Goal: Complete application form: Complete application form

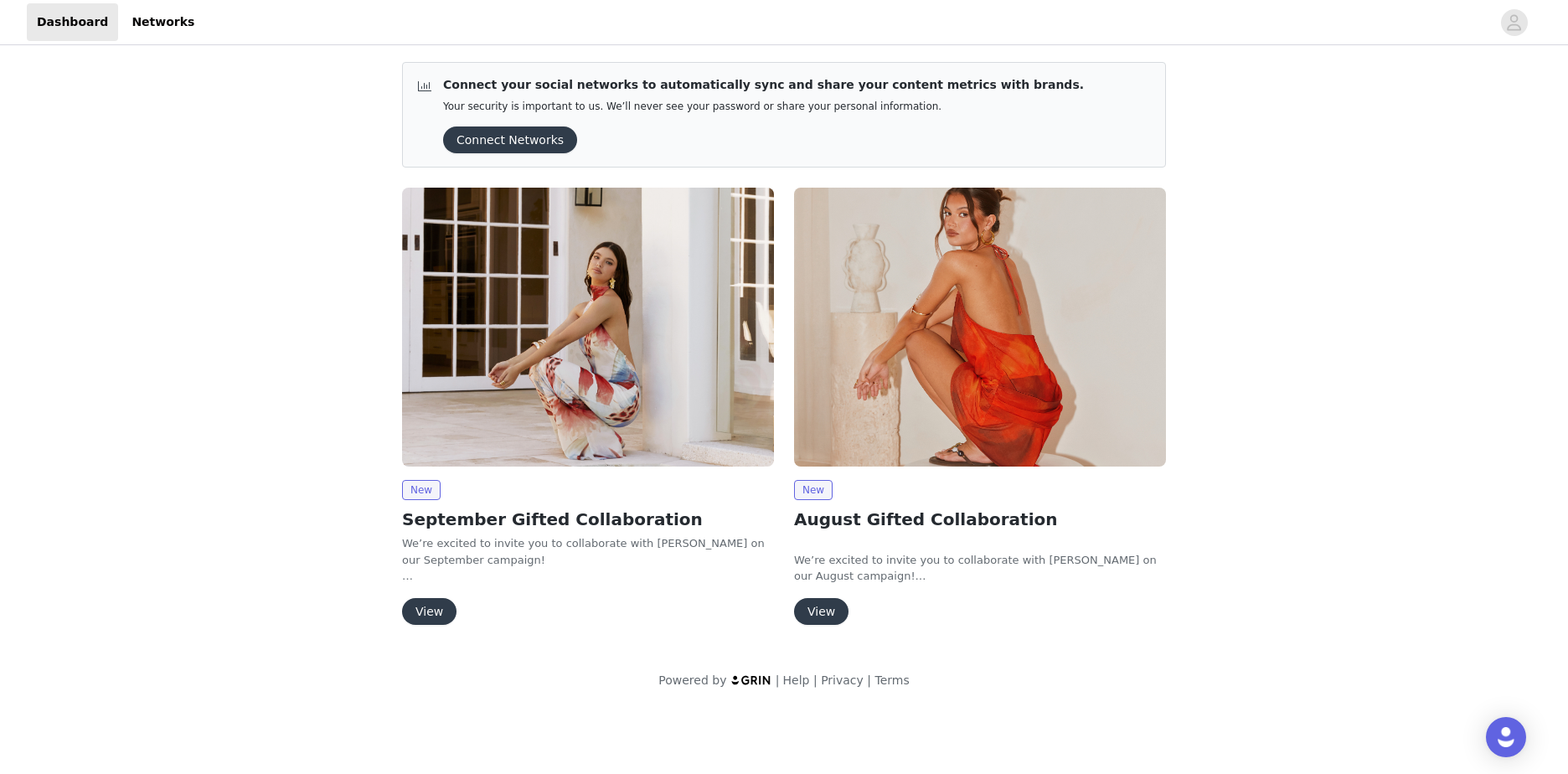
click at [439, 607] on button "View" at bounding box center [429, 611] width 54 height 27
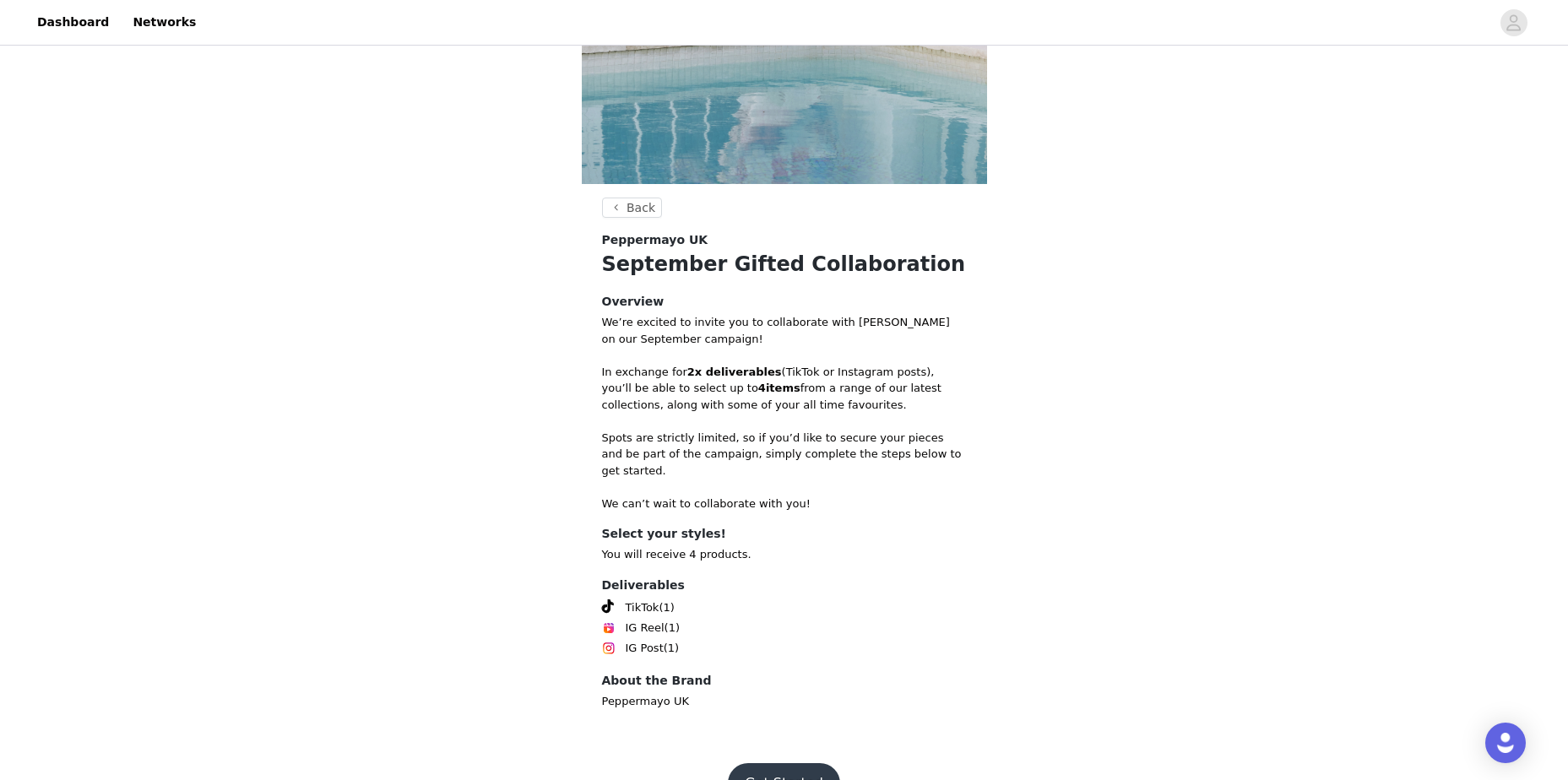
scroll to position [501, 0]
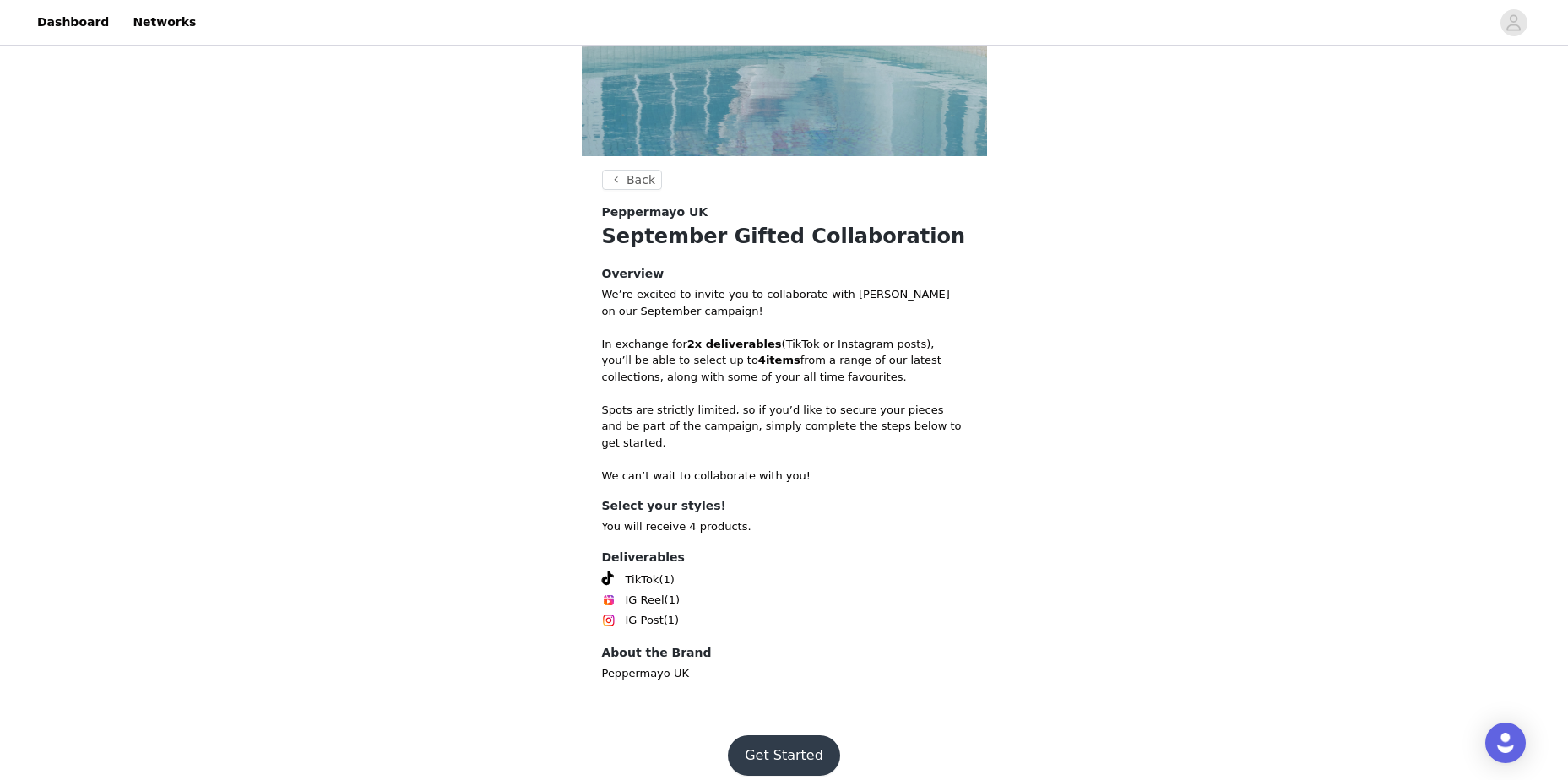
click at [795, 736] on button "Get Started" at bounding box center [784, 755] width 112 height 40
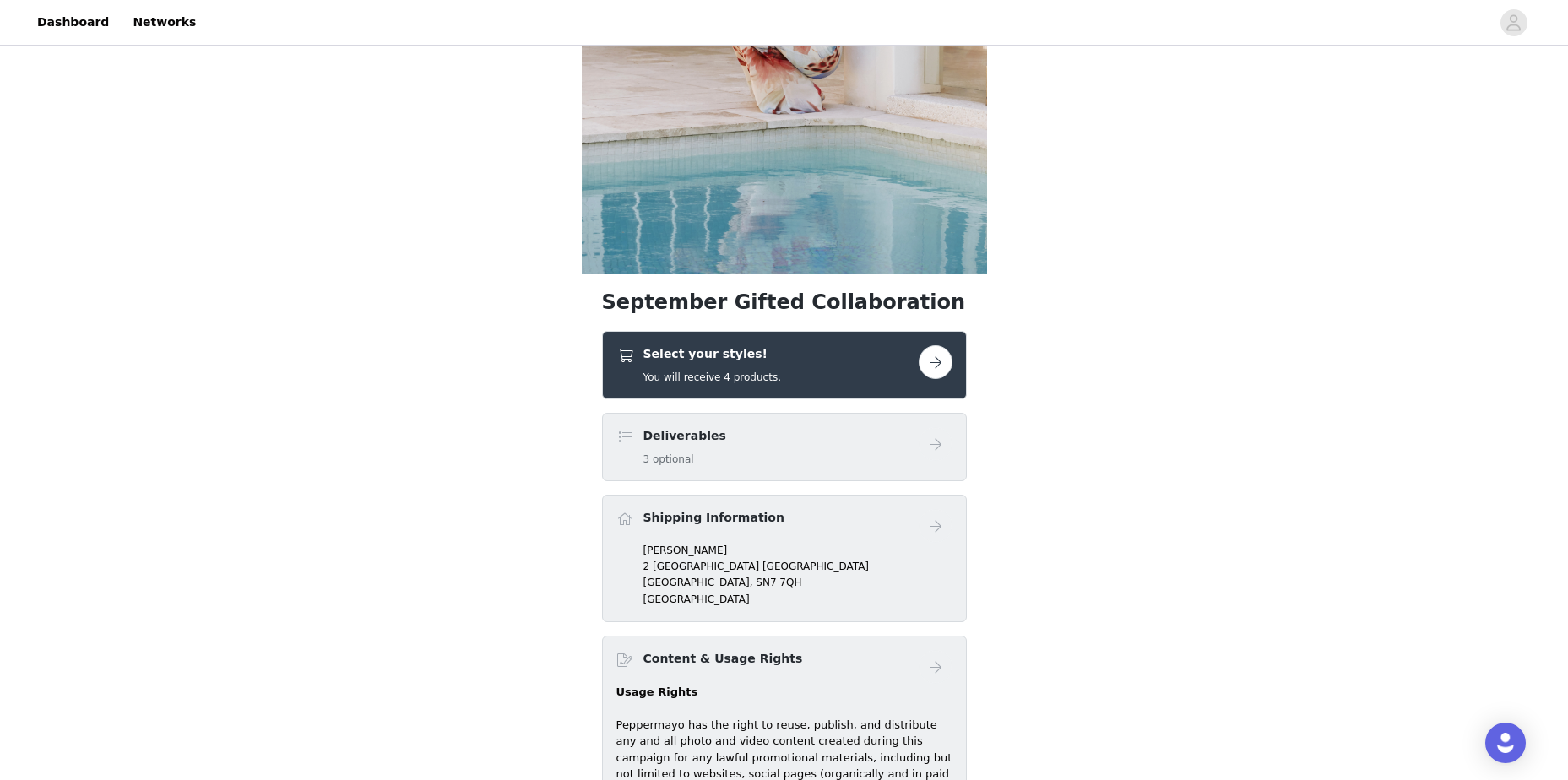
scroll to position [422, 0]
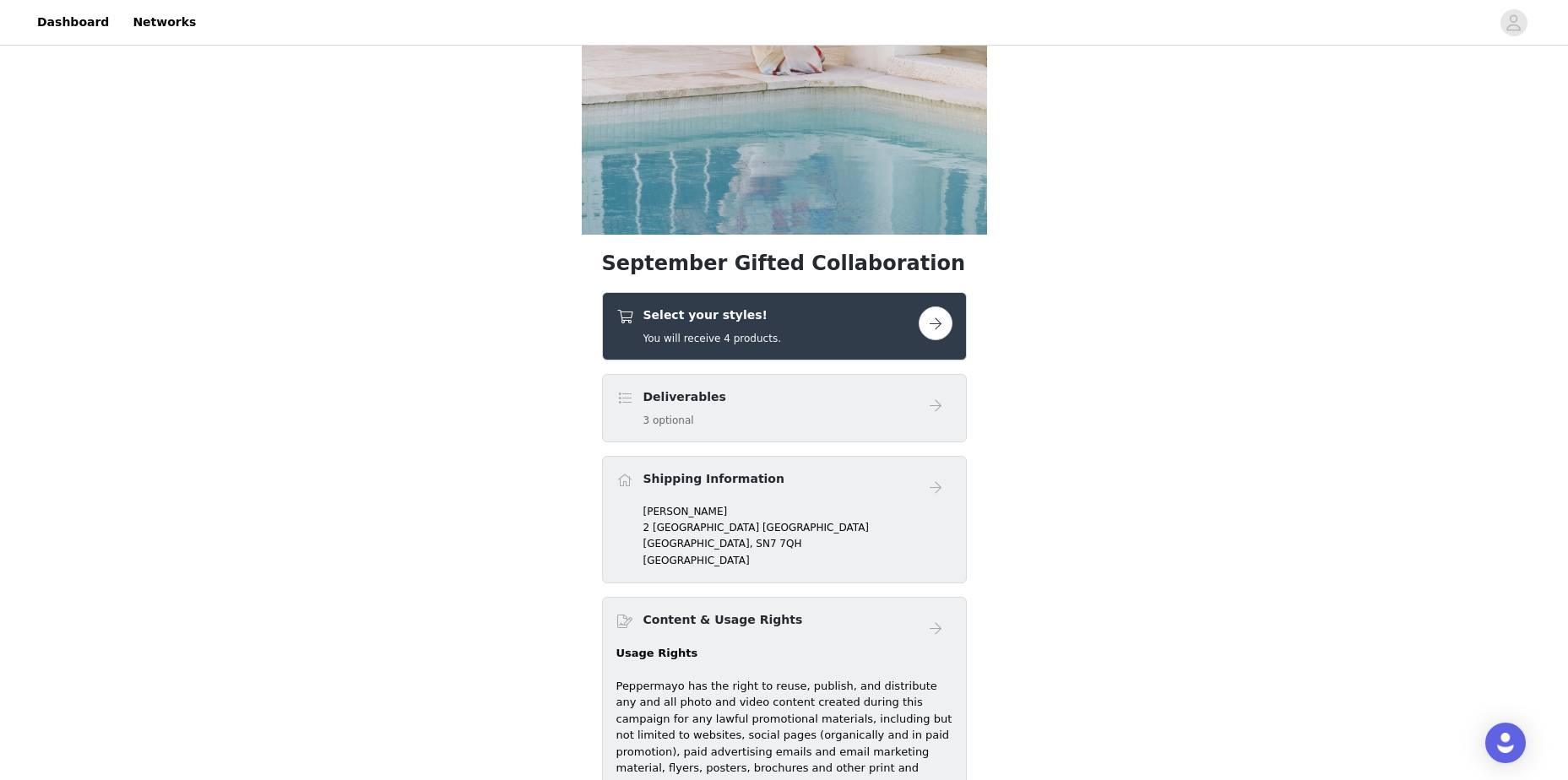
click at [931, 319] on button "button" at bounding box center [936, 324] width 34 height 34
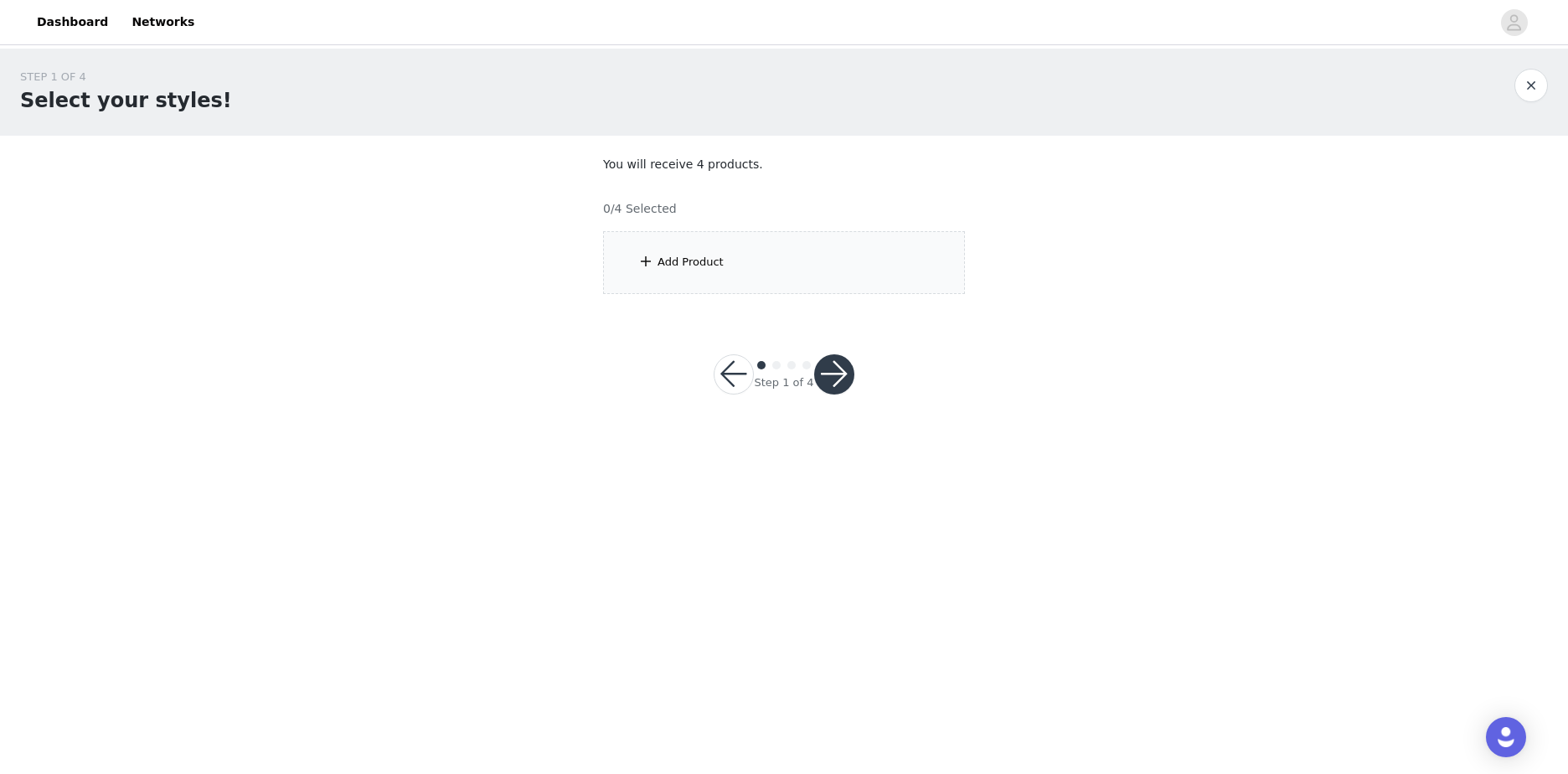
click at [797, 285] on div "Add Product" at bounding box center [783, 263] width 362 height 63
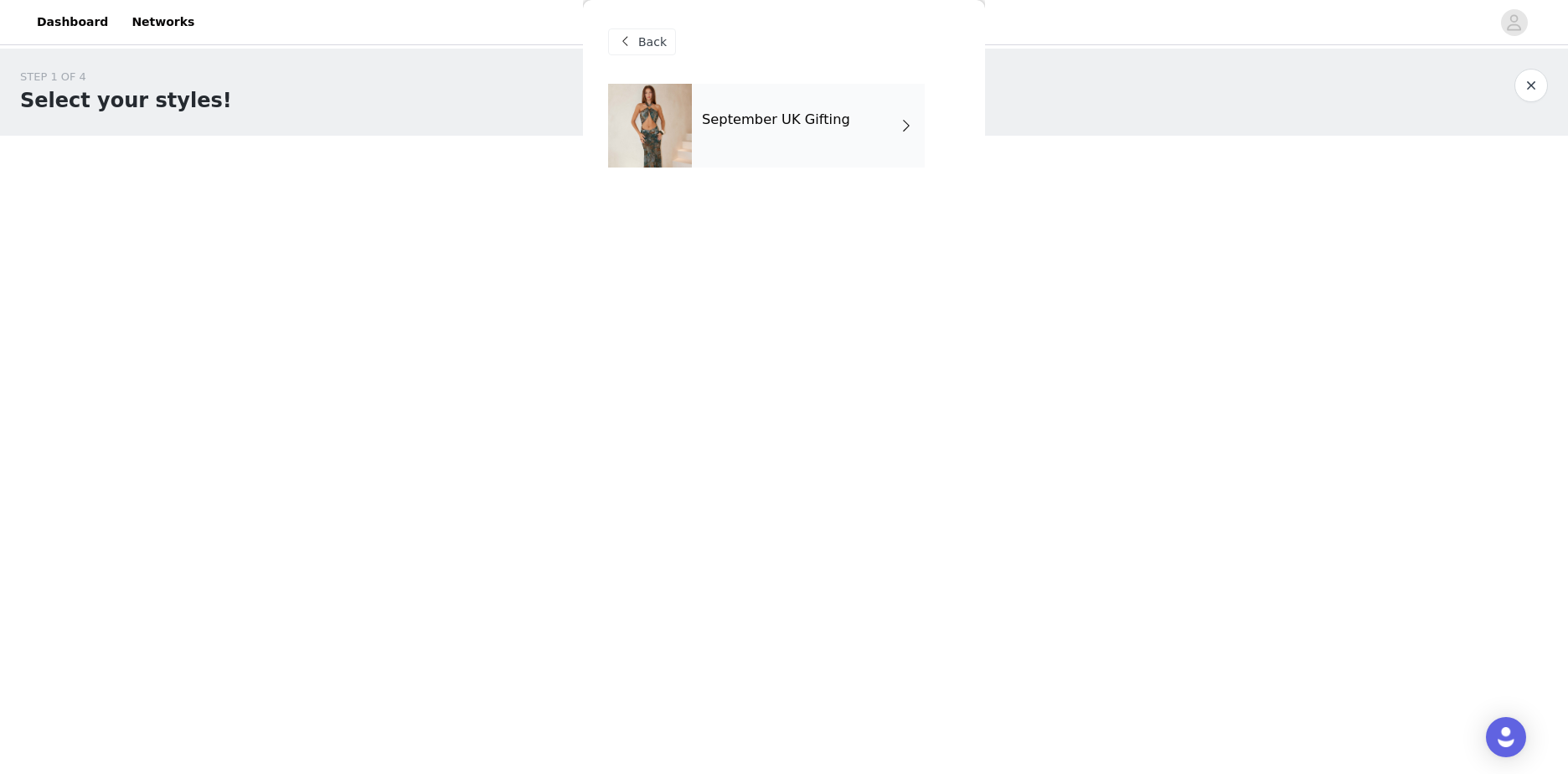
click at [845, 125] on div "September UK Gifting" at bounding box center [808, 125] width 233 height 84
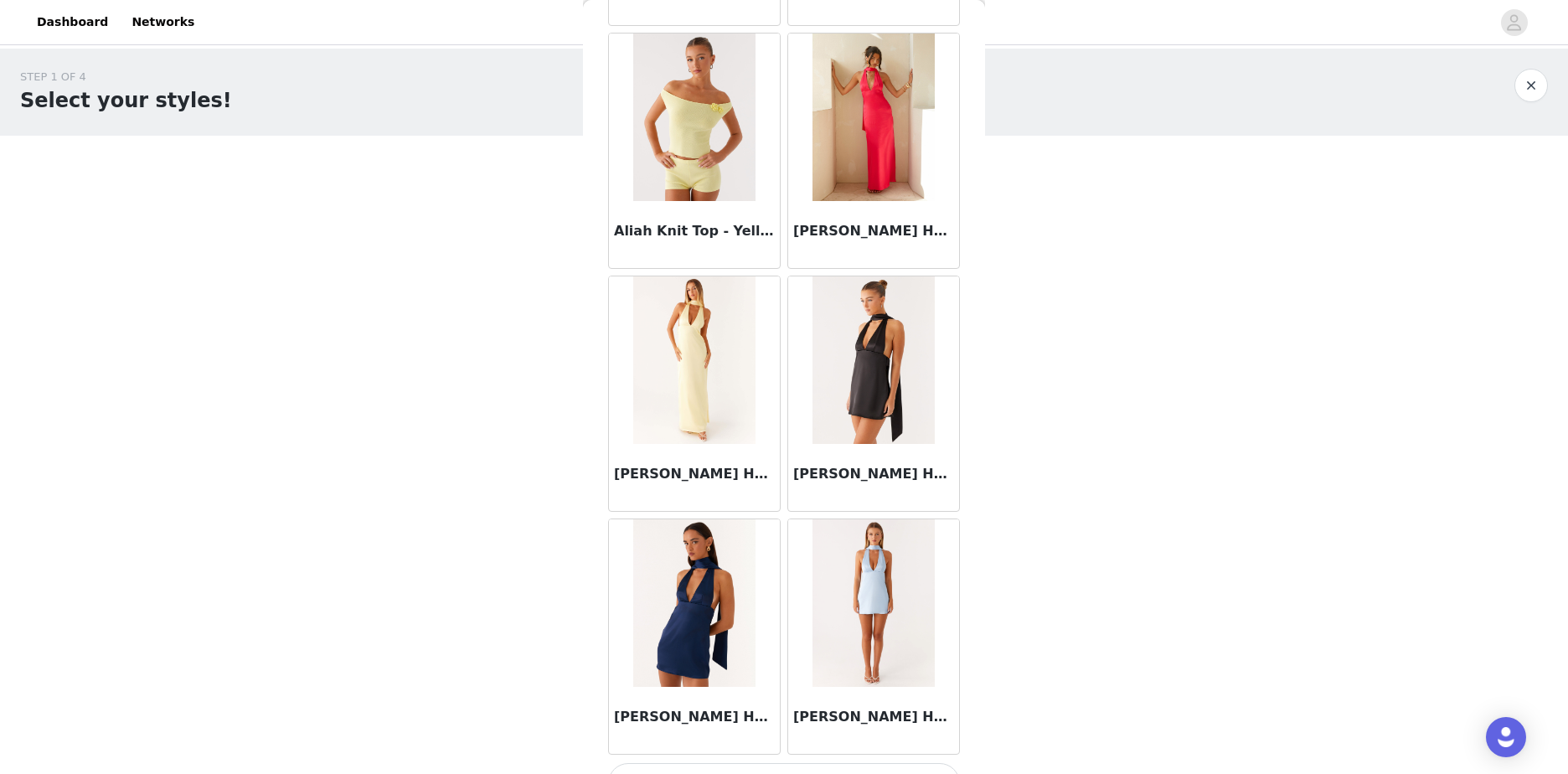
scroll to position [1789, 0]
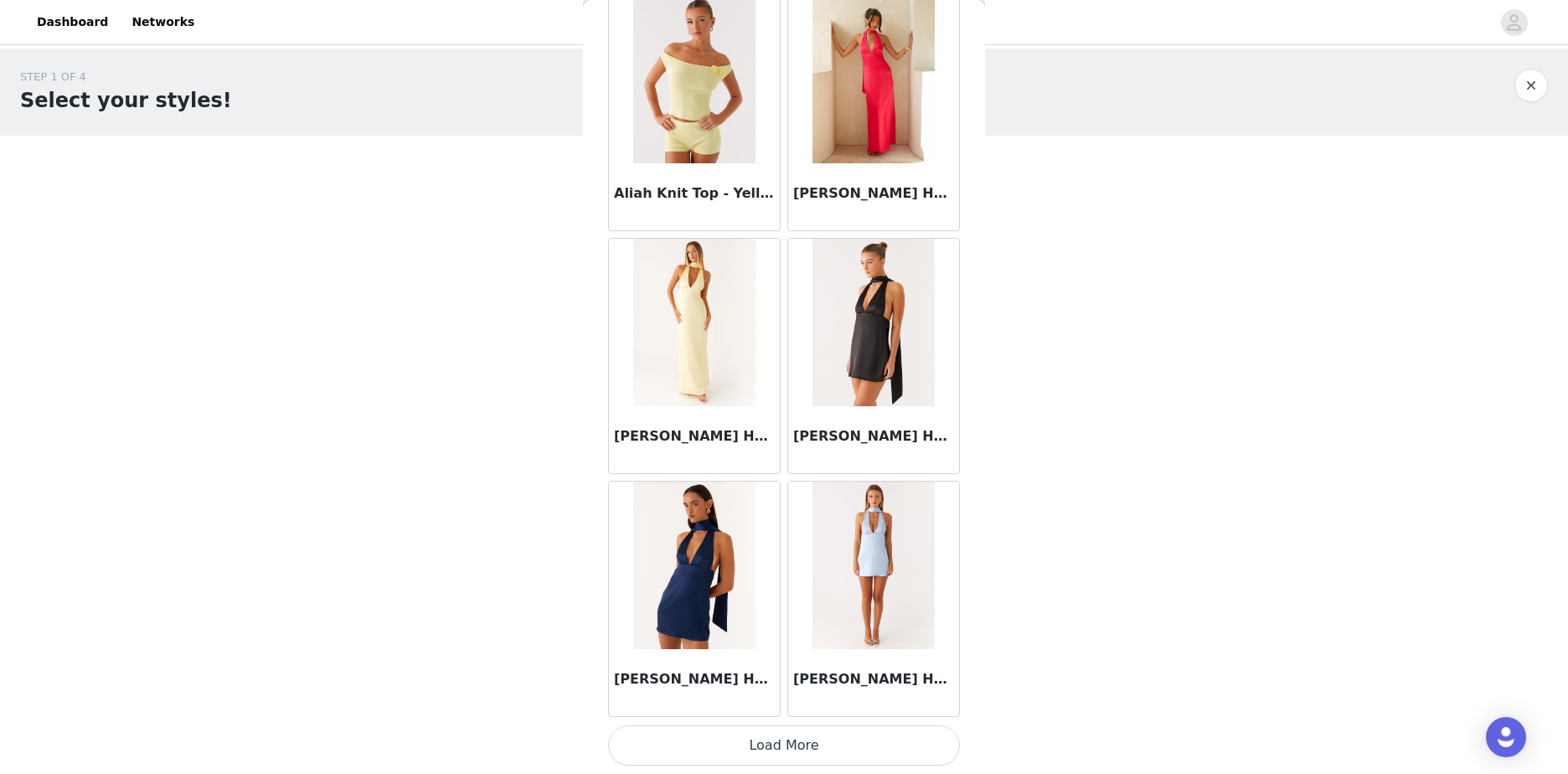
click at [869, 742] on button "Load More" at bounding box center [783, 745] width 352 height 40
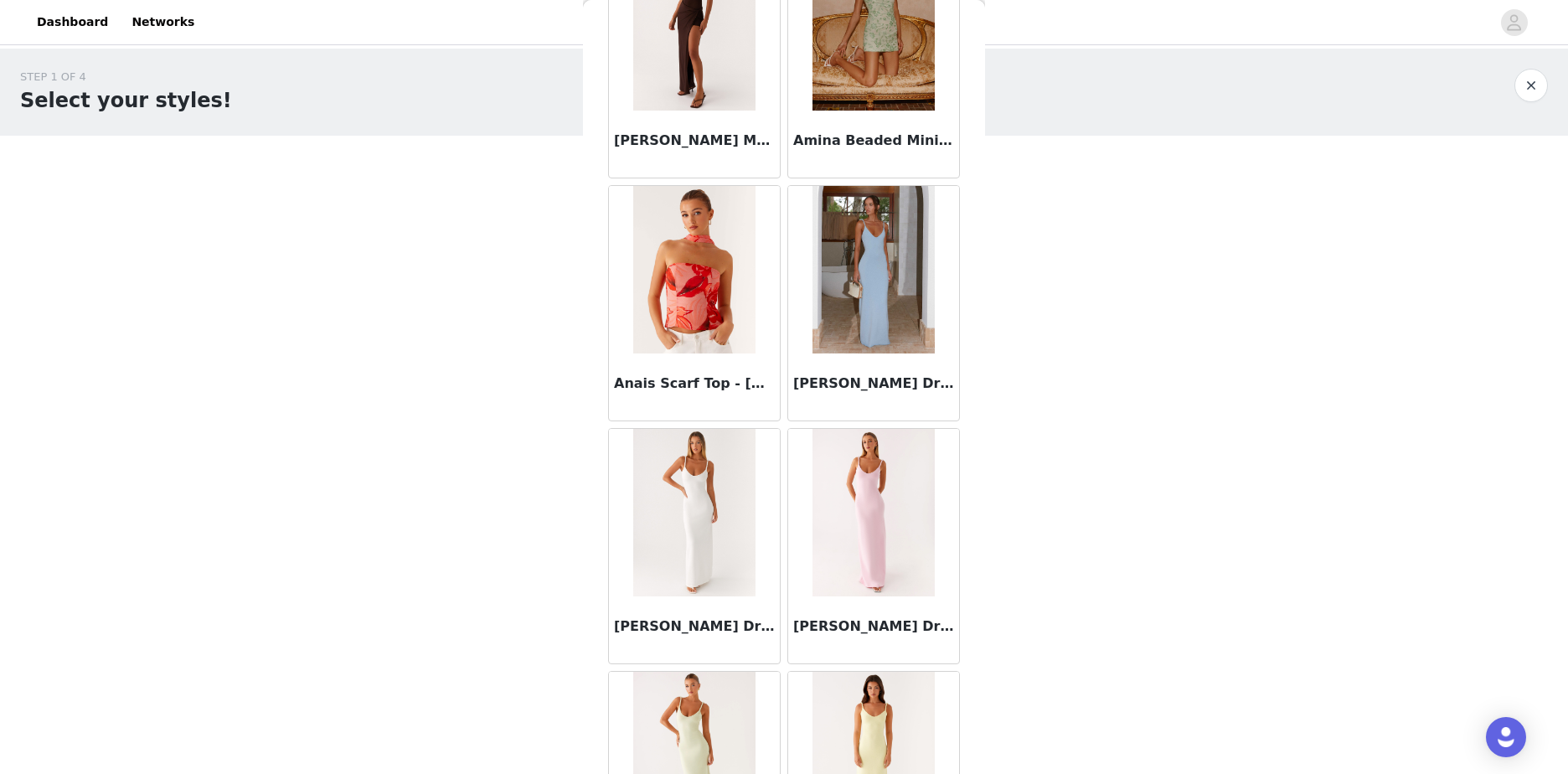
scroll to position [3810, 0]
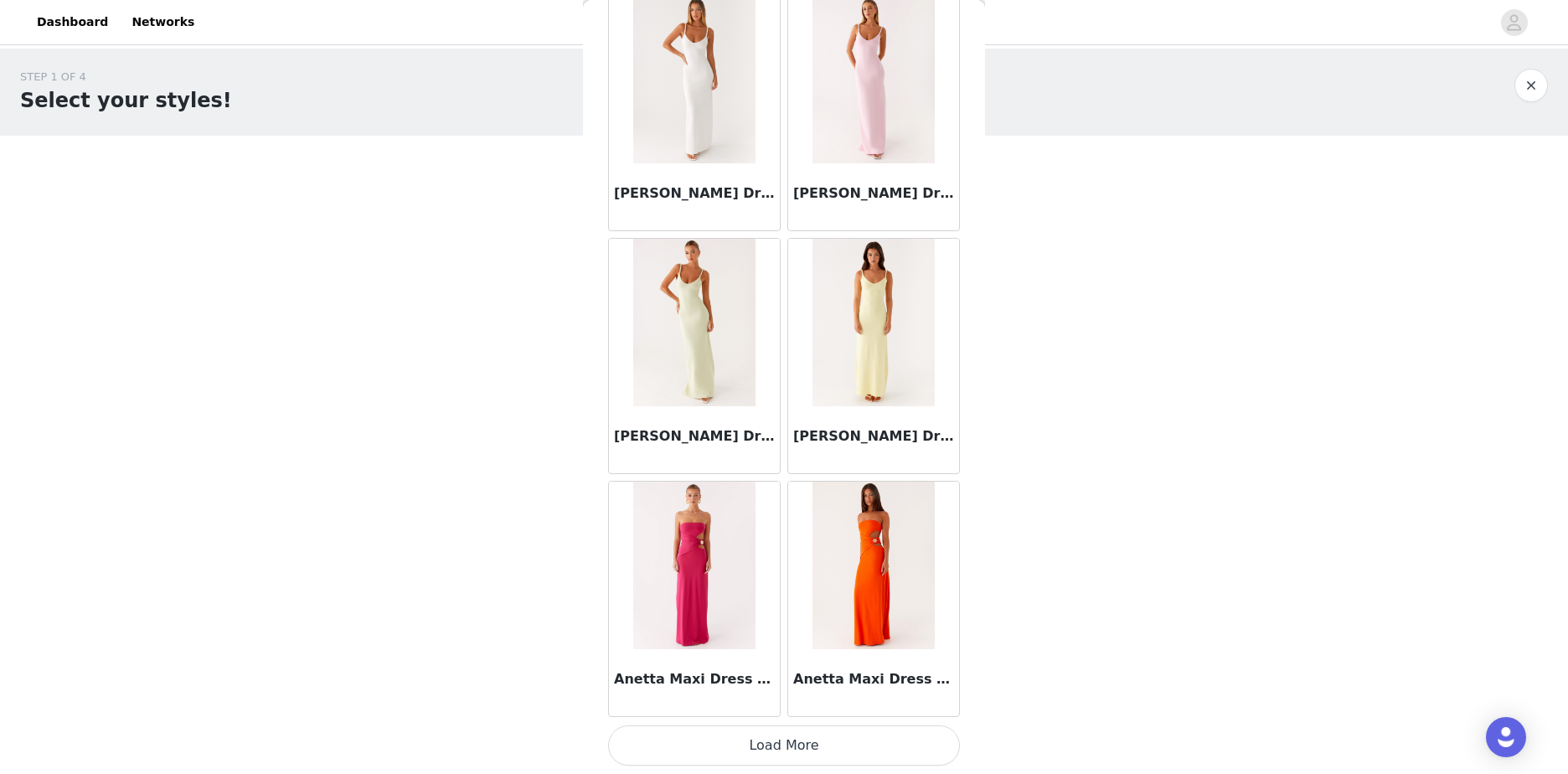
click at [808, 744] on button "Load More" at bounding box center [783, 745] width 352 height 40
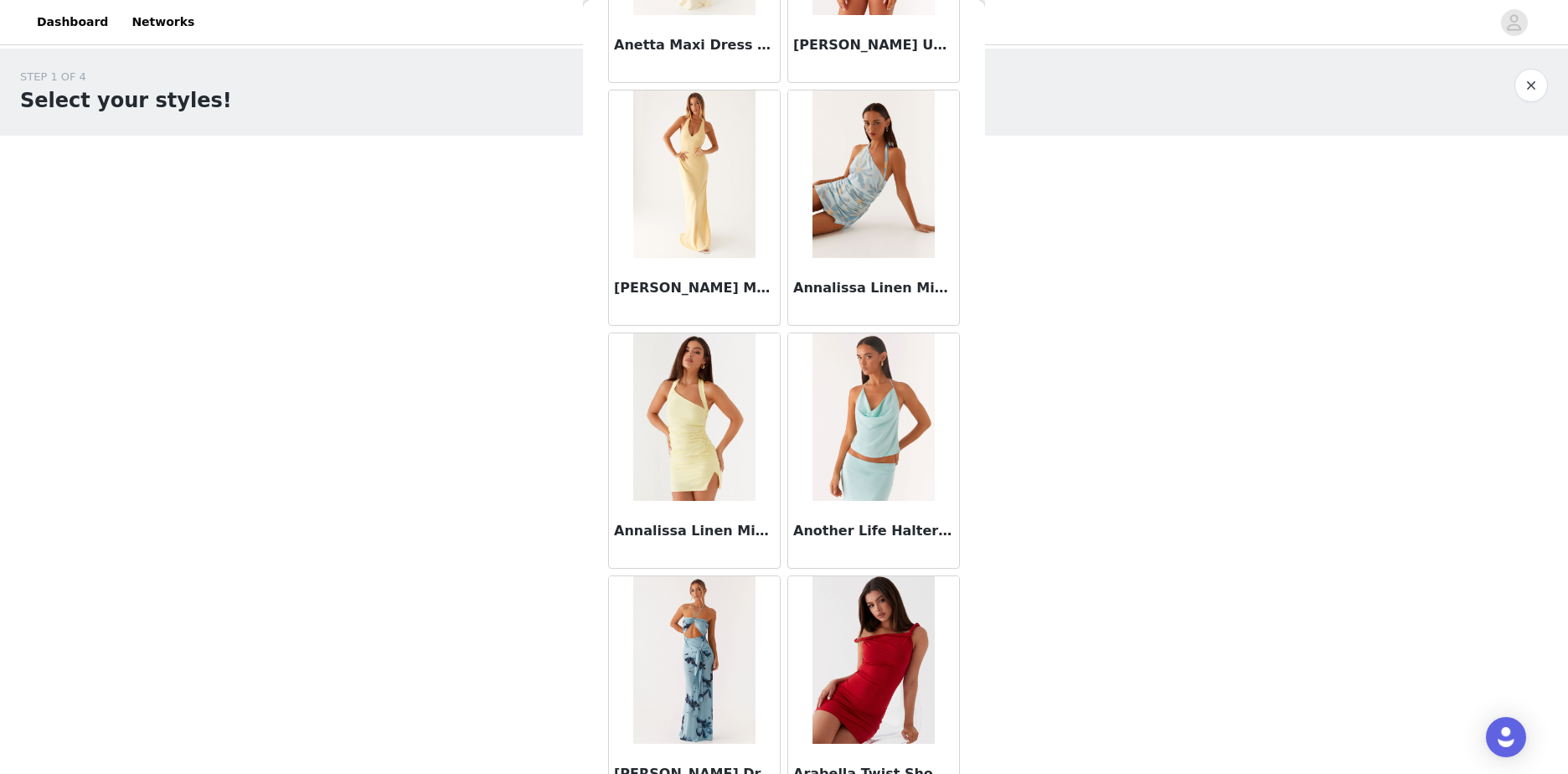
scroll to position [5532, 0]
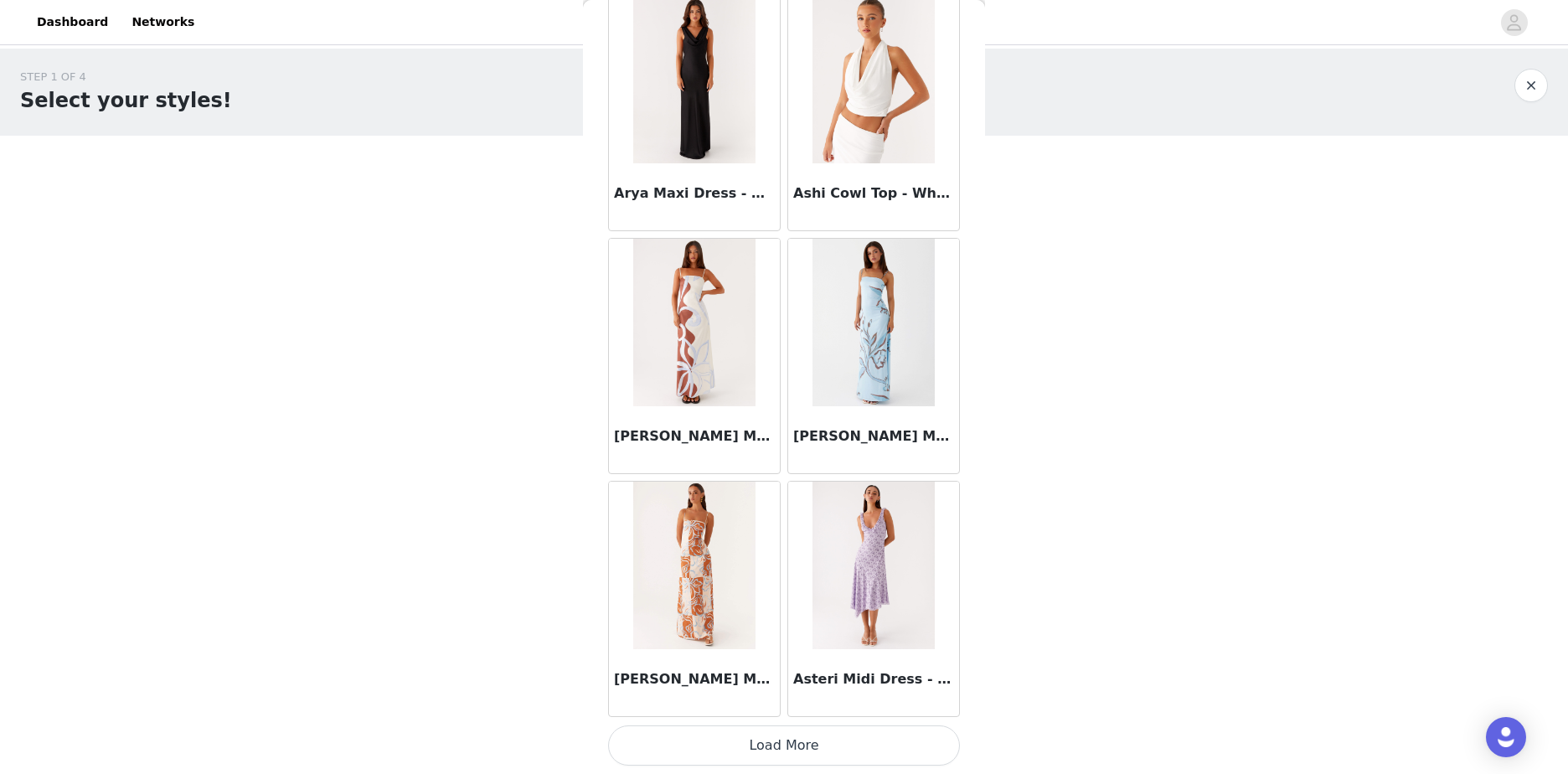
click at [850, 733] on button "Load More" at bounding box center [783, 745] width 352 height 40
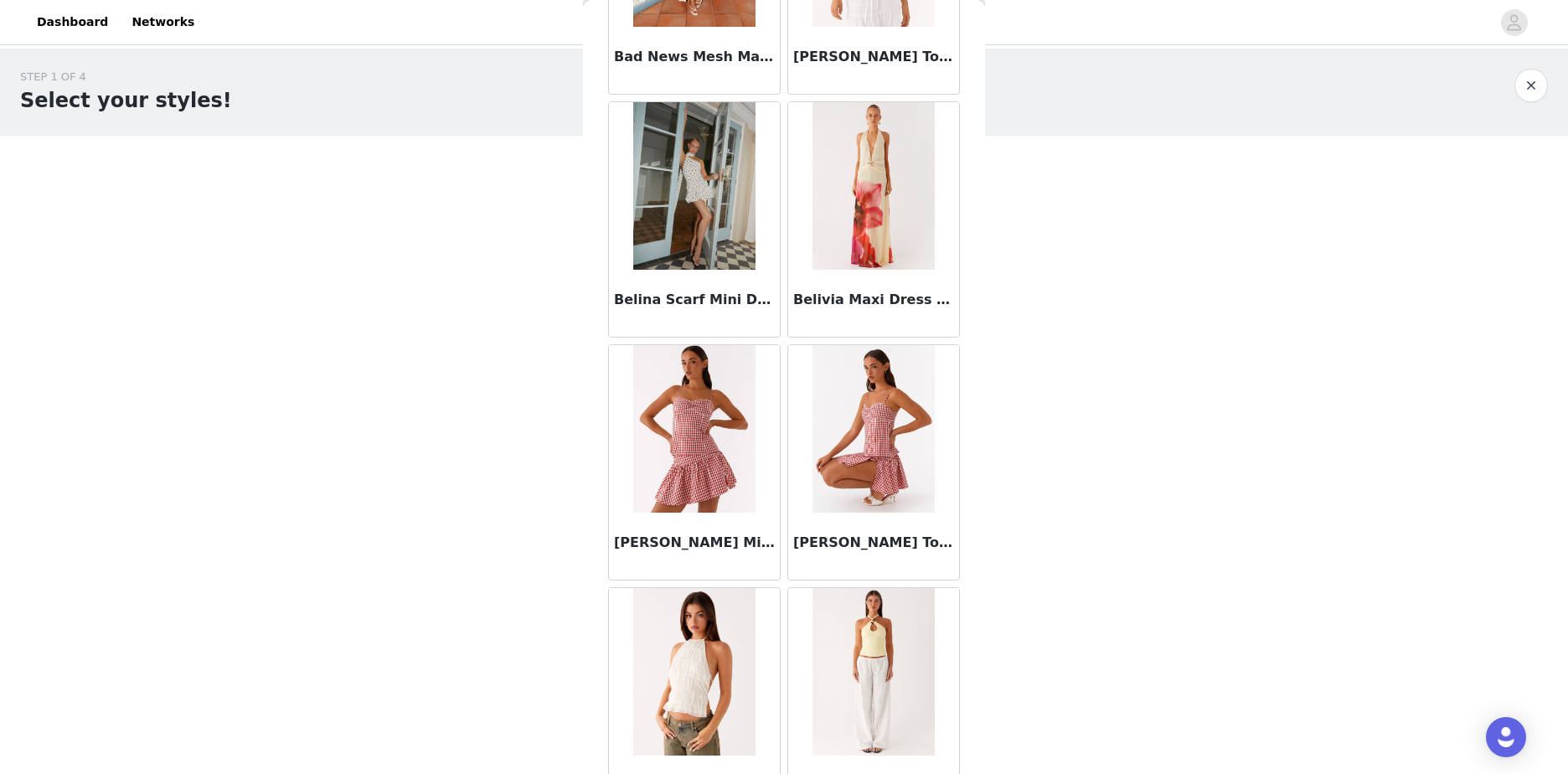
scroll to position [9076, 0]
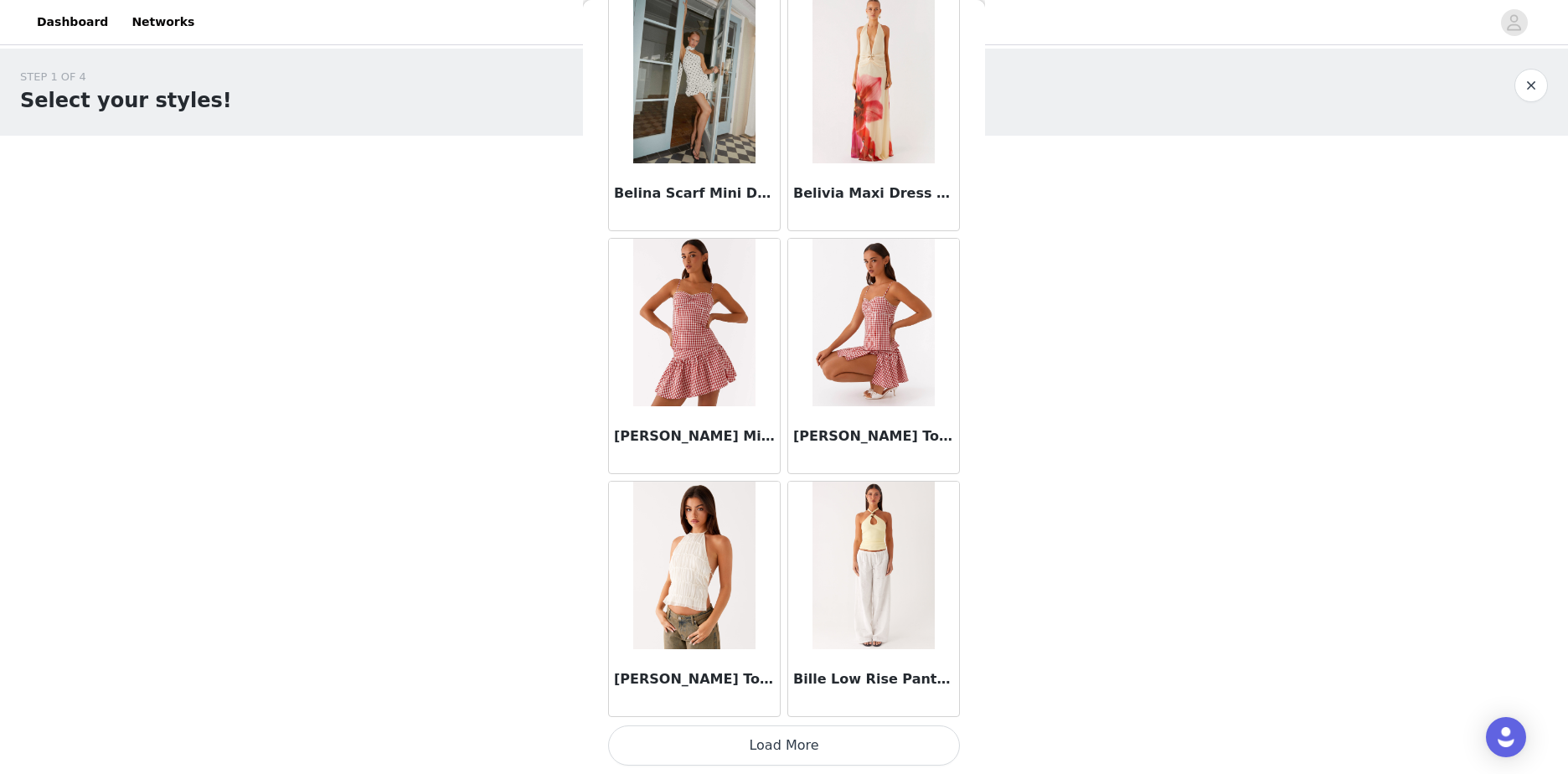
click at [854, 736] on button "Load More" at bounding box center [783, 745] width 352 height 40
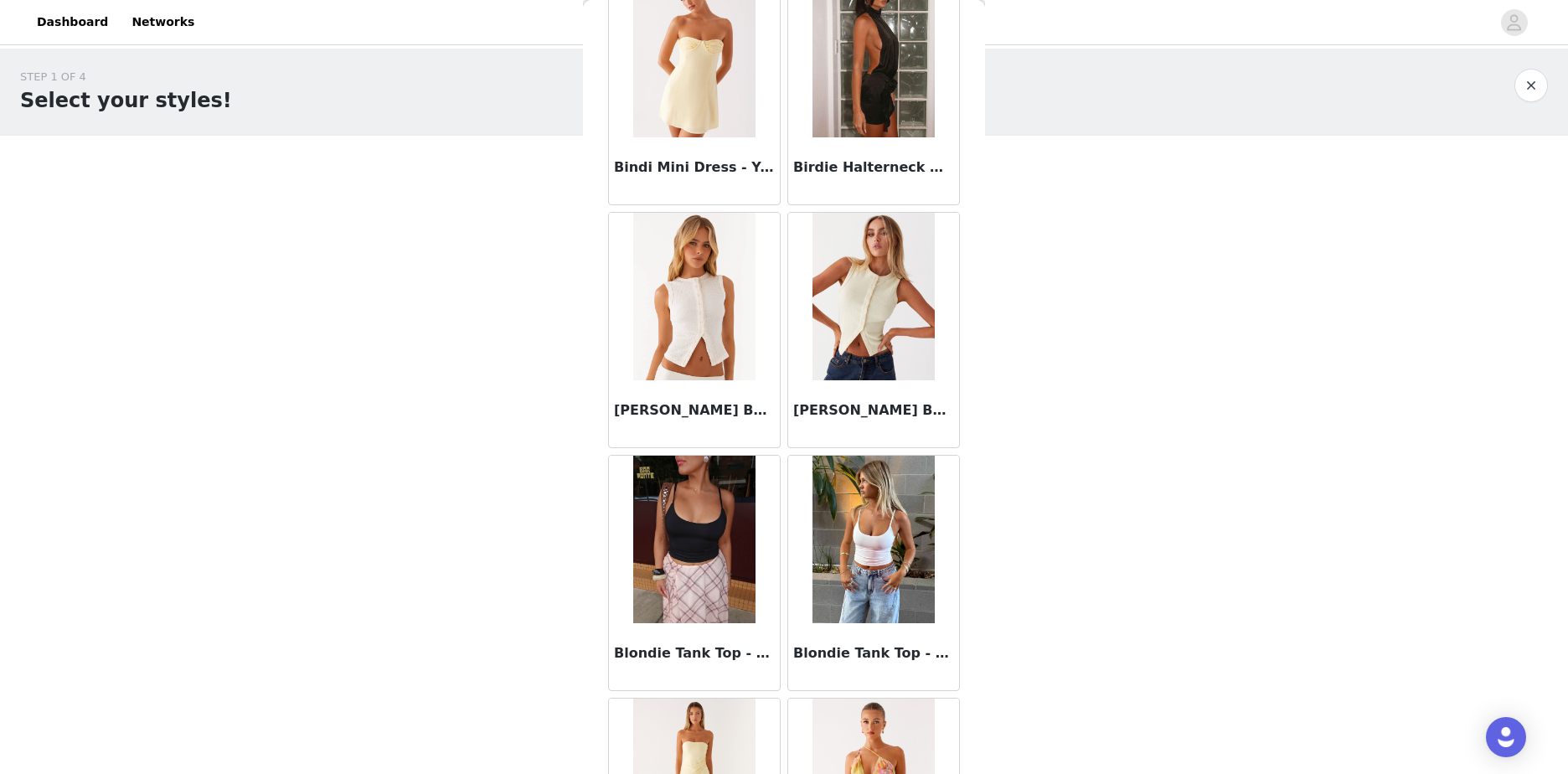
scroll to position [9846, 0]
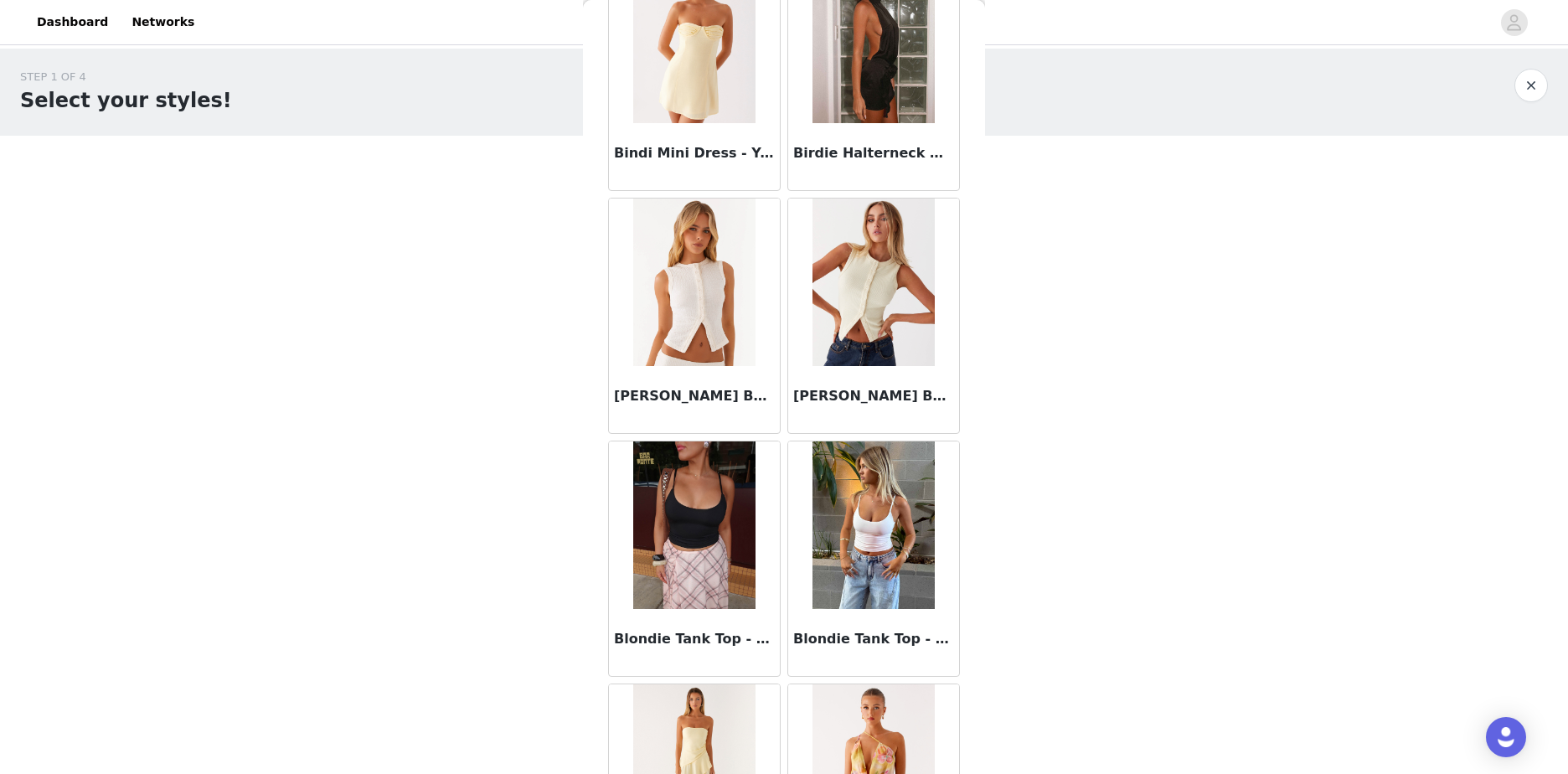
click at [1065, 546] on body "Dashboard Networks STEP 1 OF 4 Select your styles! You will receive 4 products.…" at bounding box center [784, 387] width 1568 height 774
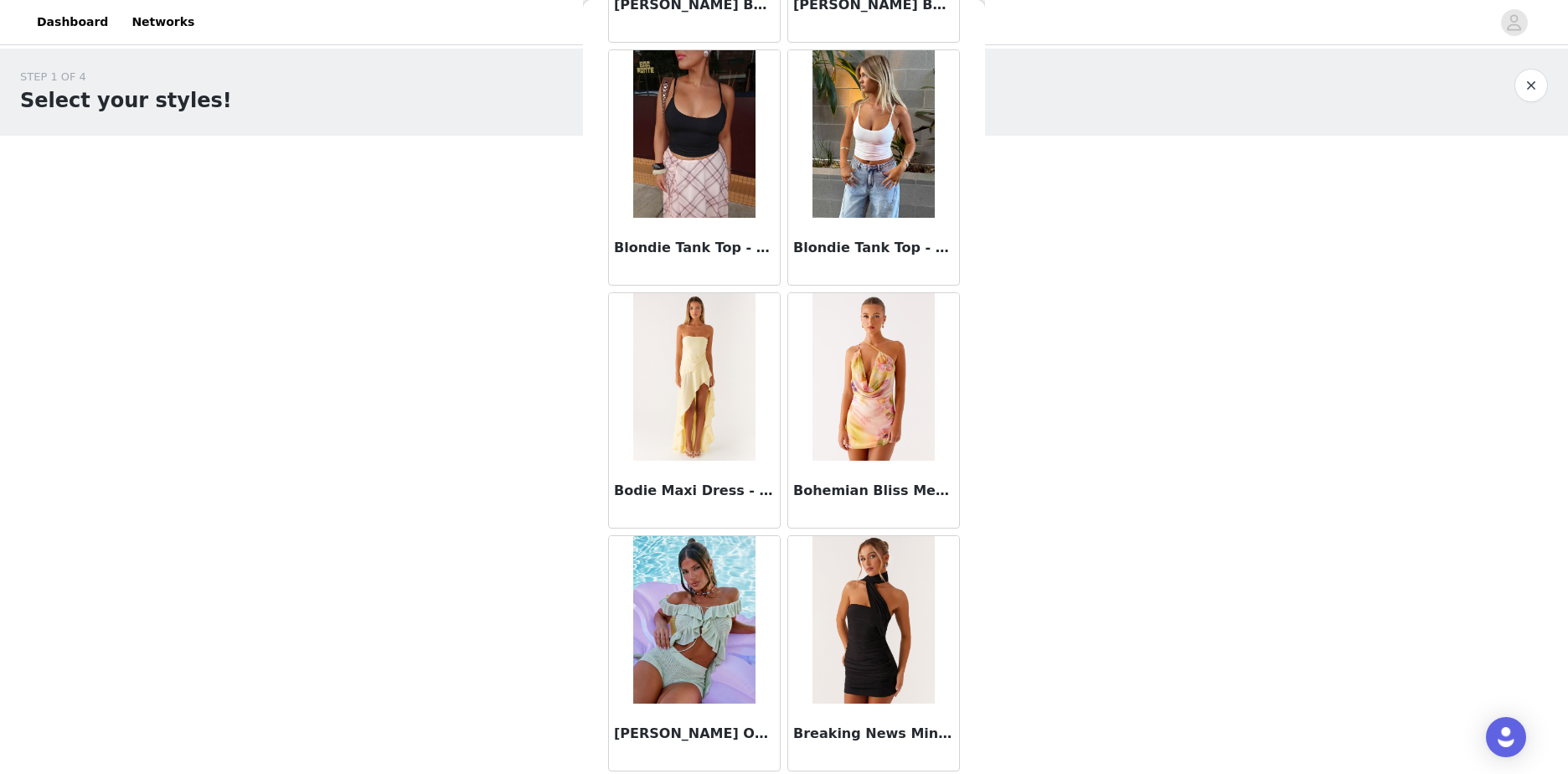
click at [1105, 577] on body "Dashboard Networks STEP 1 OF 4 Select your styles! You will receive 4 products.…" at bounding box center [784, 387] width 1568 height 774
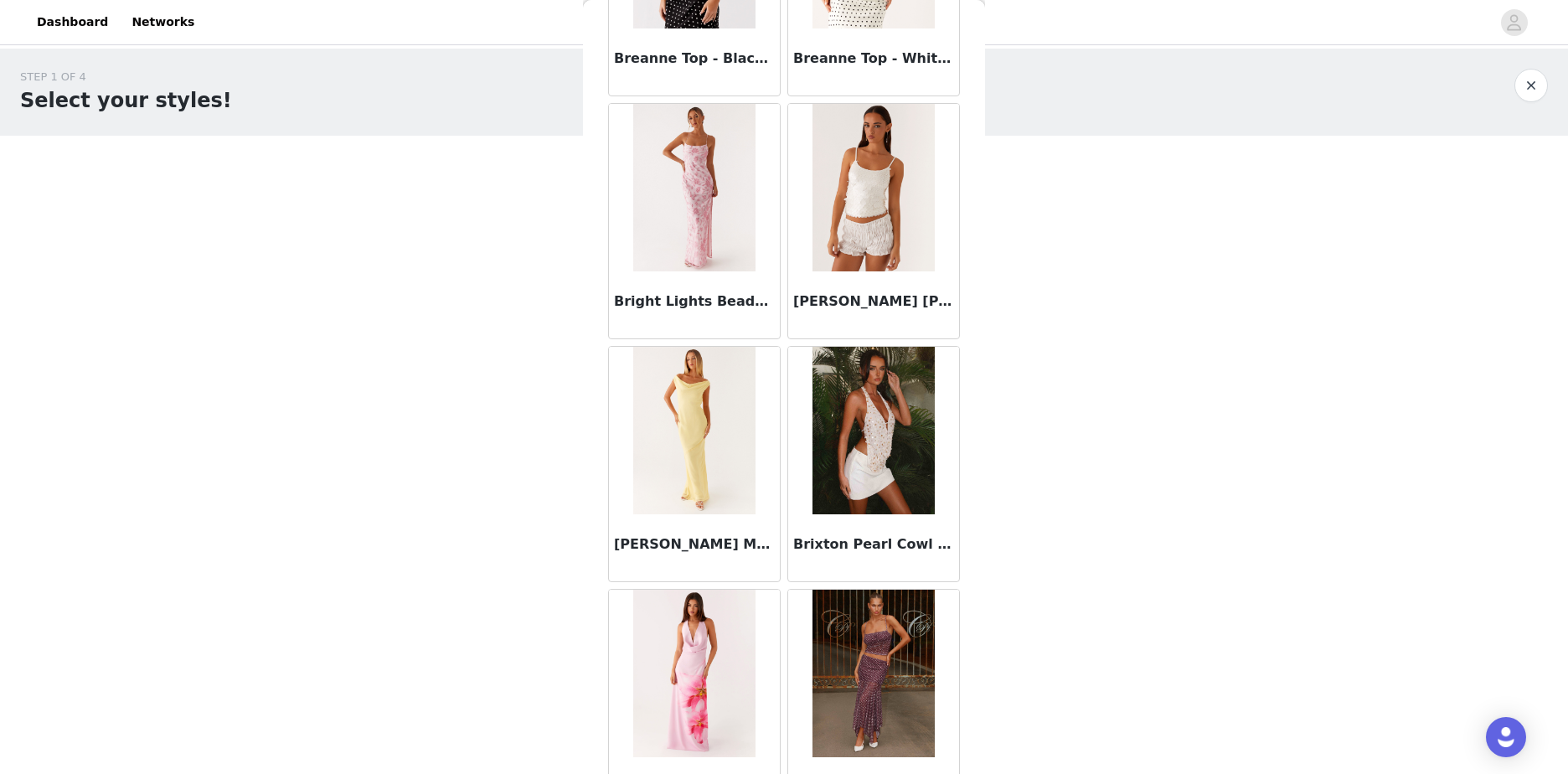
scroll to position [11506, 0]
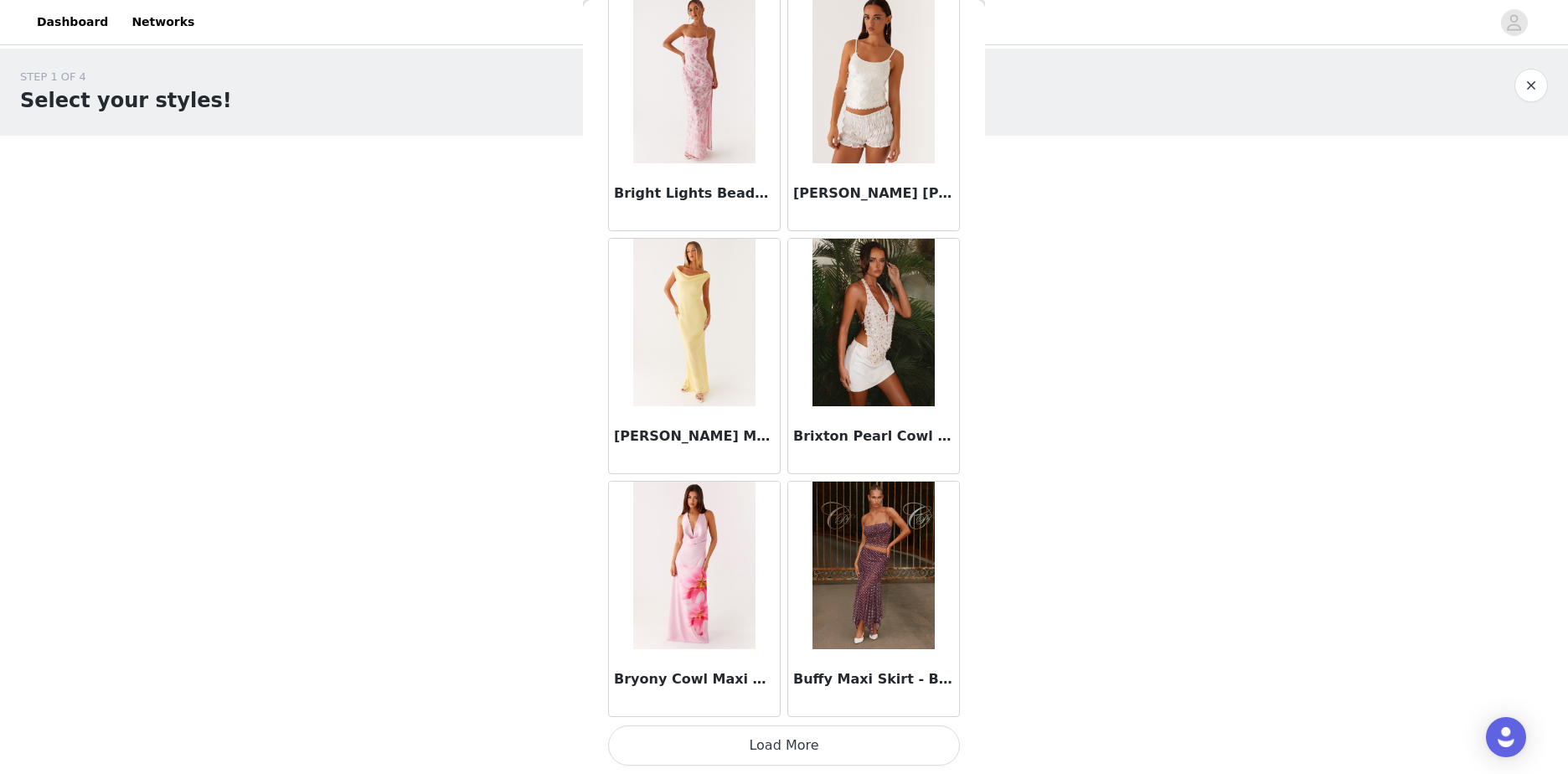
click at [843, 733] on button "Load More" at bounding box center [783, 745] width 352 height 40
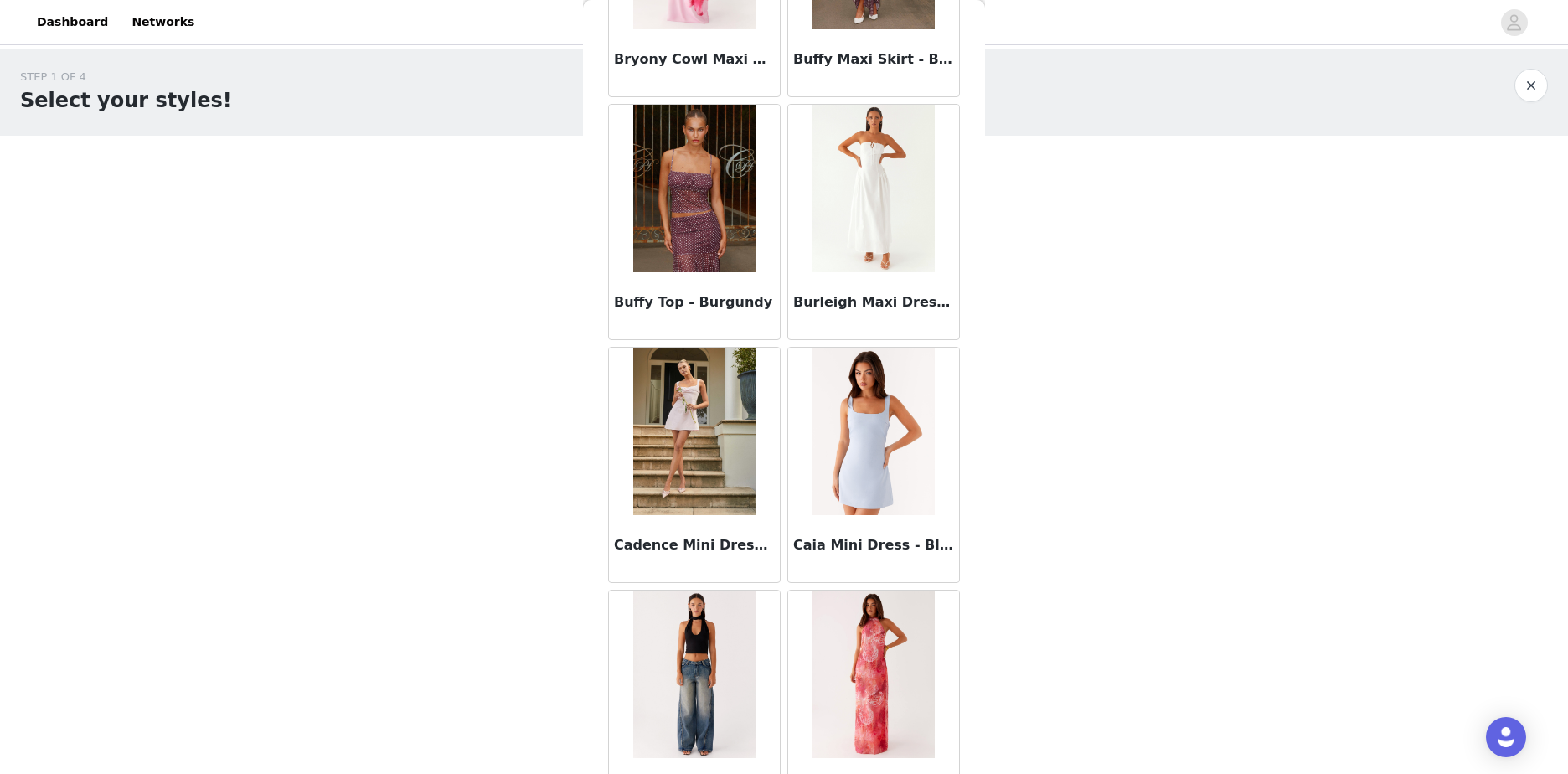
scroll to position [12226, 0]
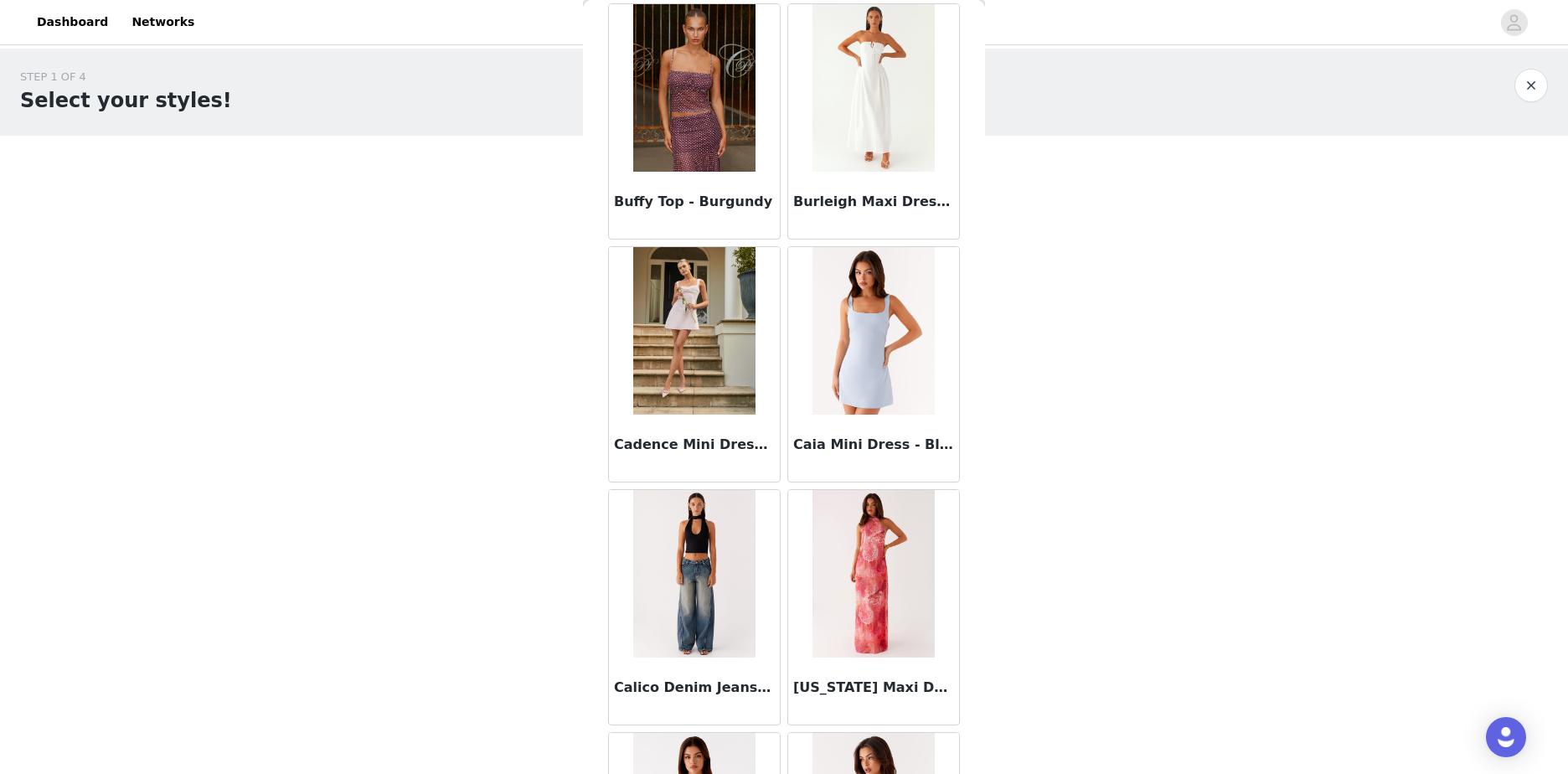
click at [703, 598] on img at bounding box center [693, 574] width 121 height 168
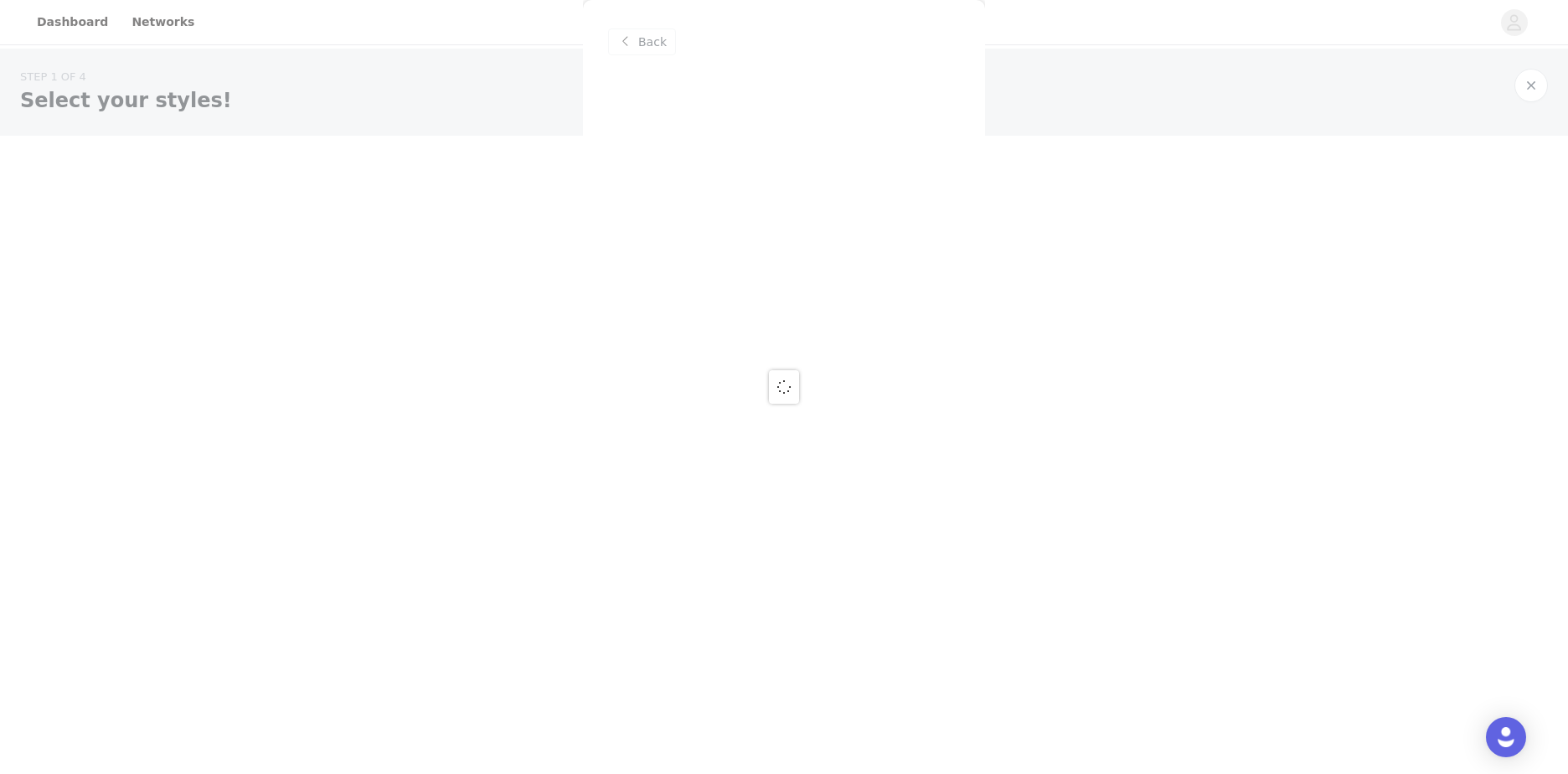
scroll to position [0, 0]
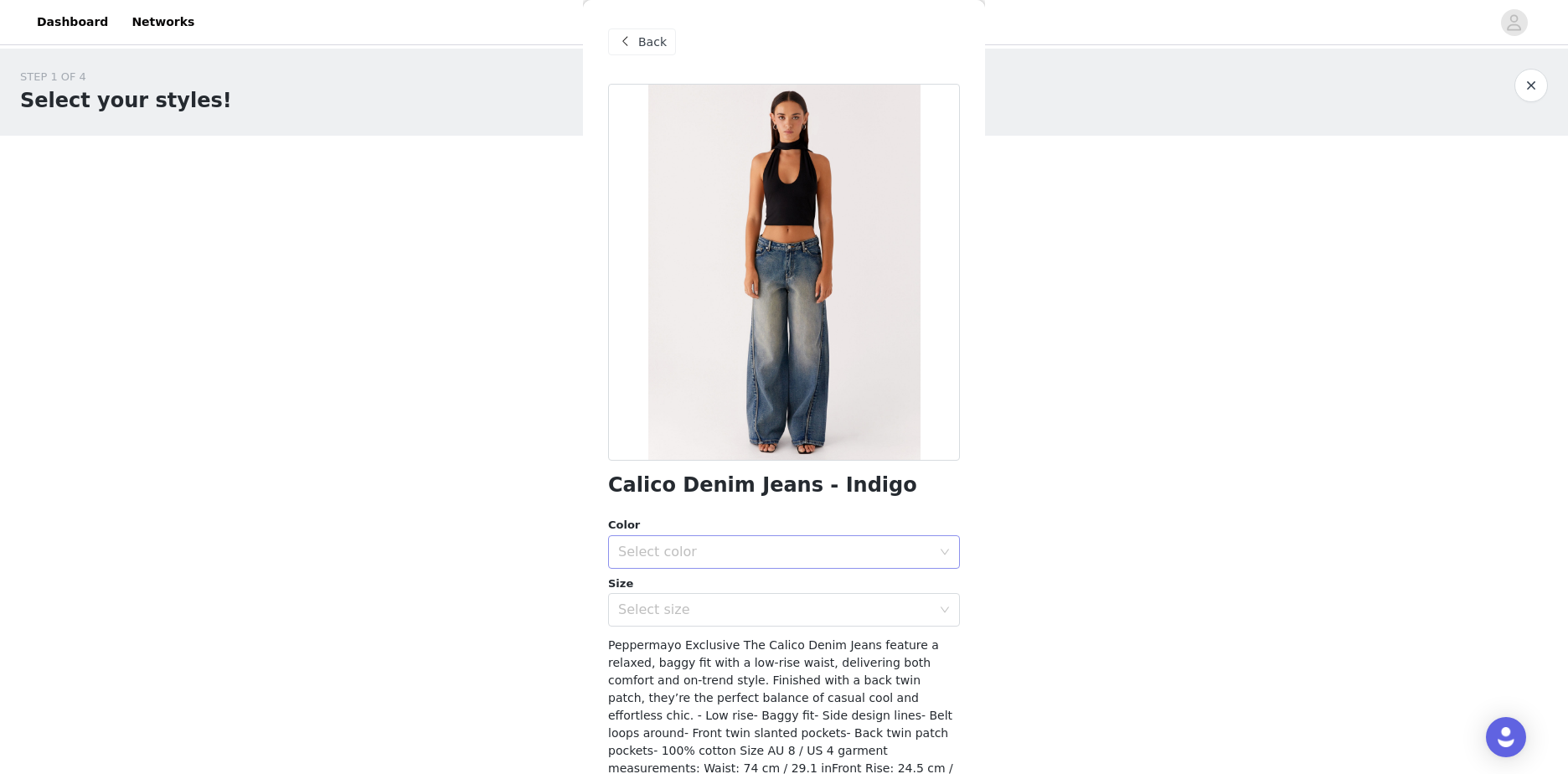
click at [854, 552] on div "Select color" at bounding box center [775, 552] width 314 height 17
click at [825, 589] on li "Indigo" at bounding box center [777, 589] width 339 height 27
click at [820, 610] on div "Select size" at bounding box center [775, 610] width 314 height 17
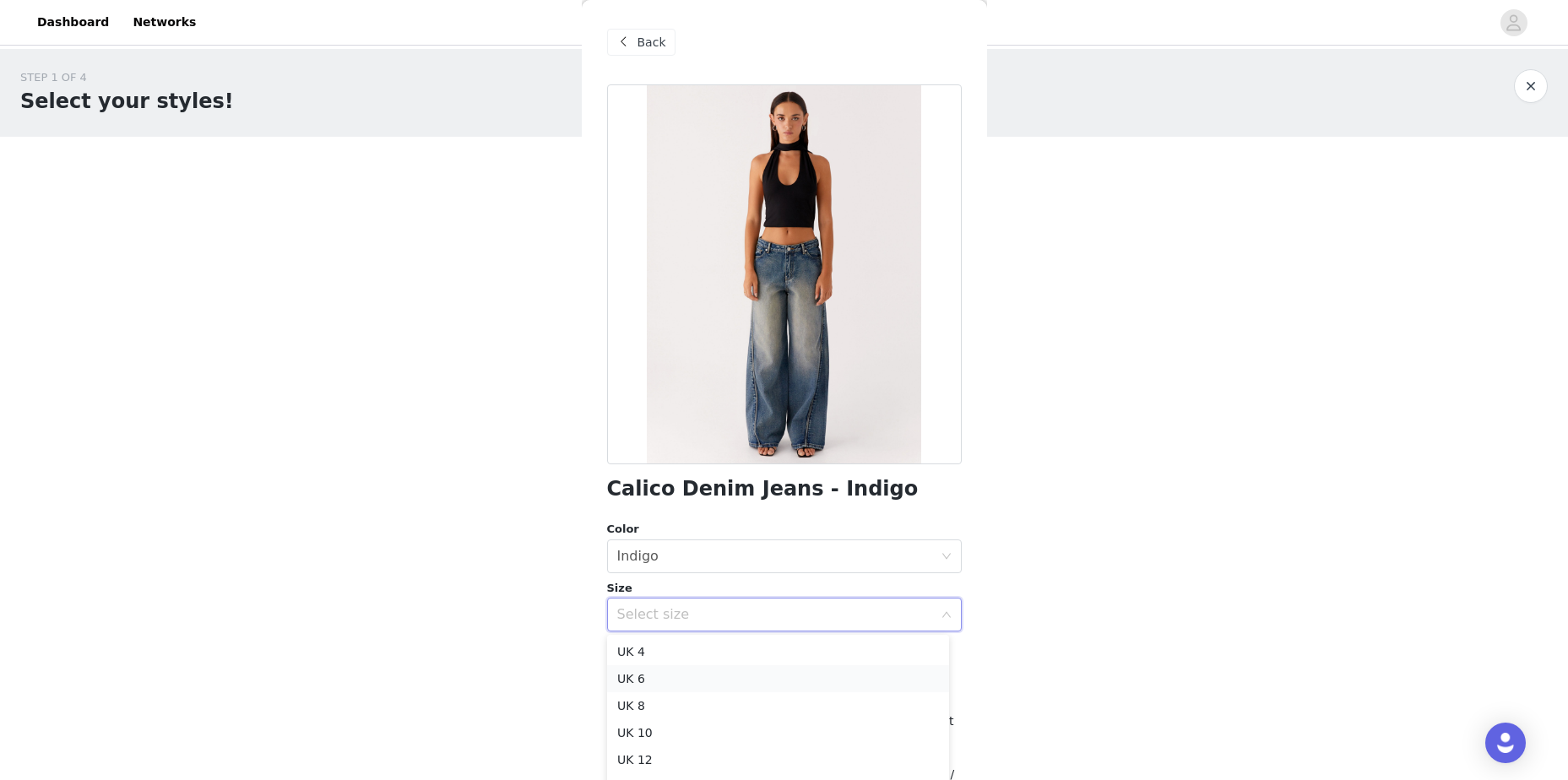
click at [756, 683] on li "UK 6" at bounding box center [778, 679] width 342 height 27
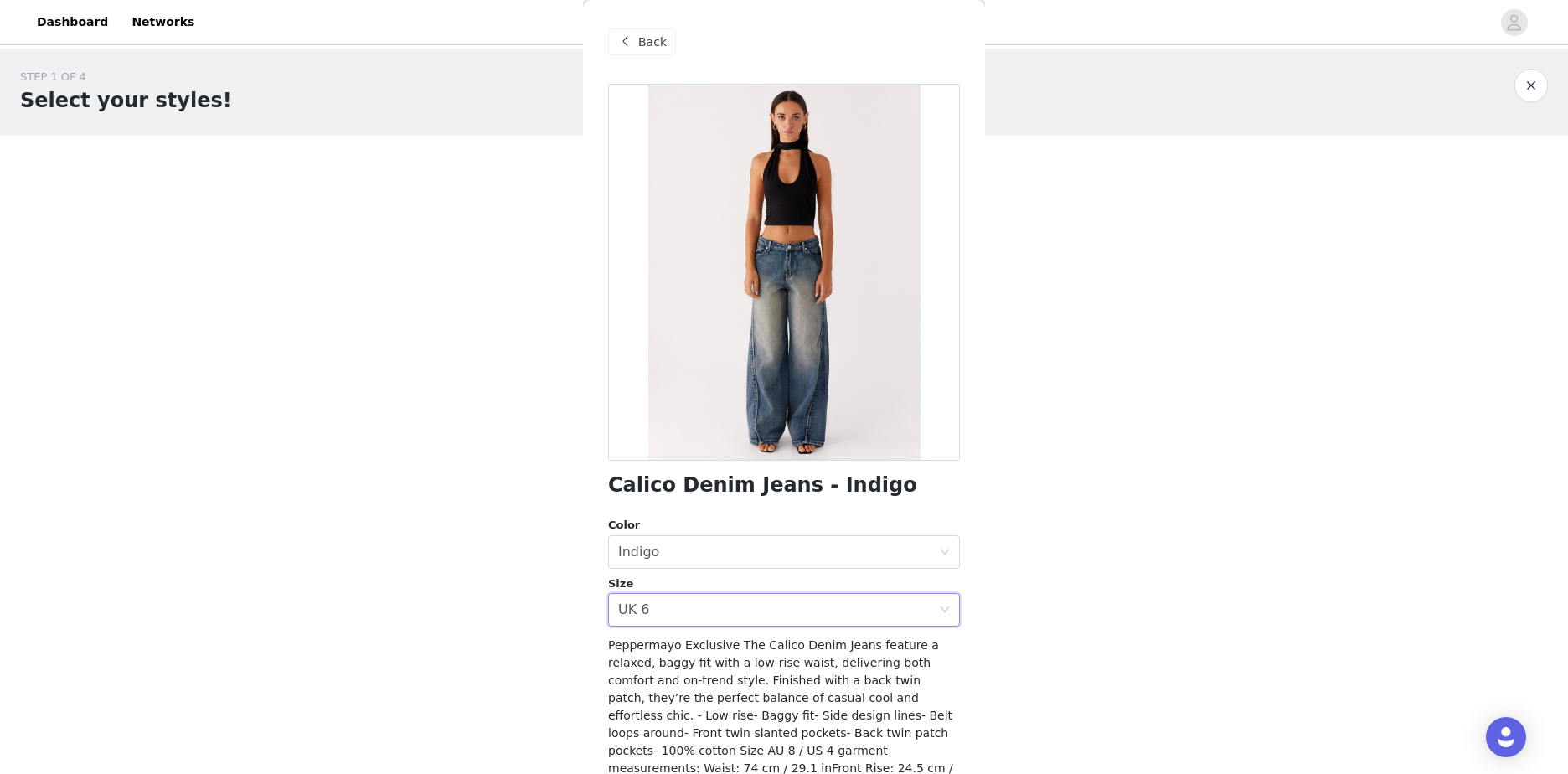
scroll to position [109, 0]
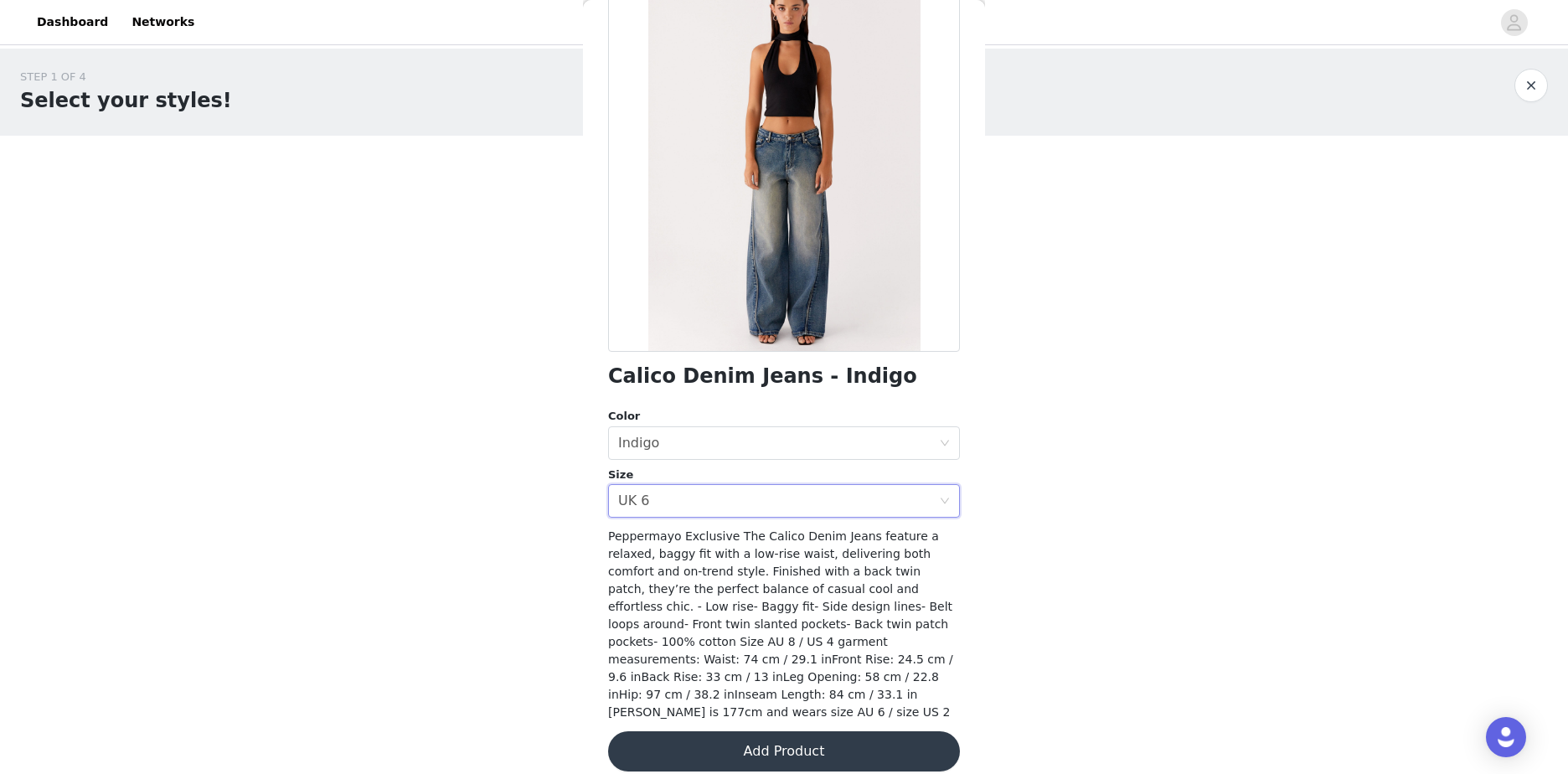
click at [838, 733] on button "Add Product" at bounding box center [783, 751] width 352 height 40
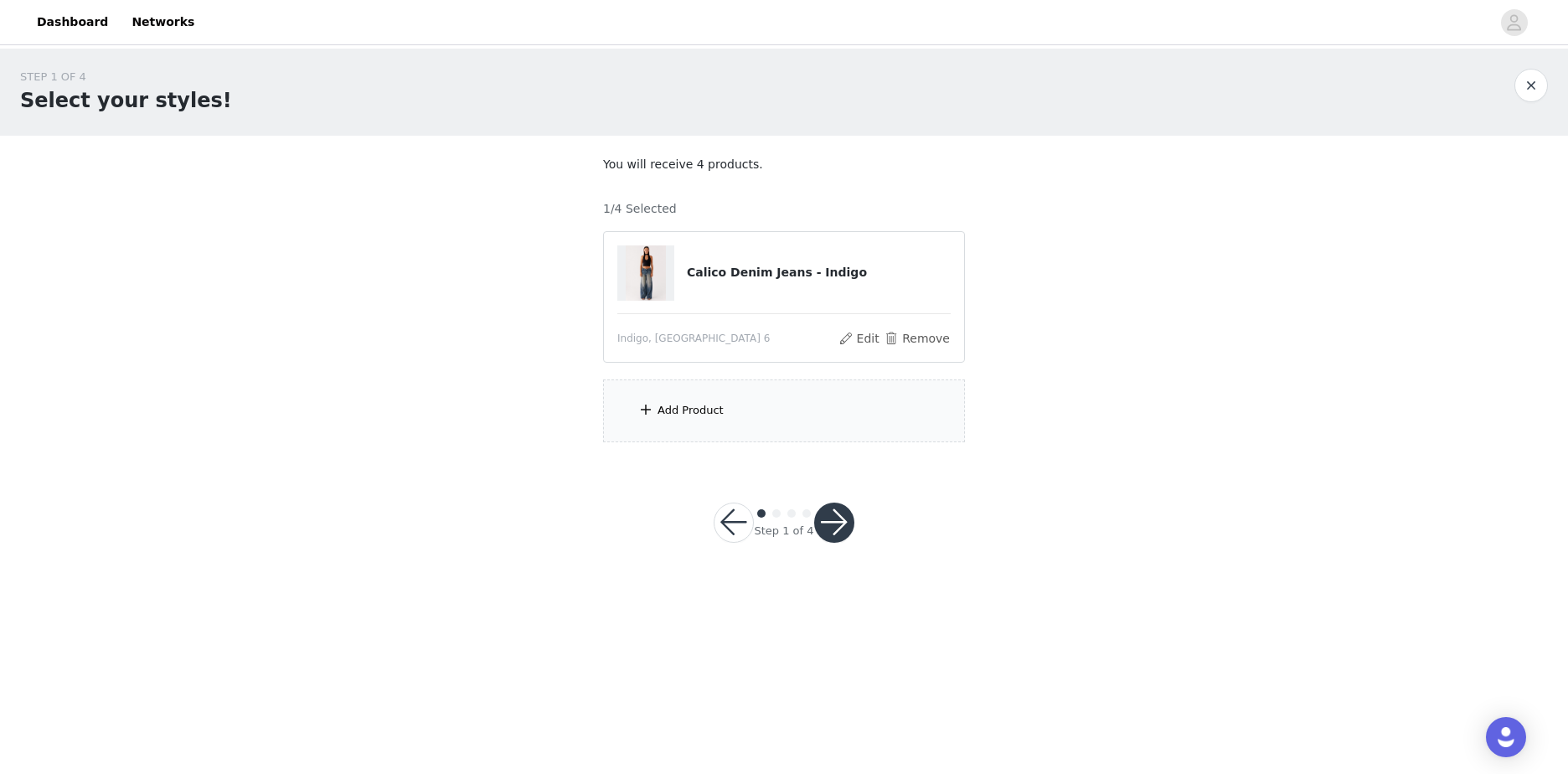
click at [756, 439] on div "Add Product" at bounding box center [783, 411] width 362 height 63
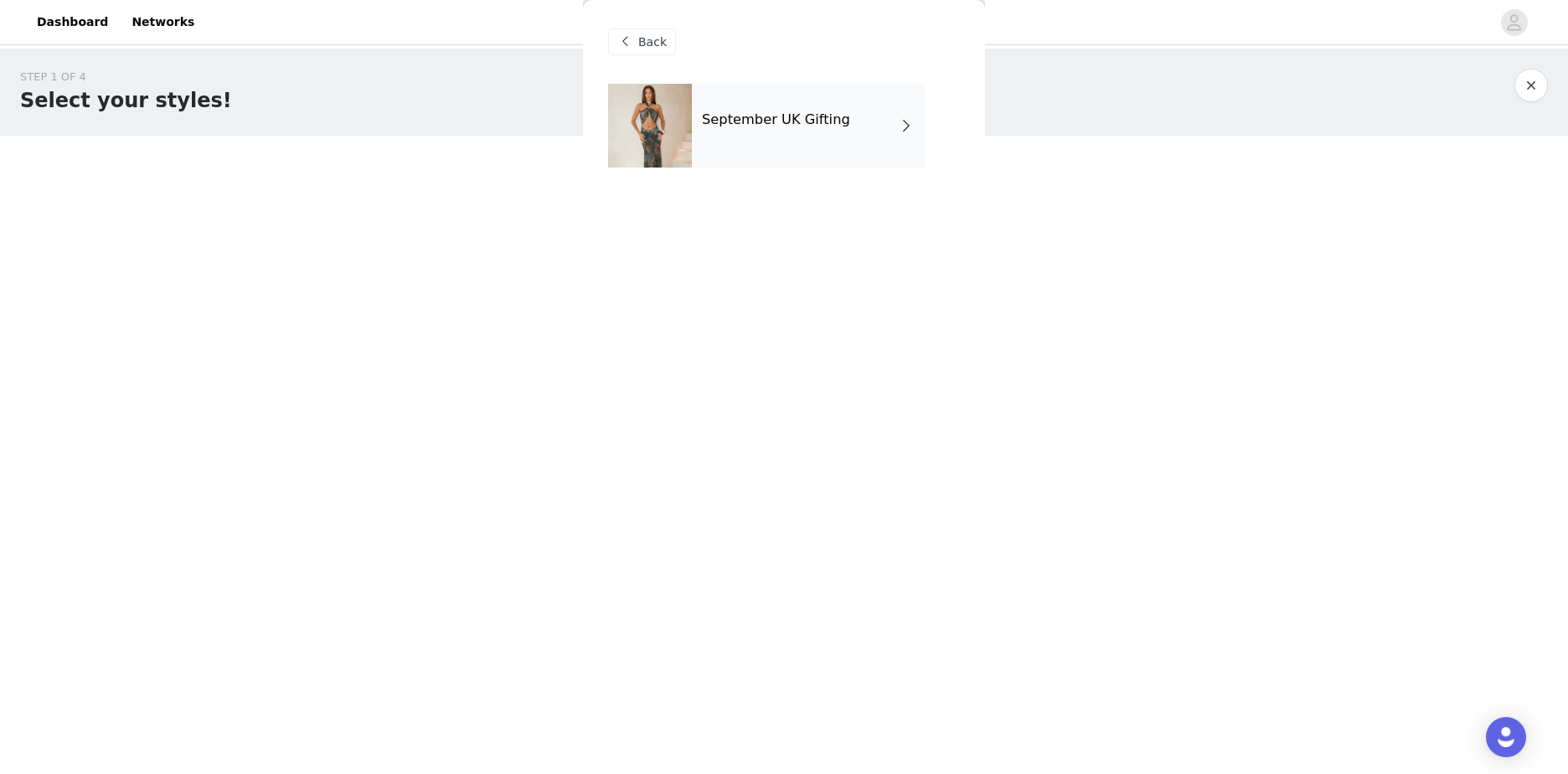
click at [860, 138] on div "September UK Gifting" at bounding box center [808, 125] width 233 height 84
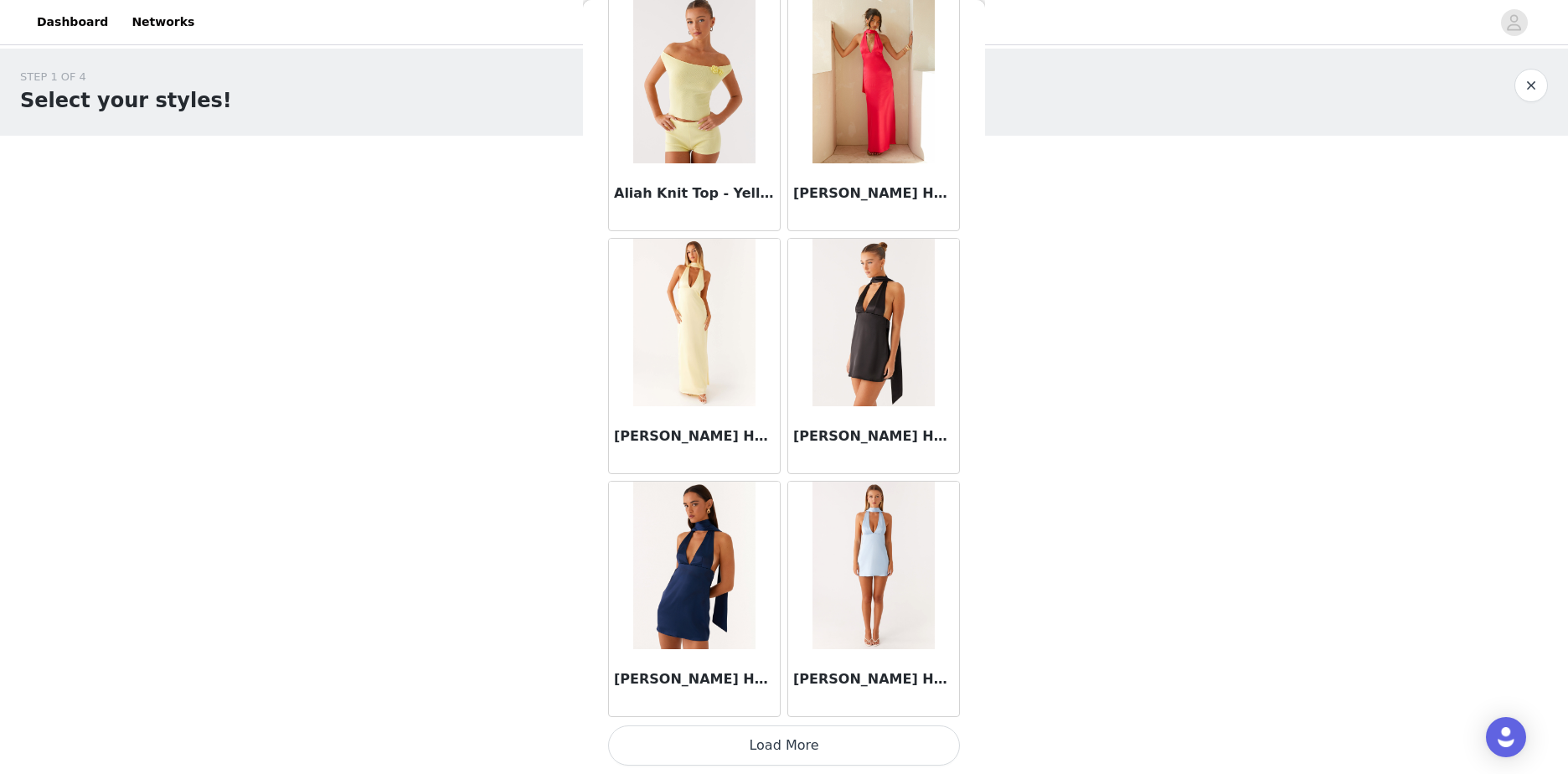
click at [837, 746] on button "Load More" at bounding box center [783, 745] width 352 height 40
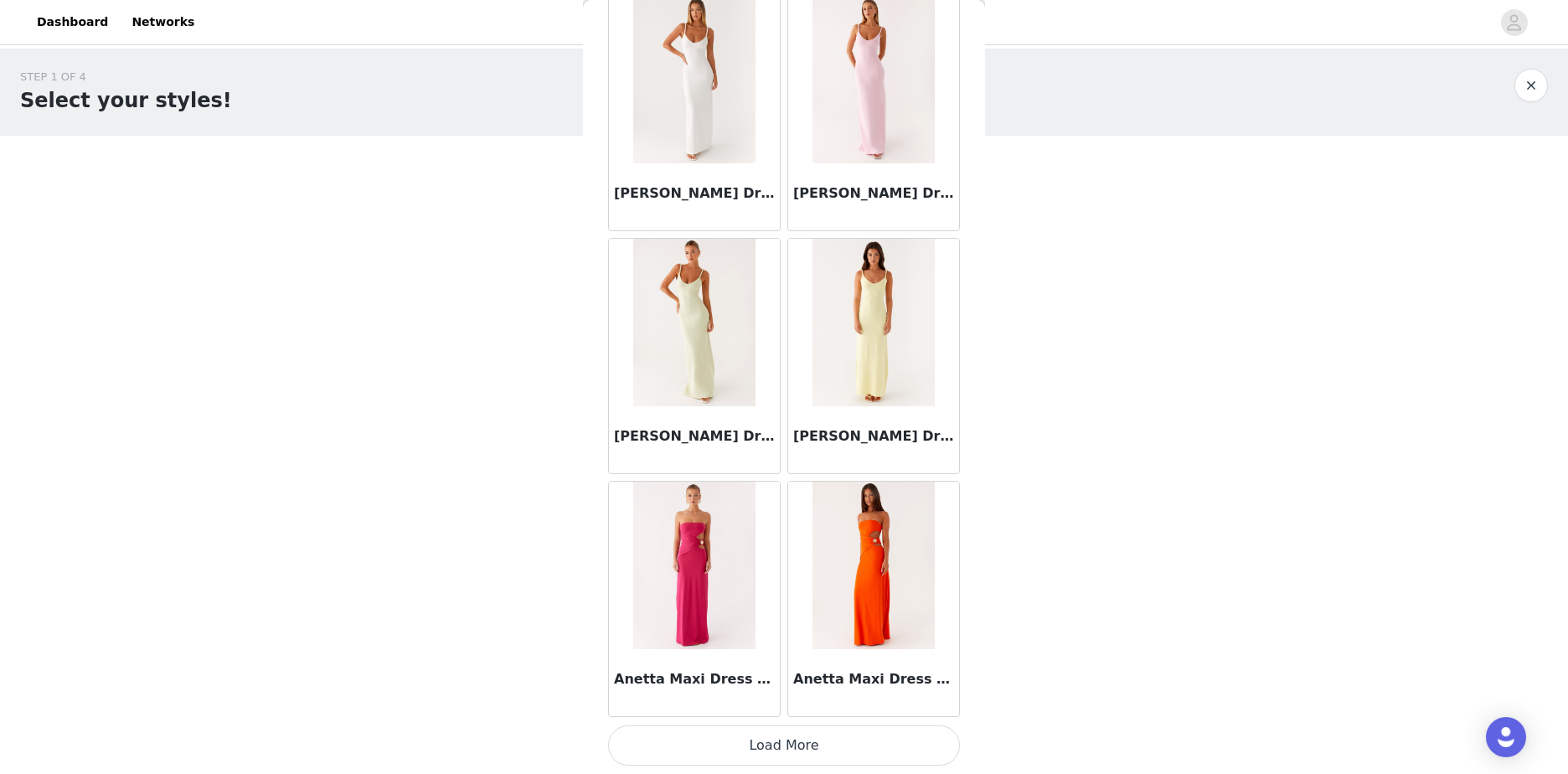
click at [857, 740] on button "Load More" at bounding box center [783, 745] width 352 height 40
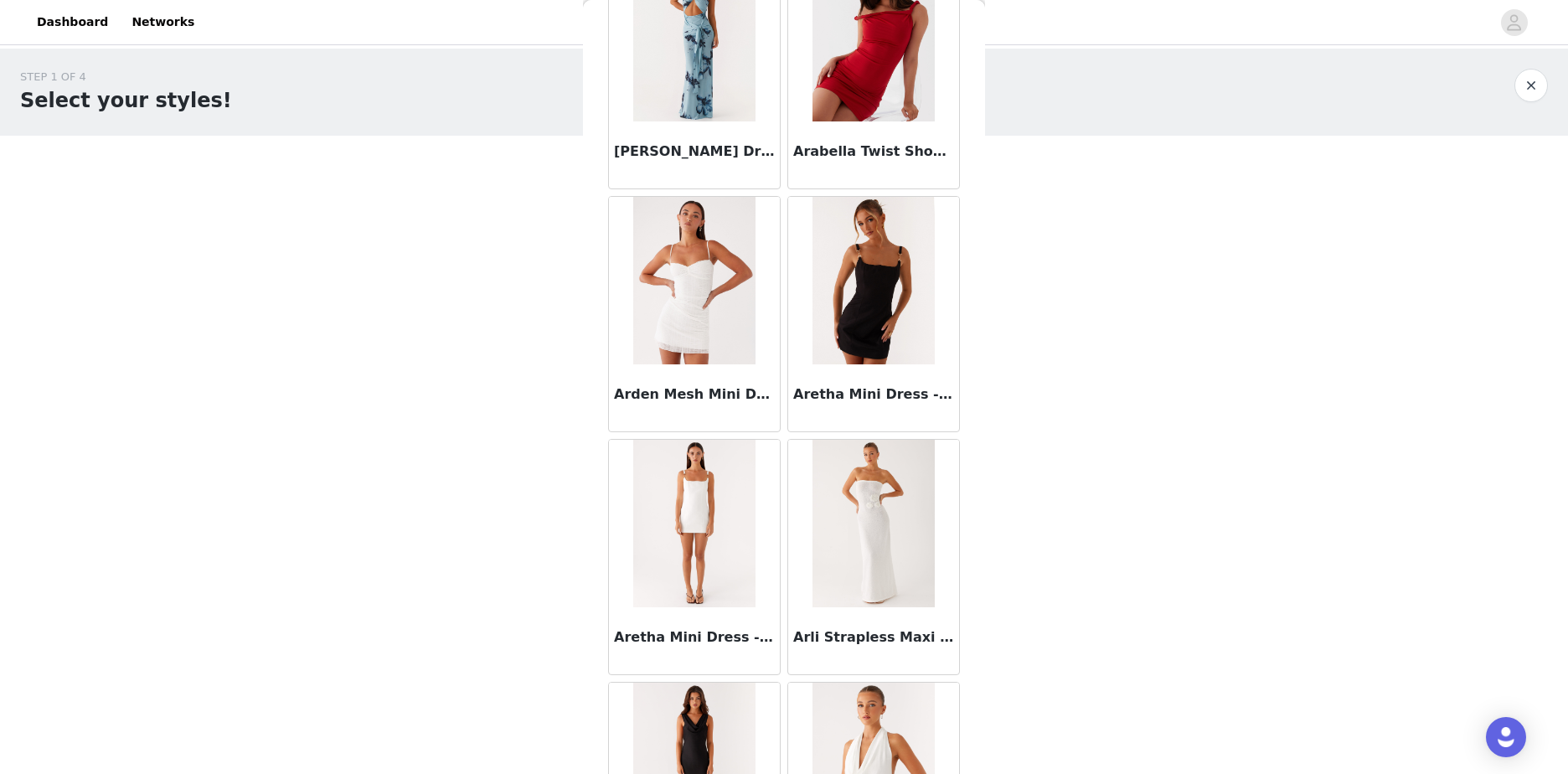
scroll to position [6647, 0]
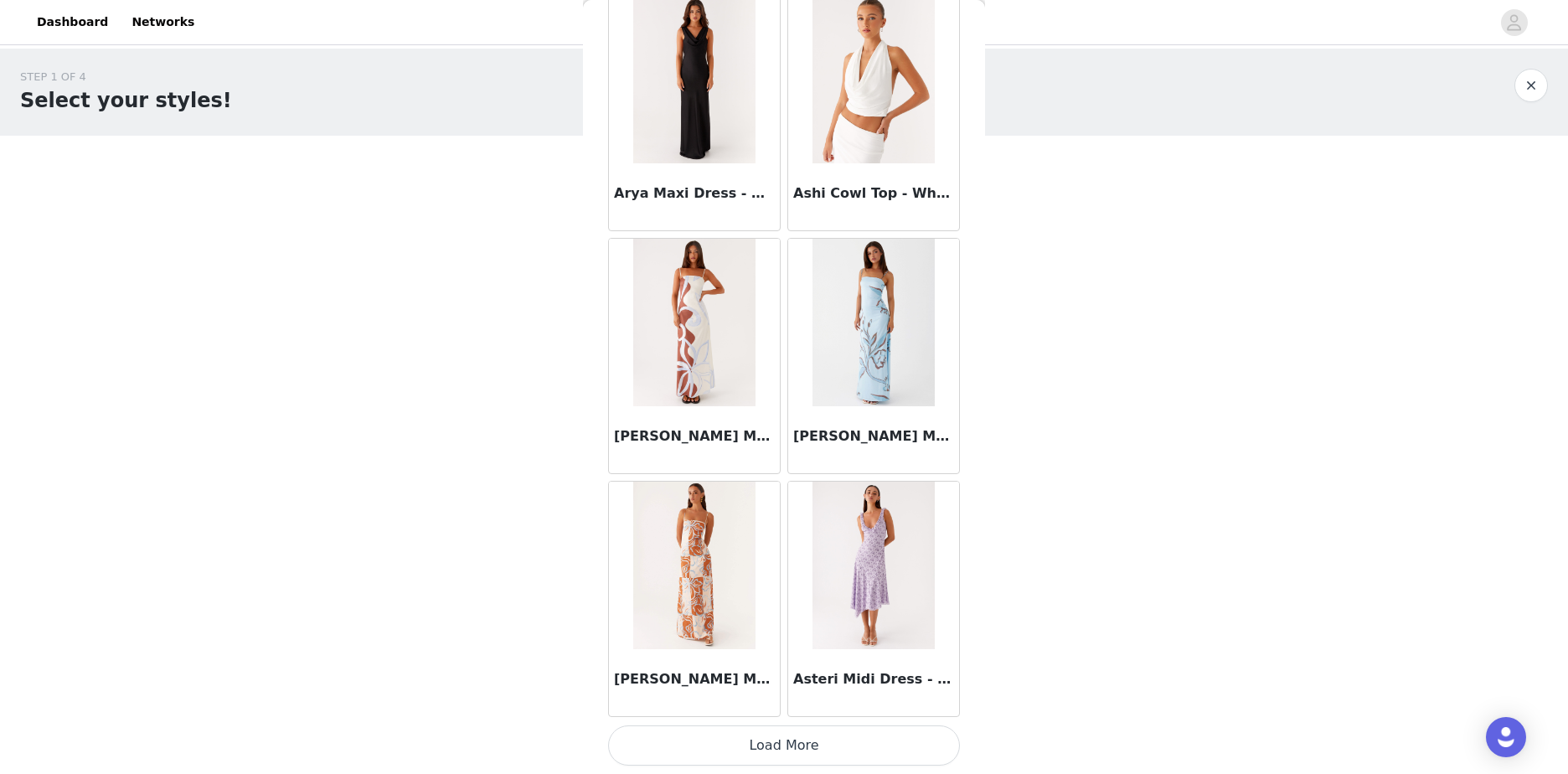
click at [840, 749] on button "Load More" at bounding box center [783, 745] width 352 height 40
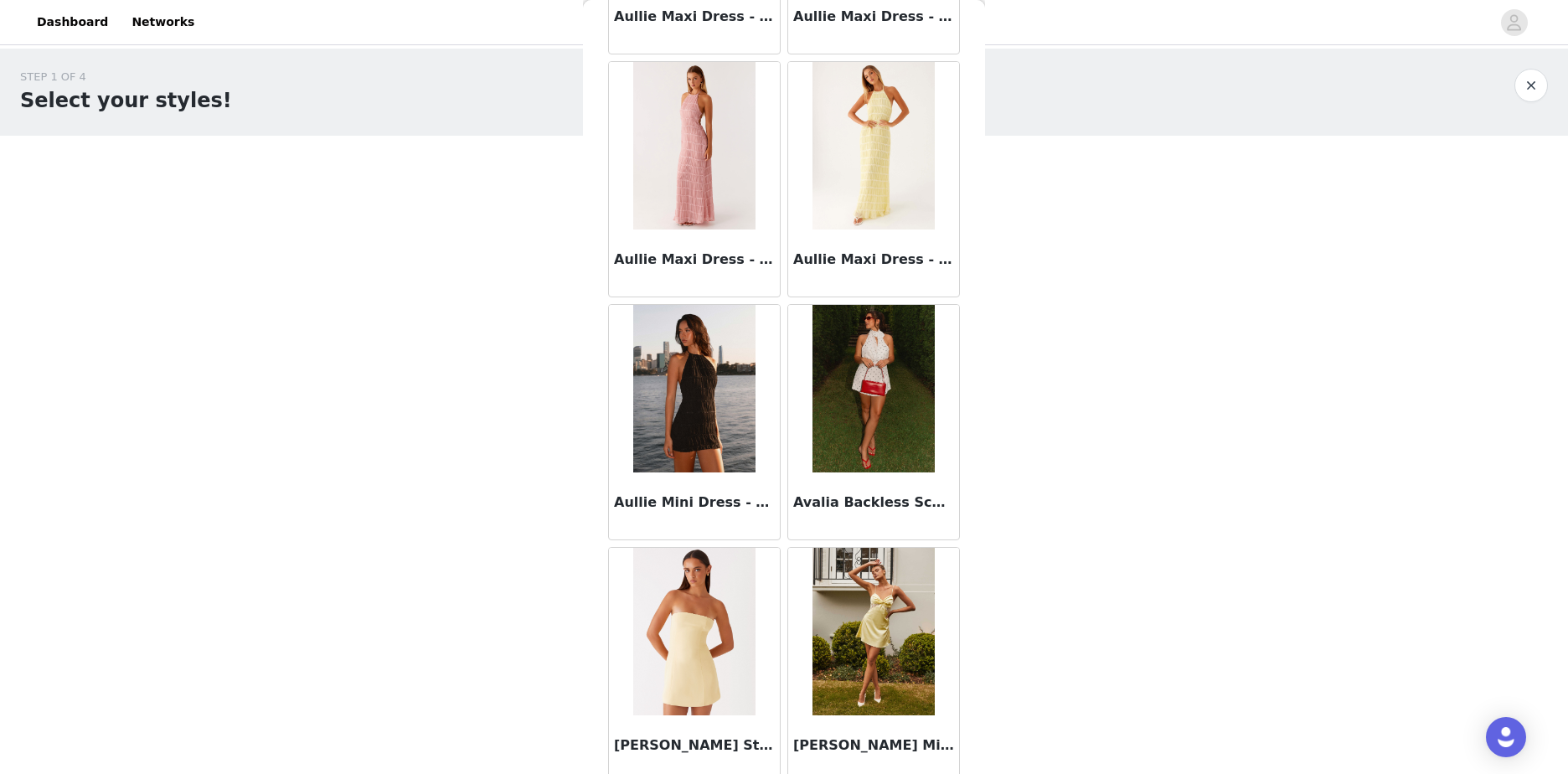
scroll to position [9076, 0]
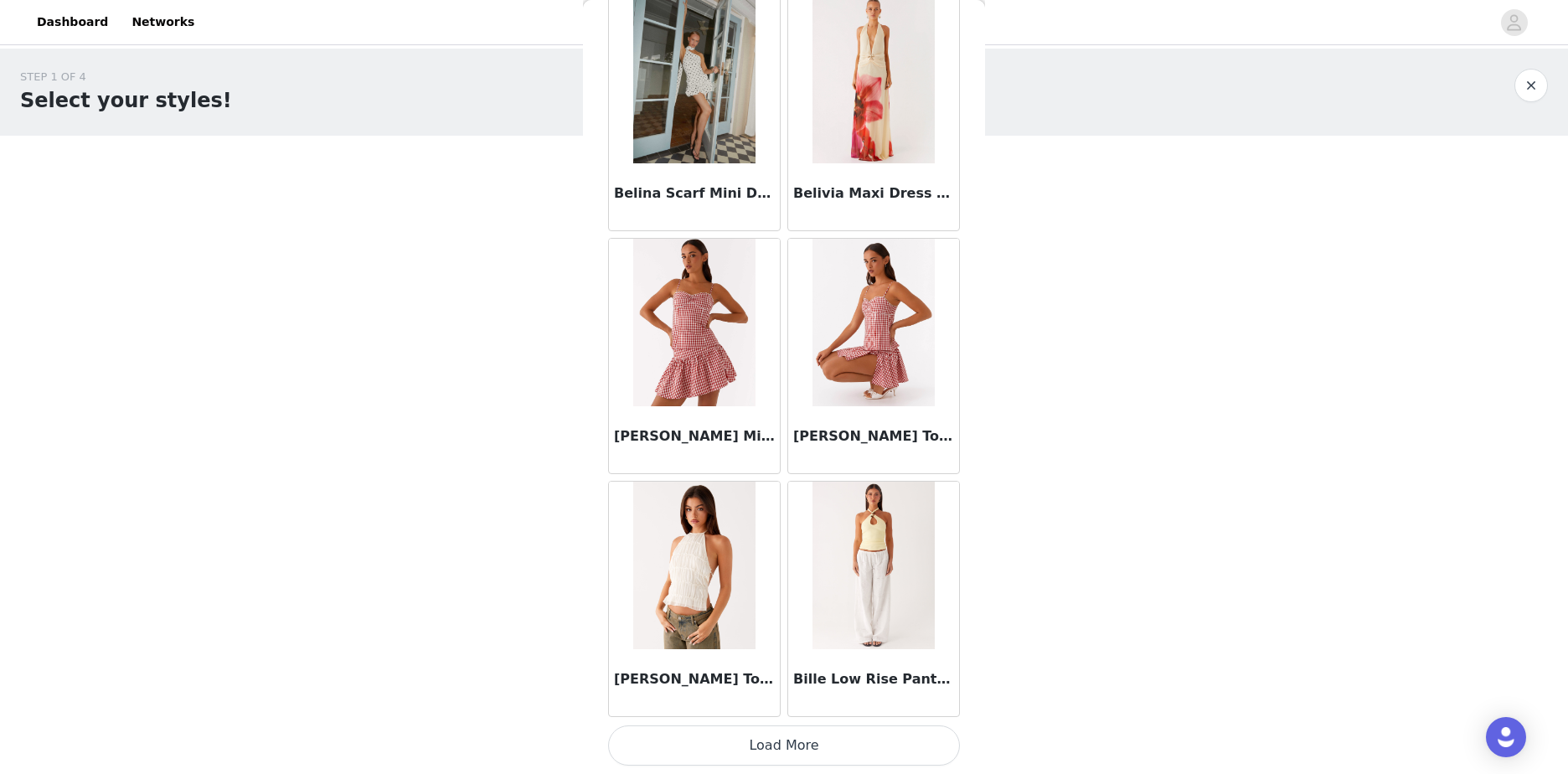
click at [918, 737] on button "Load More" at bounding box center [783, 745] width 352 height 40
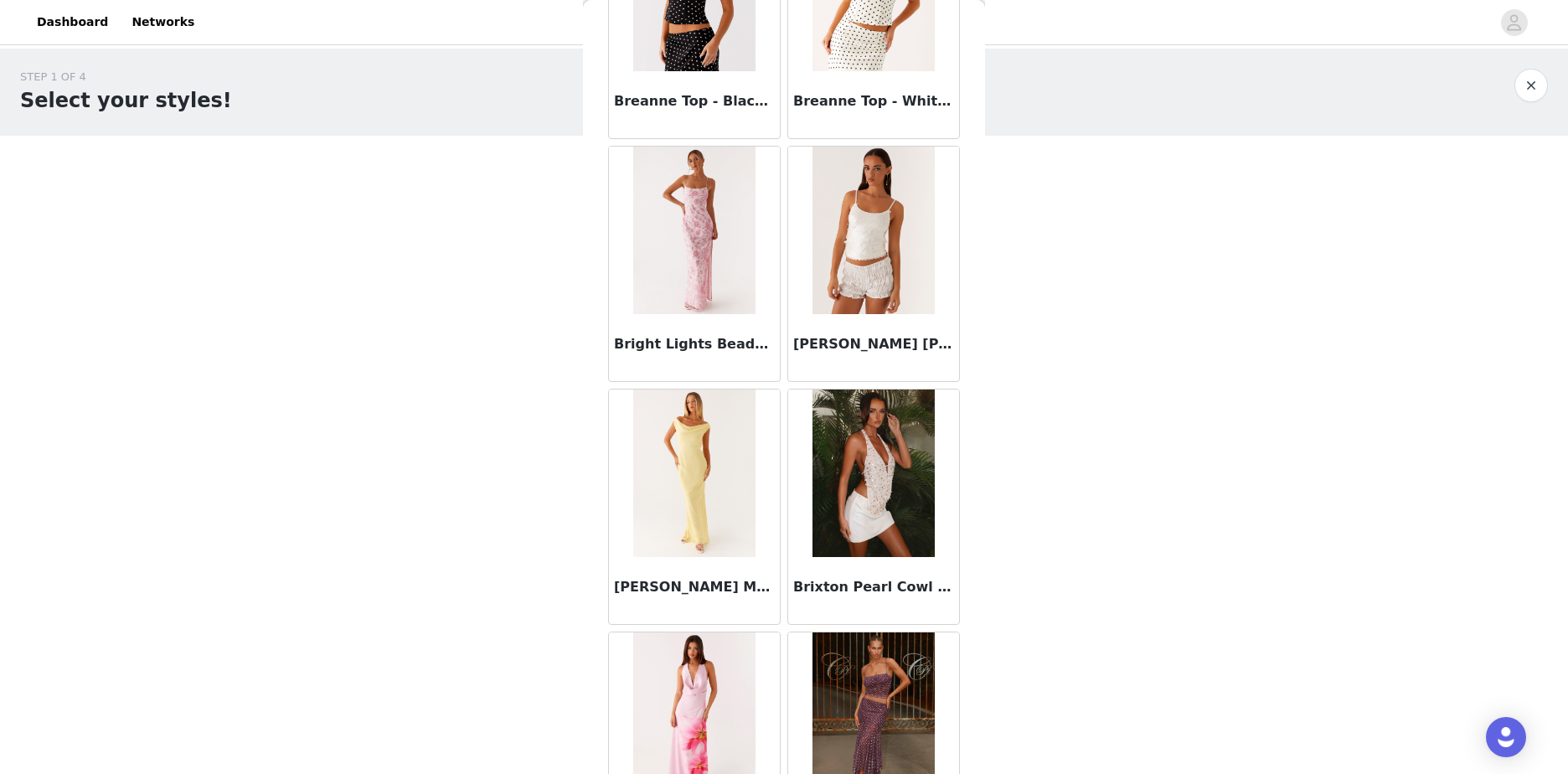
scroll to position [11440, 0]
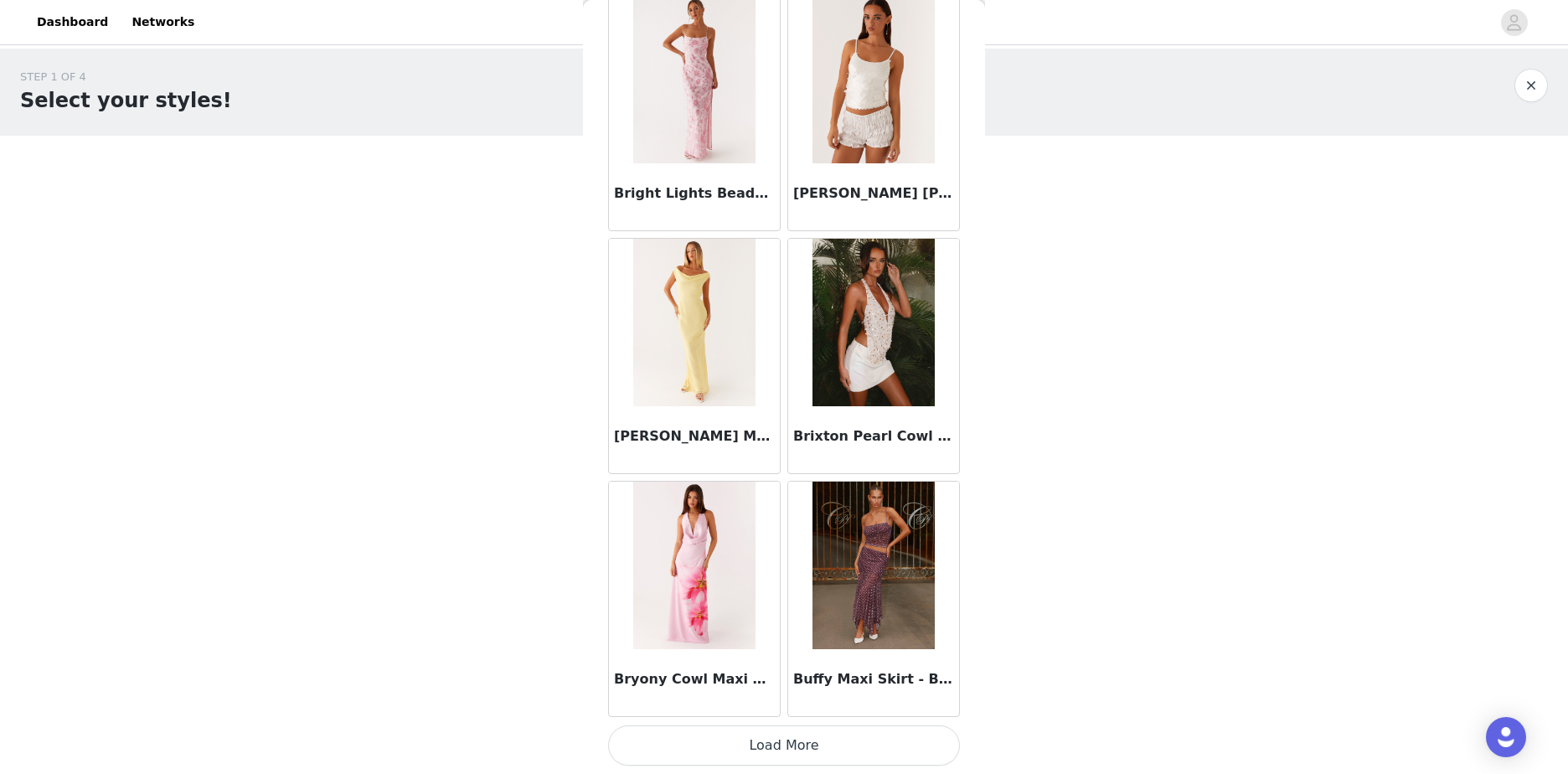
click at [914, 743] on button "Load More" at bounding box center [783, 745] width 352 height 40
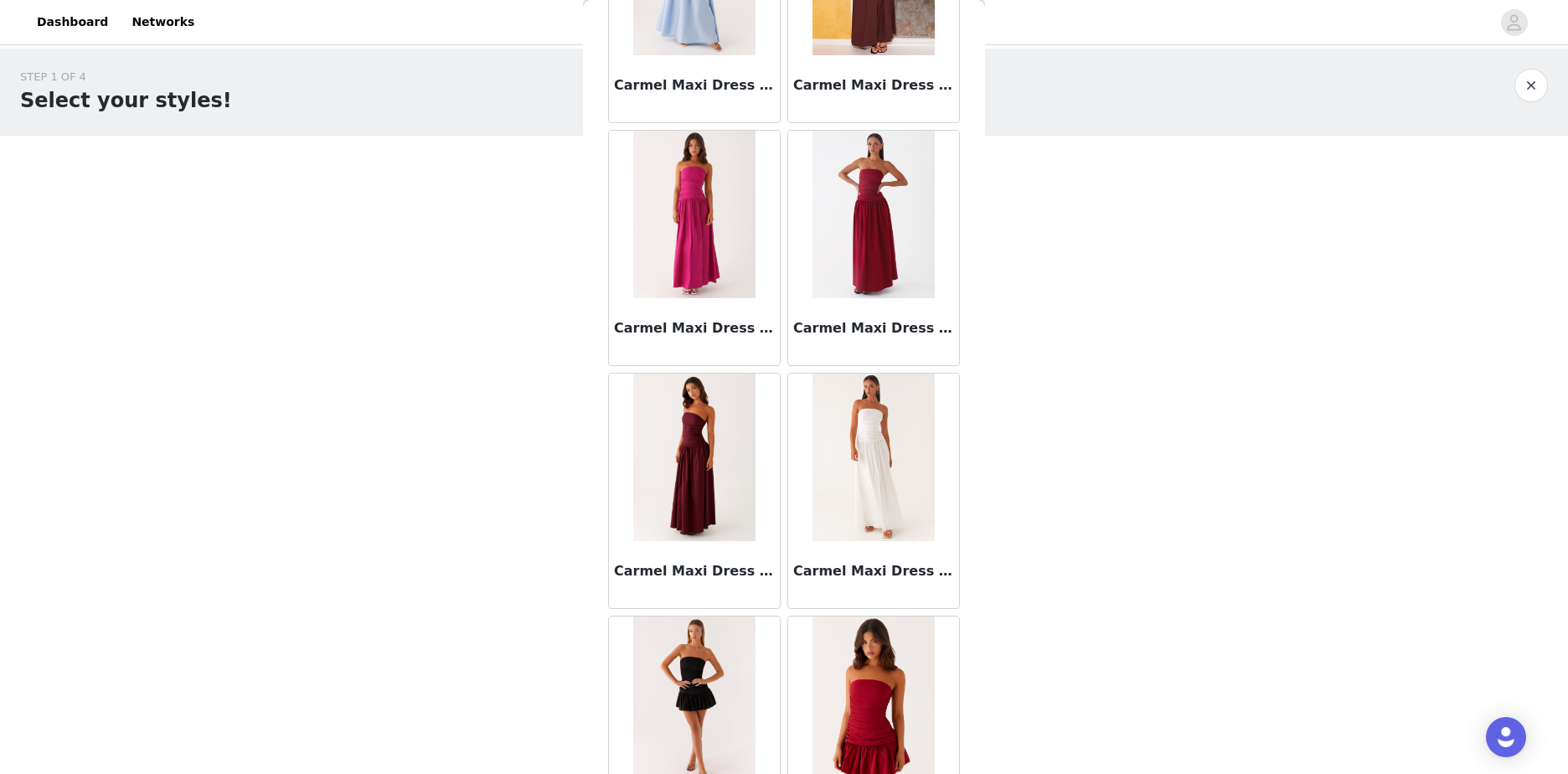
scroll to position [13935, 0]
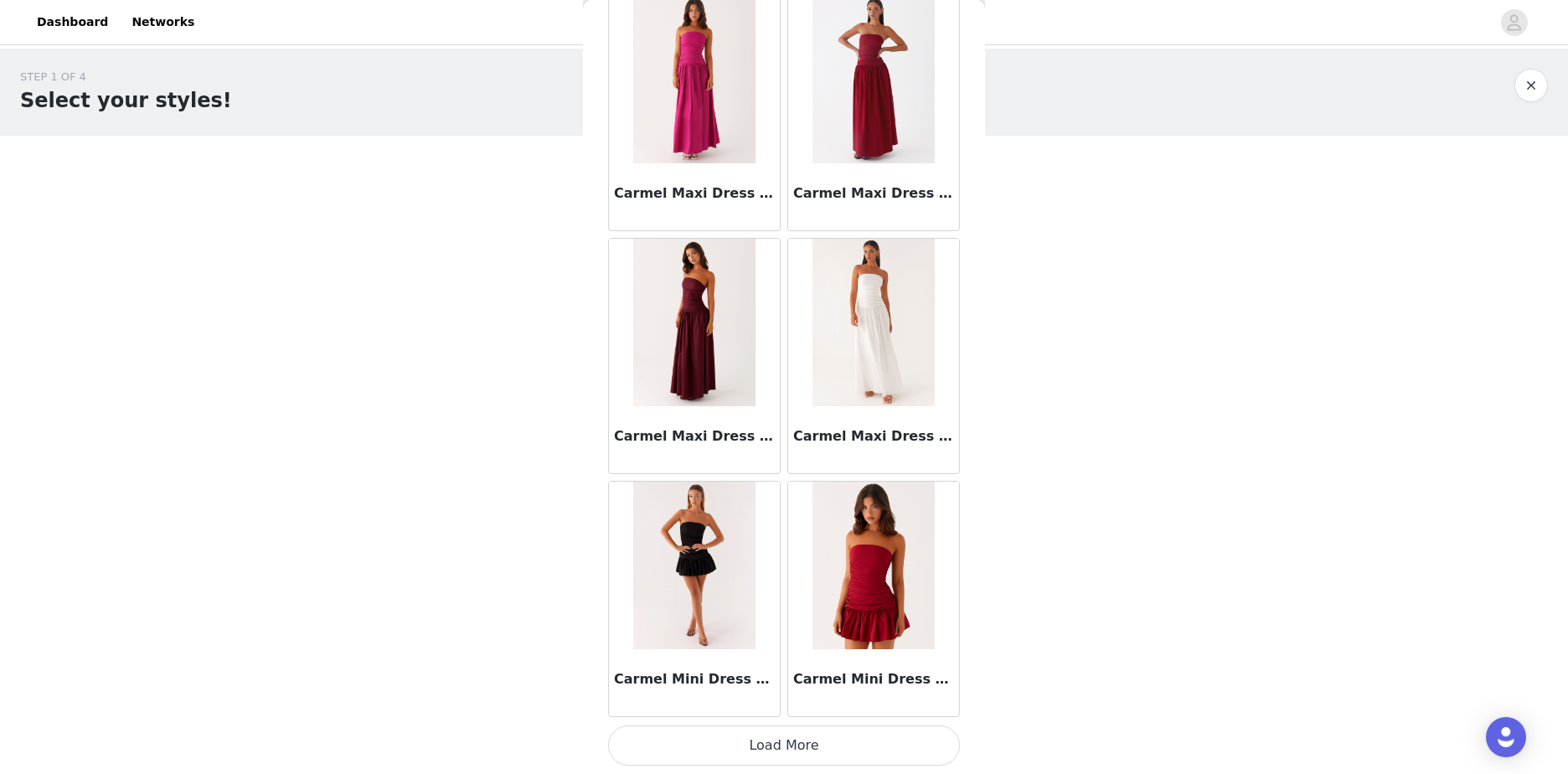
click at [904, 735] on button "Load More" at bounding box center [783, 745] width 352 height 40
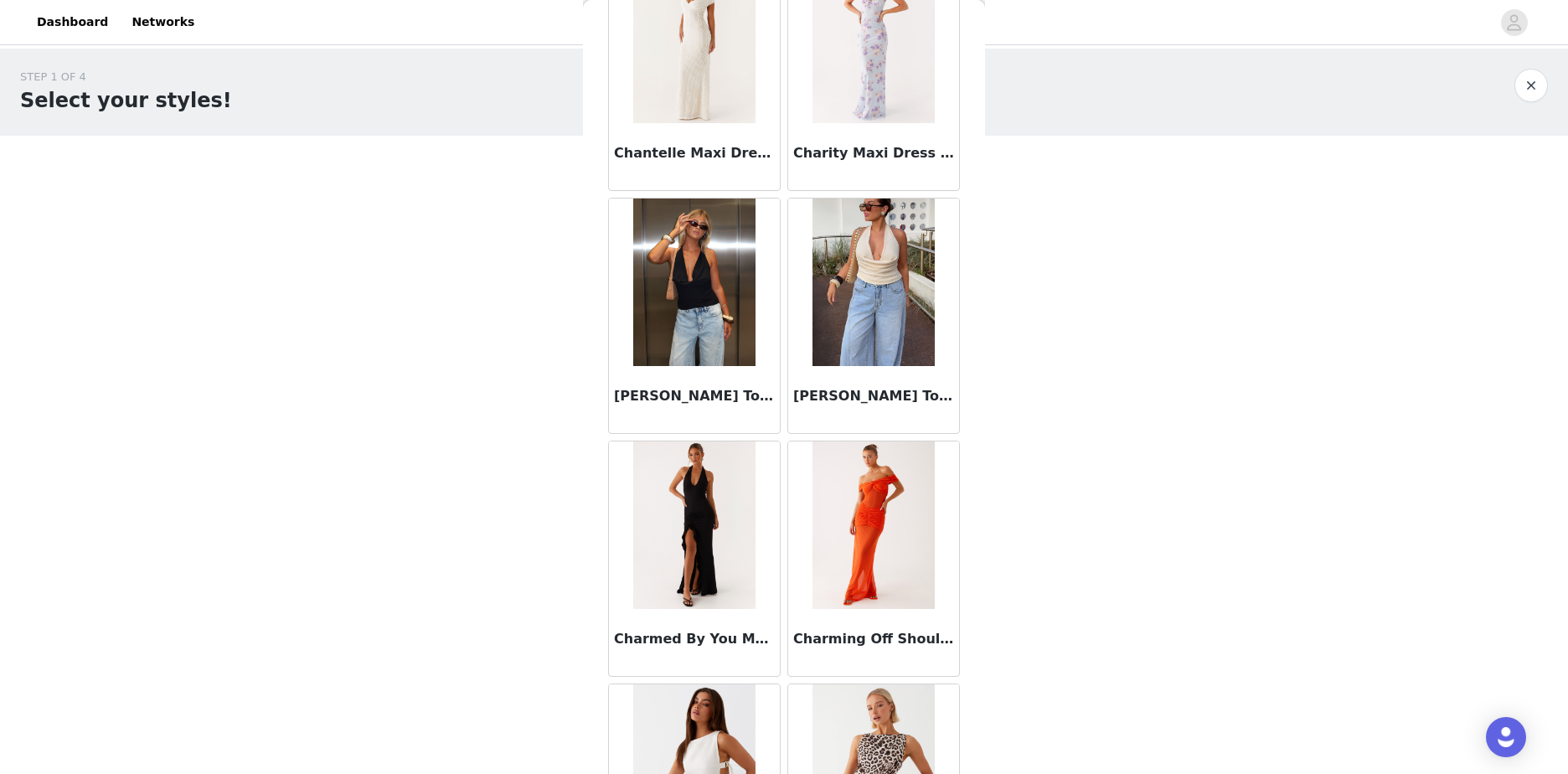
scroll to position [16363, 0]
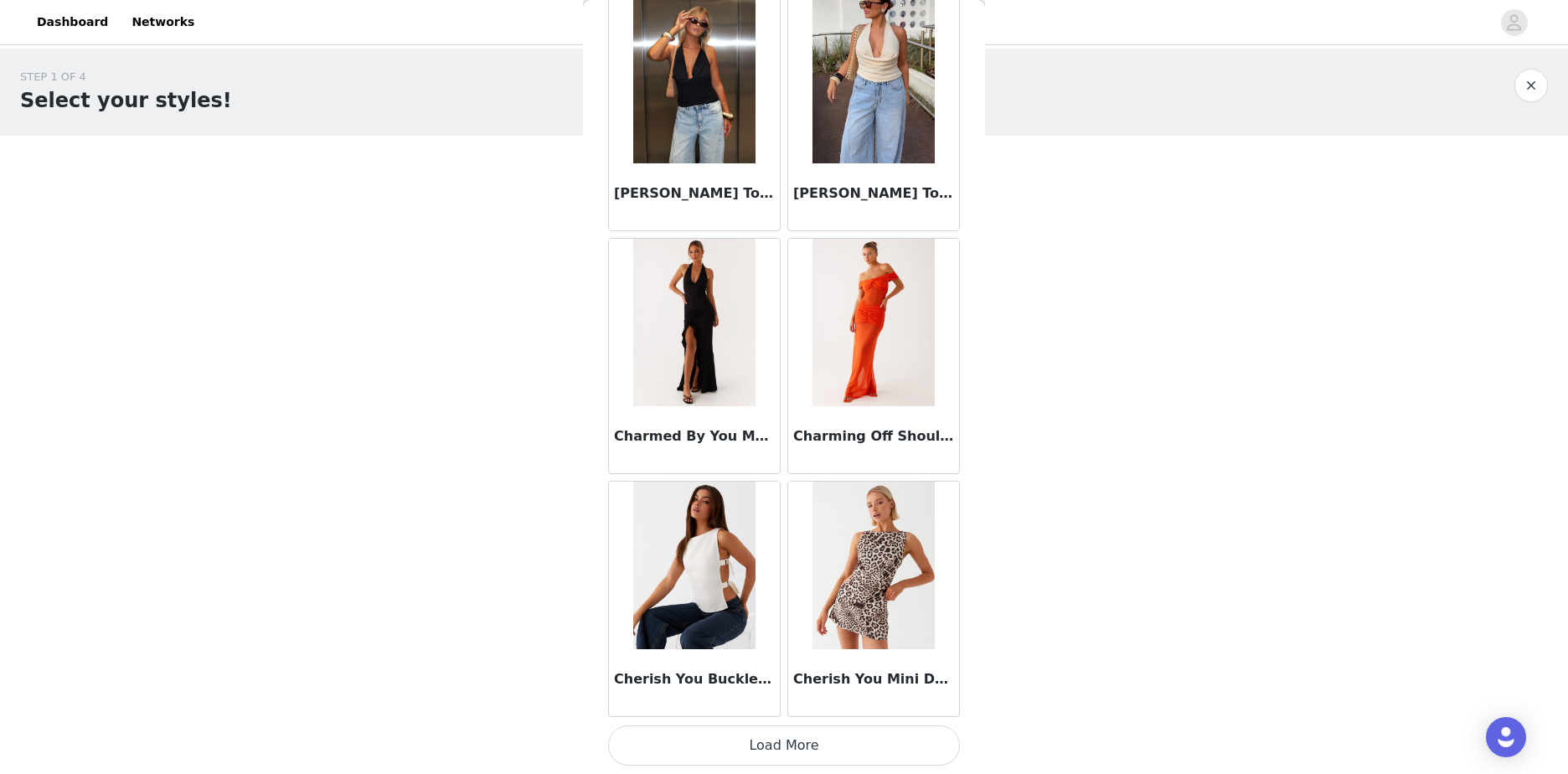
click at [892, 747] on button "Load More" at bounding box center [783, 745] width 352 height 40
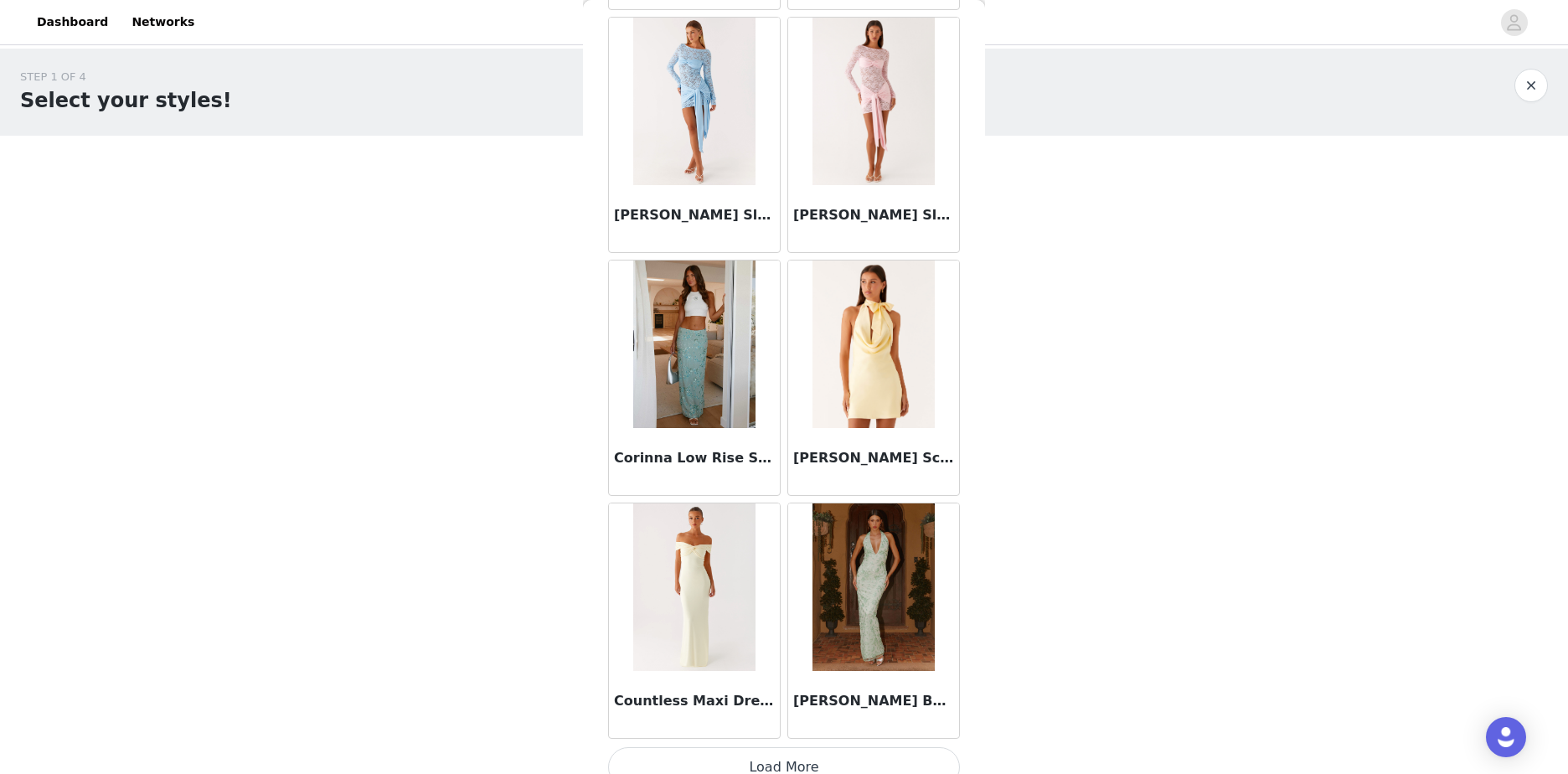
scroll to position [18793, 0]
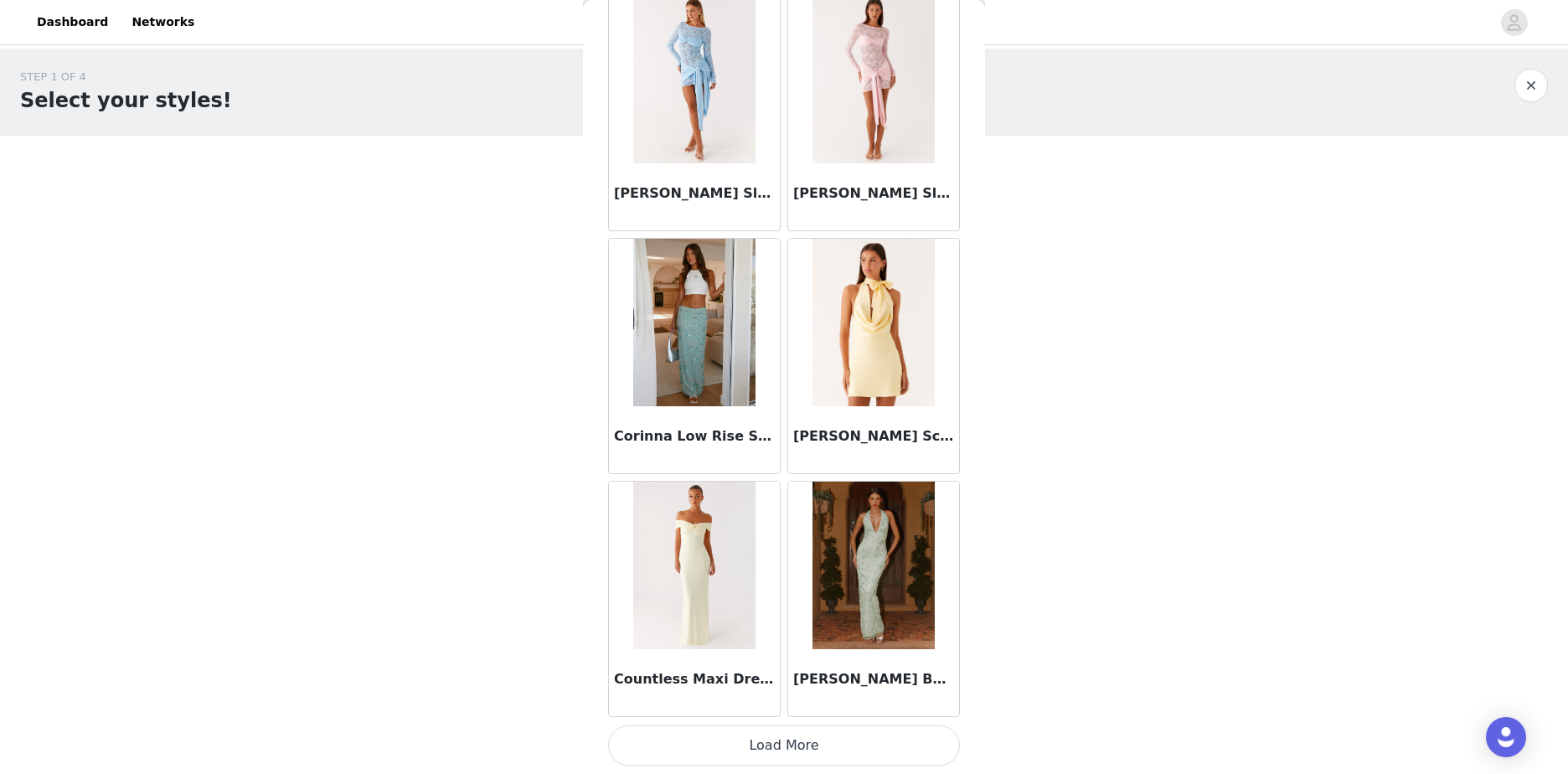
click at [887, 734] on button "Load More" at bounding box center [783, 745] width 352 height 40
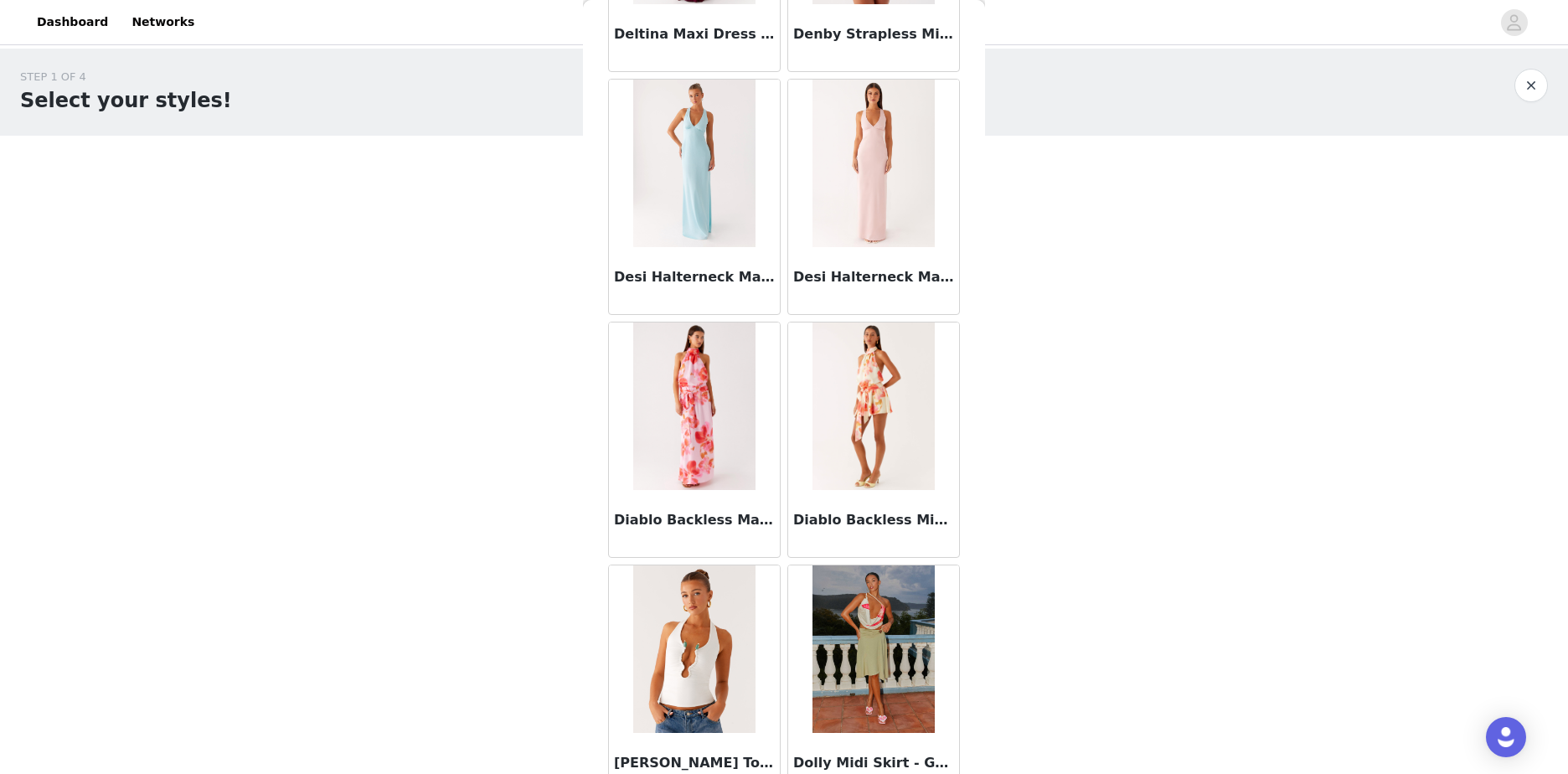
scroll to position [21222, 0]
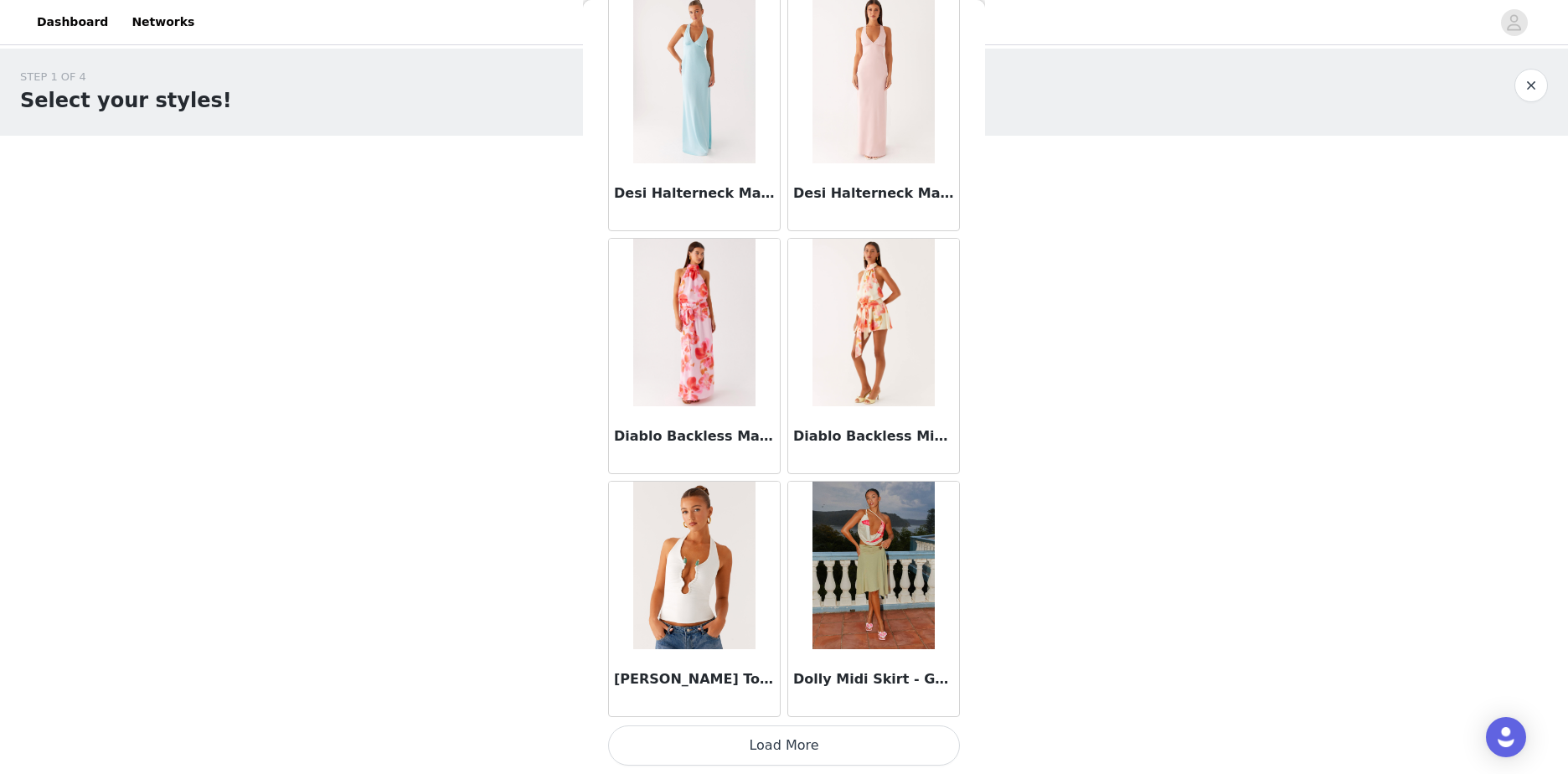
click at [890, 746] on button "Load More" at bounding box center [783, 745] width 352 height 40
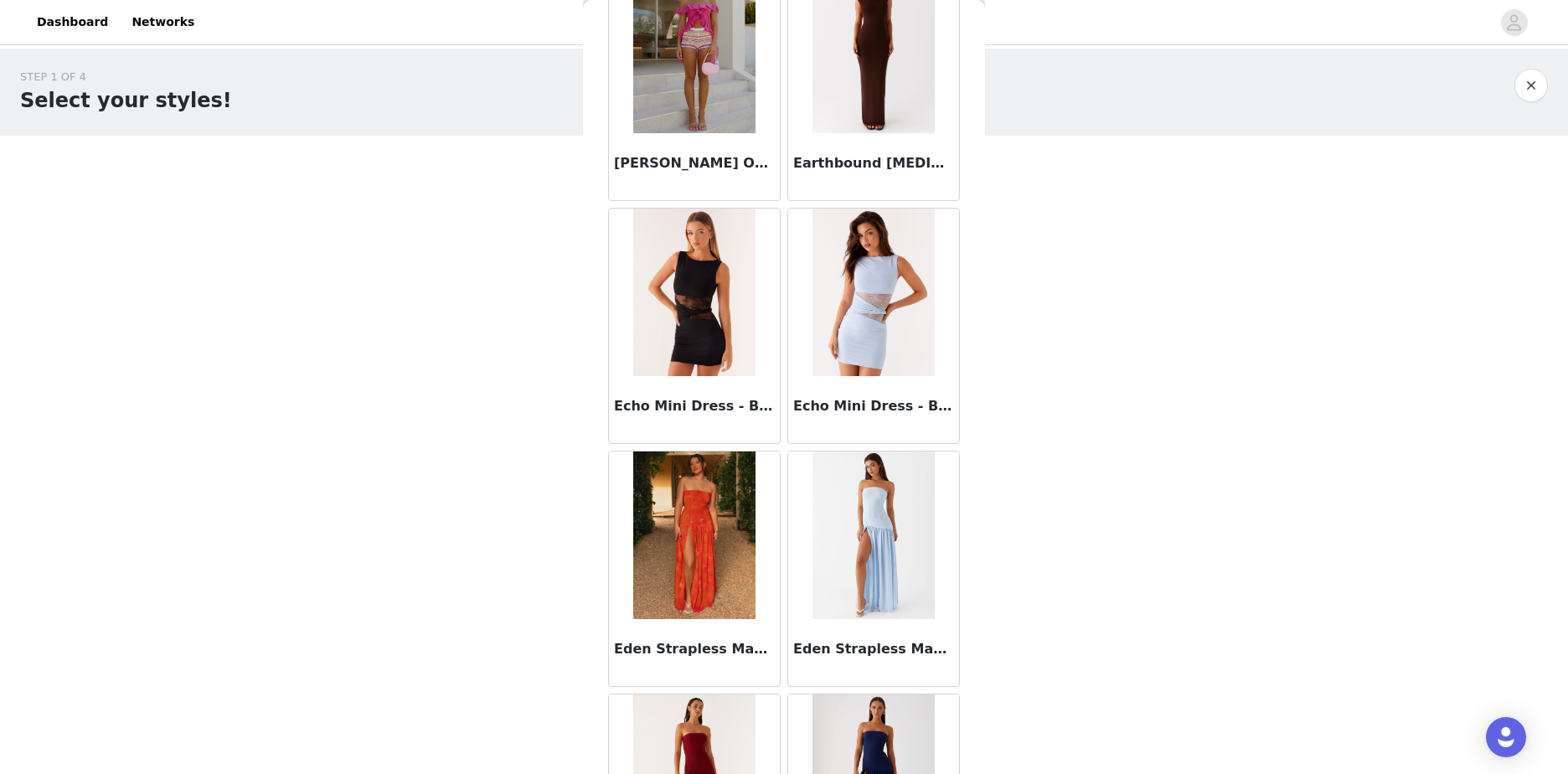
scroll to position [22251, 0]
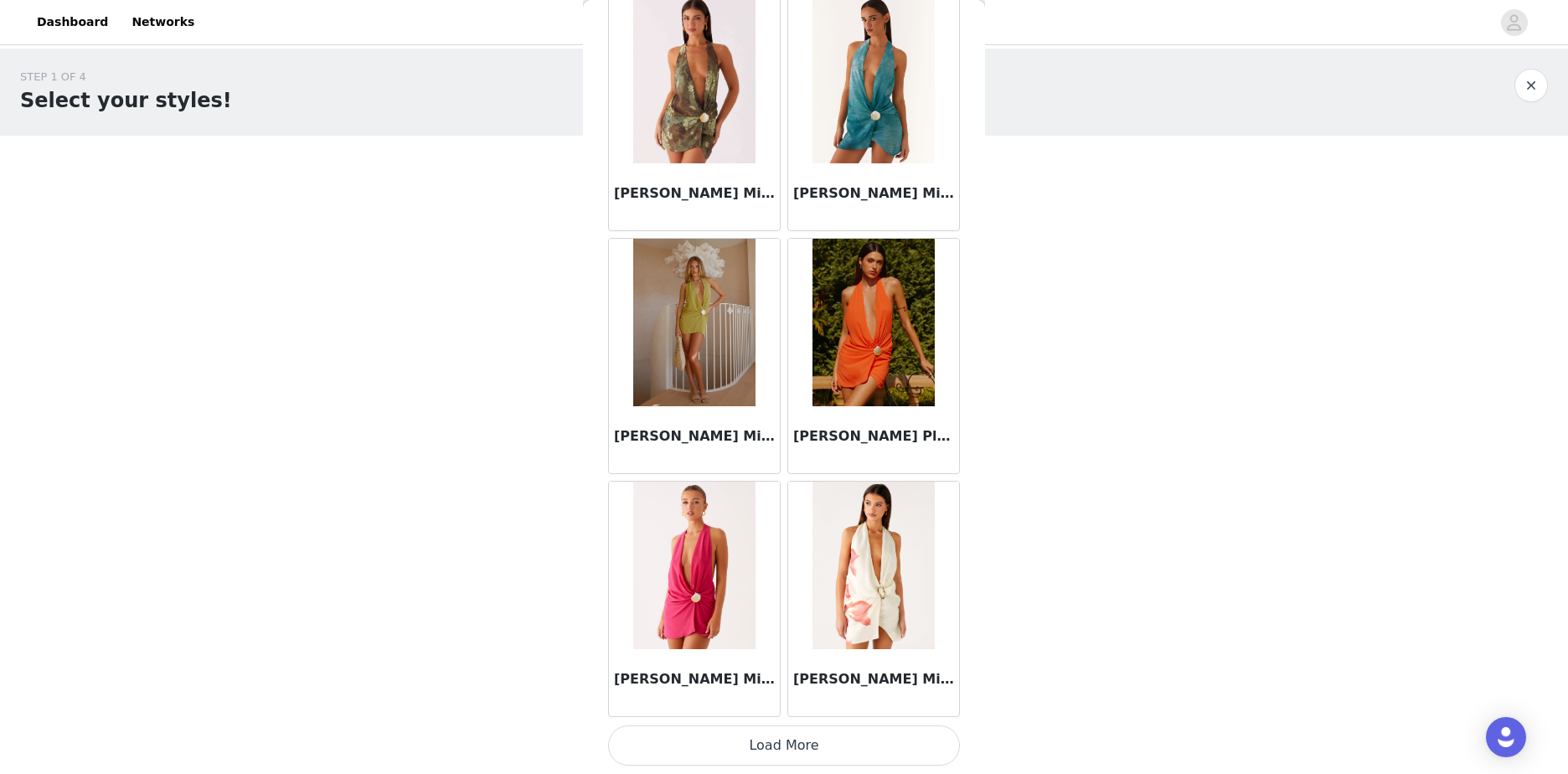
click at [869, 732] on button "Load More" at bounding box center [783, 745] width 352 height 40
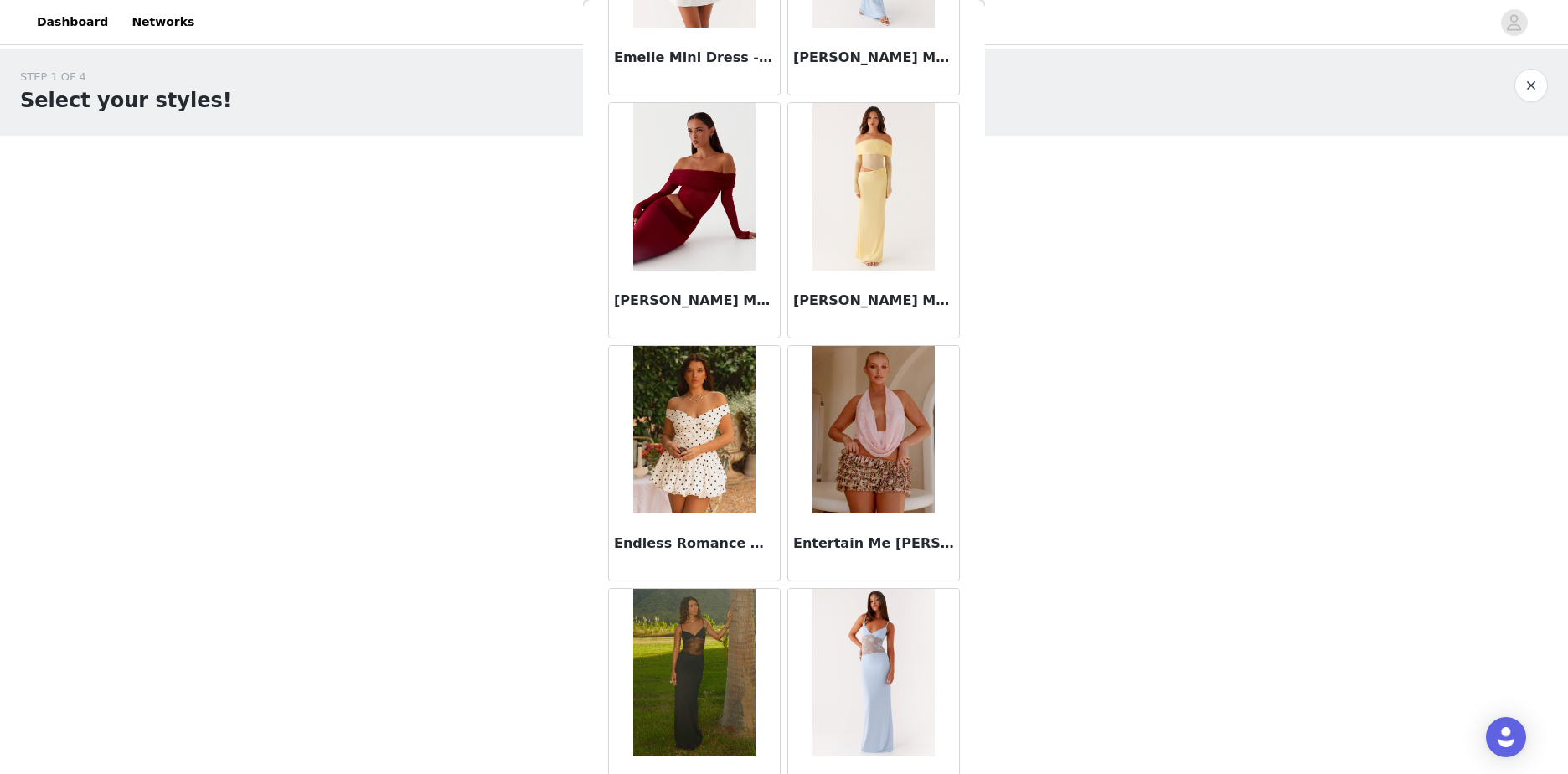
scroll to position [25884, 0]
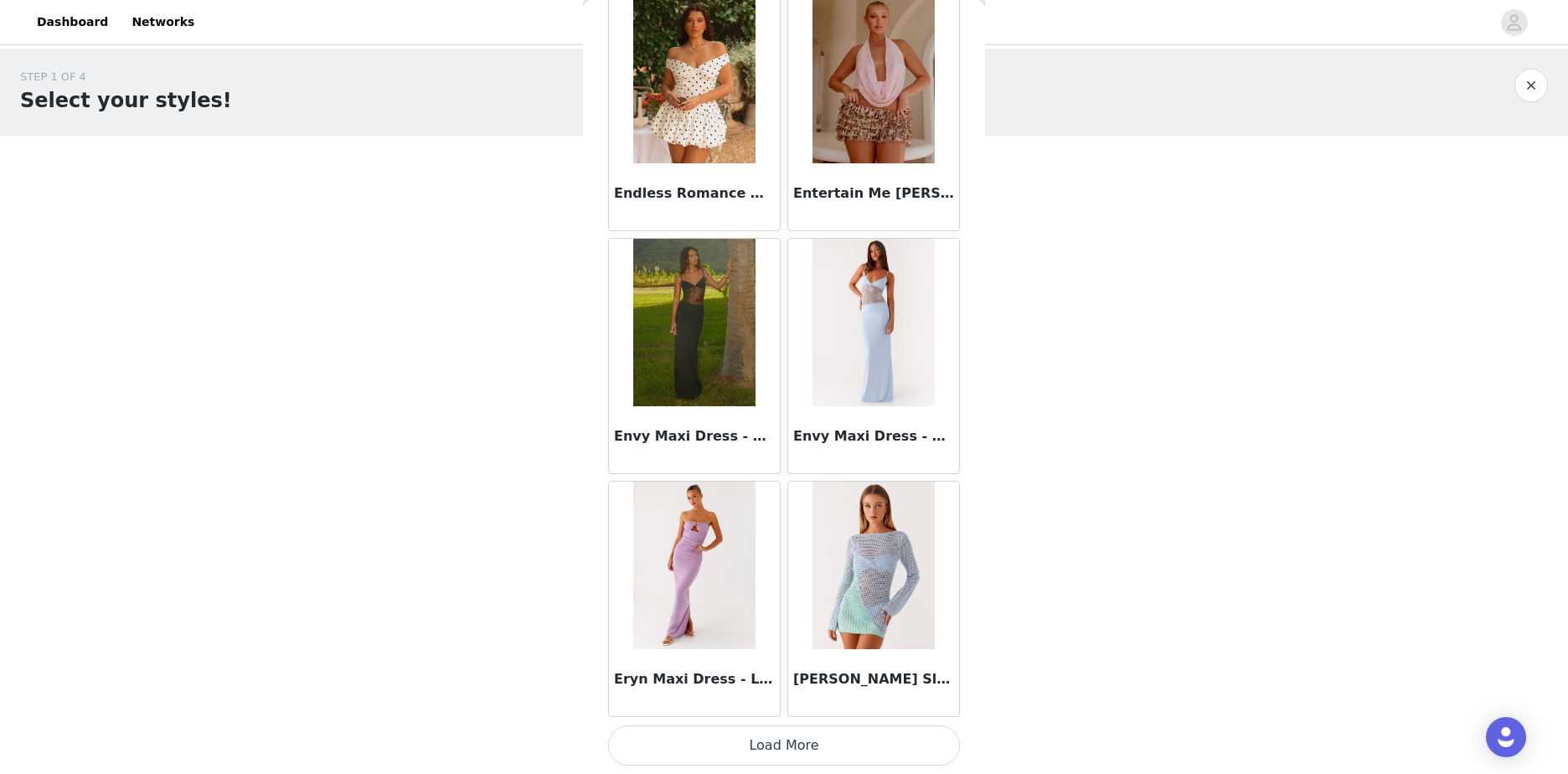
click at [889, 746] on button "Load More" at bounding box center [783, 745] width 352 height 40
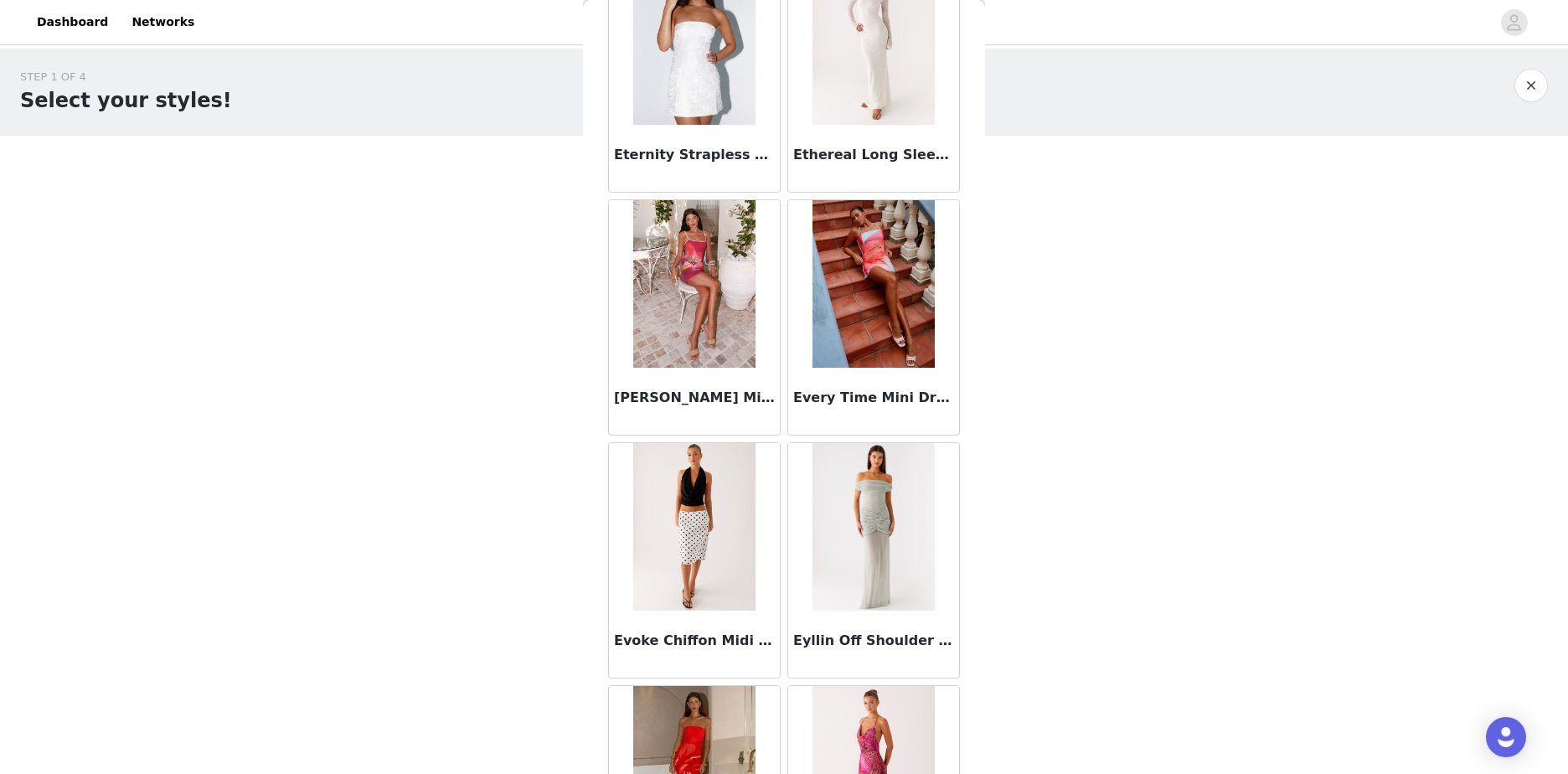
scroll to position [26981, 0]
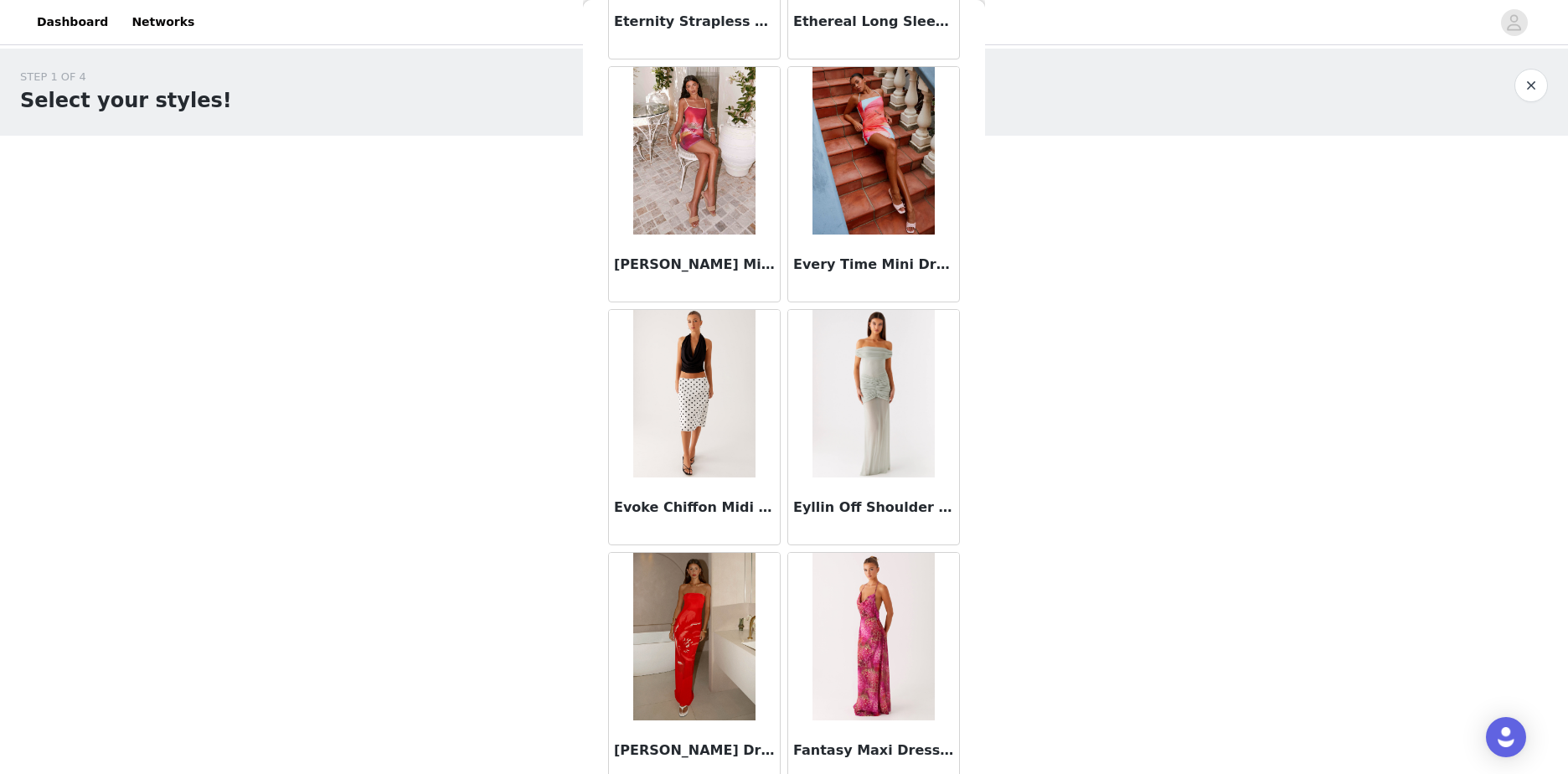
click at [727, 506] on h3 "Evoke Chiffon Midi Skirt - White Polka Dot" at bounding box center [694, 508] width 161 height 20
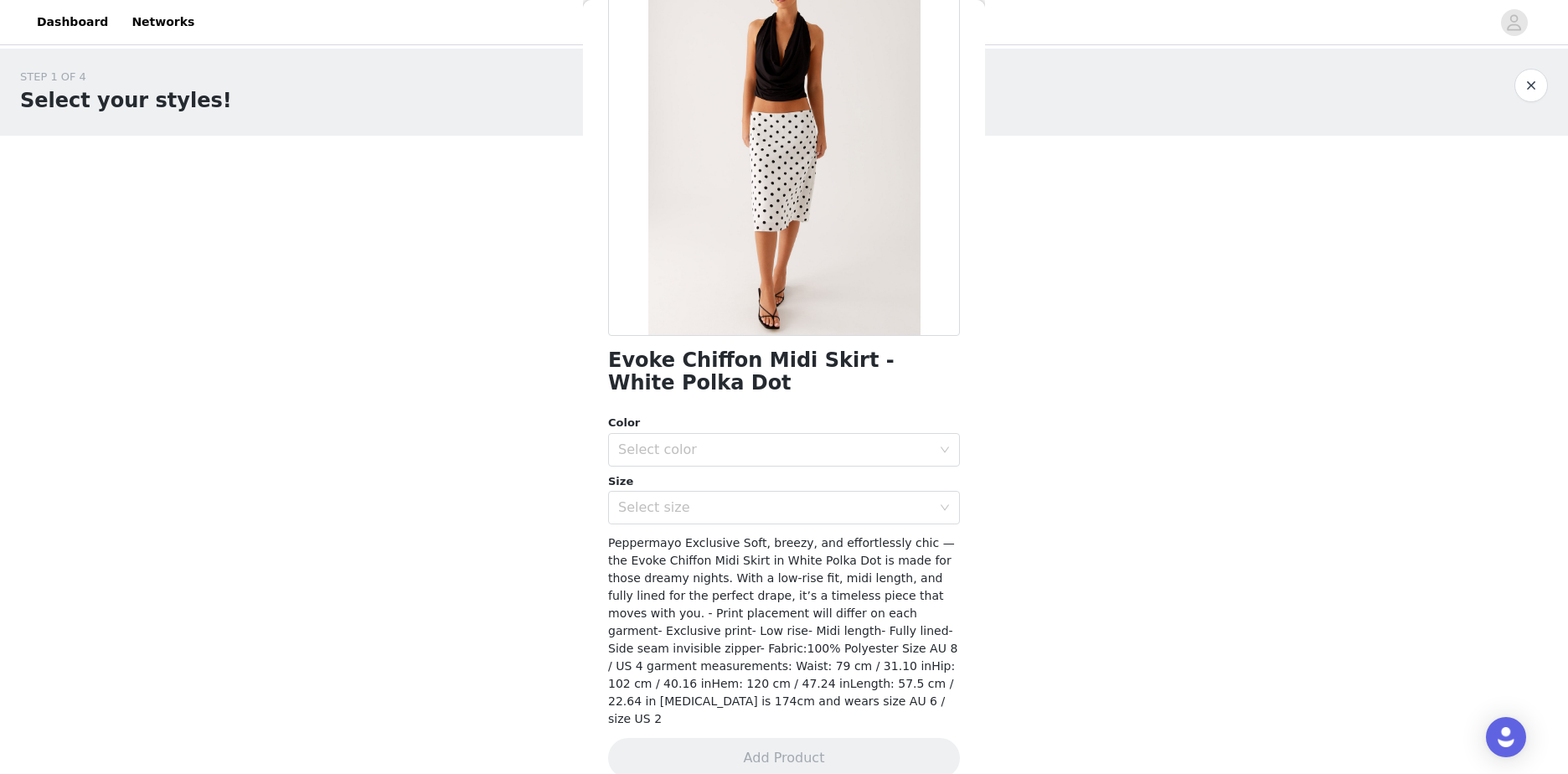
scroll to position [131, 0]
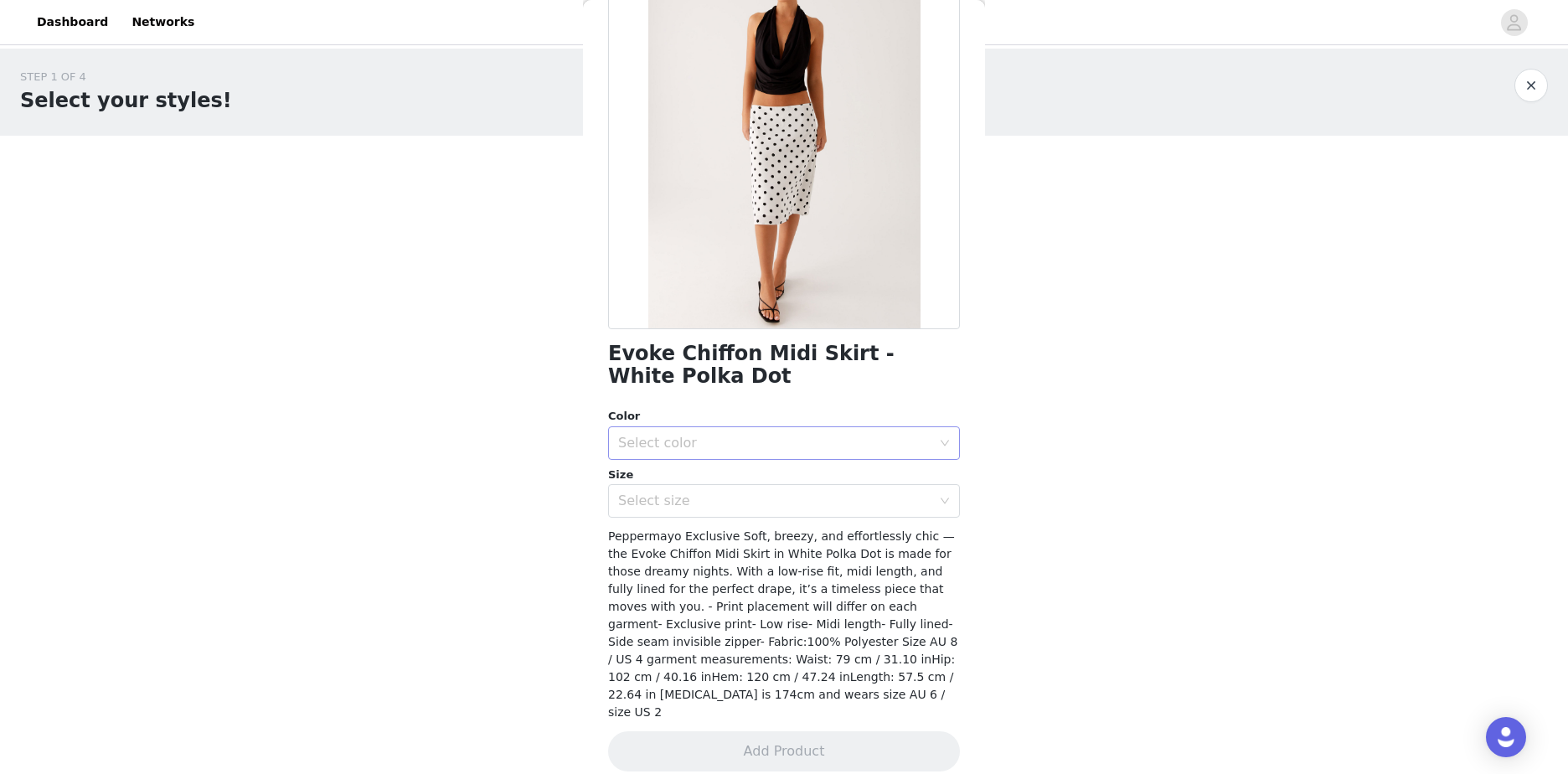
click at [765, 437] on div "Select color" at bounding box center [775, 443] width 314 height 17
click at [703, 479] on li "White Polka Dot" at bounding box center [777, 480] width 339 height 27
click at [709, 498] on div "Select size" at bounding box center [775, 501] width 314 height 17
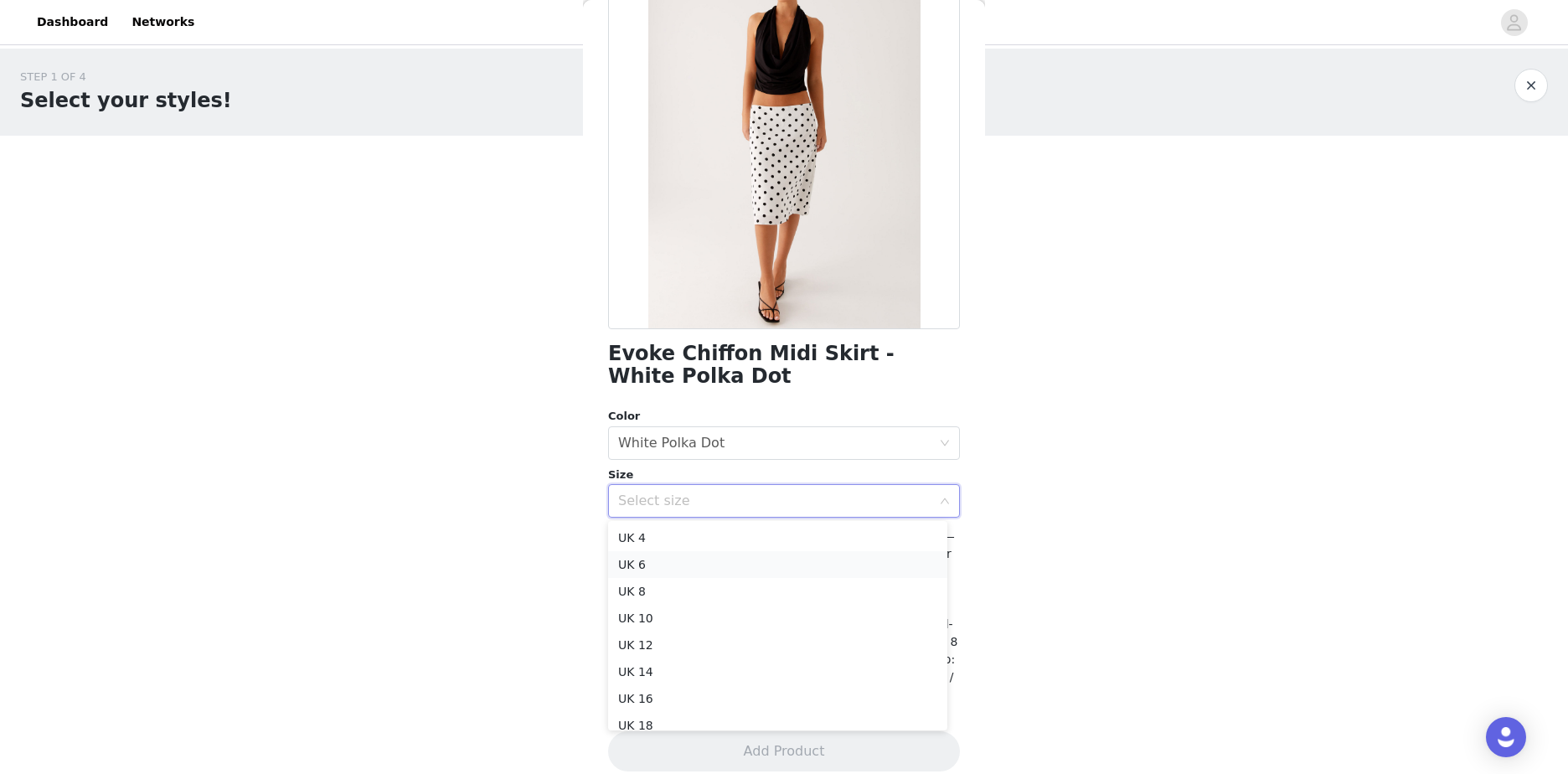
click at [676, 561] on li "UK 6" at bounding box center [777, 565] width 339 height 27
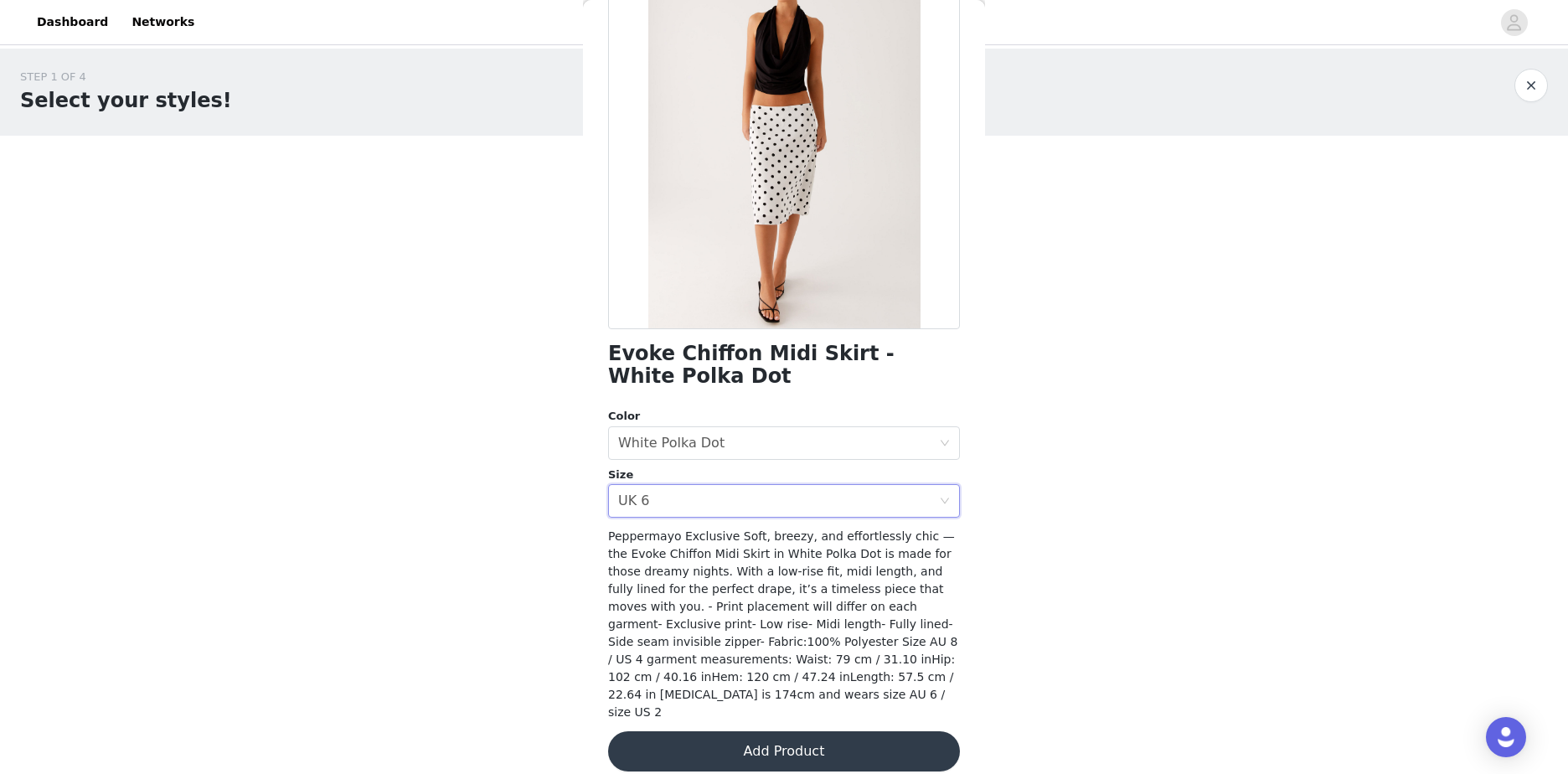
click at [836, 732] on button "Add Product" at bounding box center [783, 751] width 352 height 40
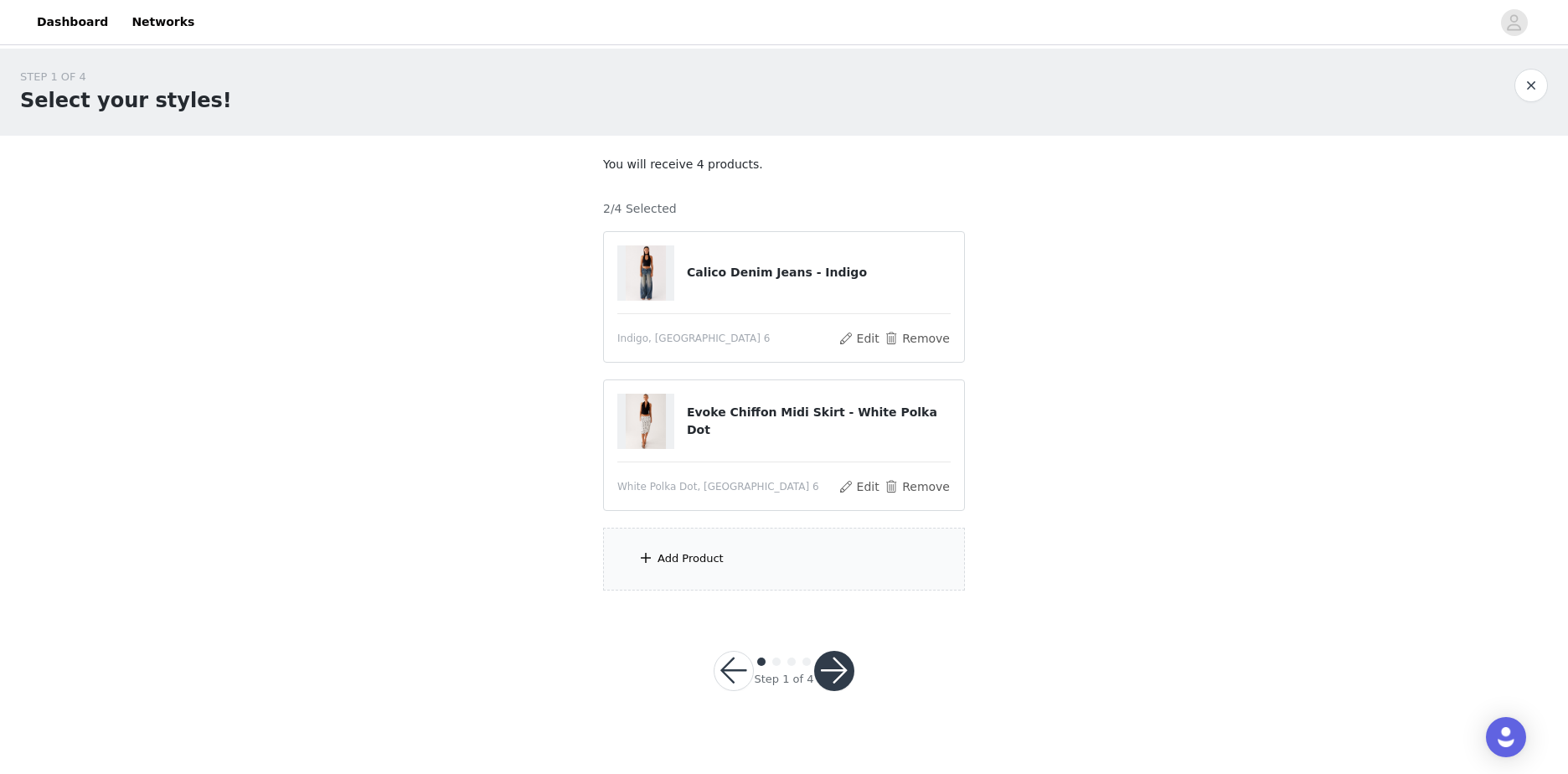
click at [742, 553] on div "Add Product" at bounding box center [783, 559] width 362 height 63
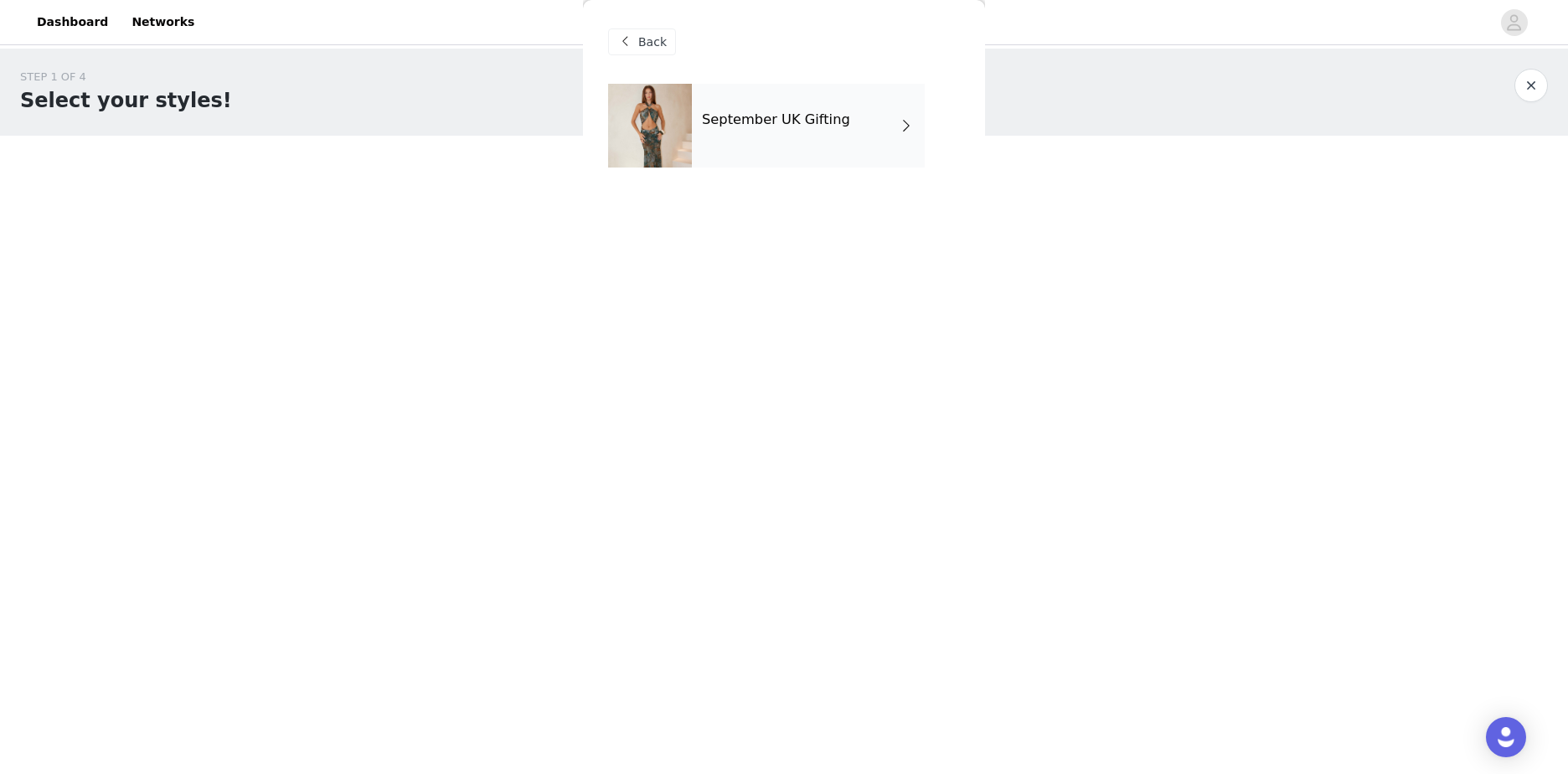
click at [819, 135] on div "September UK Gifting" at bounding box center [808, 125] width 233 height 84
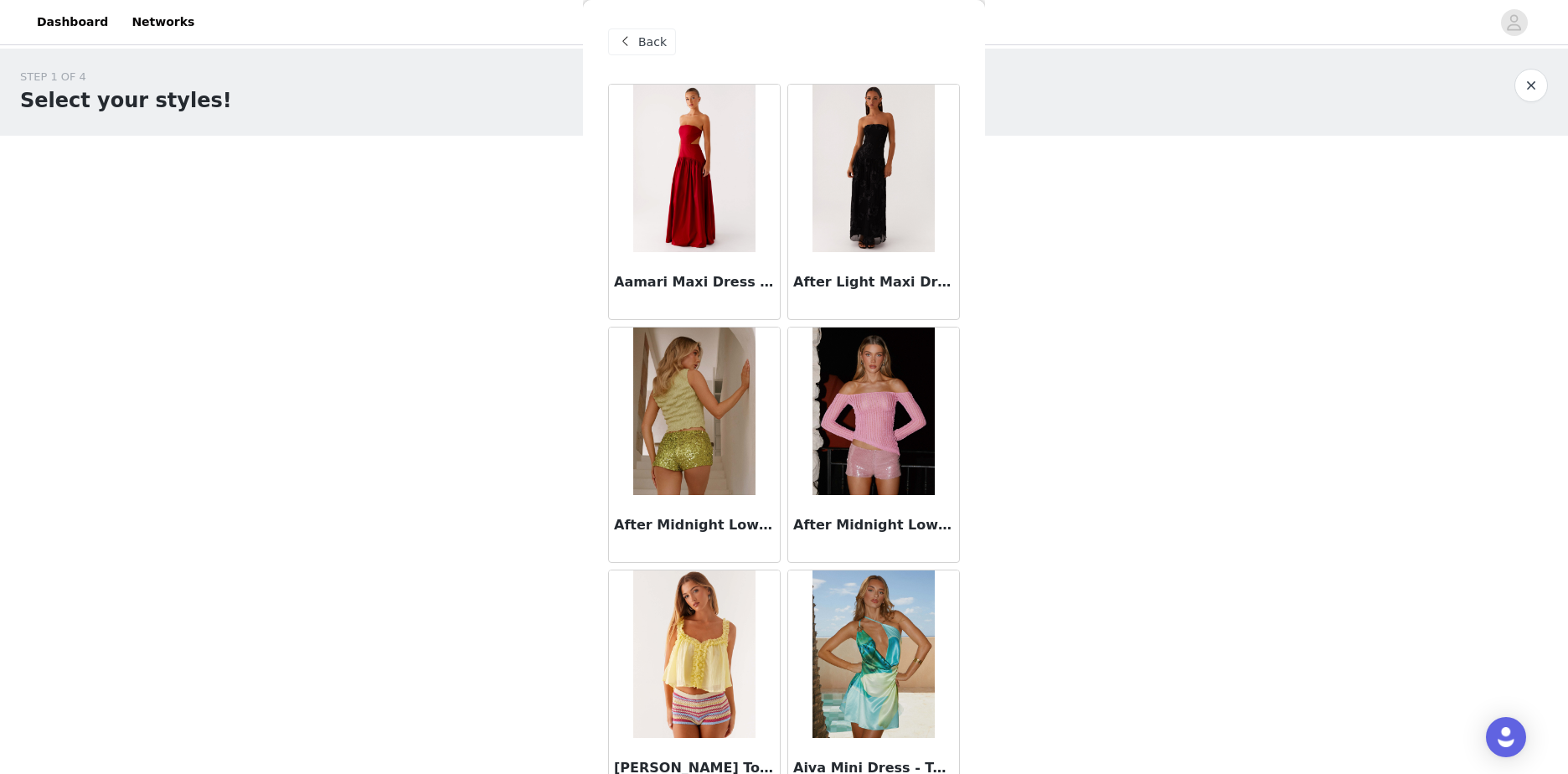
drag, startPoint x: 971, startPoint y: 91, endPoint x: 972, endPoint y: 99, distance: 8.1
click at [972, 99] on div "Back Aamari Maxi Dress - Red After Light Maxi Dress - Black After Midnight Low …" at bounding box center [784, 387] width 402 height 774
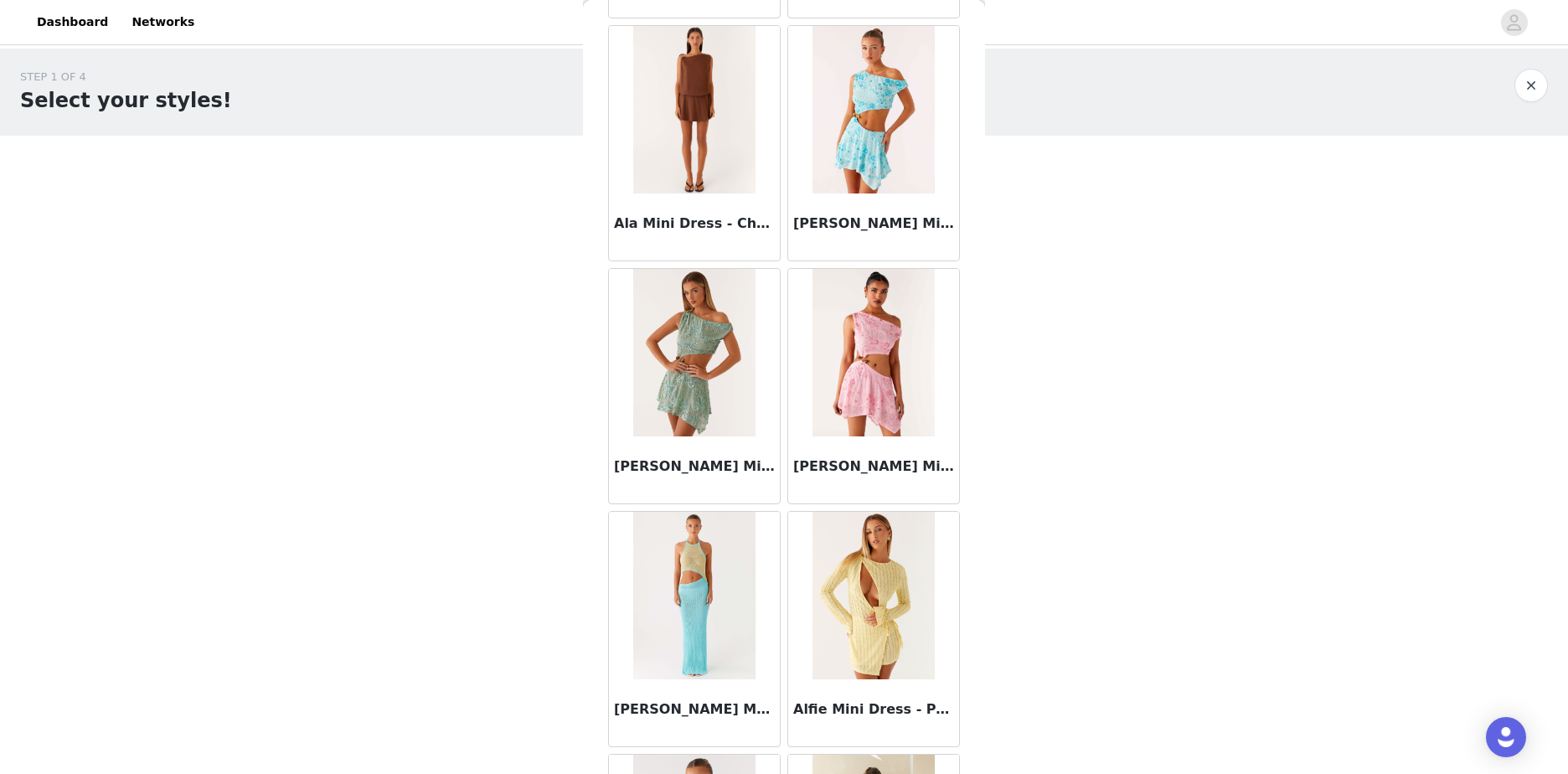
scroll to position [1789, 0]
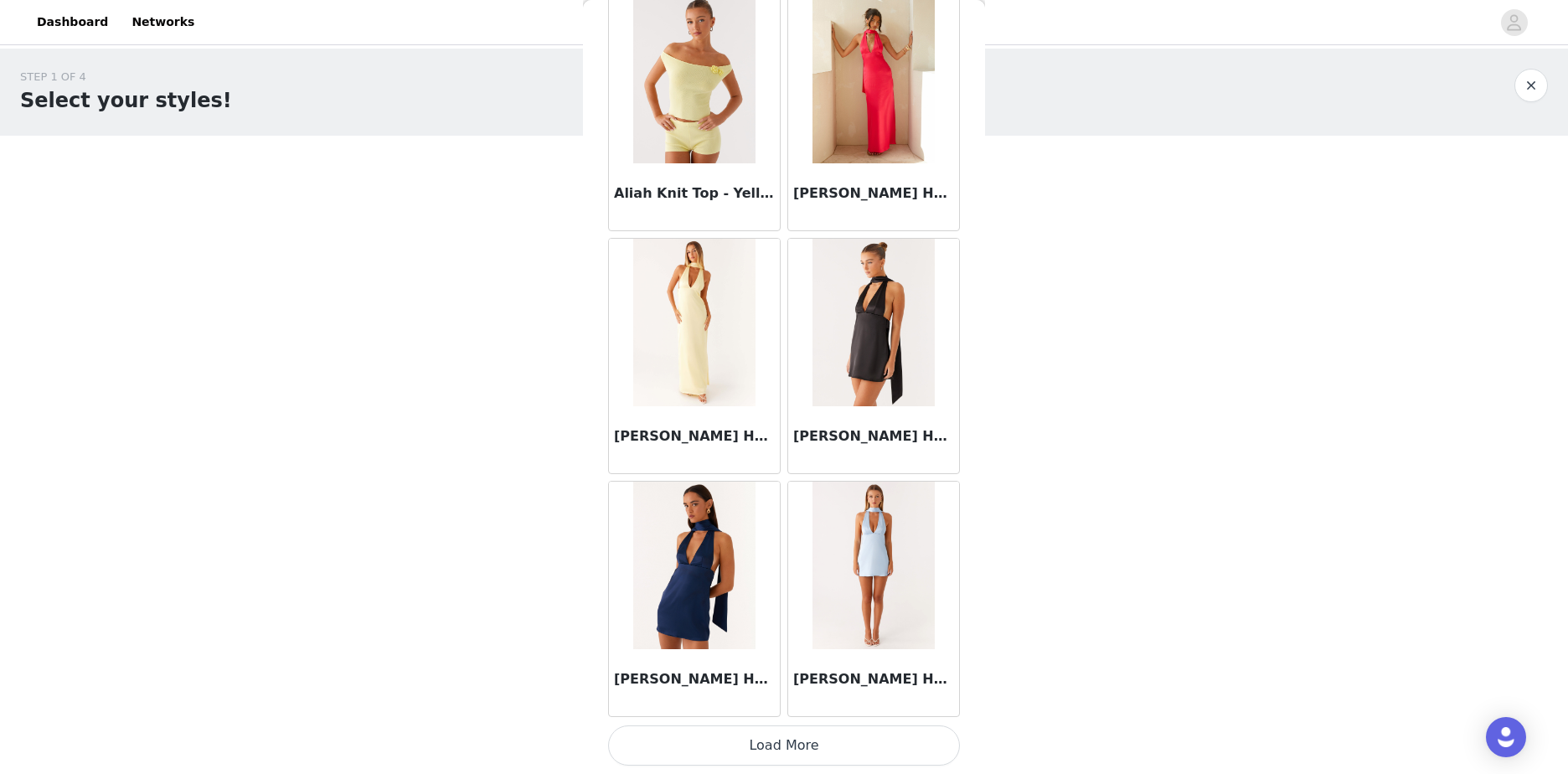
click at [781, 738] on button "Load More" at bounding box center [783, 745] width 352 height 40
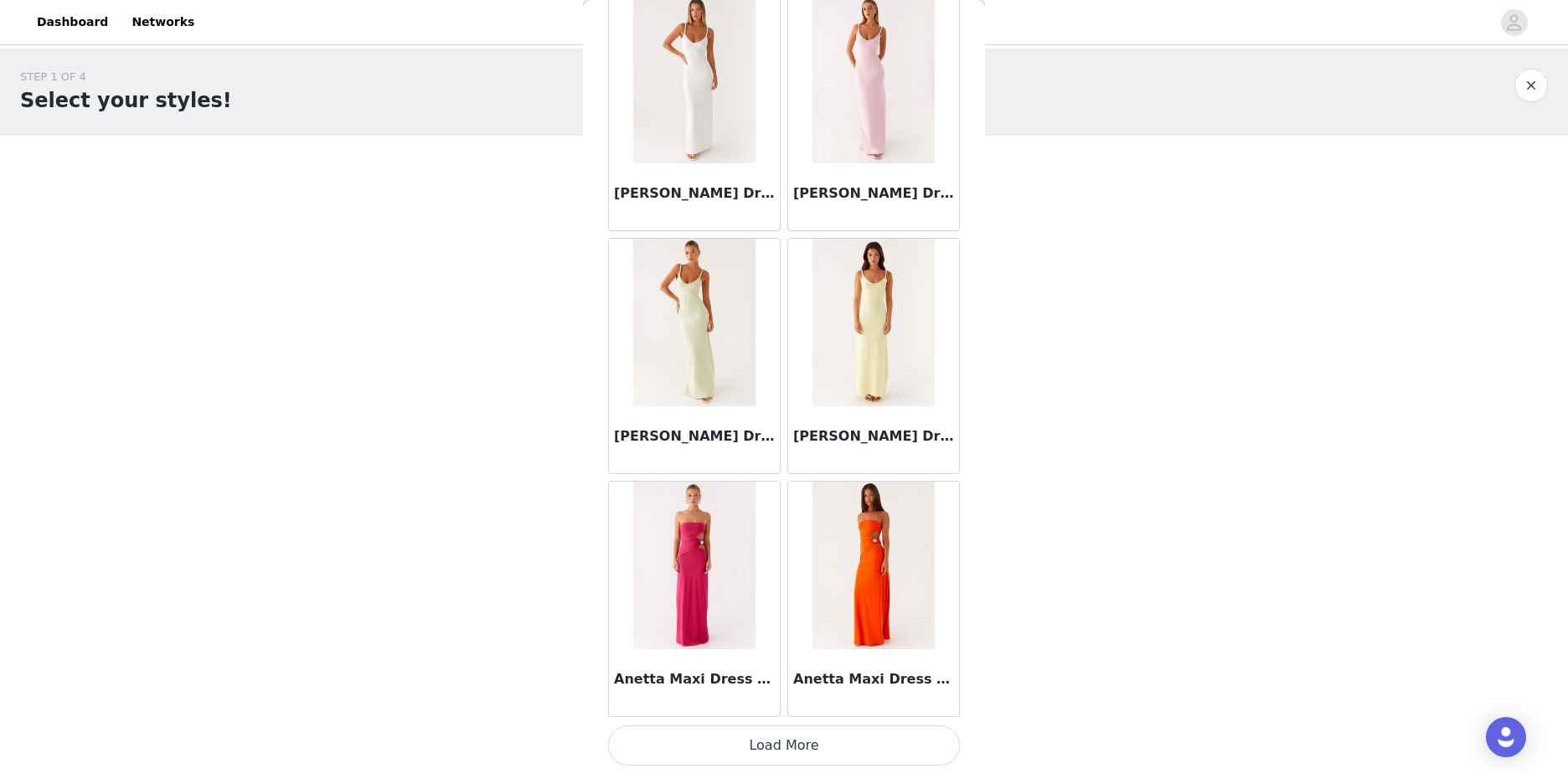
click at [842, 749] on button "Load More" at bounding box center [783, 745] width 352 height 40
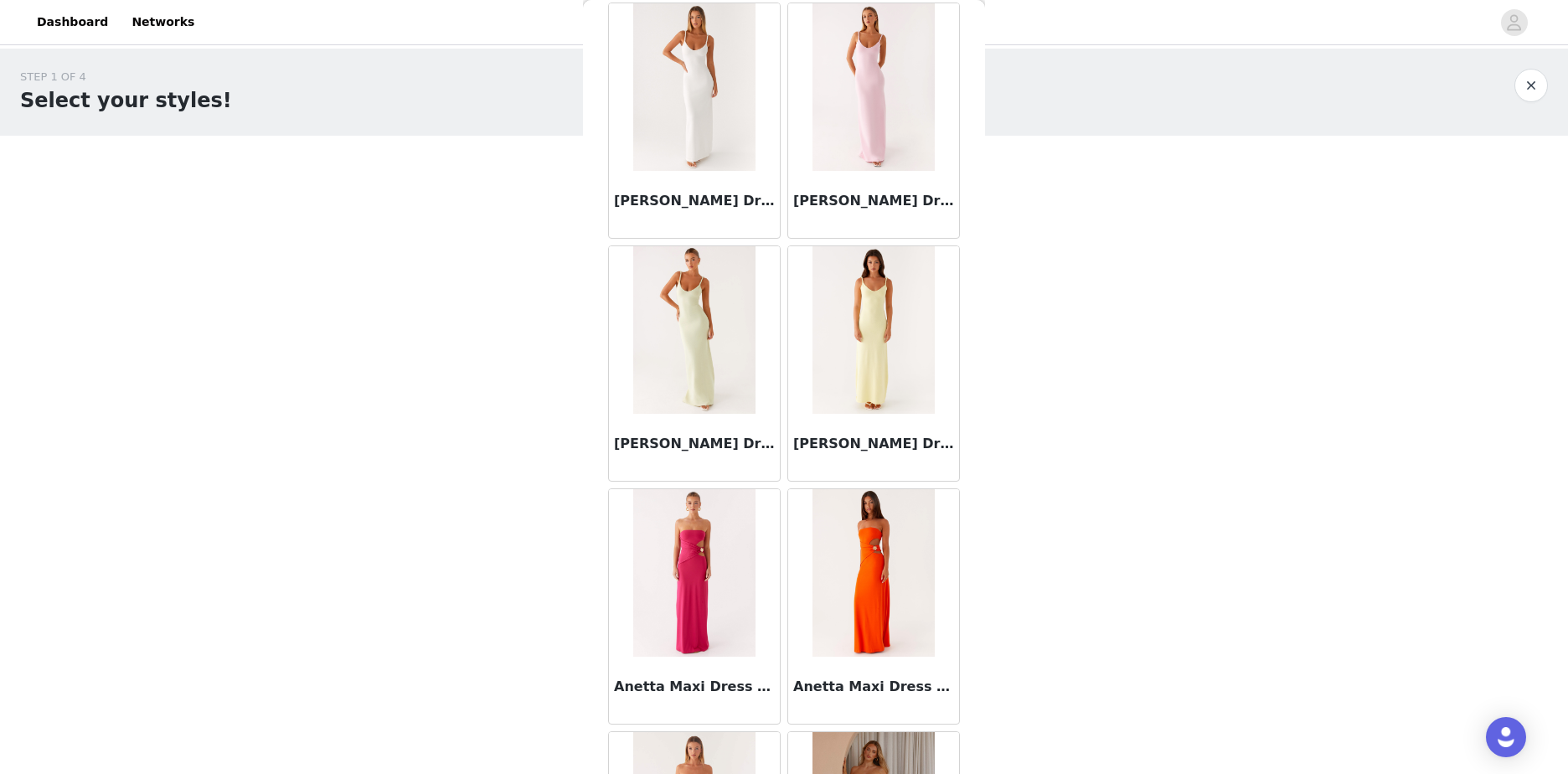
scroll to position [4218, 0]
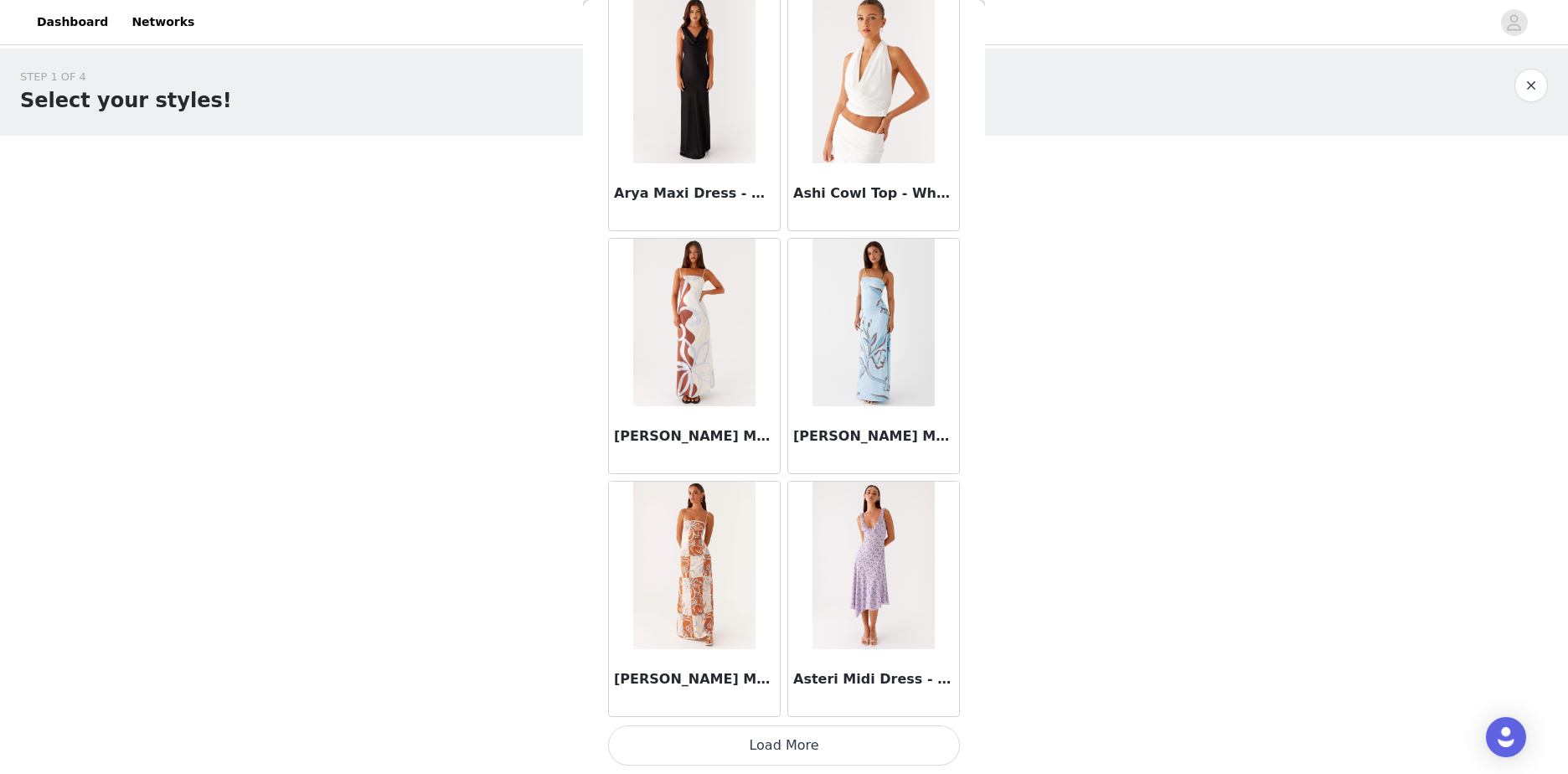
click at [851, 740] on button "Load More" at bounding box center [783, 745] width 352 height 40
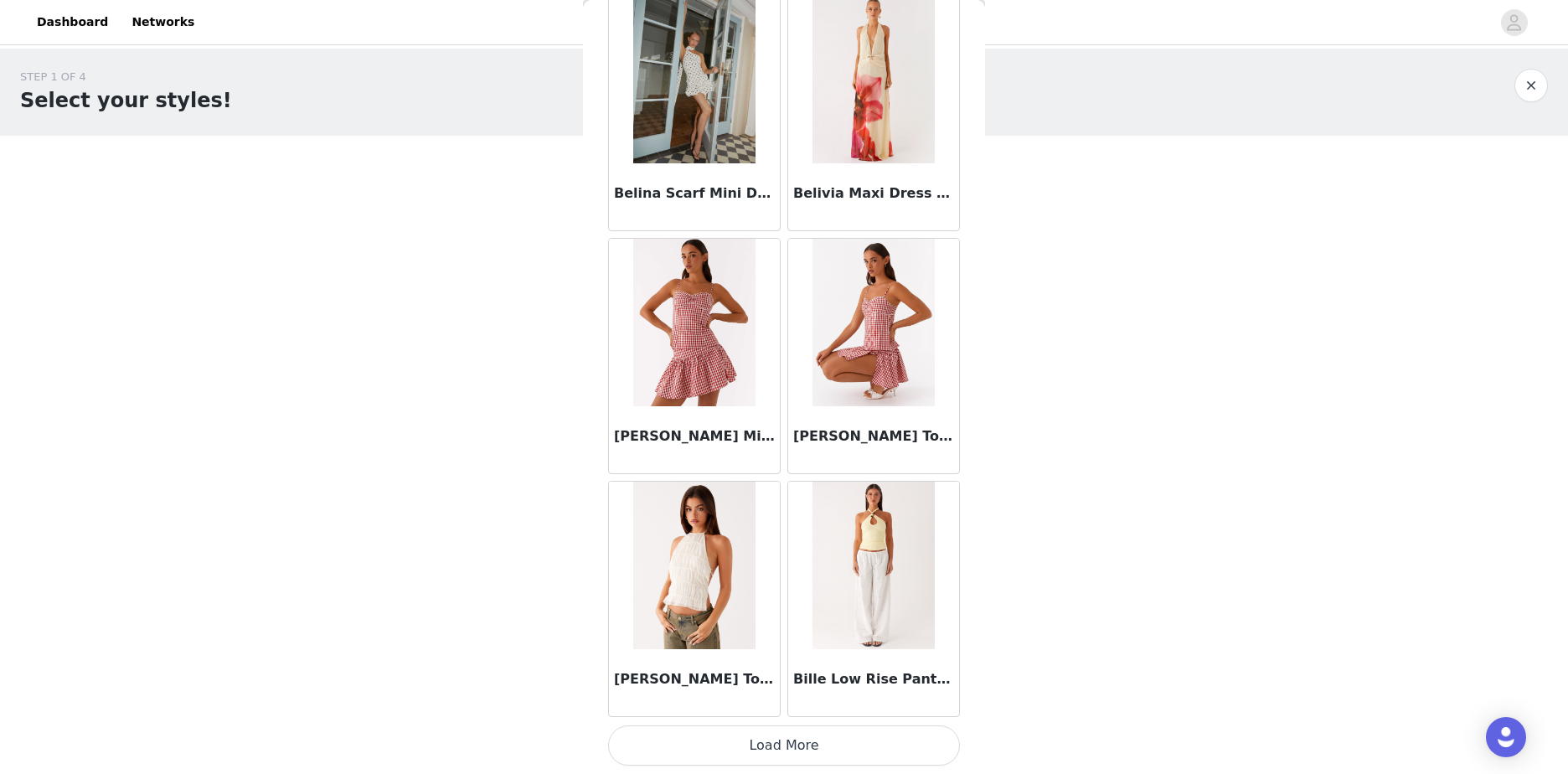
click at [881, 739] on button "Load More" at bounding box center [783, 745] width 352 height 40
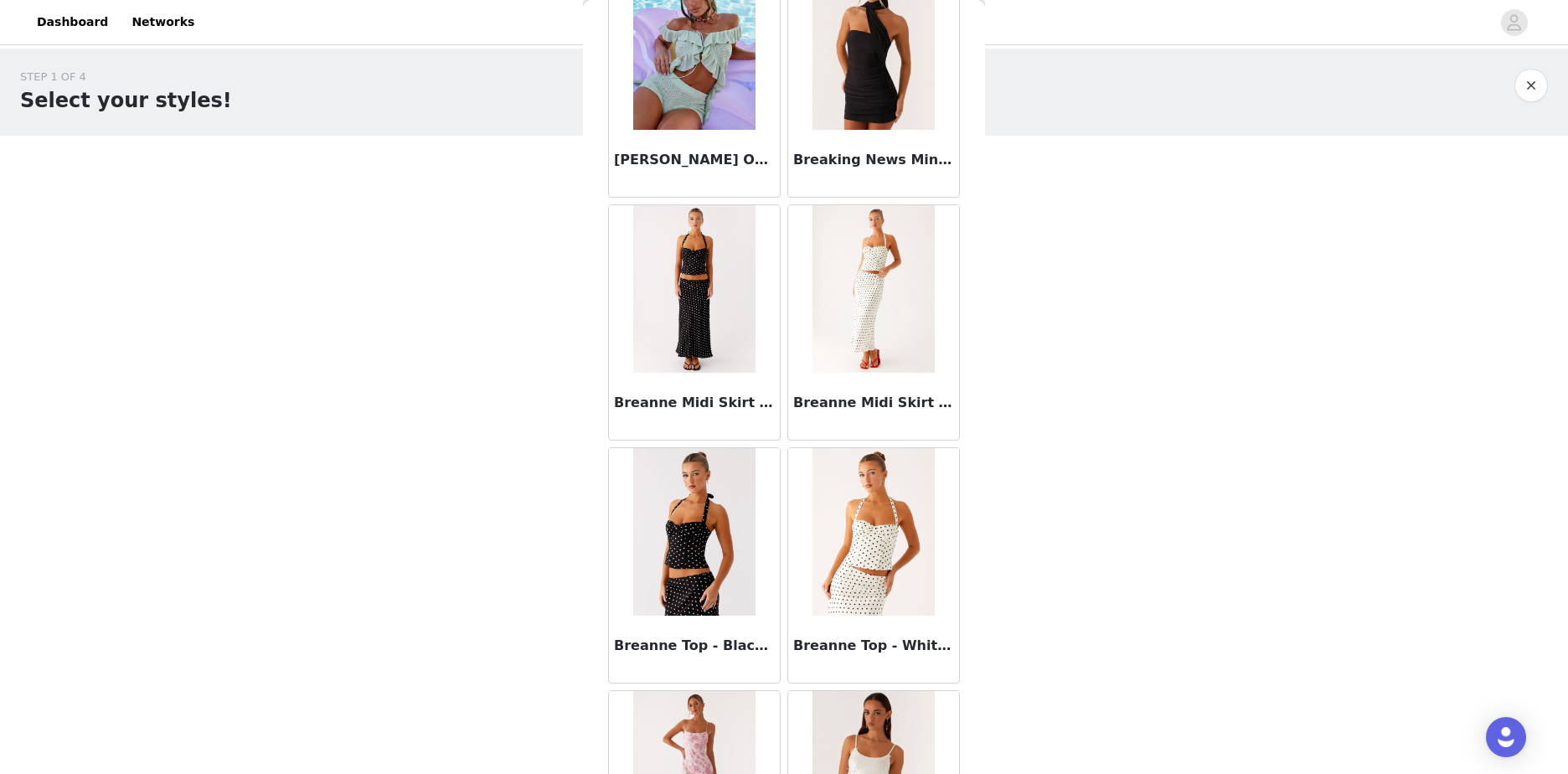
scroll to position [11506, 0]
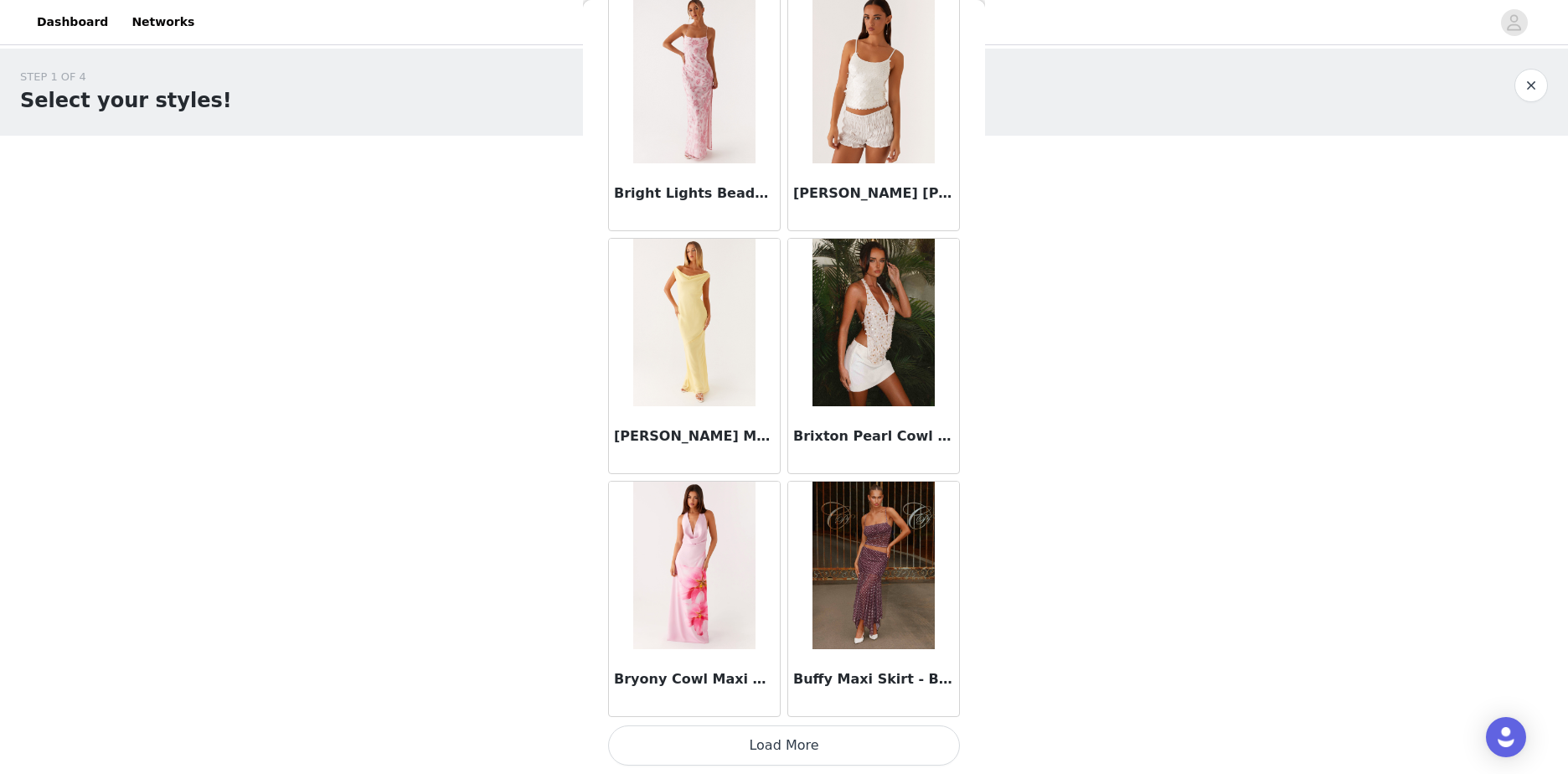
click at [878, 752] on button "Load More" at bounding box center [783, 745] width 352 height 40
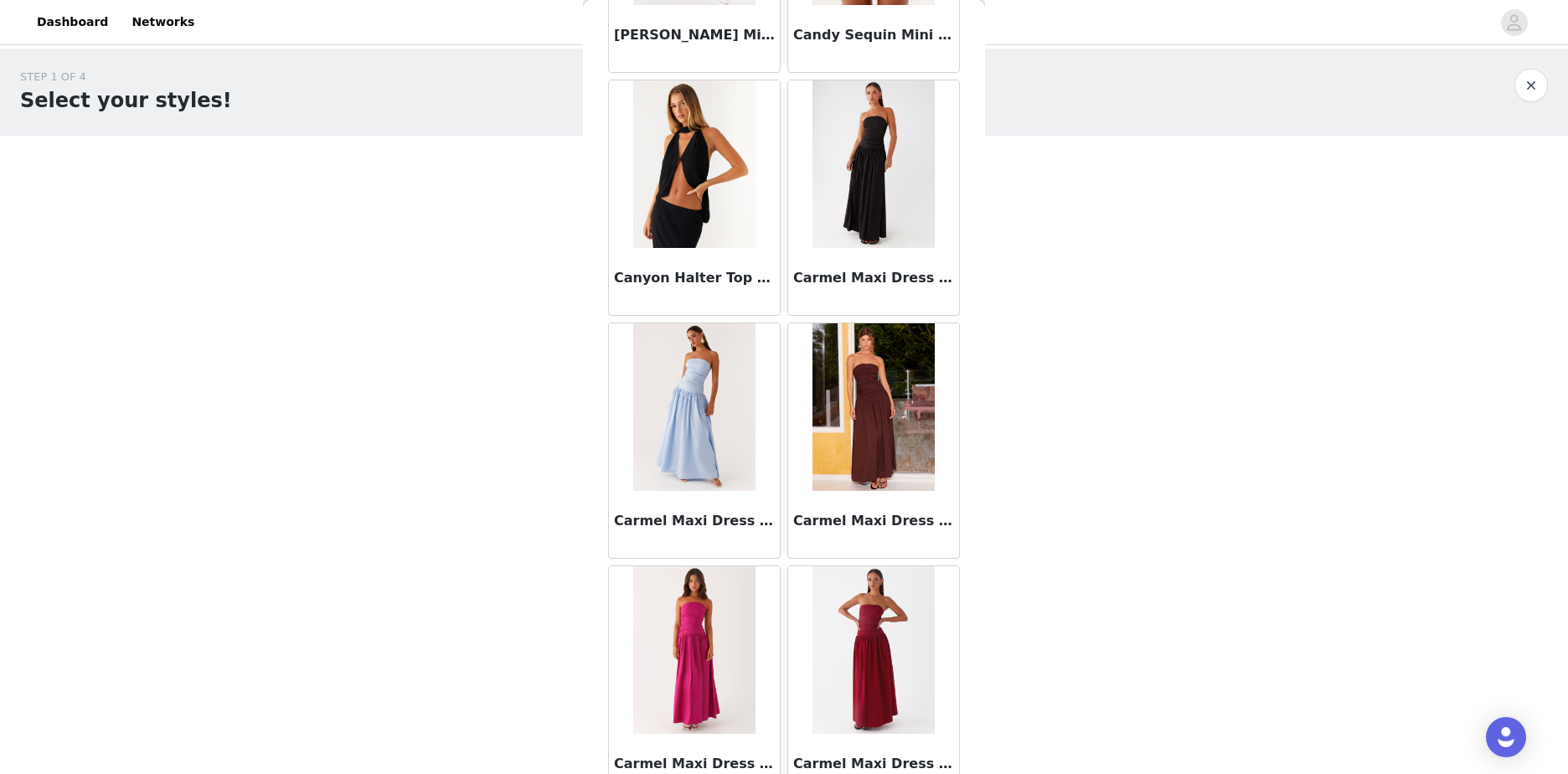
scroll to position [13935, 0]
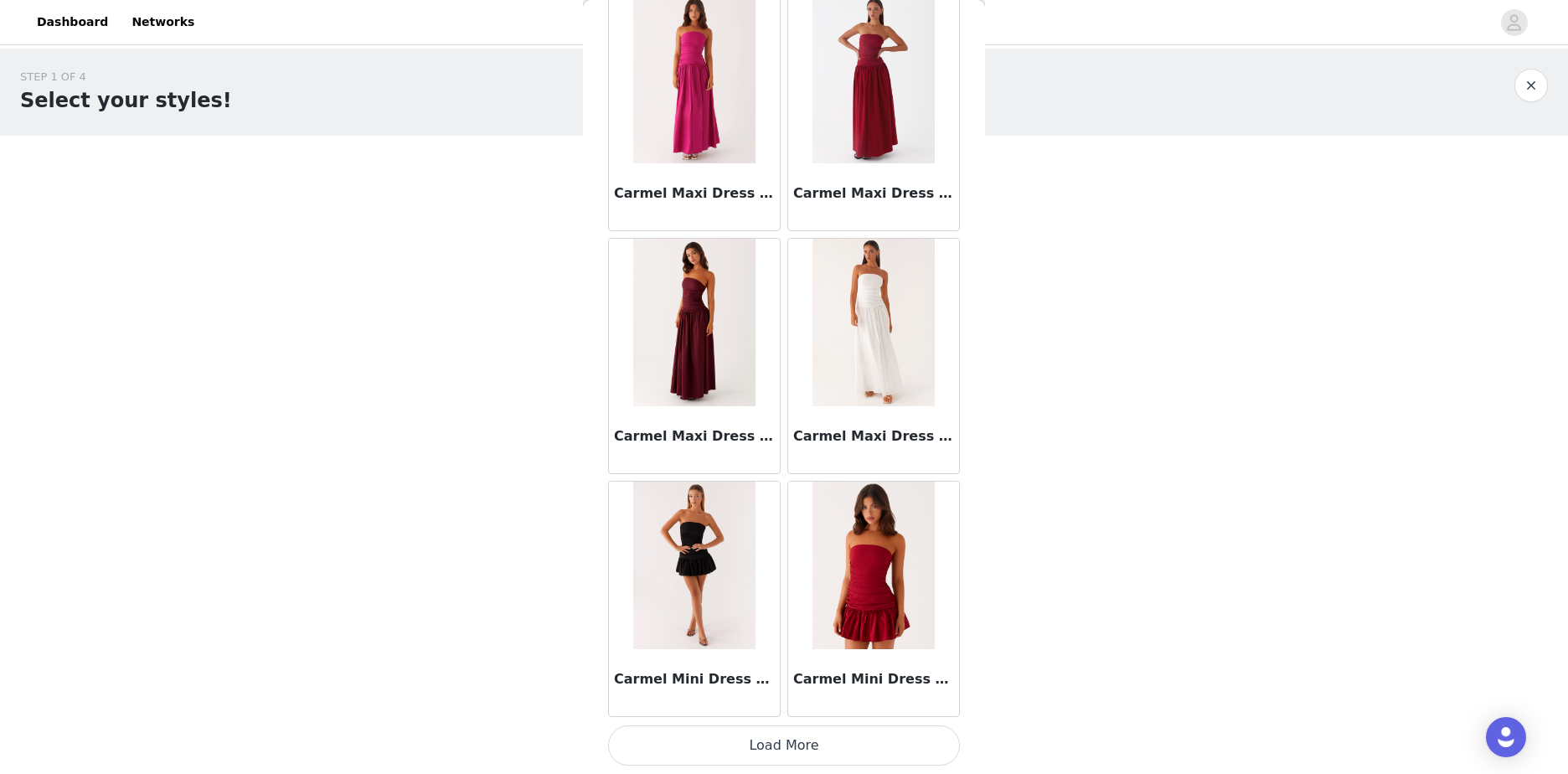
click at [887, 738] on button "Load More" at bounding box center [783, 745] width 352 height 40
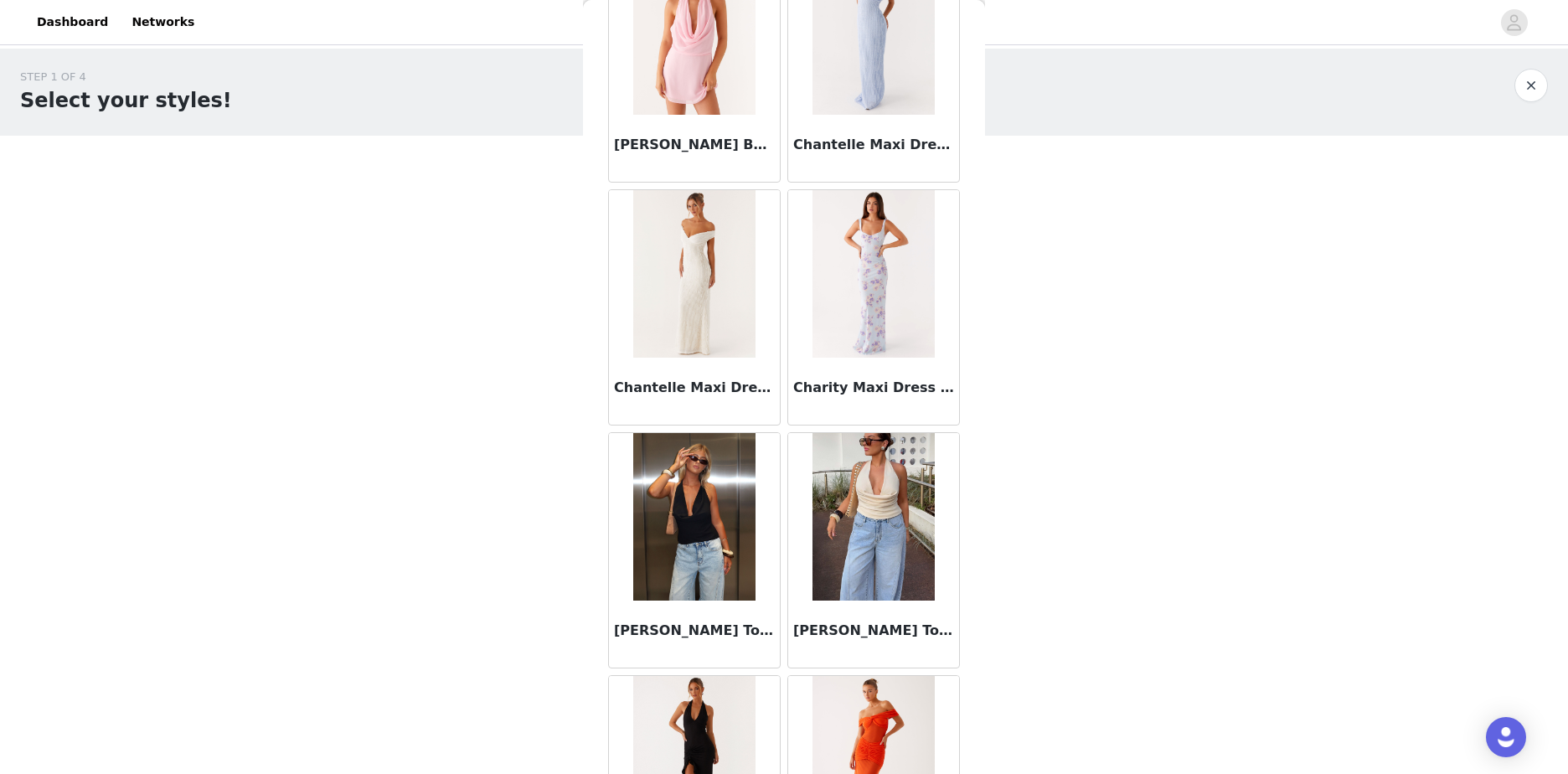
scroll to position [16363, 0]
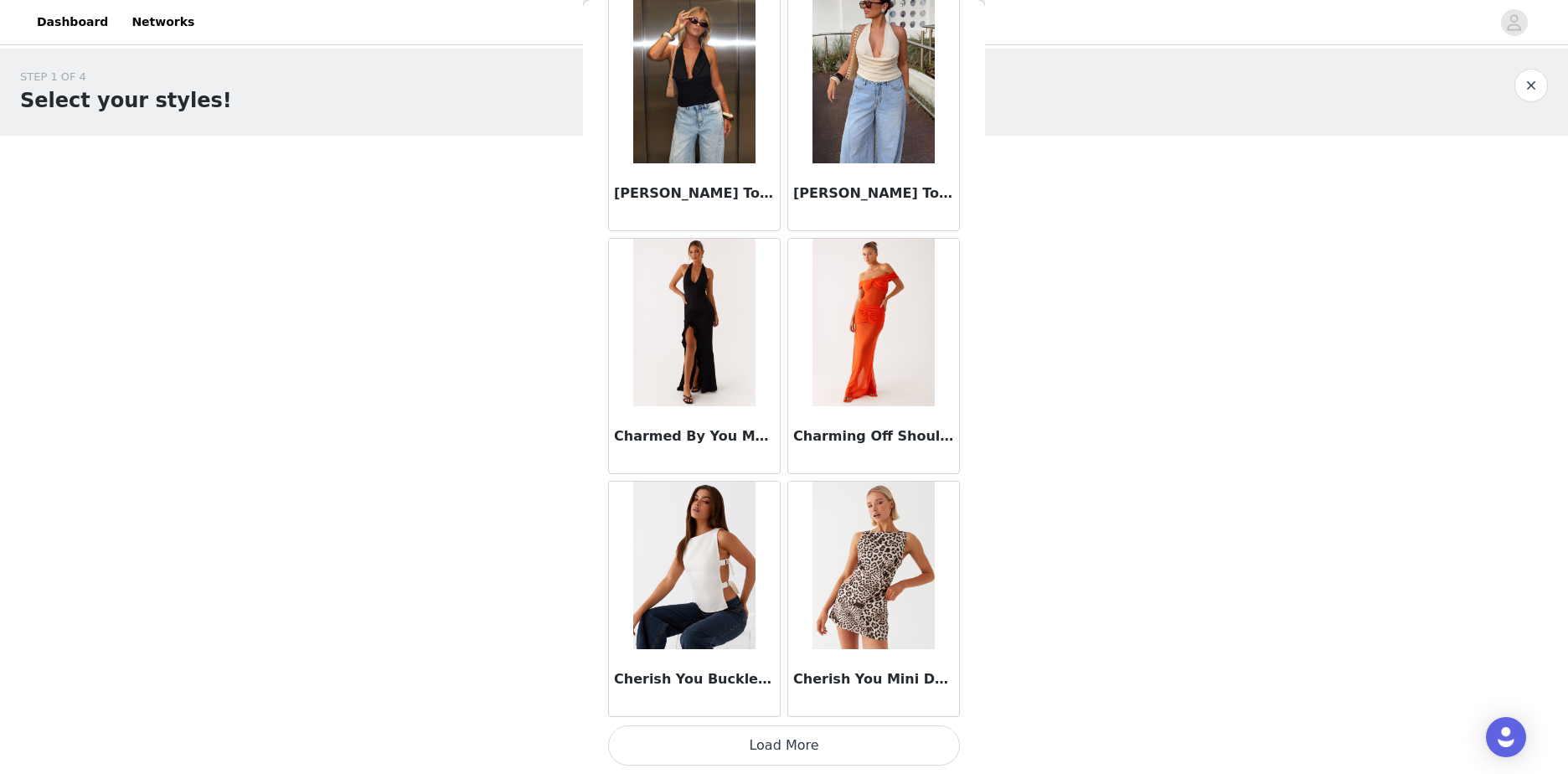
click at [887, 742] on button "Load More" at bounding box center [783, 745] width 352 height 40
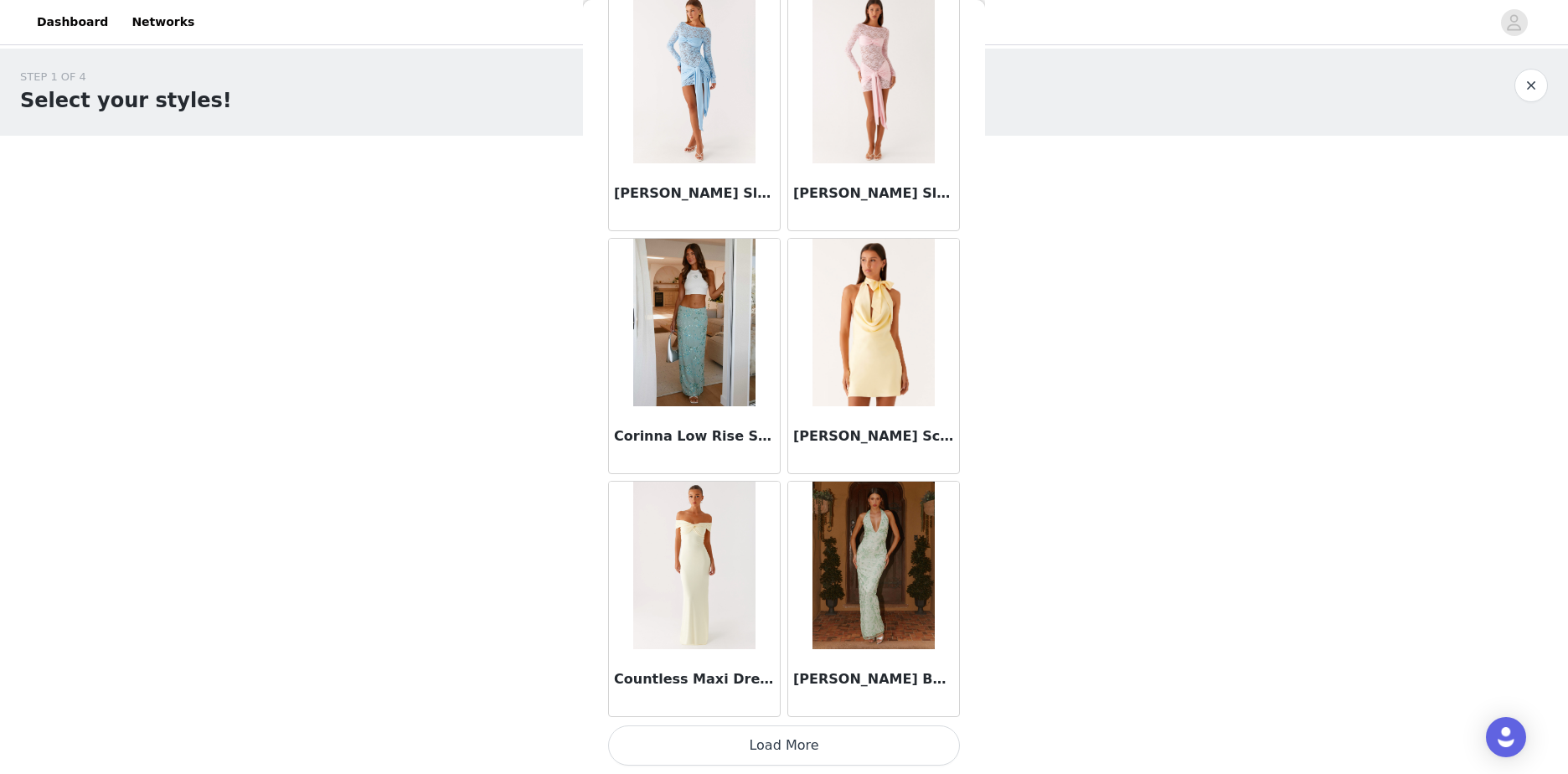
click at [879, 742] on button "Load More" at bounding box center [783, 745] width 352 height 40
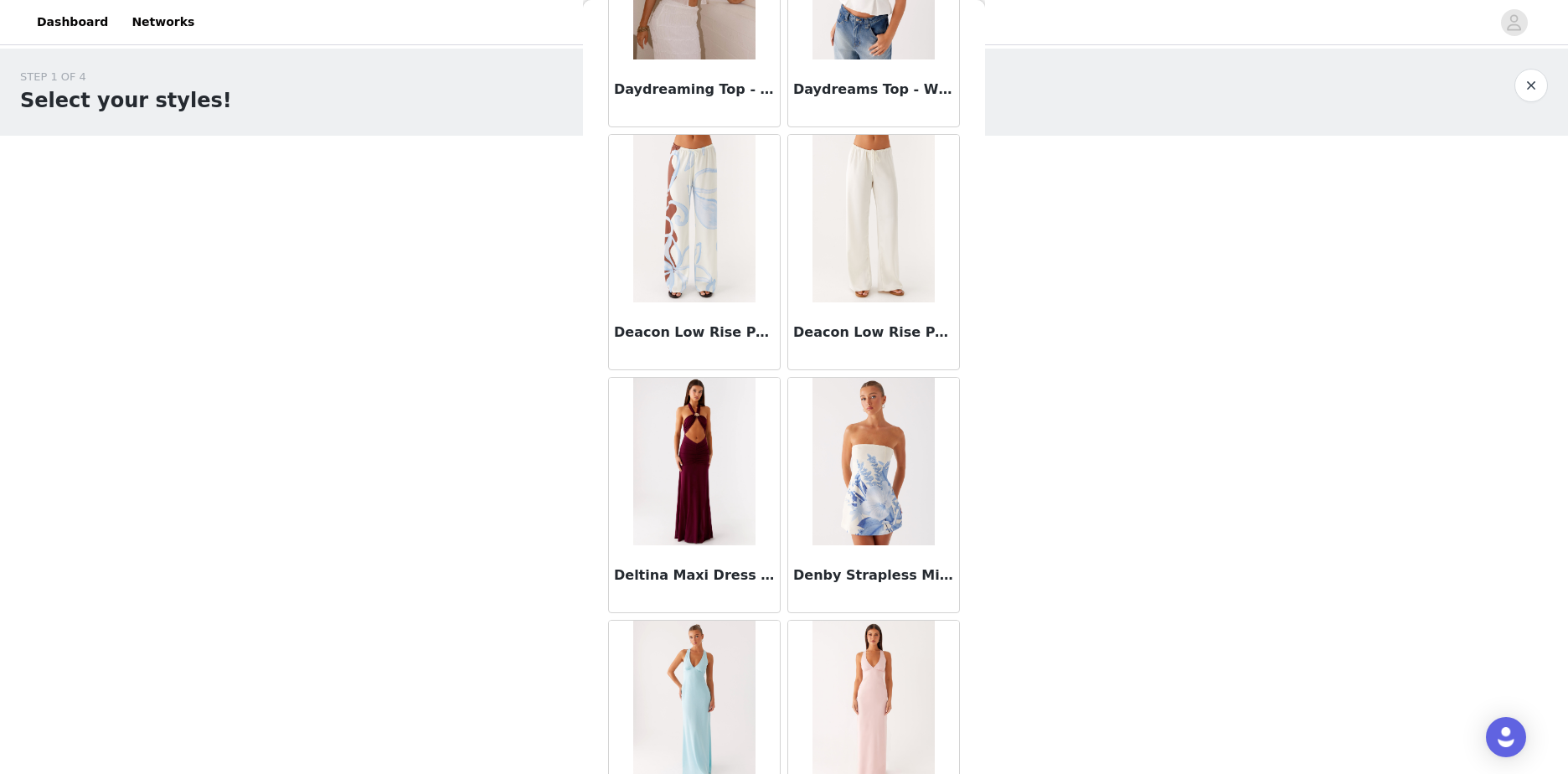
scroll to position [21222, 0]
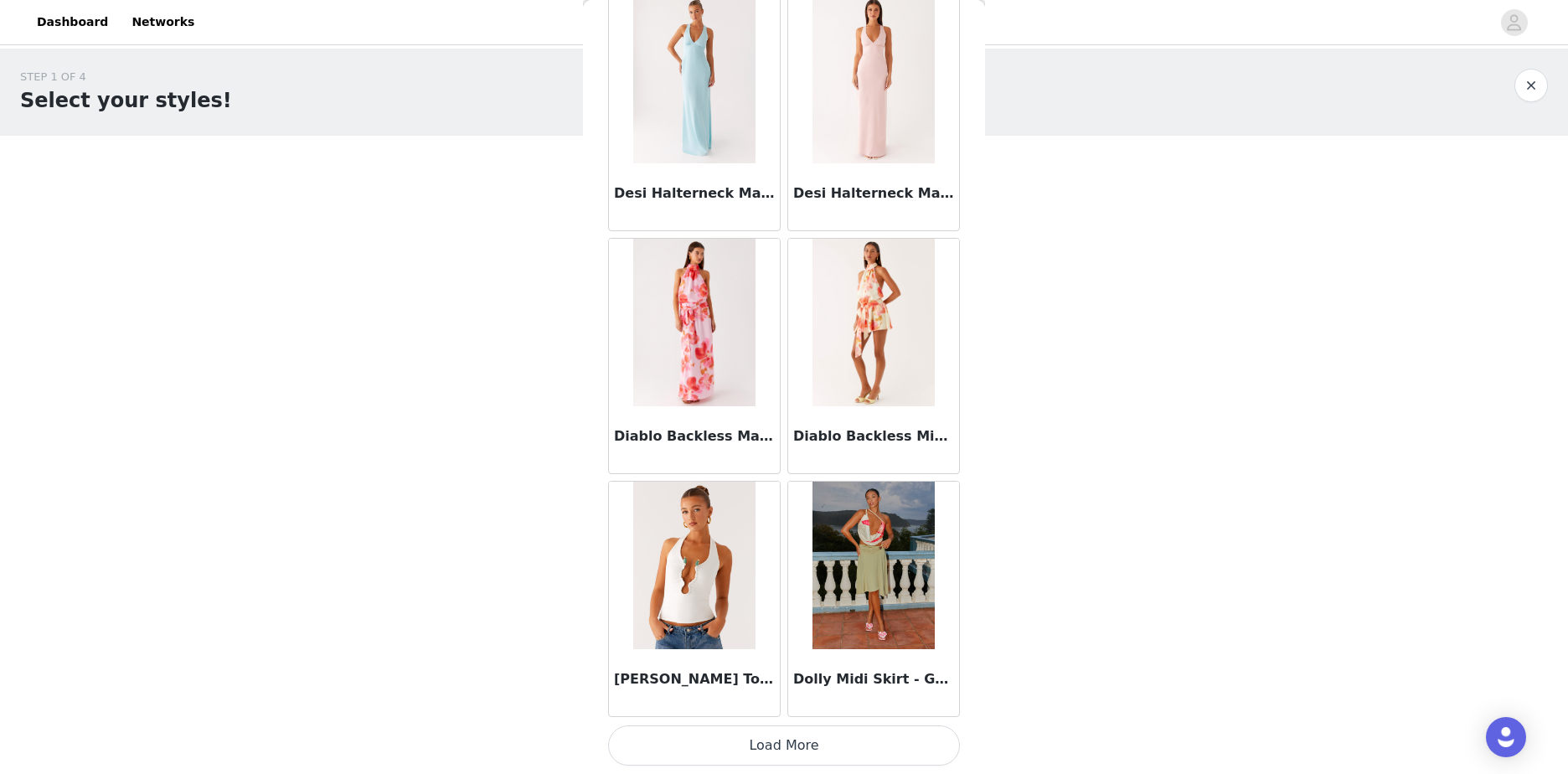
click at [883, 743] on button "Load More" at bounding box center [783, 745] width 352 height 40
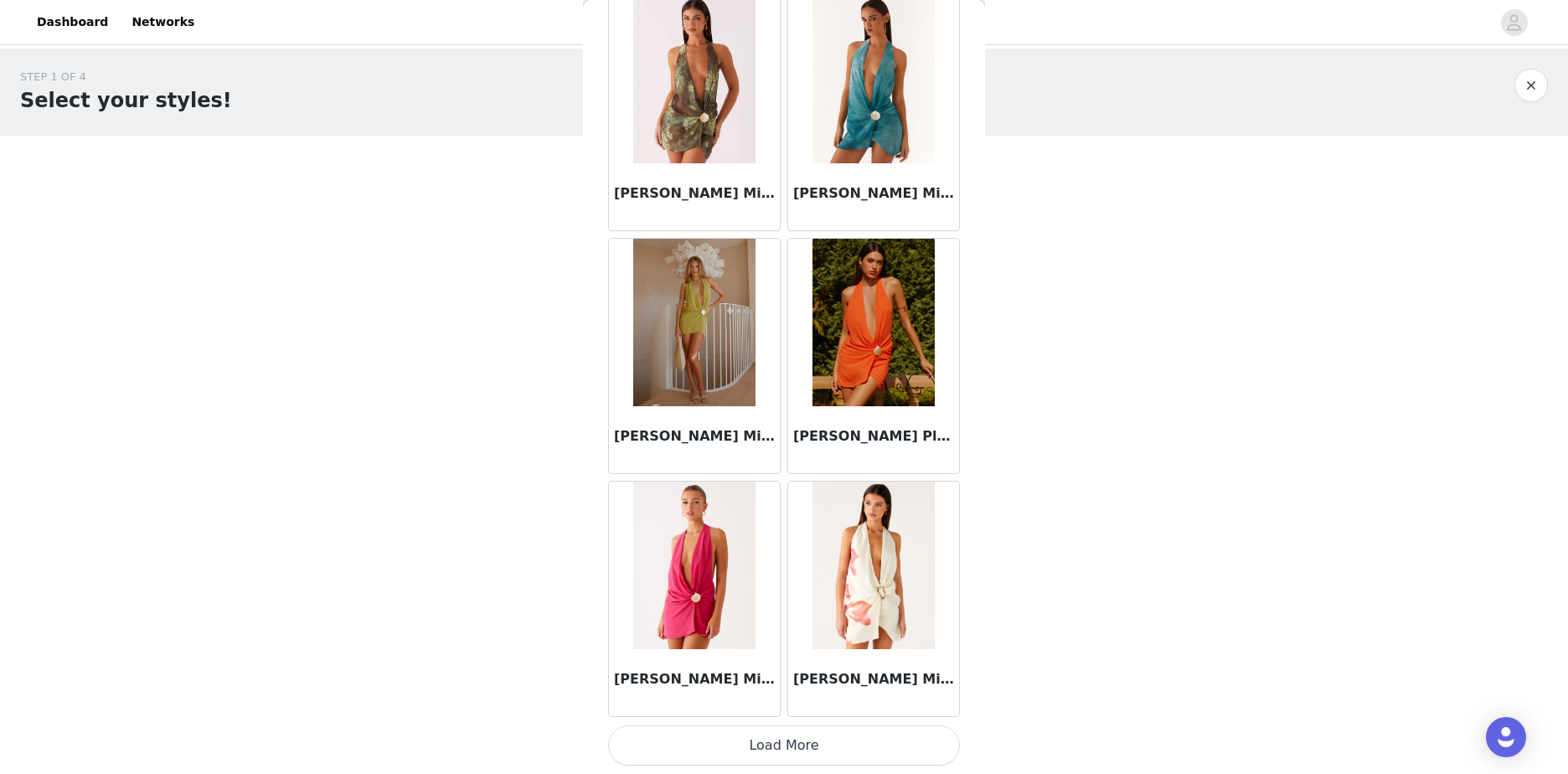
click at [887, 741] on button "Load More" at bounding box center [783, 745] width 352 height 40
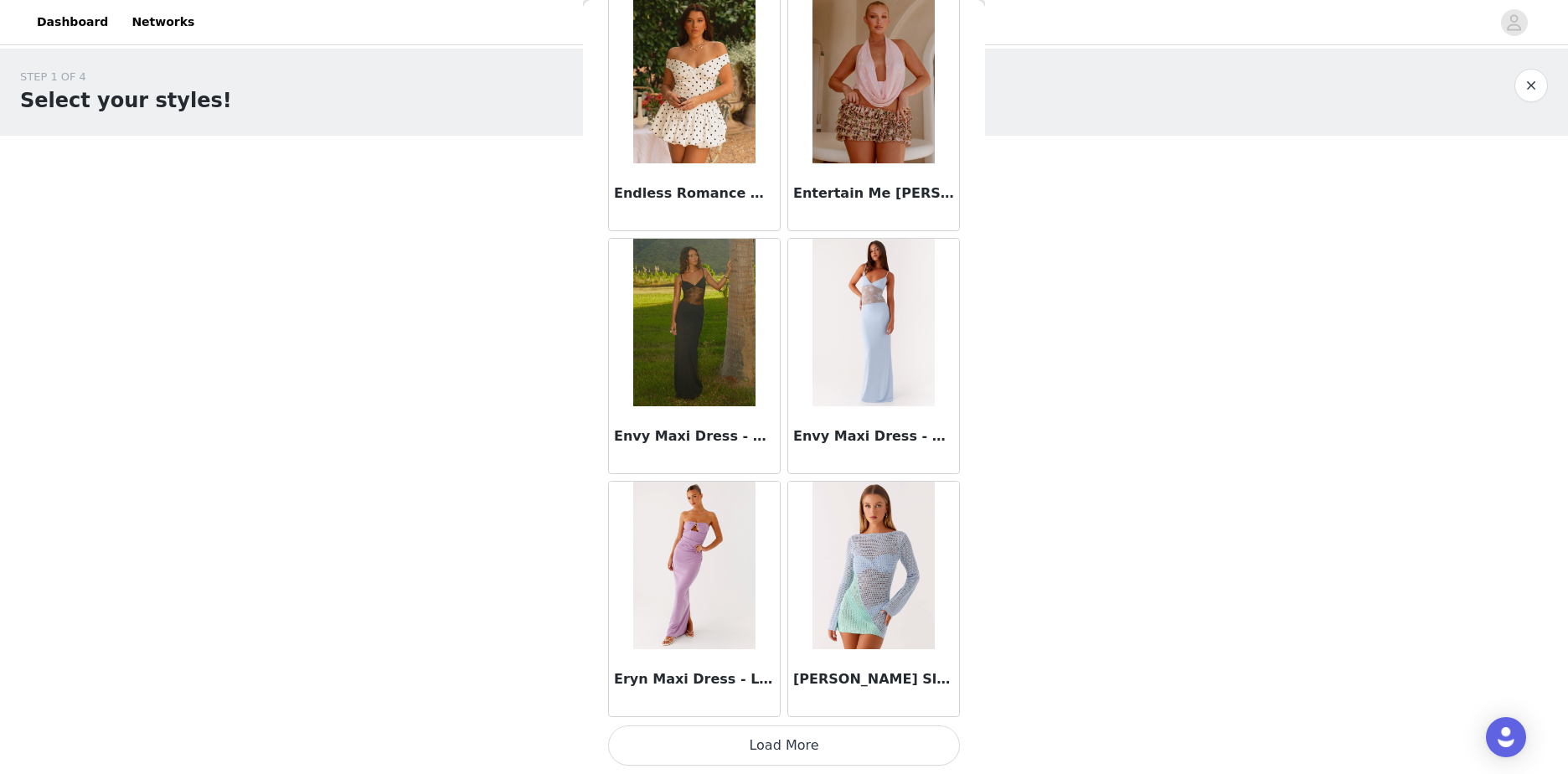
click at [888, 737] on button "Load More" at bounding box center [783, 745] width 352 height 40
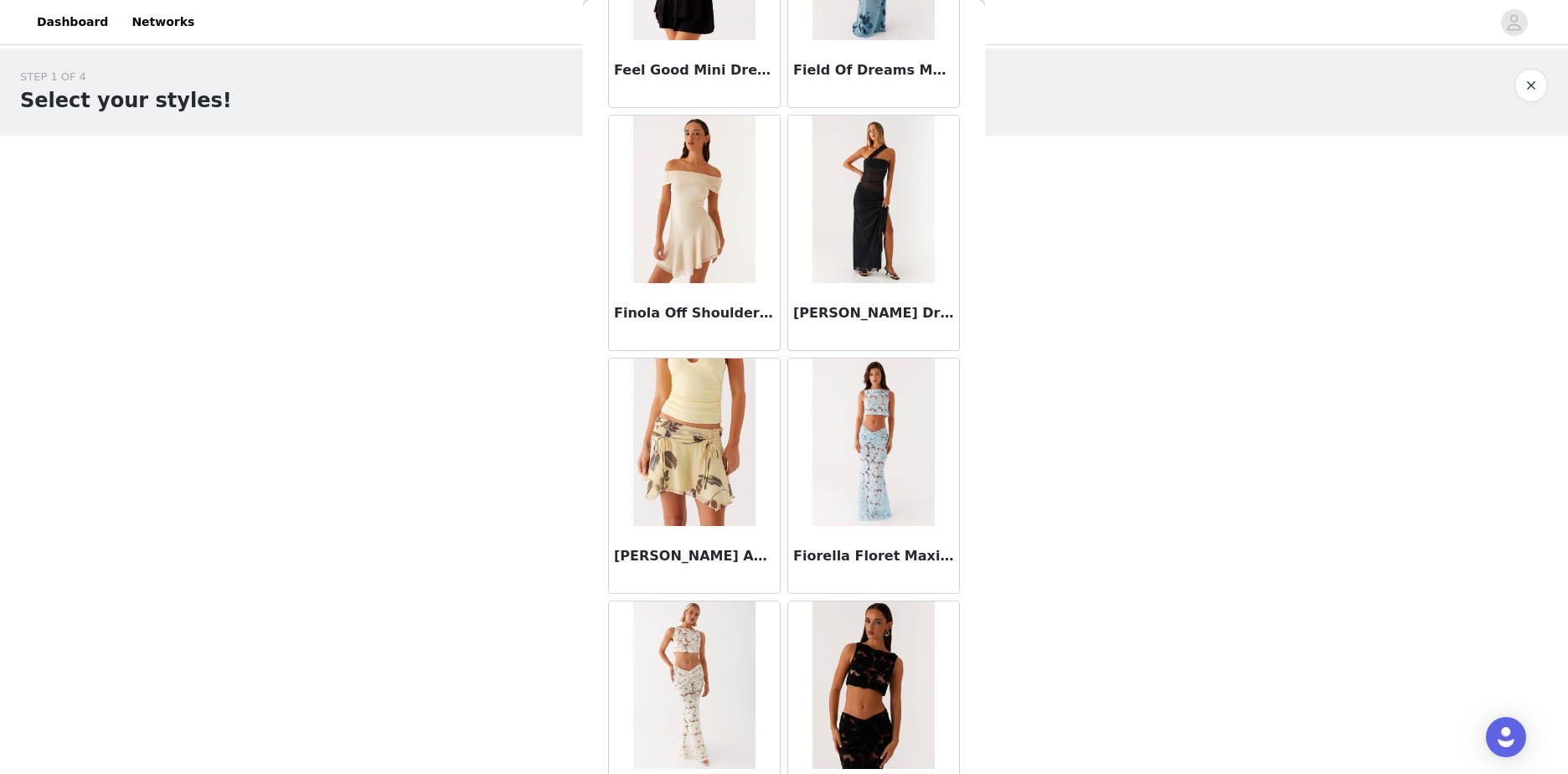
scroll to position [28230, 0]
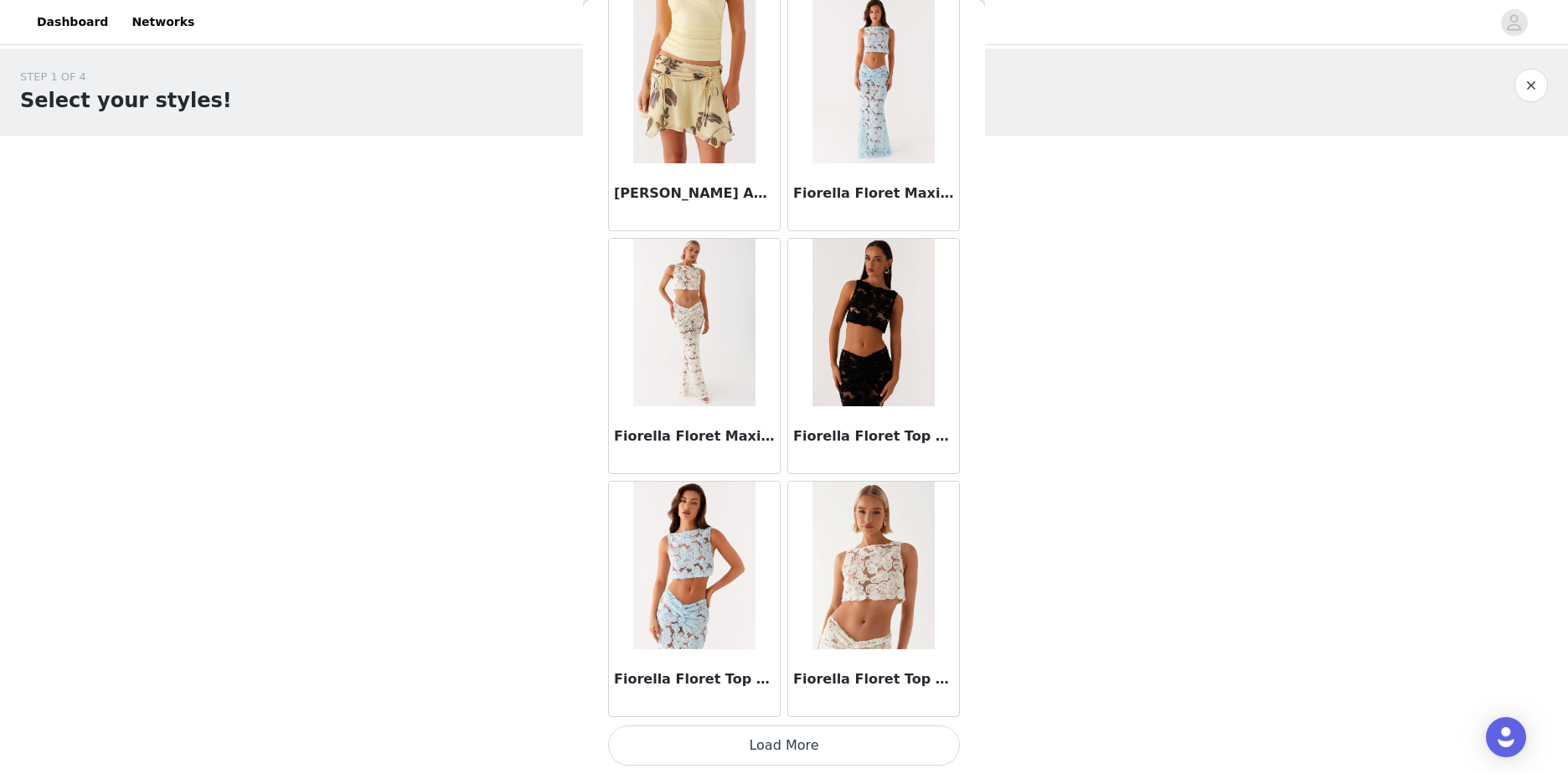
drag, startPoint x: 893, startPoint y: 738, endPoint x: 965, endPoint y: 736, distance: 72.0
click at [892, 738] on button "Load More" at bounding box center [783, 745] width 352 height 40
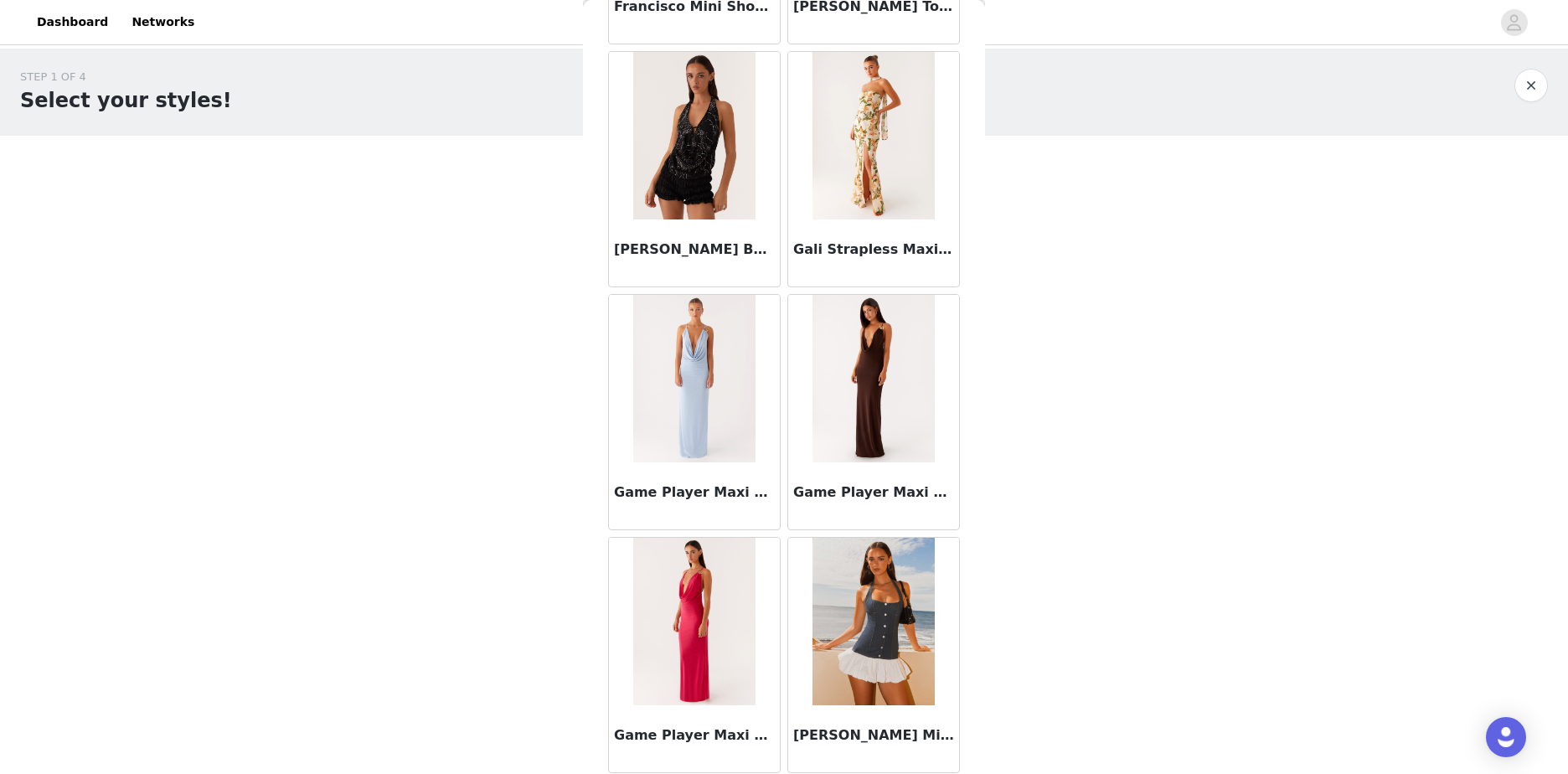
scroll to position [30939, 0]
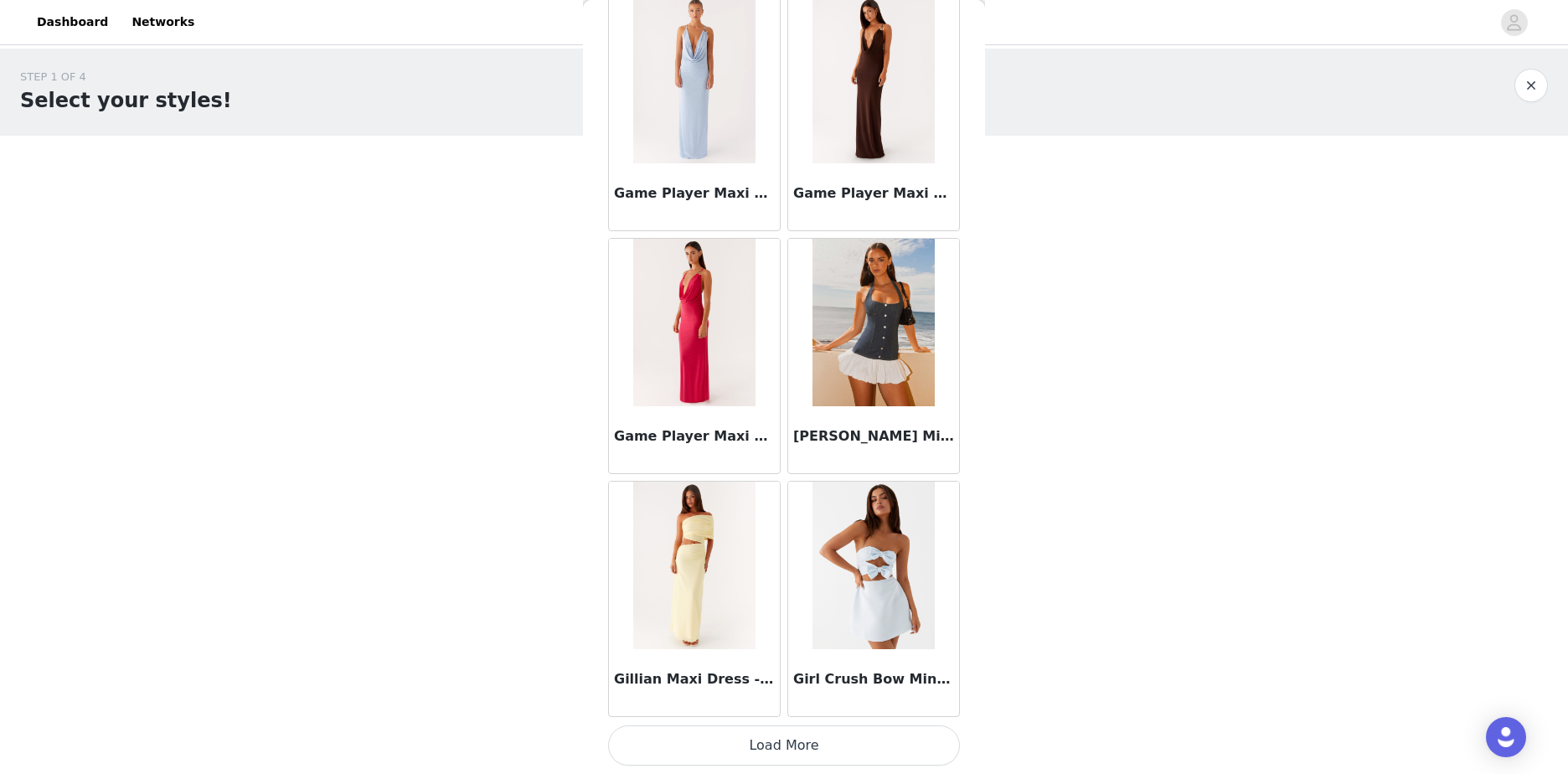
click at [891, 743] on button "Load More" at bounding box center [783, 745] width 352 height 40
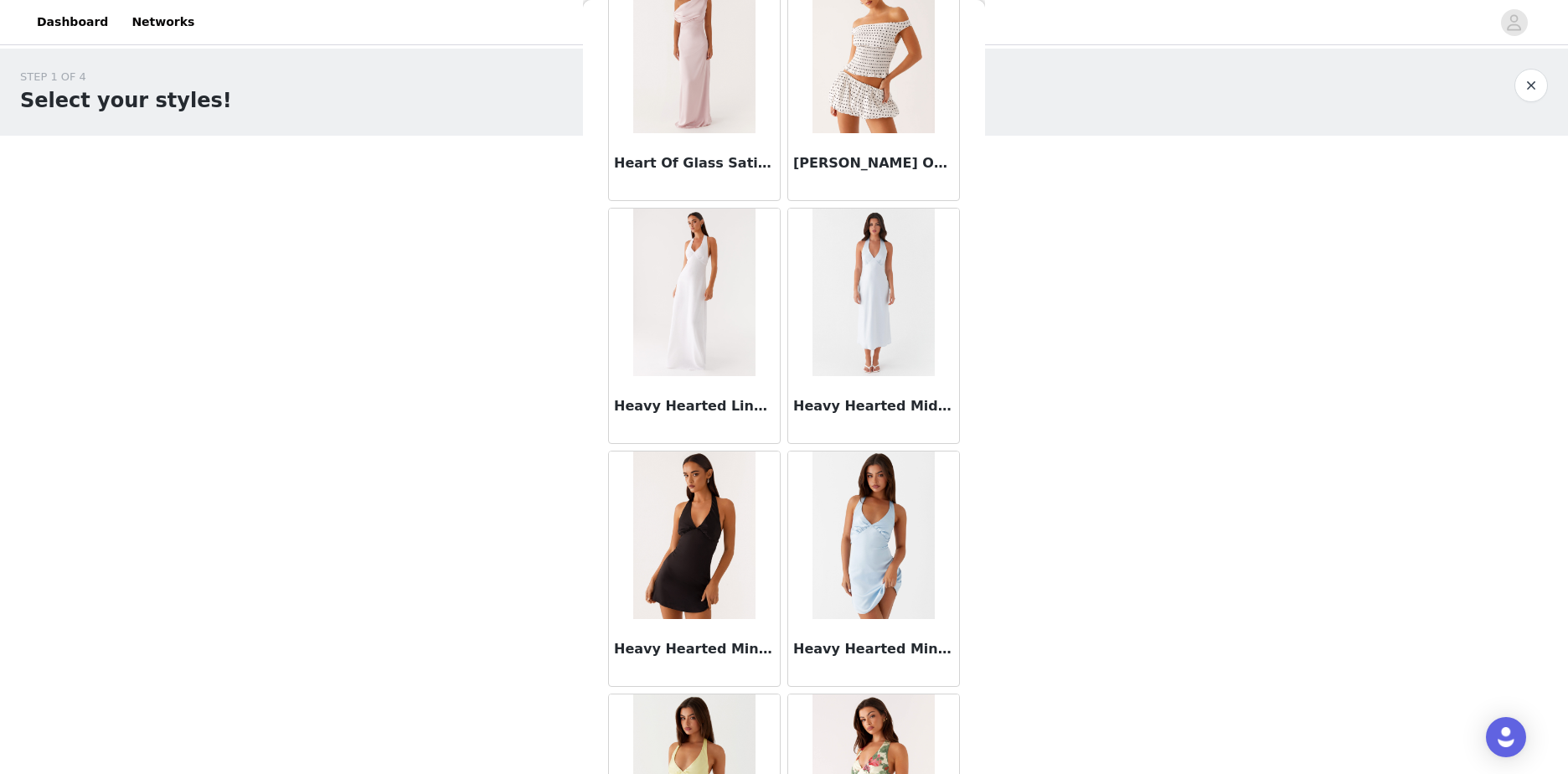
scroll to position [0, 0]
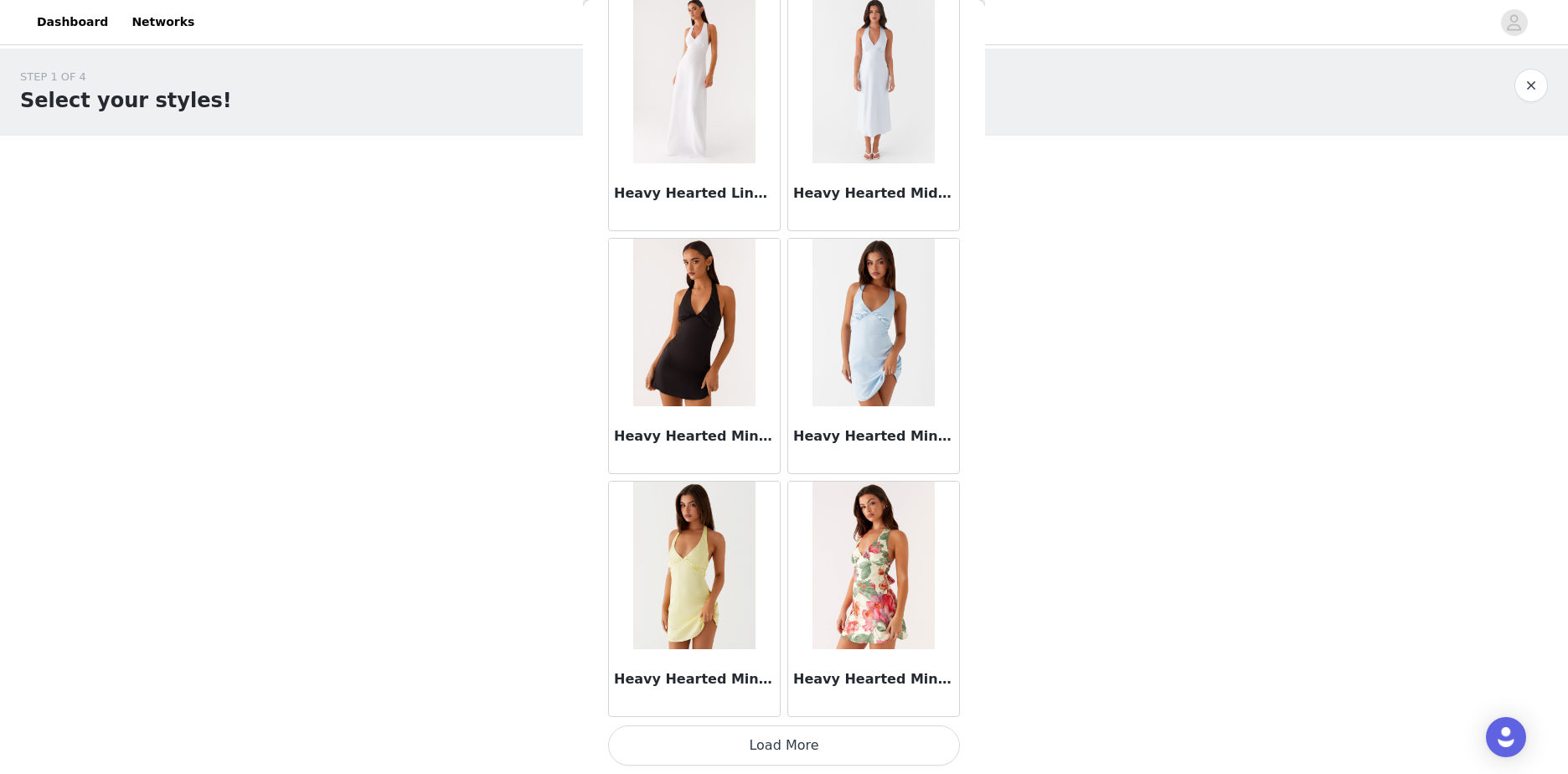
click at [898, 738] on button "Load More" at bounding box center [783, 745] width 352 height 40
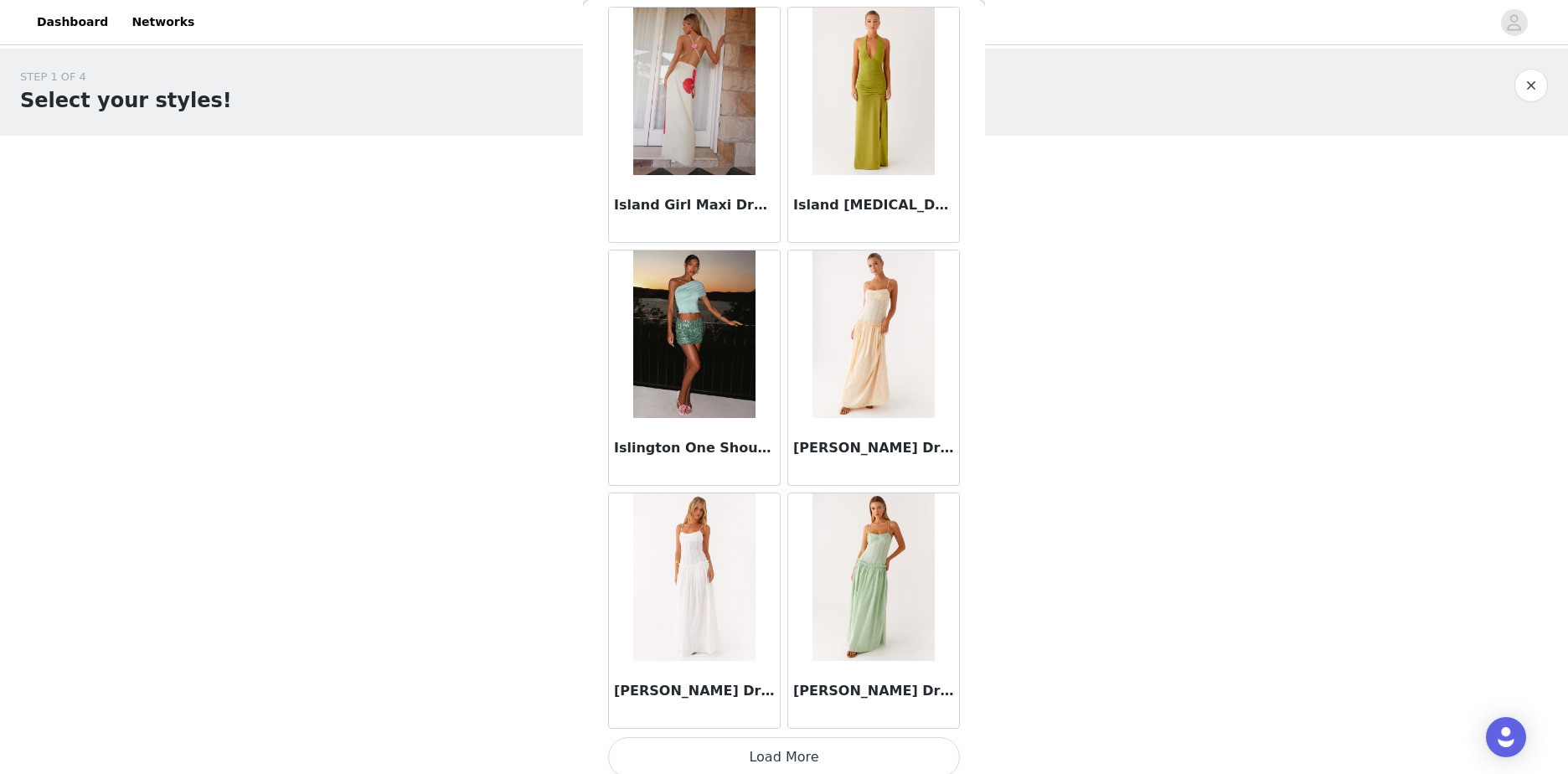
scroll to position [35796, 0]
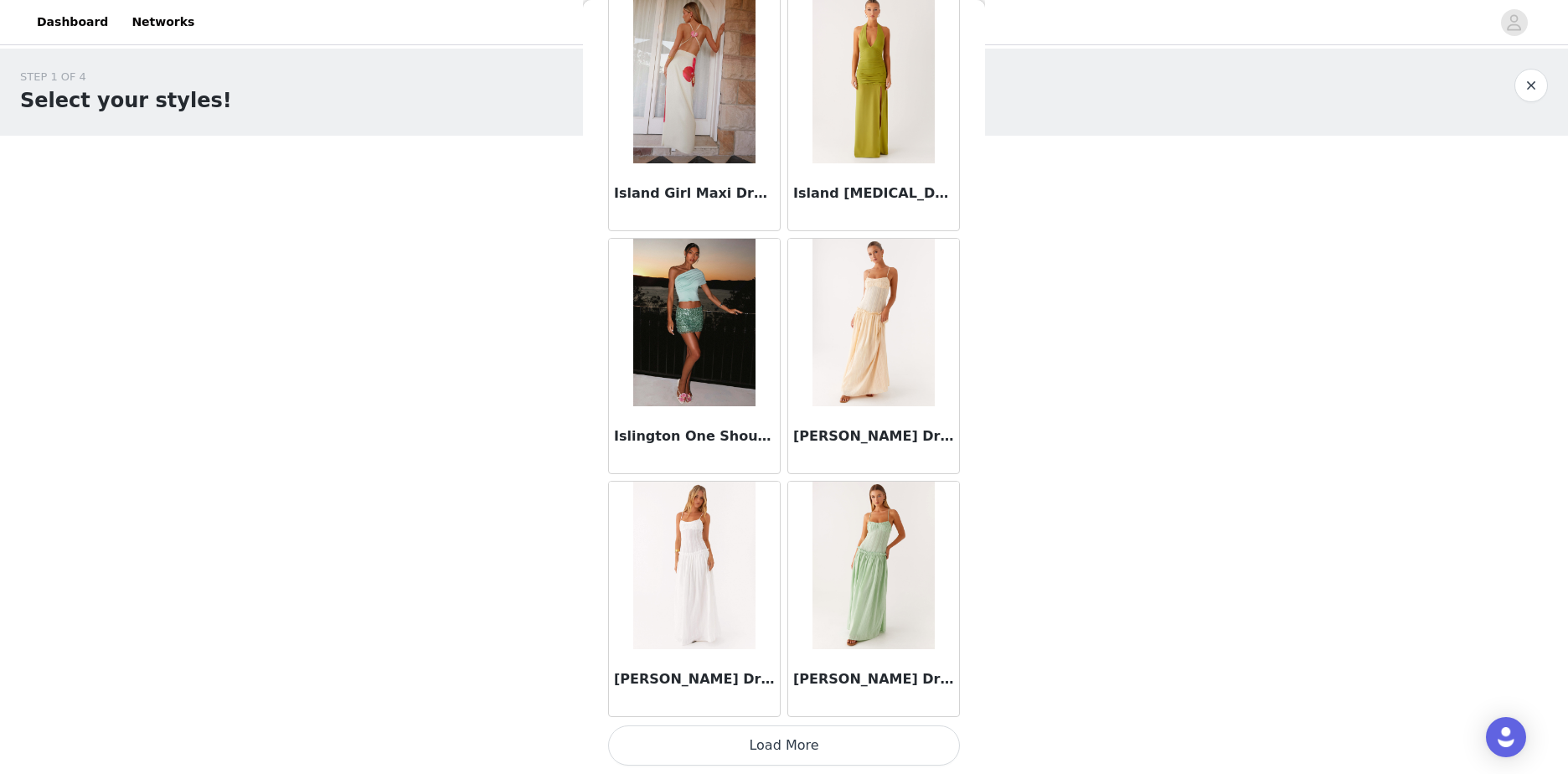
click at [869, 736] on button "Load More" at bounding box center [783, 745] width 352 height 40
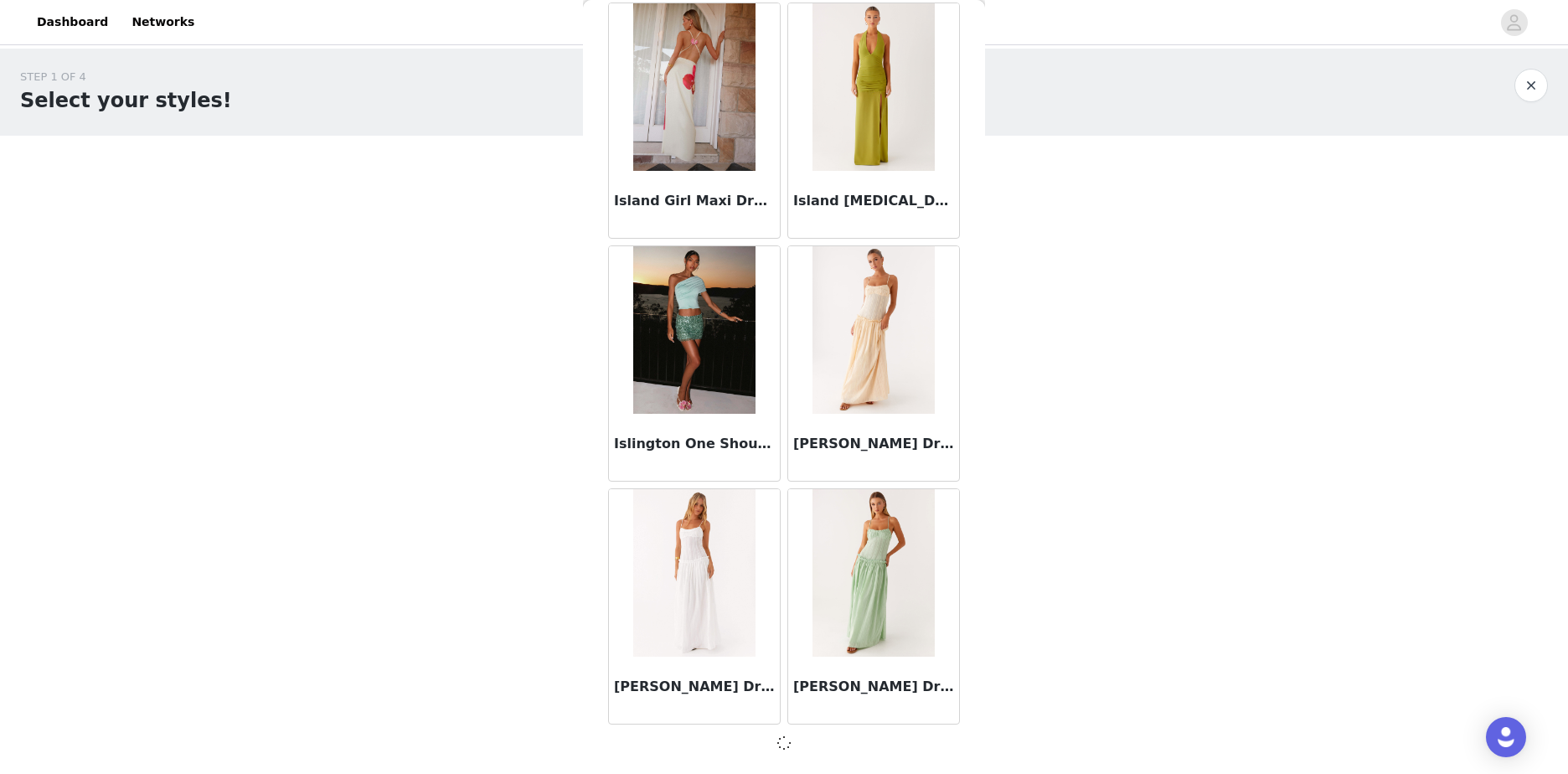
scroll to position [35789, 0]
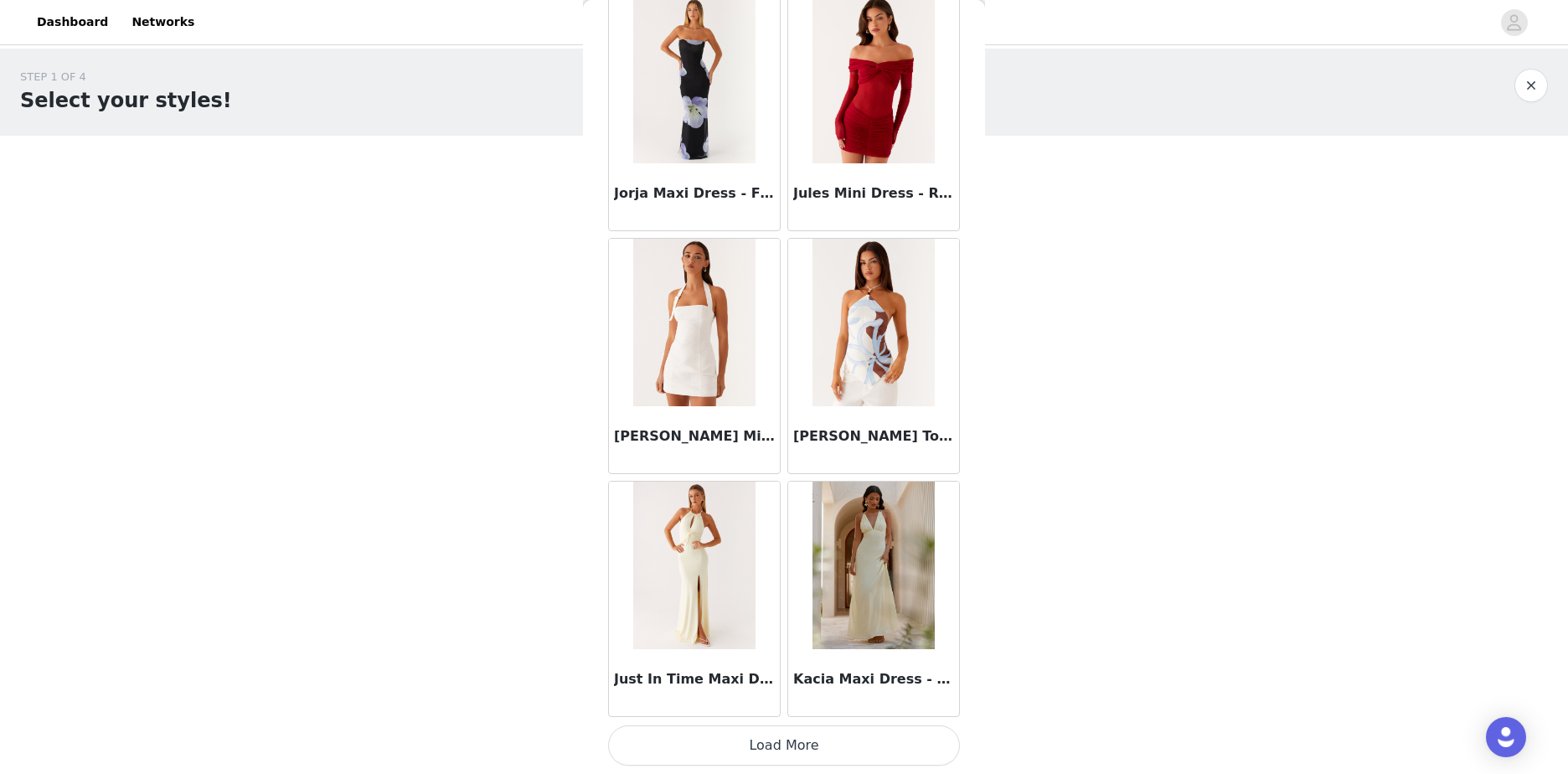
click at [898, 751] on button "Load More" at bounding box center [783, 745] width 352 height 40
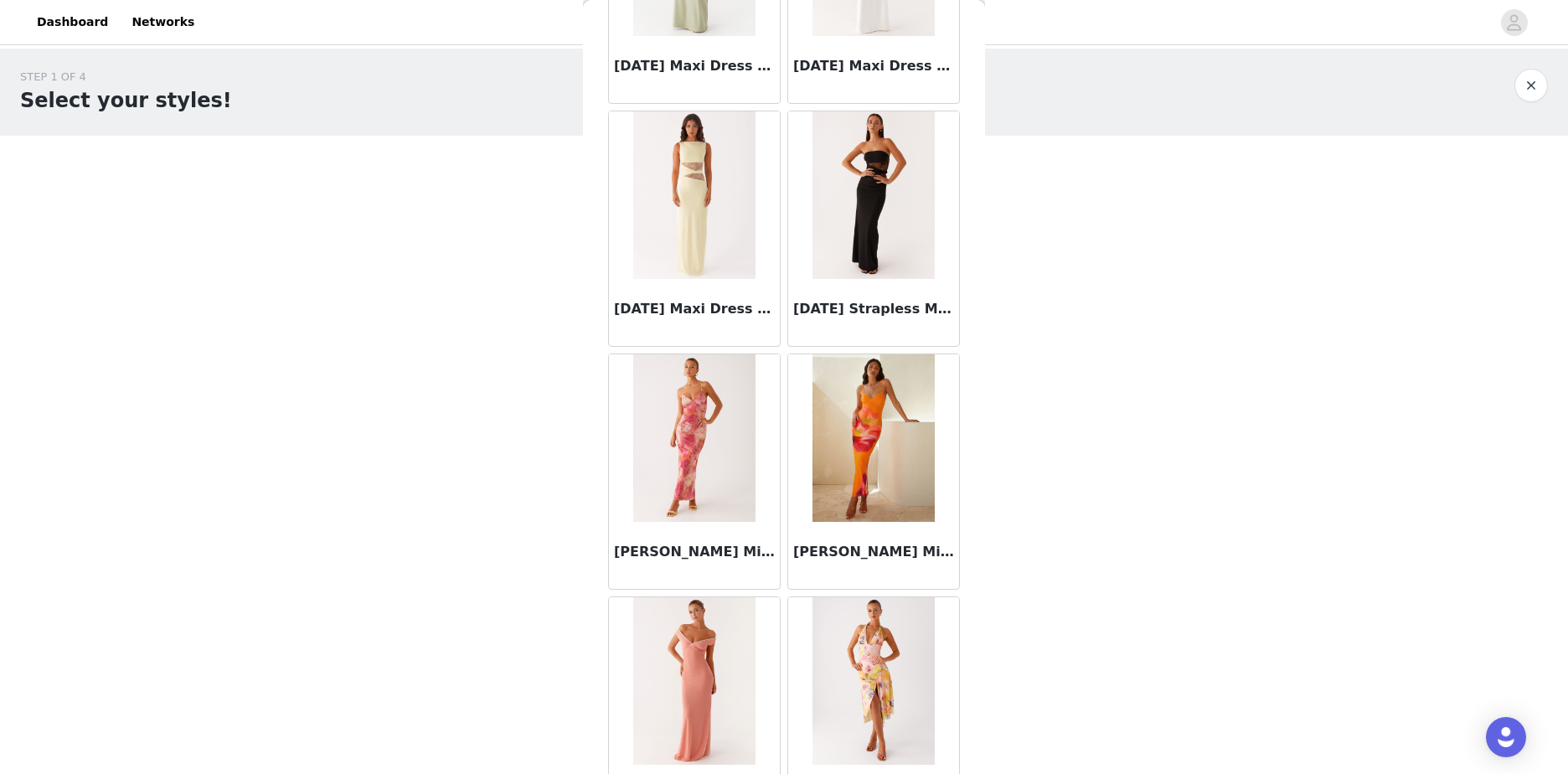
scroll to position [40655, 0]
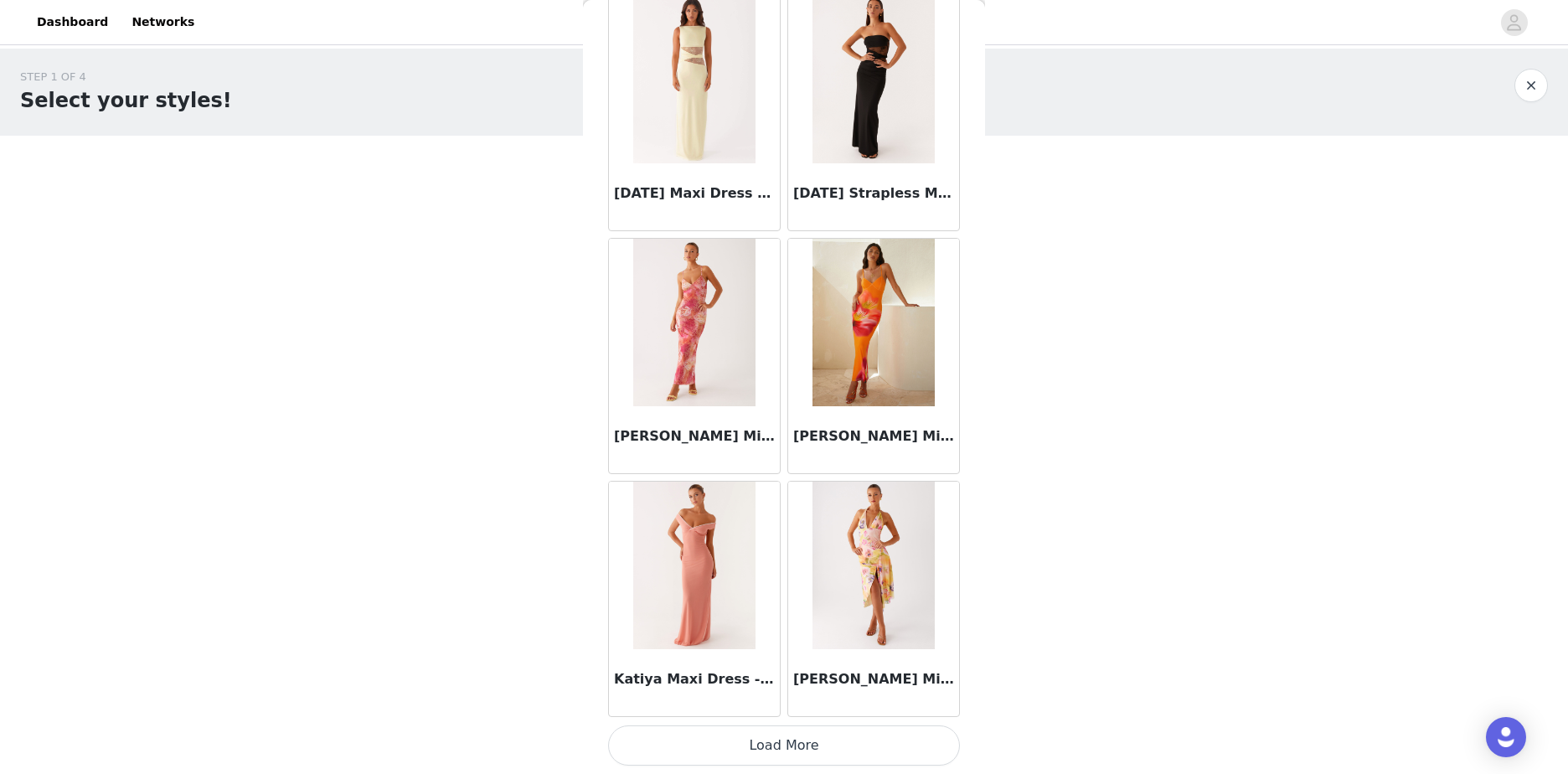
click at [900, 740] on button "Load More" at bounding box center [783, 745] width 352 height 40
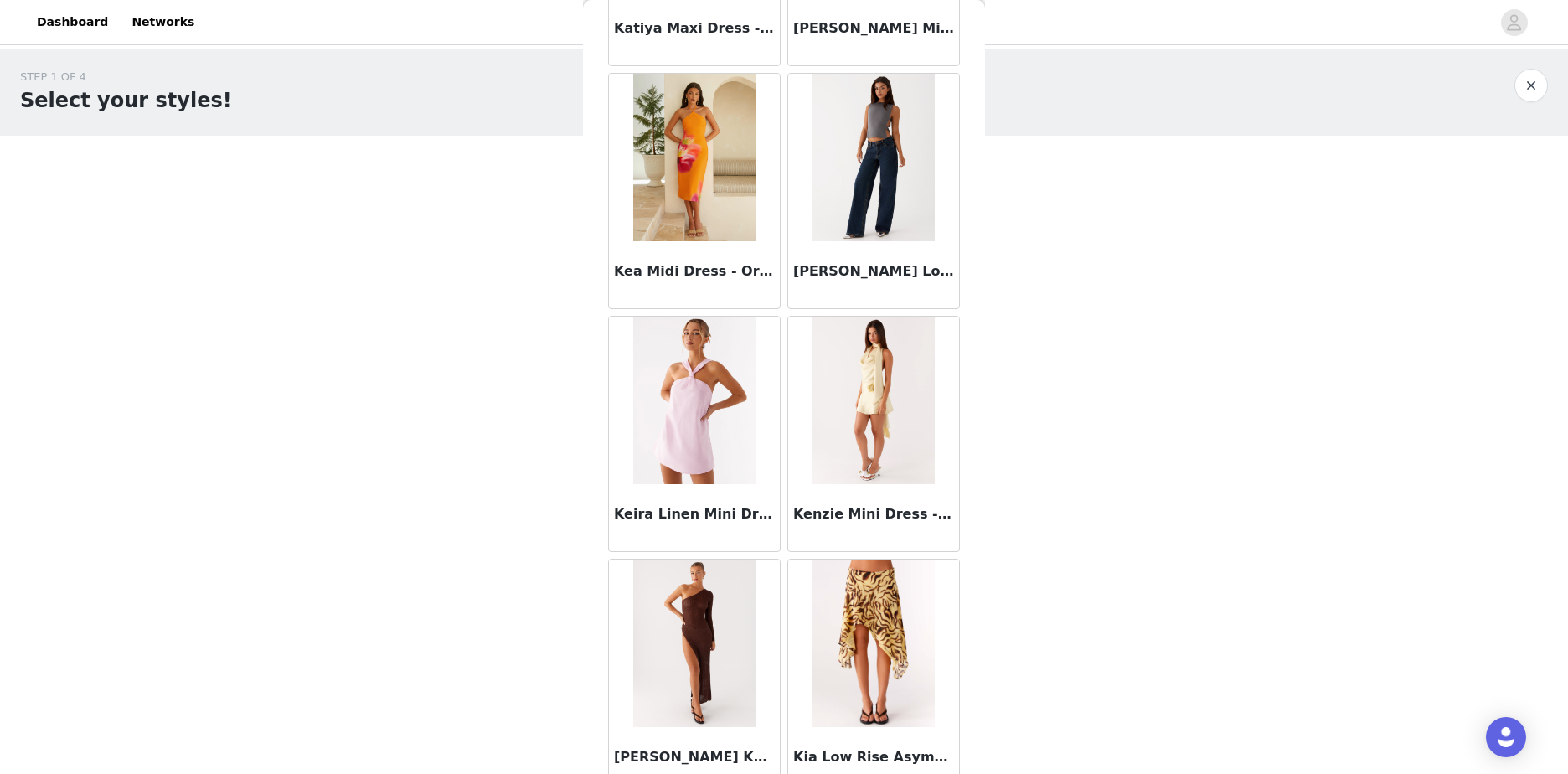
scroll to position [41405, 0]
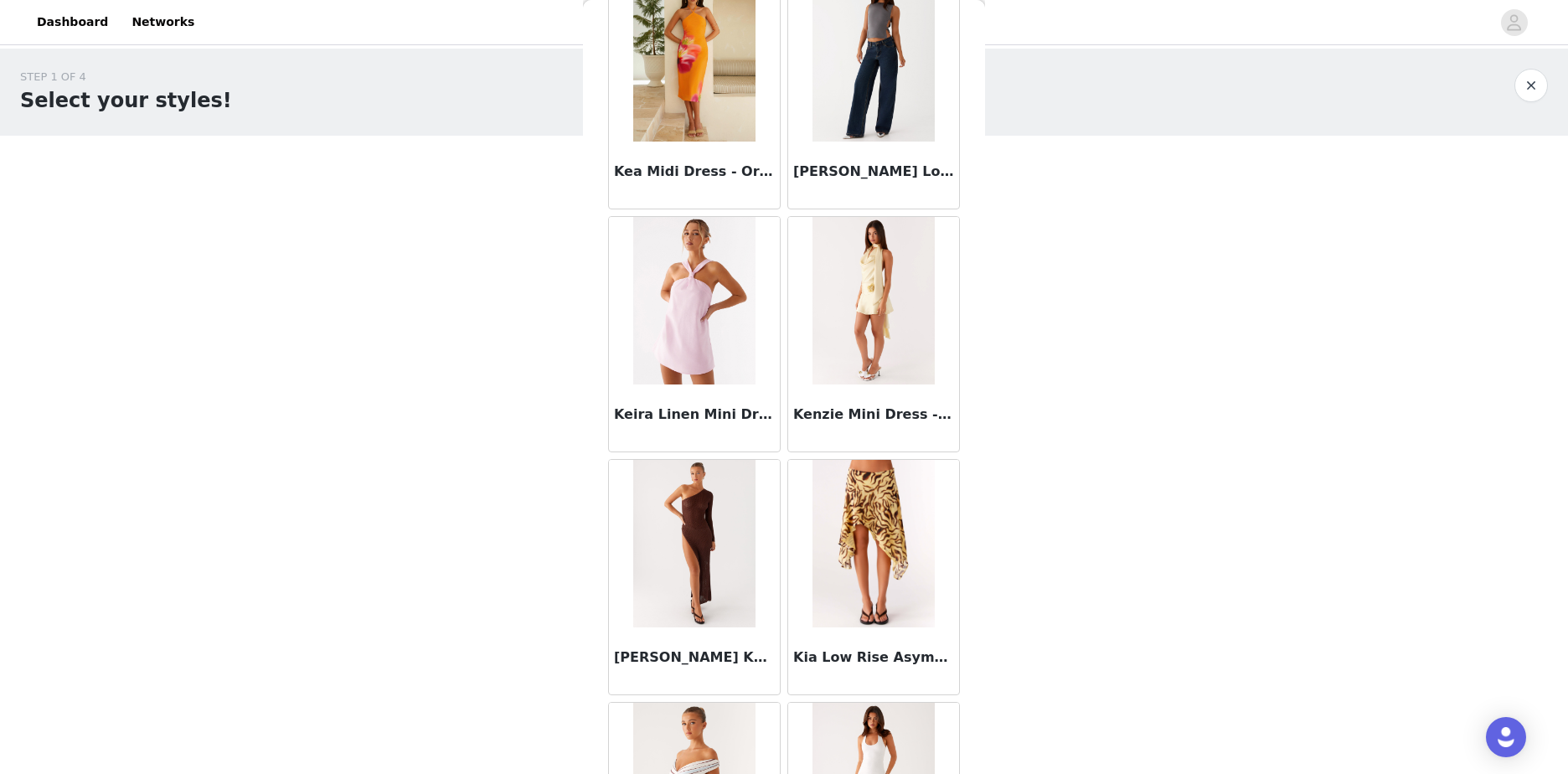
click at [890, 306] on img at bounding box center [872, 301] width 121 height 168
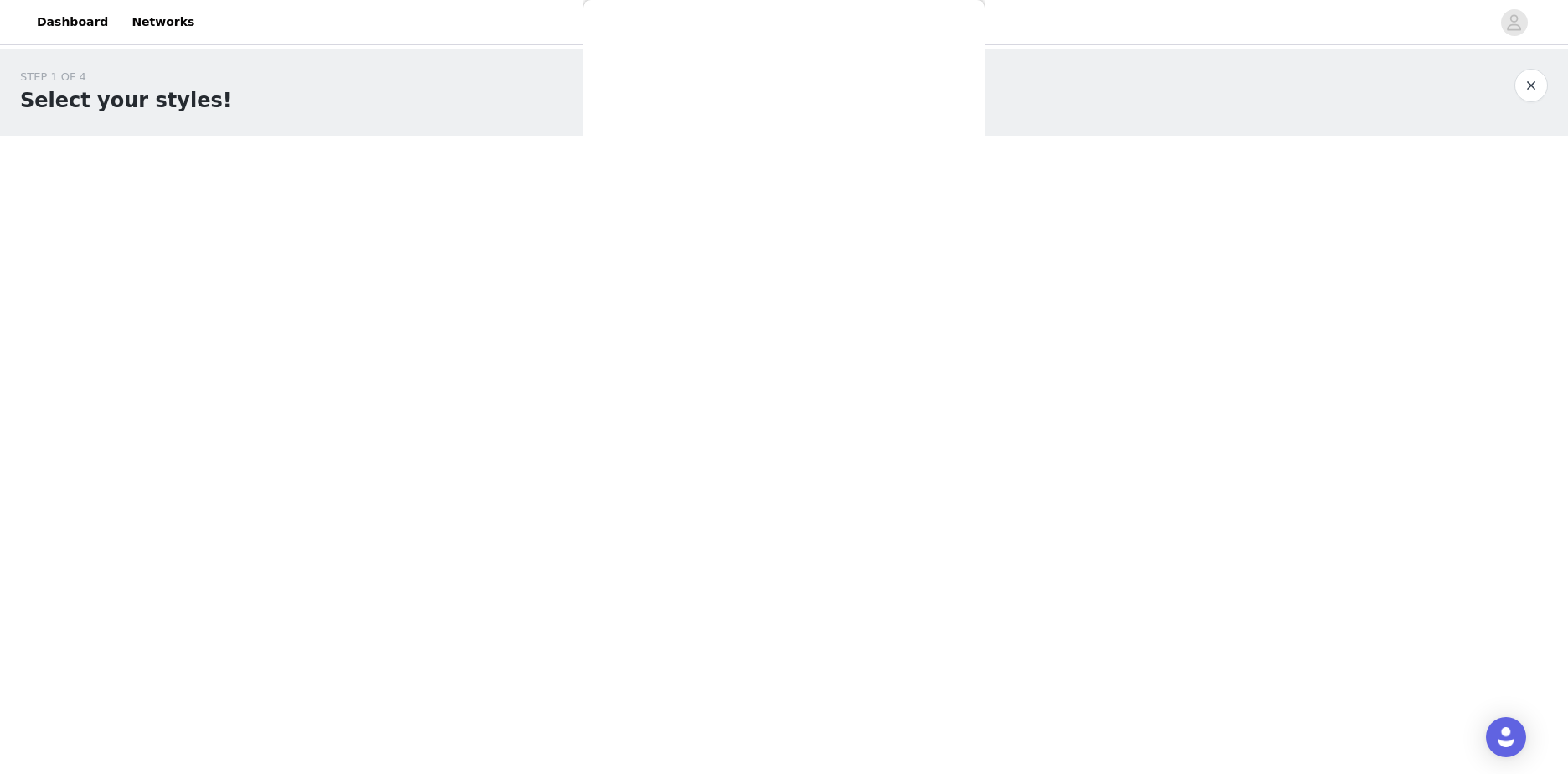
scroll to position [0, 0]
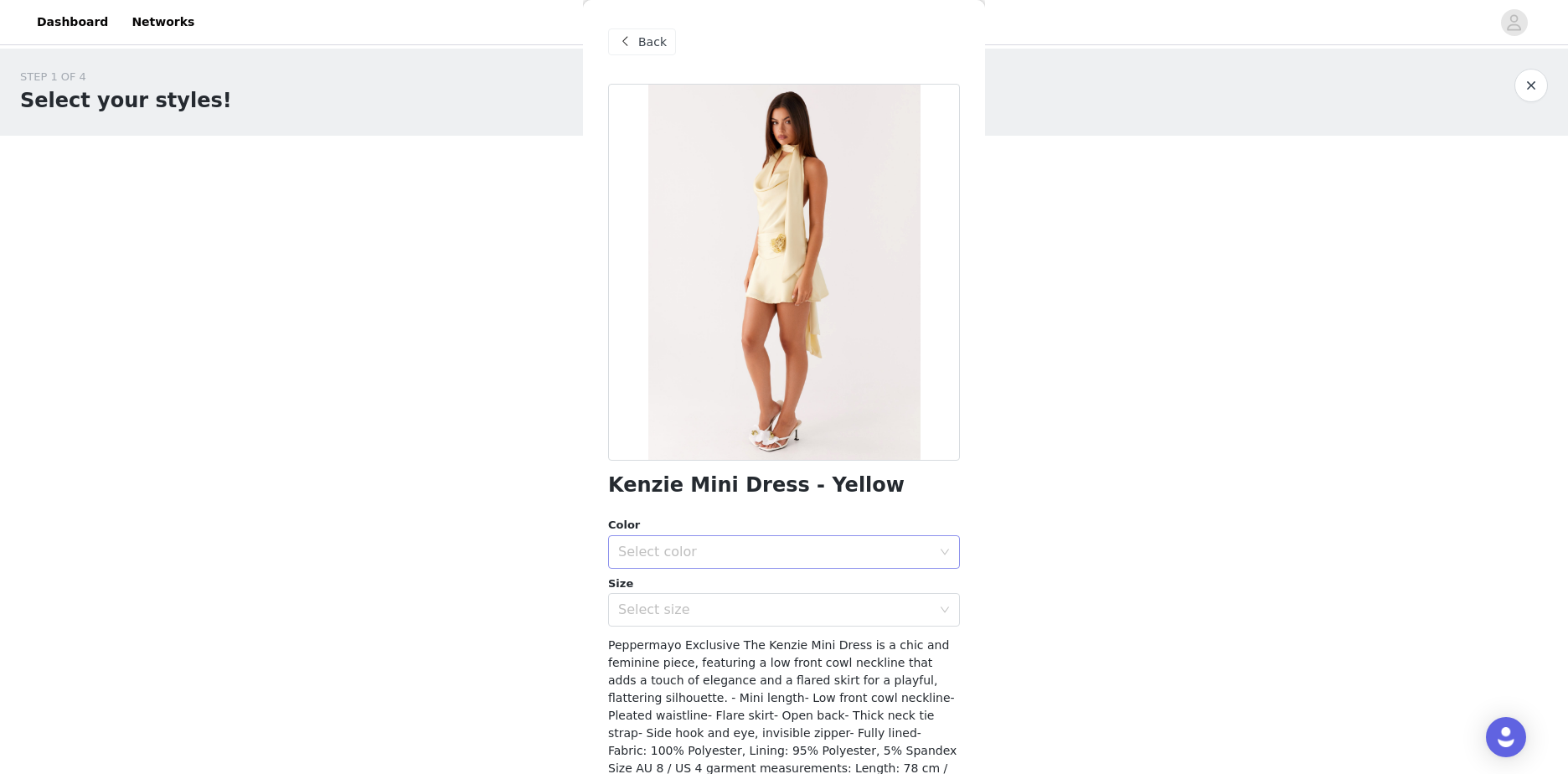
click at [858, 543] on div "Select color" at bounding box center [775, 552] width 314 height 17
click at [665, 584] on li "Yellow" at bounding box center [777, 589] width 339 height 27
click at [675, 604] on div "Select size" at bounding box center [775, 610] width 314 height 17
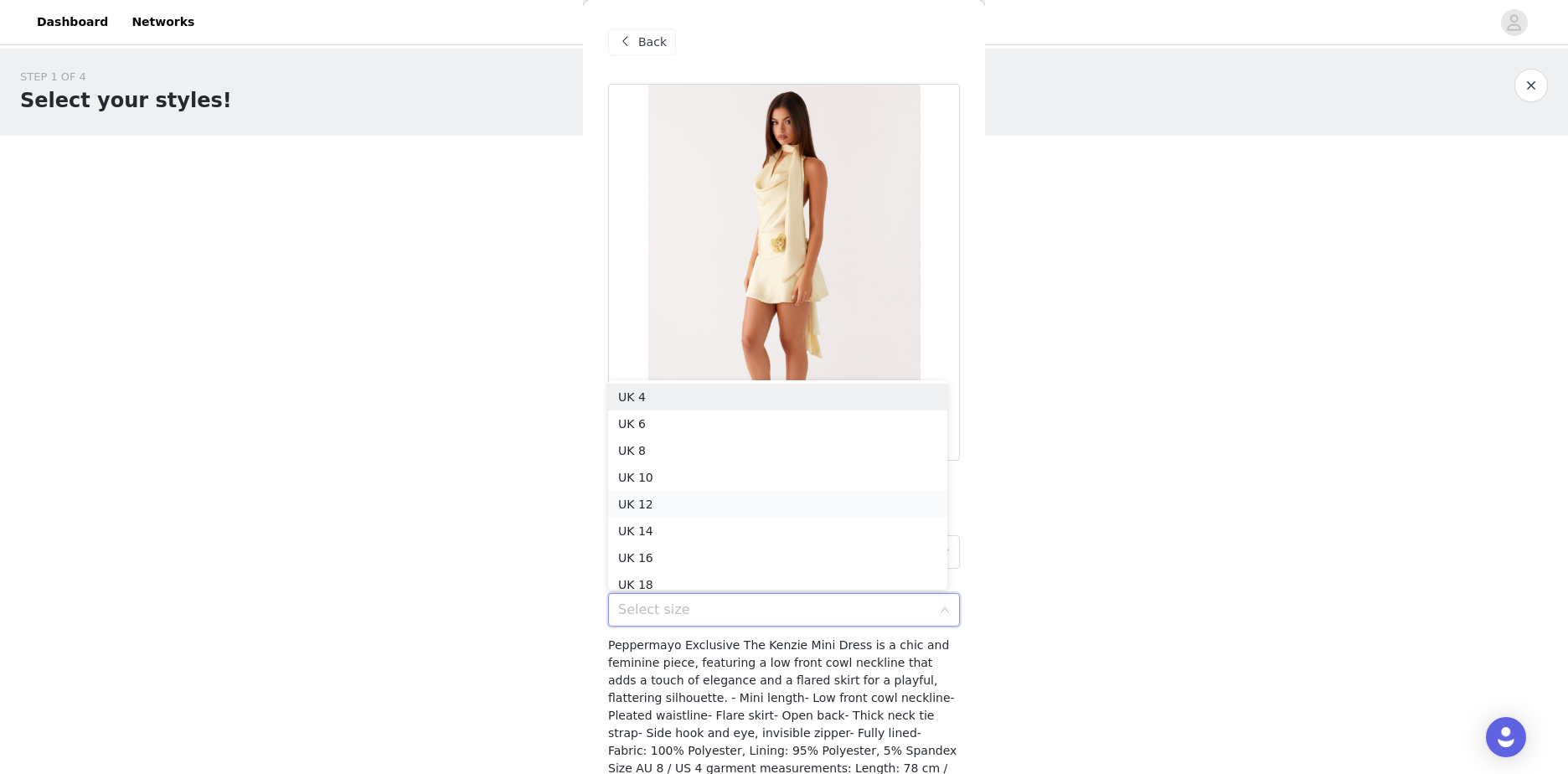
scroll to position [8, 0]
click at [682, 406] on li "UK 6" at bounding box center [777, 415] width 339 height 27
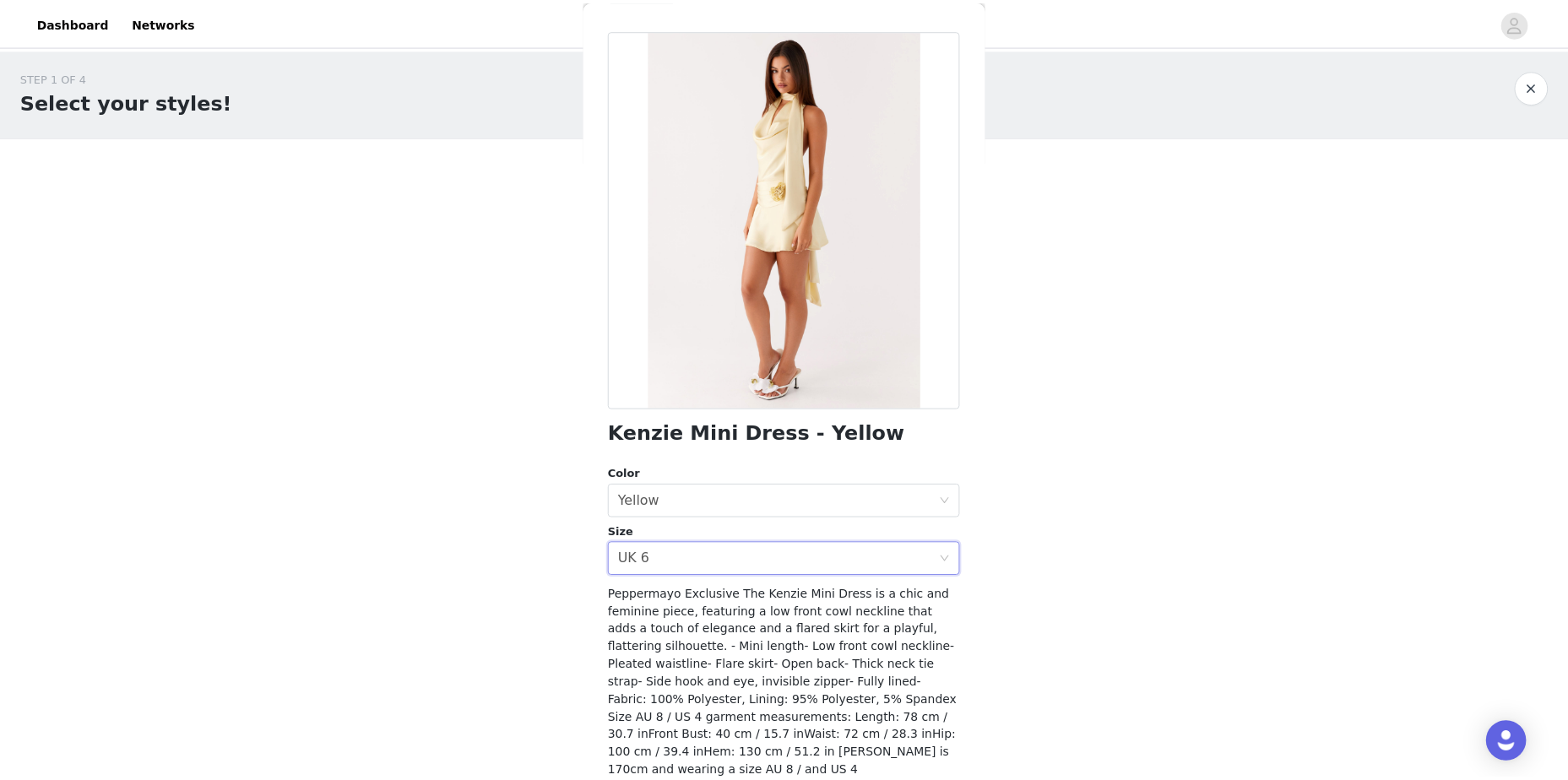
scroll to position [109, 0]
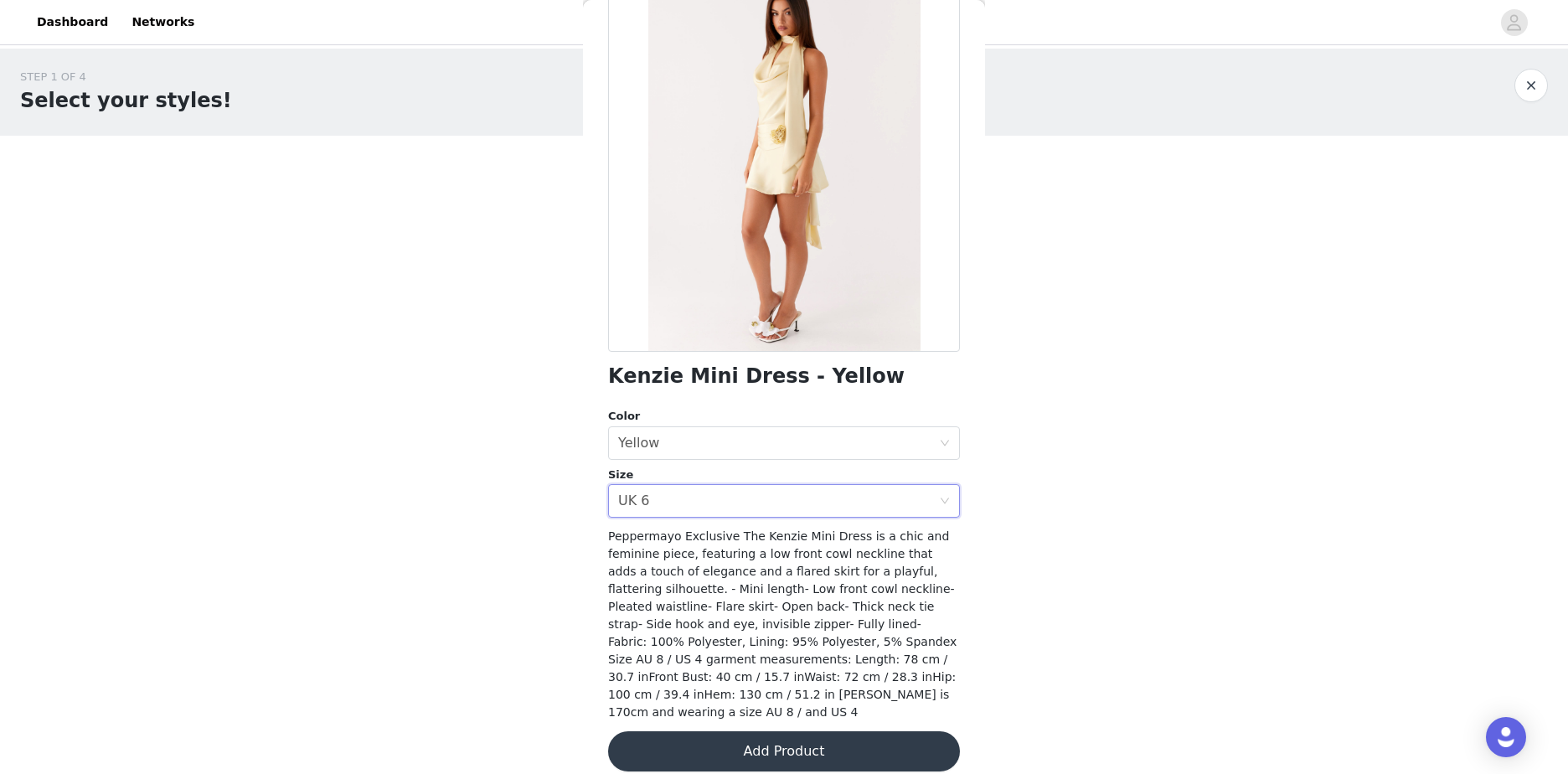
click at [829, 733] on button "Add Product" at bounding box center [783, 751] width 352 height 40
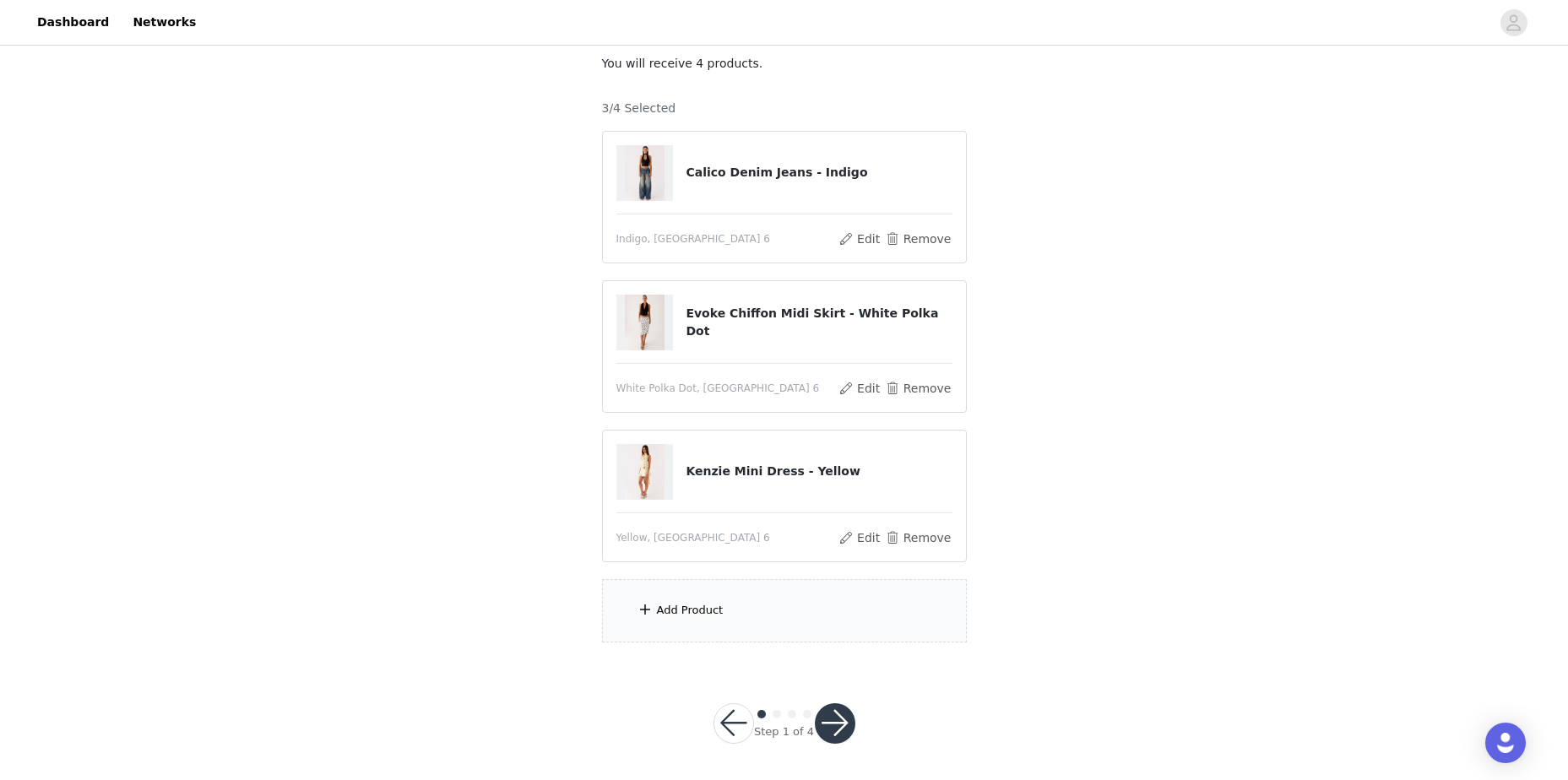
scroll to position [106, 0]
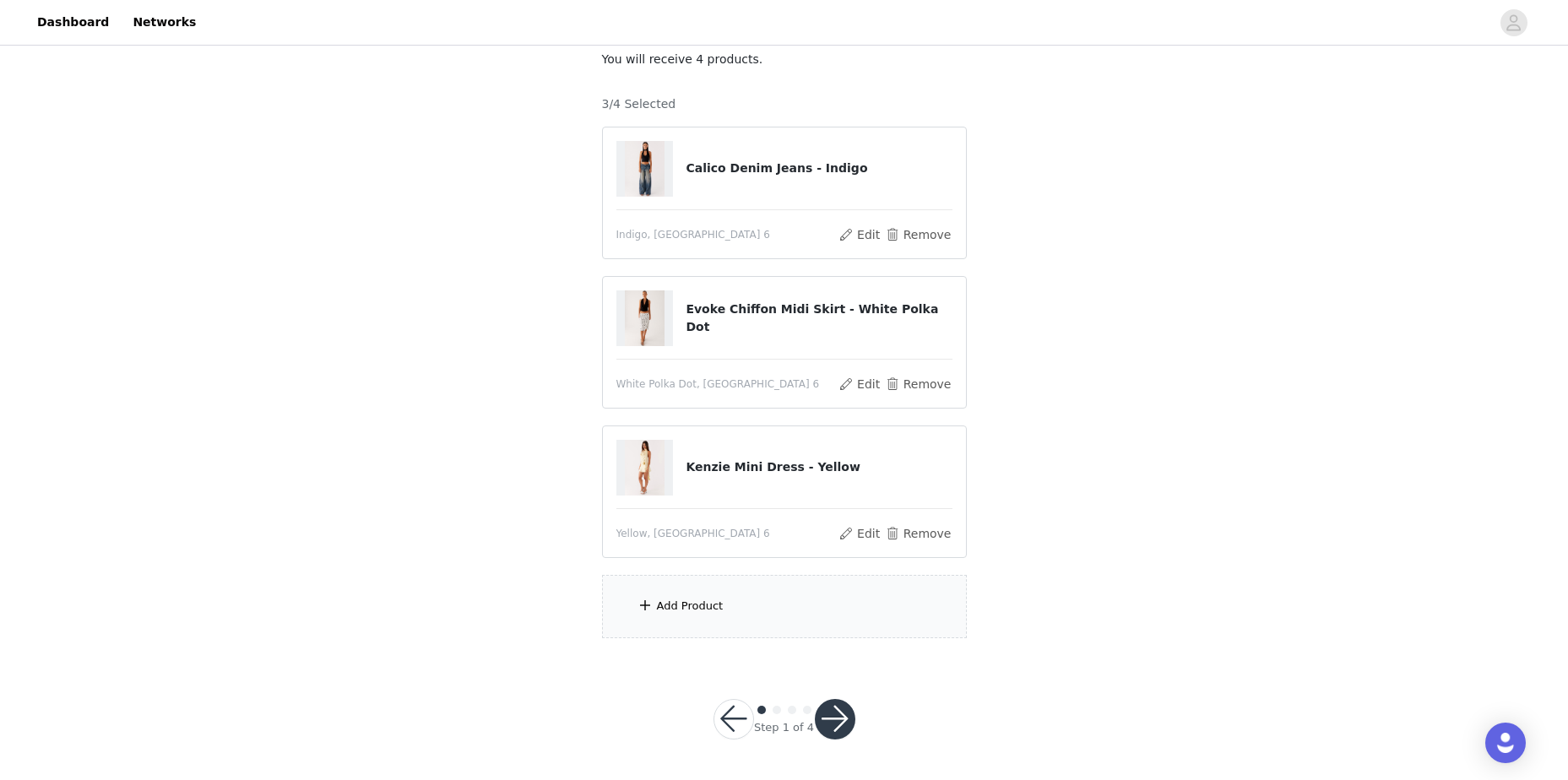
click at [743, 612] on div "Add Product" at bounding box center [784, 607] width 365 height 63
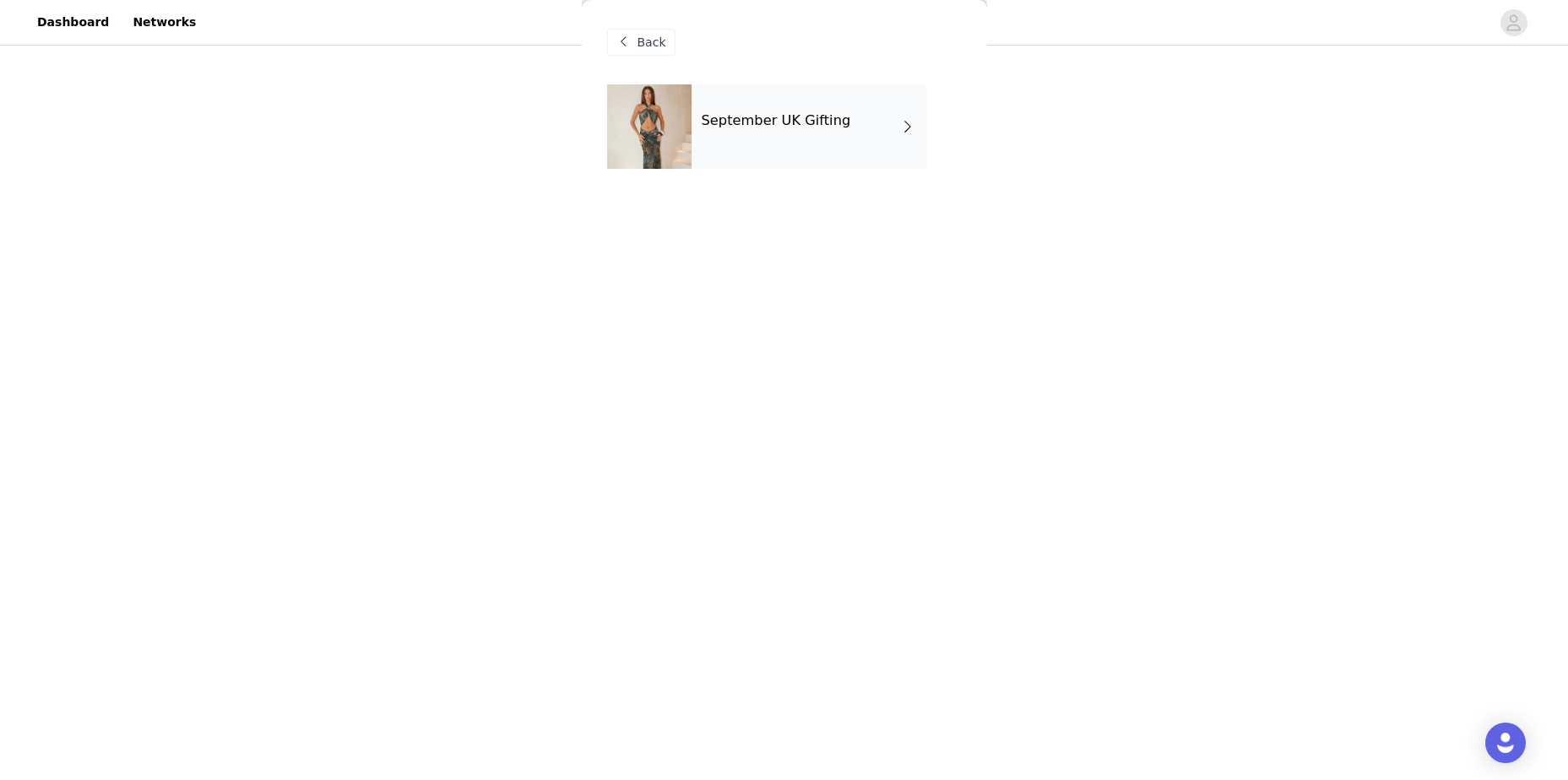
click at [814, 144] on div "September UK Gifting" at bounding box center [808, 126] width 235 height 85
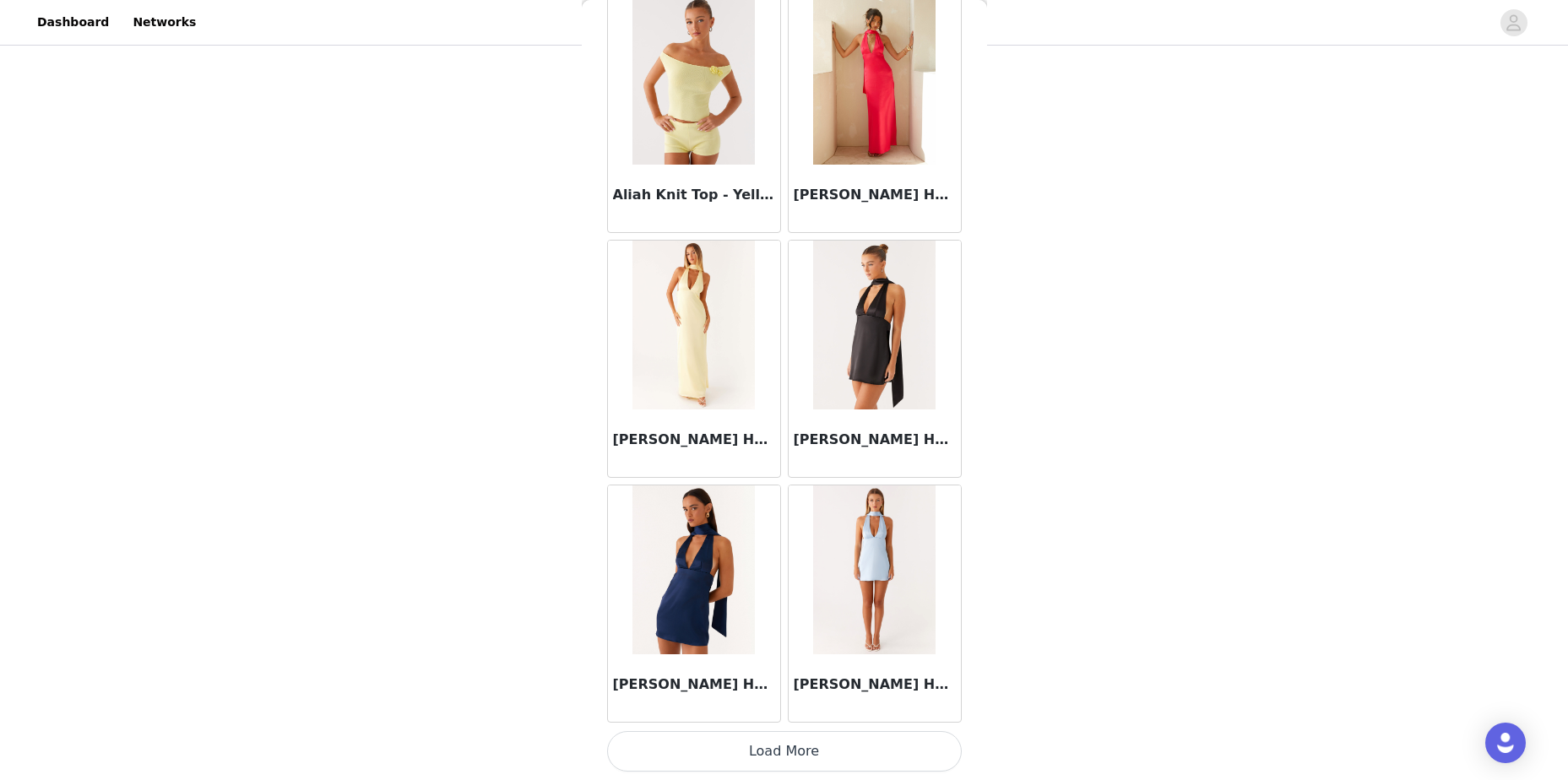
click at [788, 747] on button "Load More" at bounding box center [784, 751] width 355 height 40
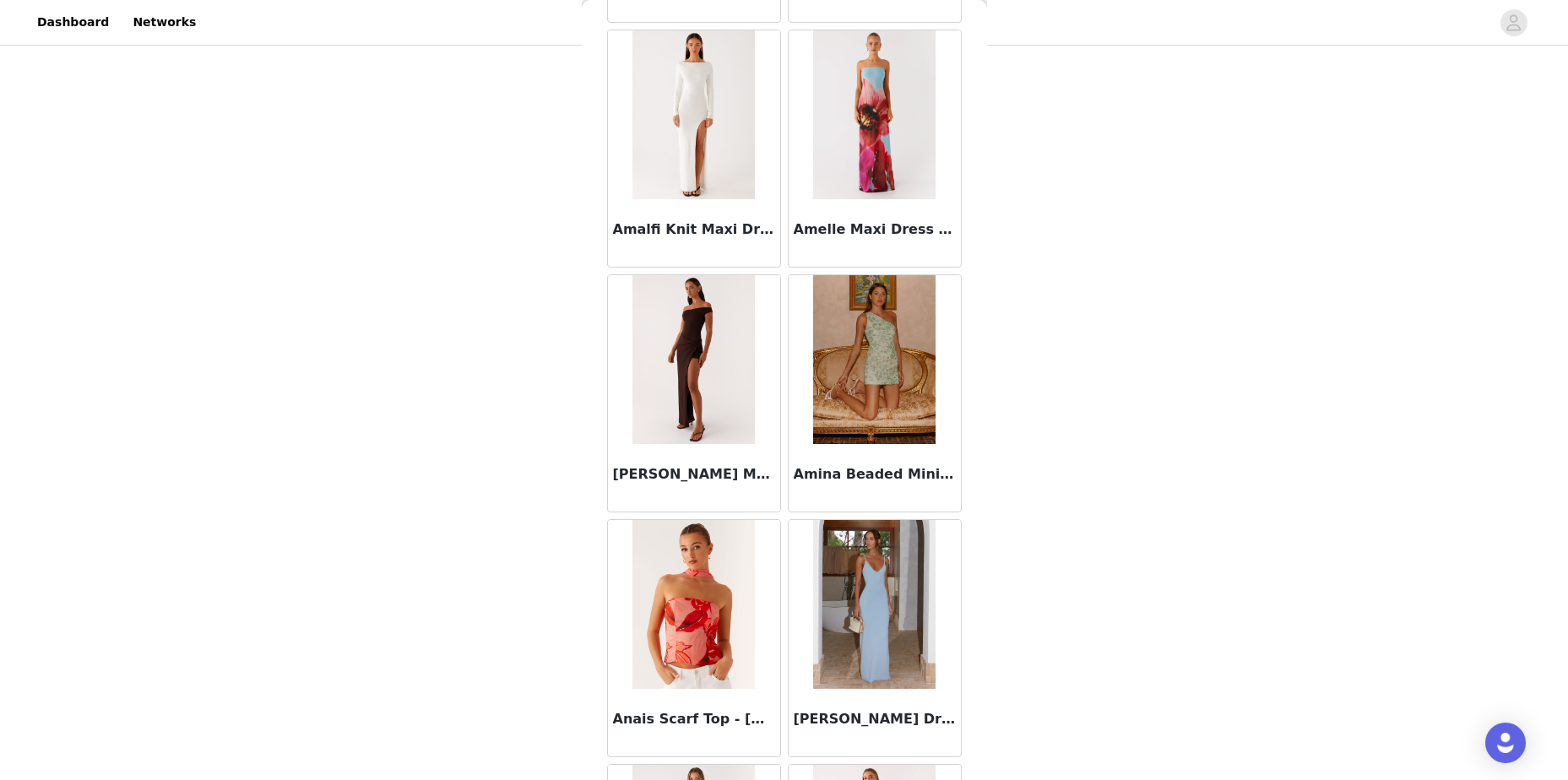
scroll to position [4251, 0]
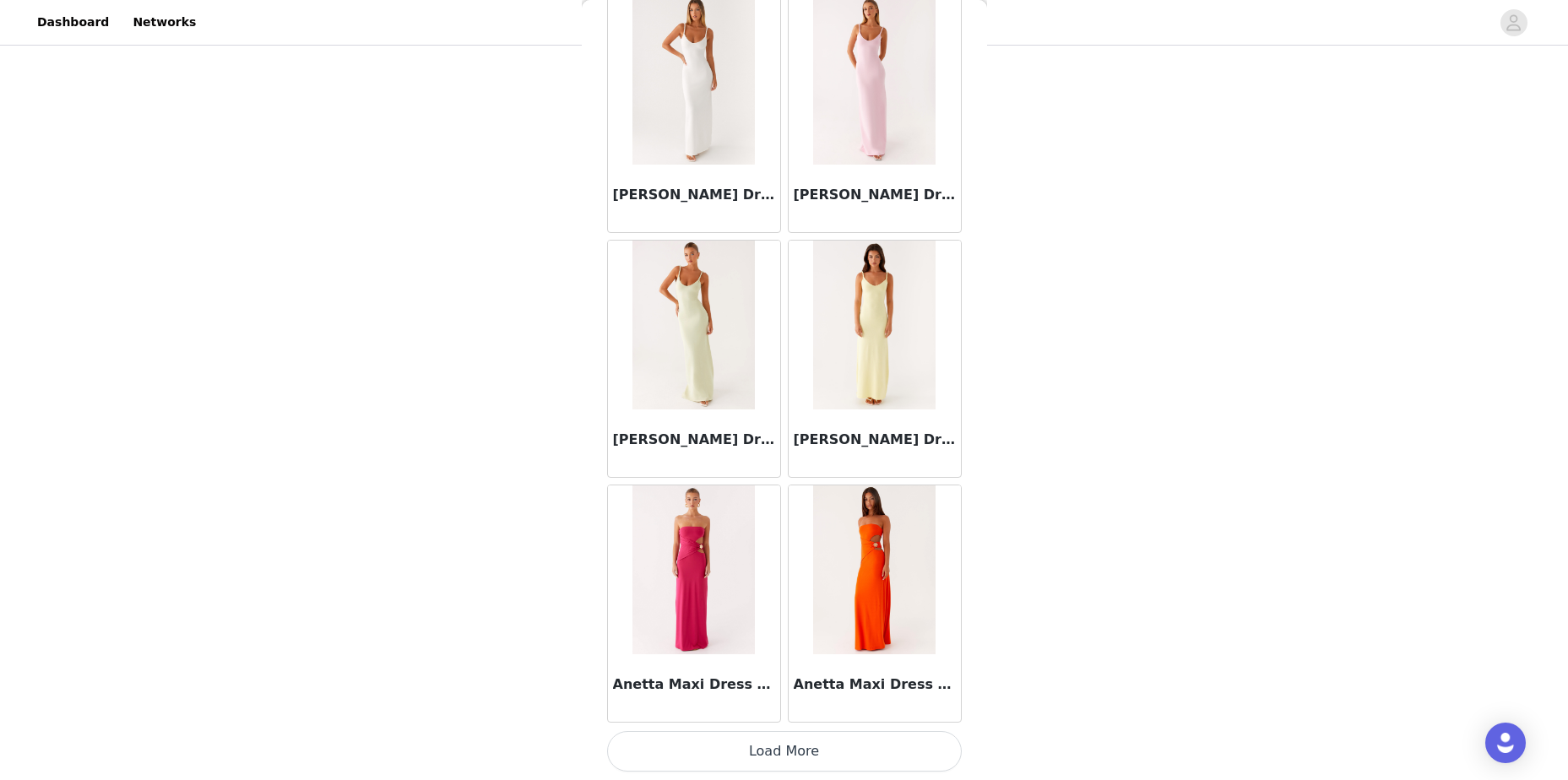
click at [866, 745] on button "Load More" at bounding box center [784, 751] width 355 height 40
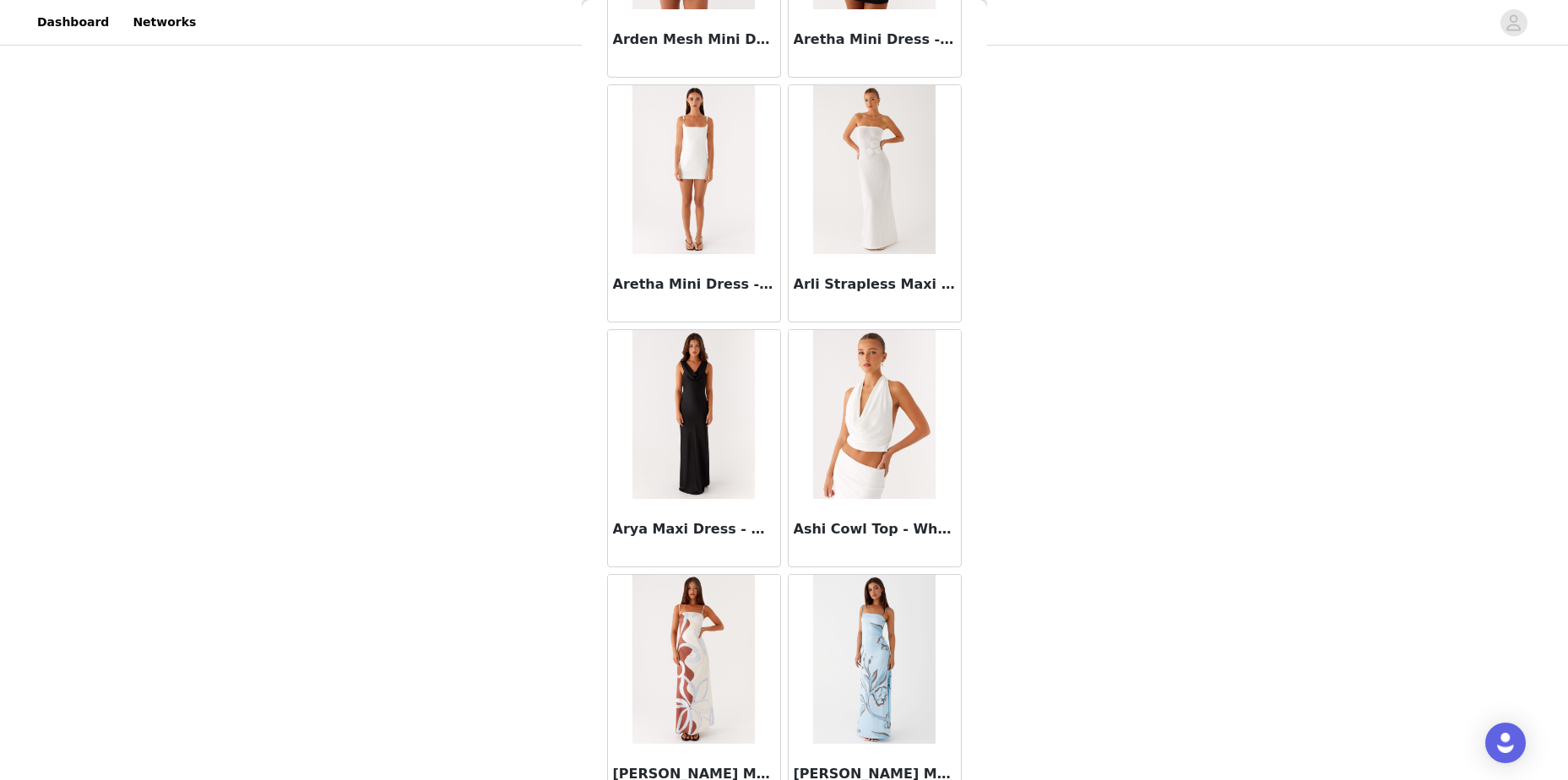
scroll to position [6699, 0]
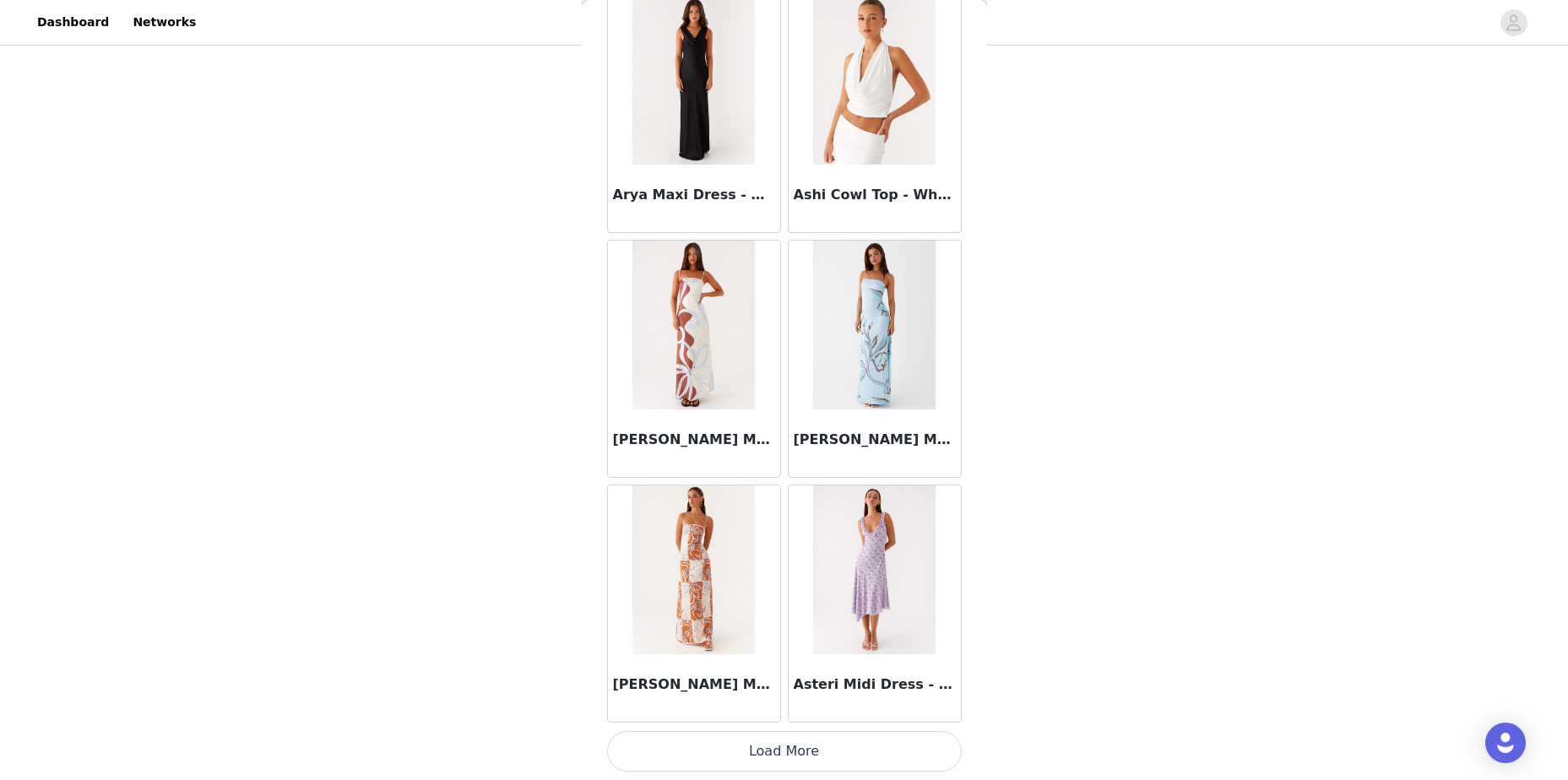
click at [883, 739] on button "Load More" at bounding box center [784, 751] width 355 height 40
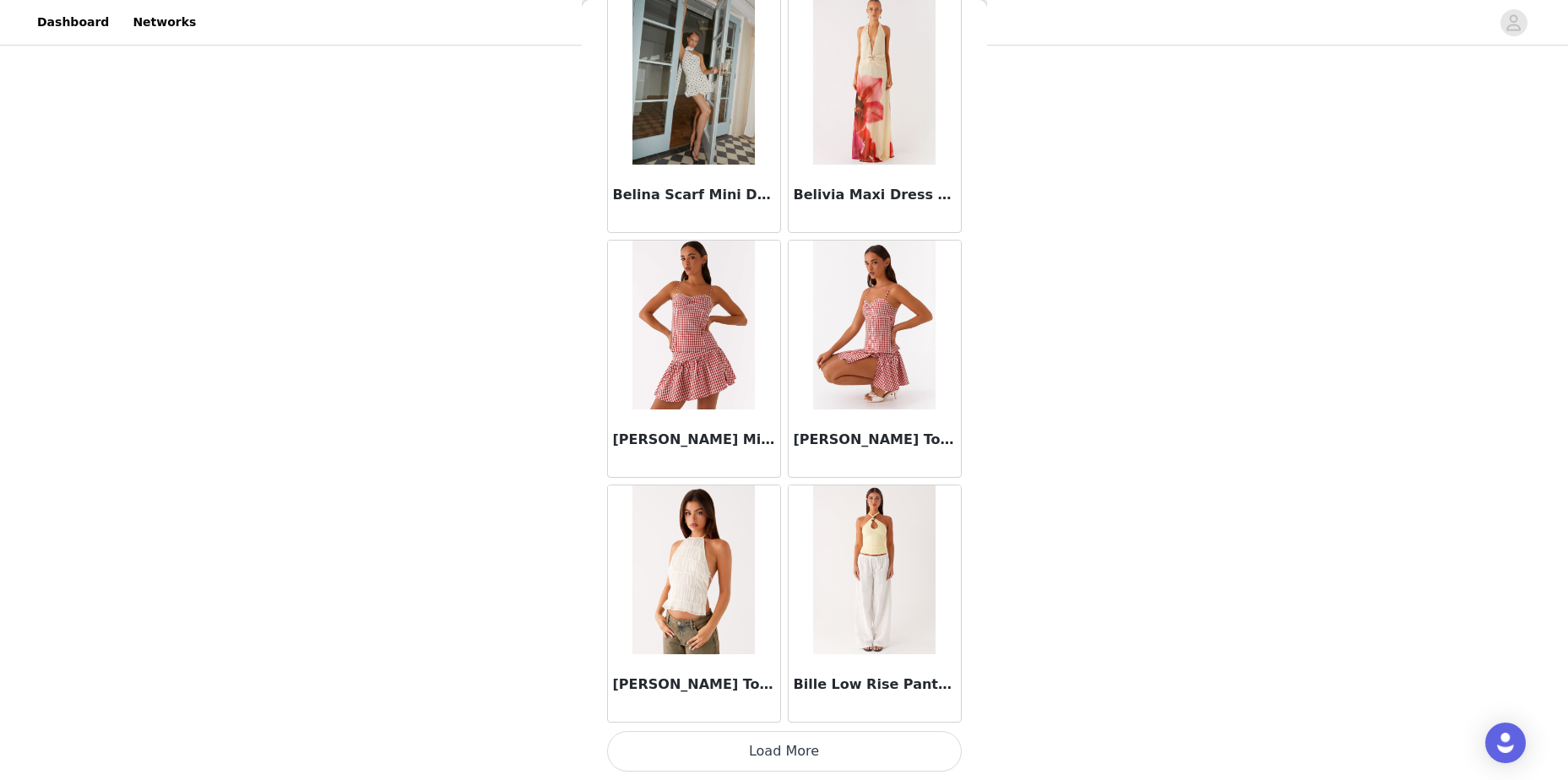
click at [878, 756] on button "Load More" at bounding box center [784, 751] width 355 height 40
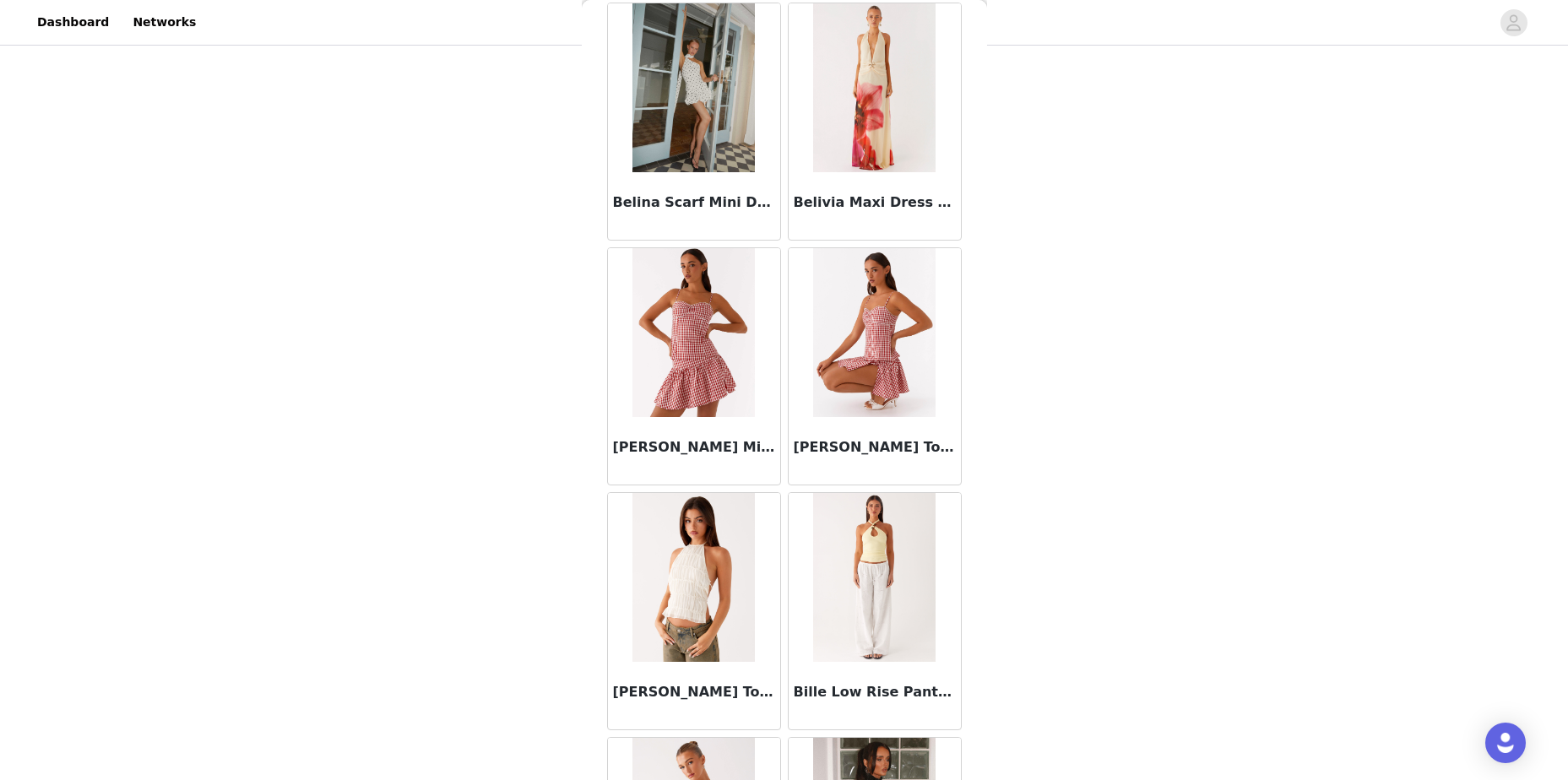
scroll to position [9146, 0]
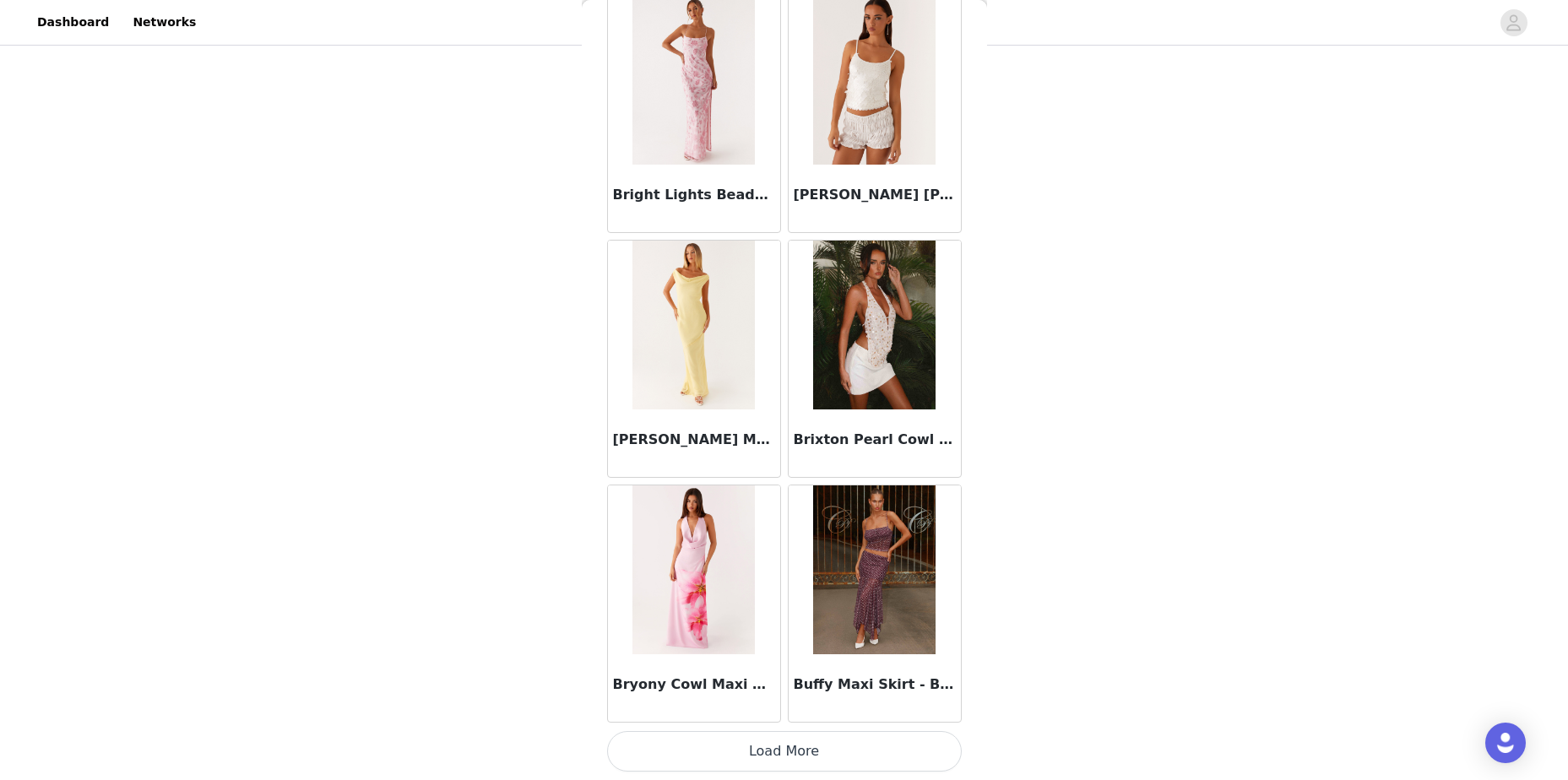
click at [879, 746] on button "Load More" at bounding box center [784, 751] width 355 height 40
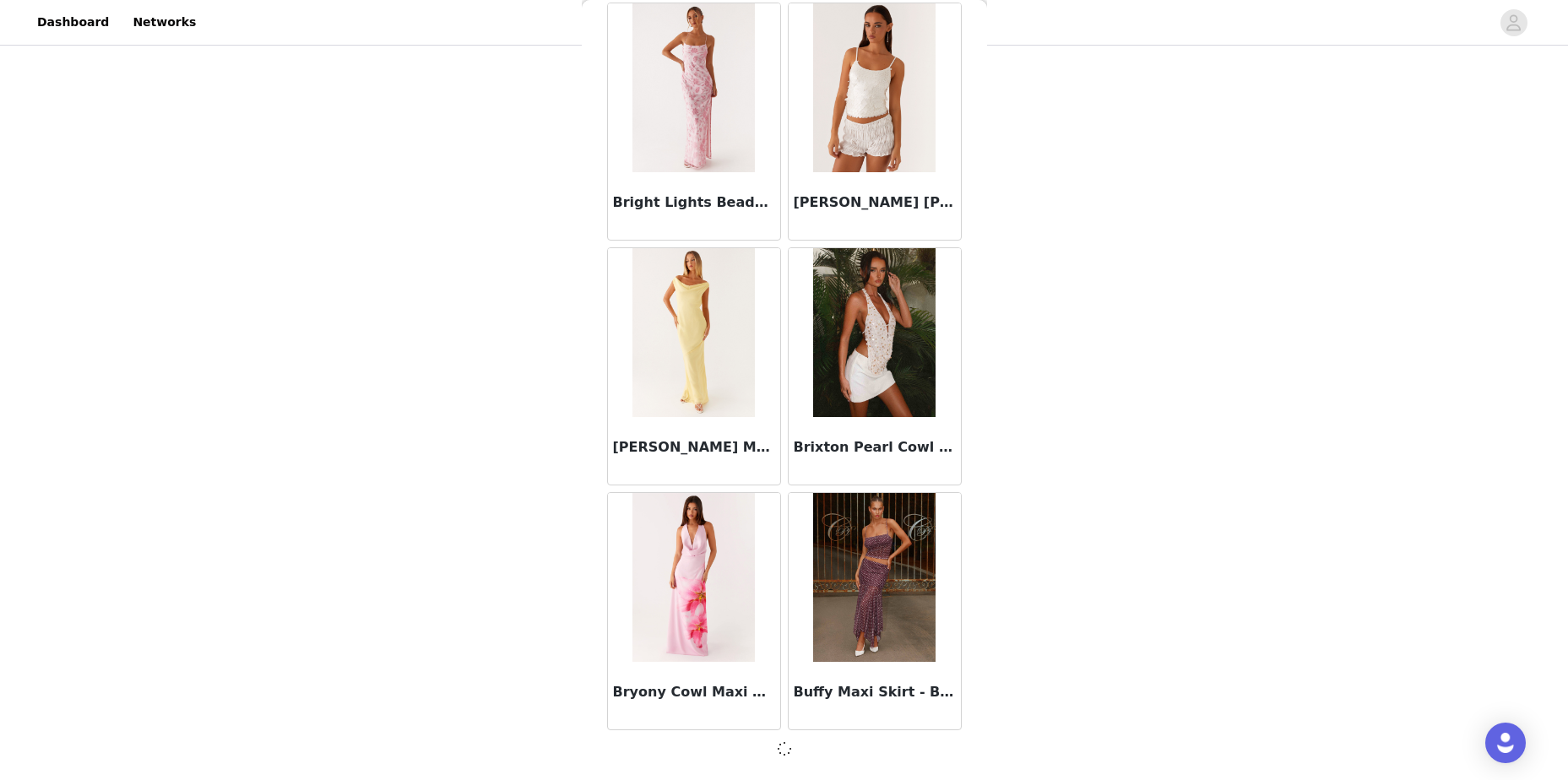
scroll to position [11587, 0]
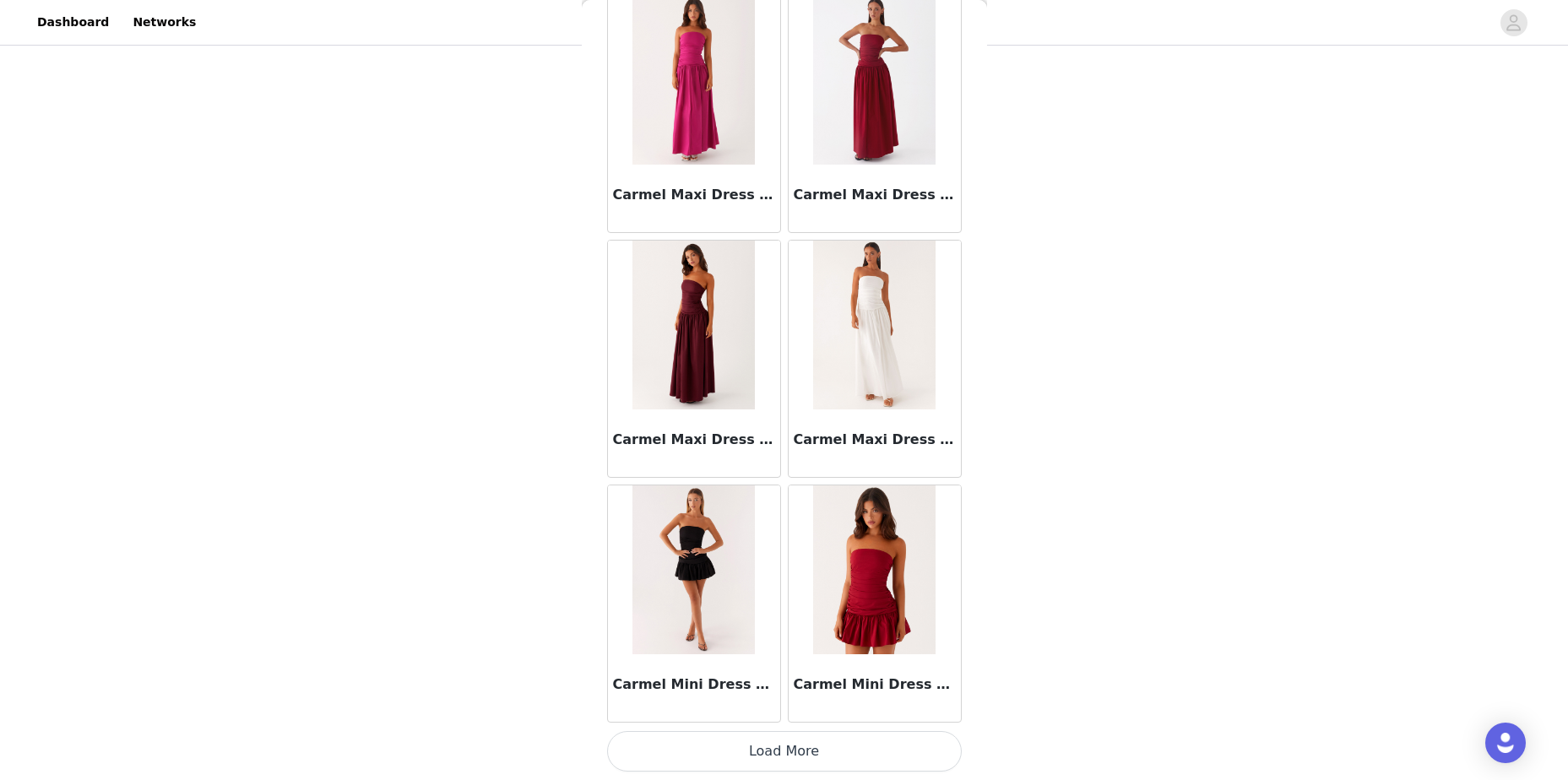
click at [895, 741] on button "Load More" at bounding box center [784, 751] width 355 height 40
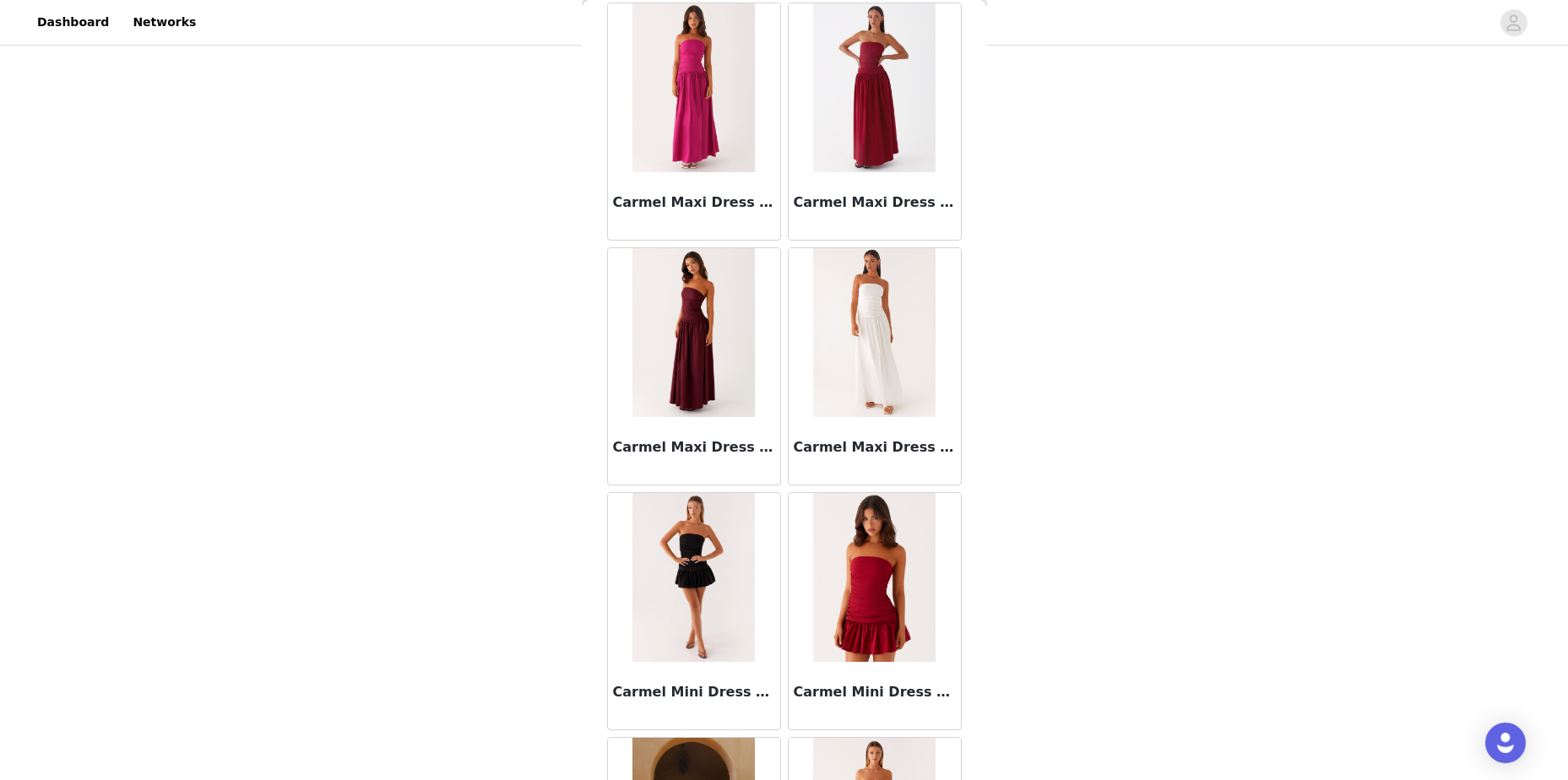
scroll to position [14043, 0]
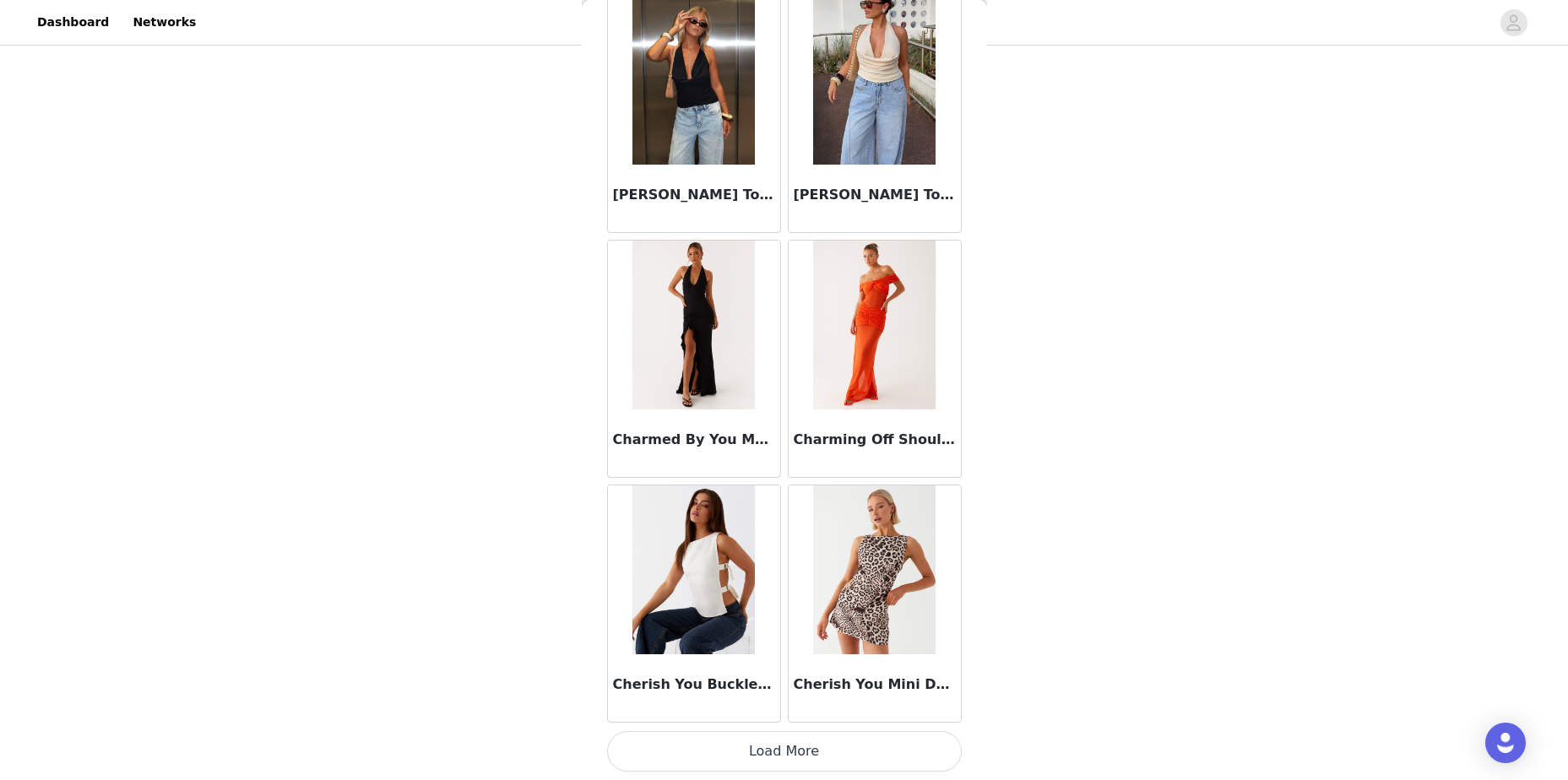
click at [864, 749] on button "Load More" at bounding box center [784, 751] width 355 height 40
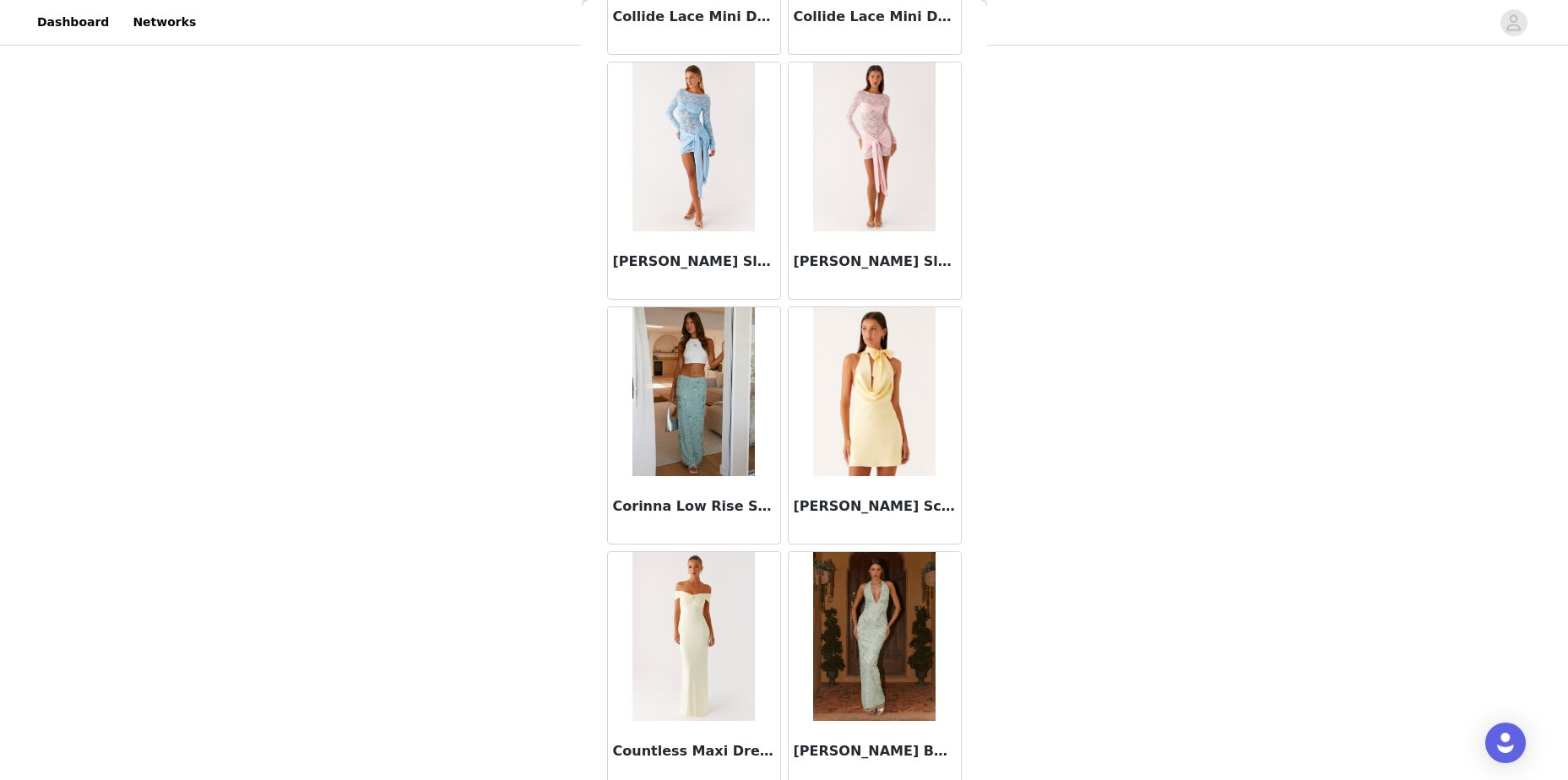
scroll to position [18939, 0]
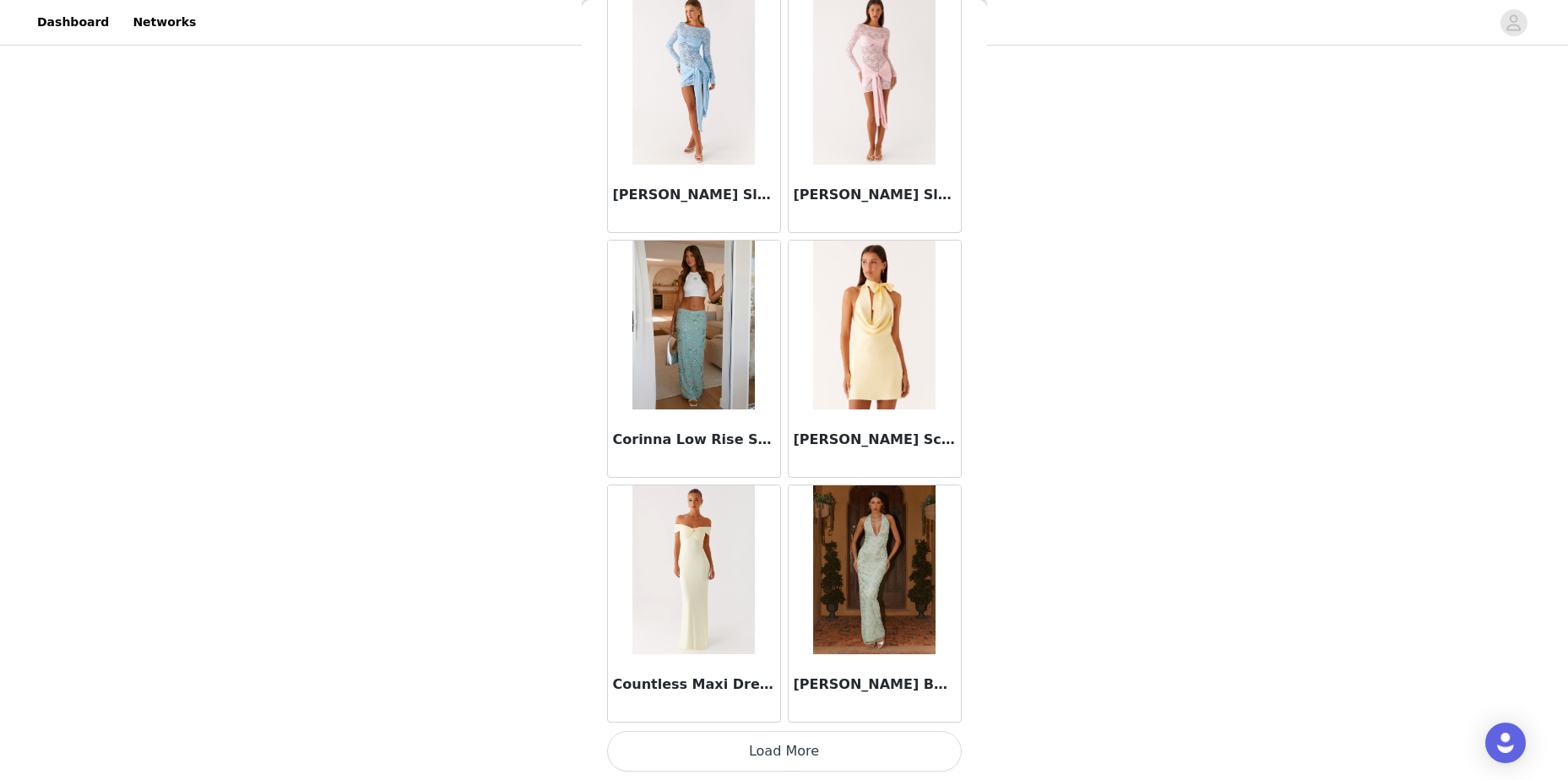
click at [870, 744] on button "Load More" at bounding box center [784, 751] width 355 height 40
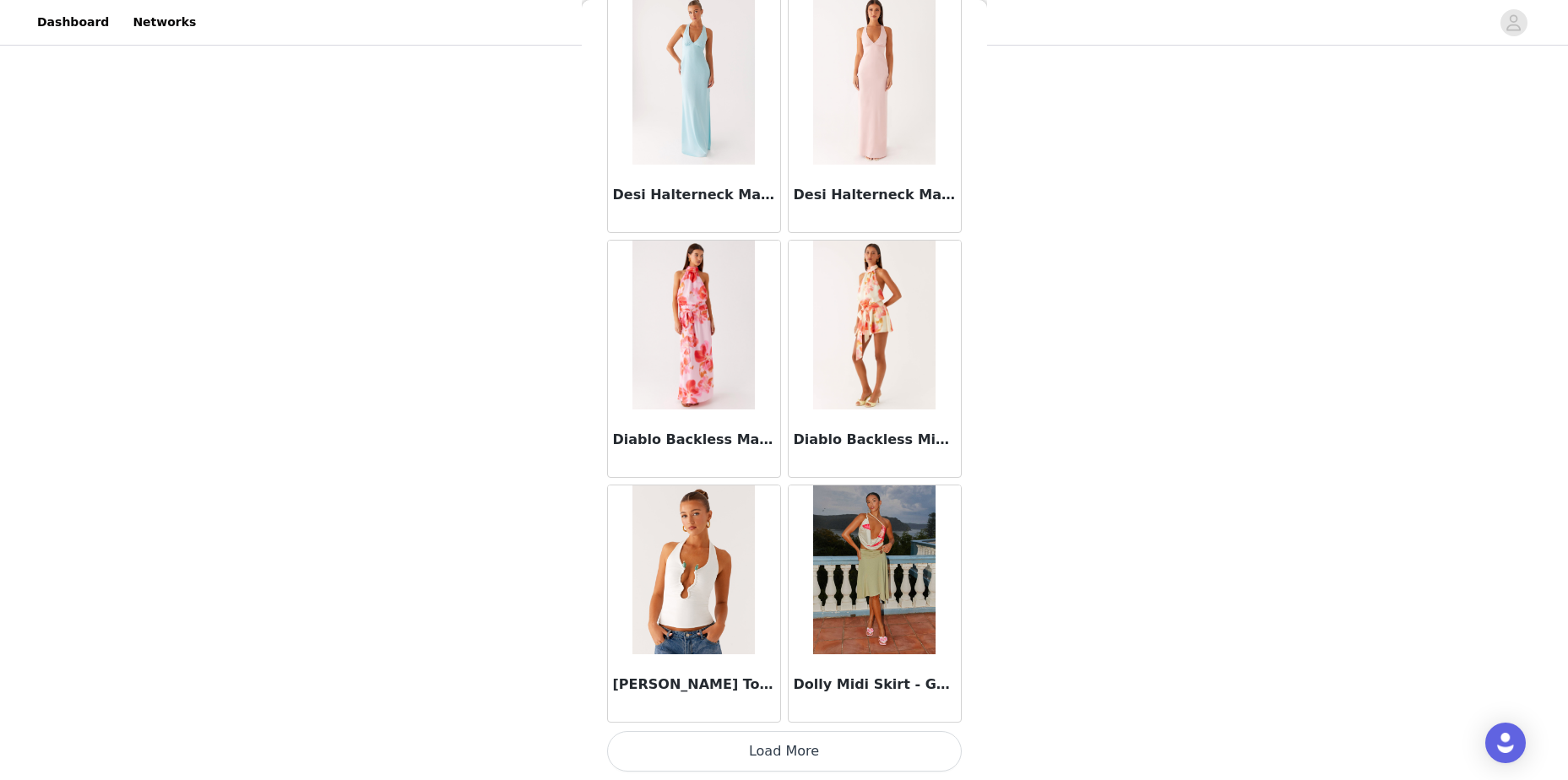
click at [901, 757] on button "Load More" at bounding box center [784, 751] width 355 height 40
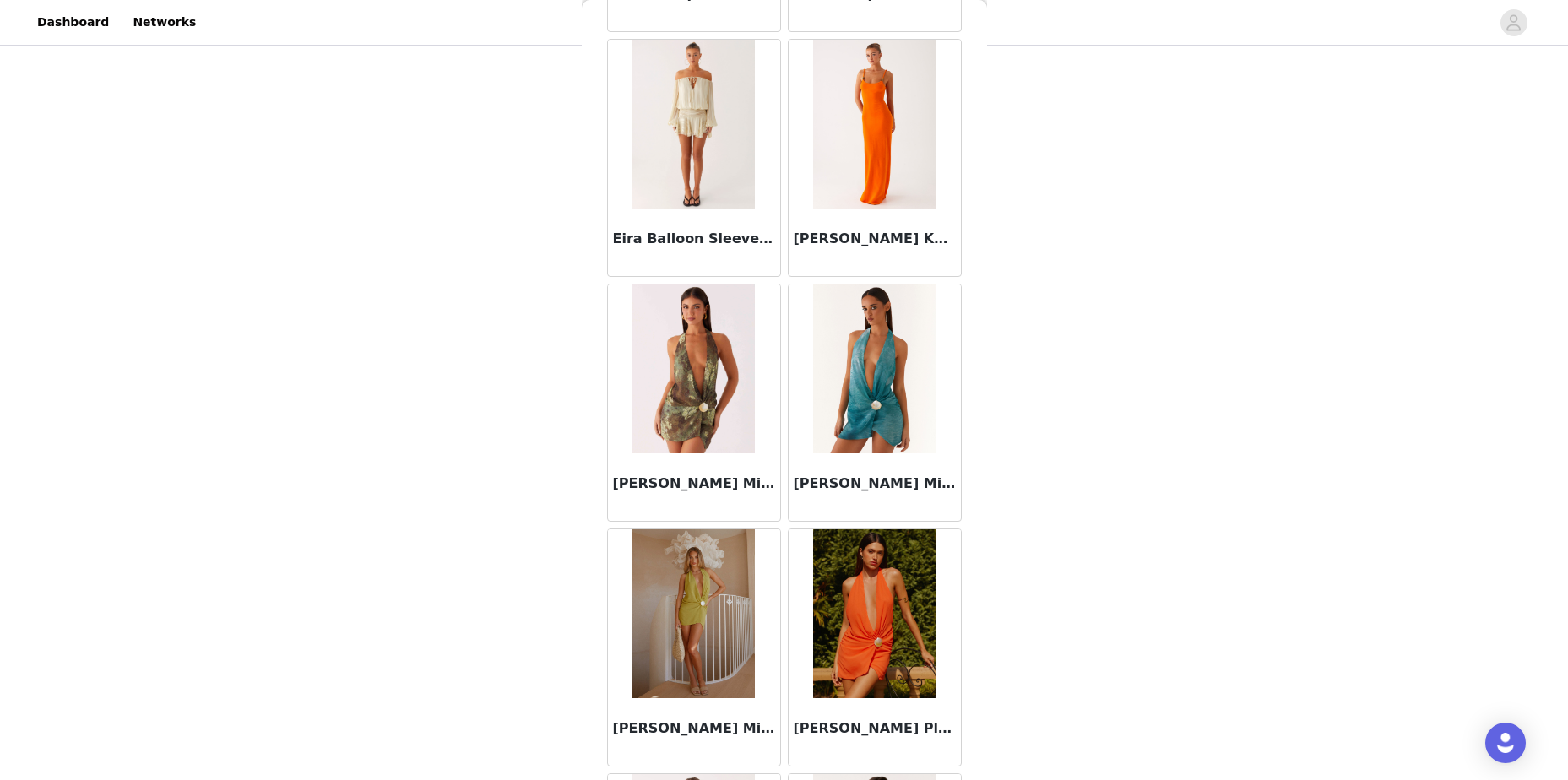
scroll to position [23835, 0]
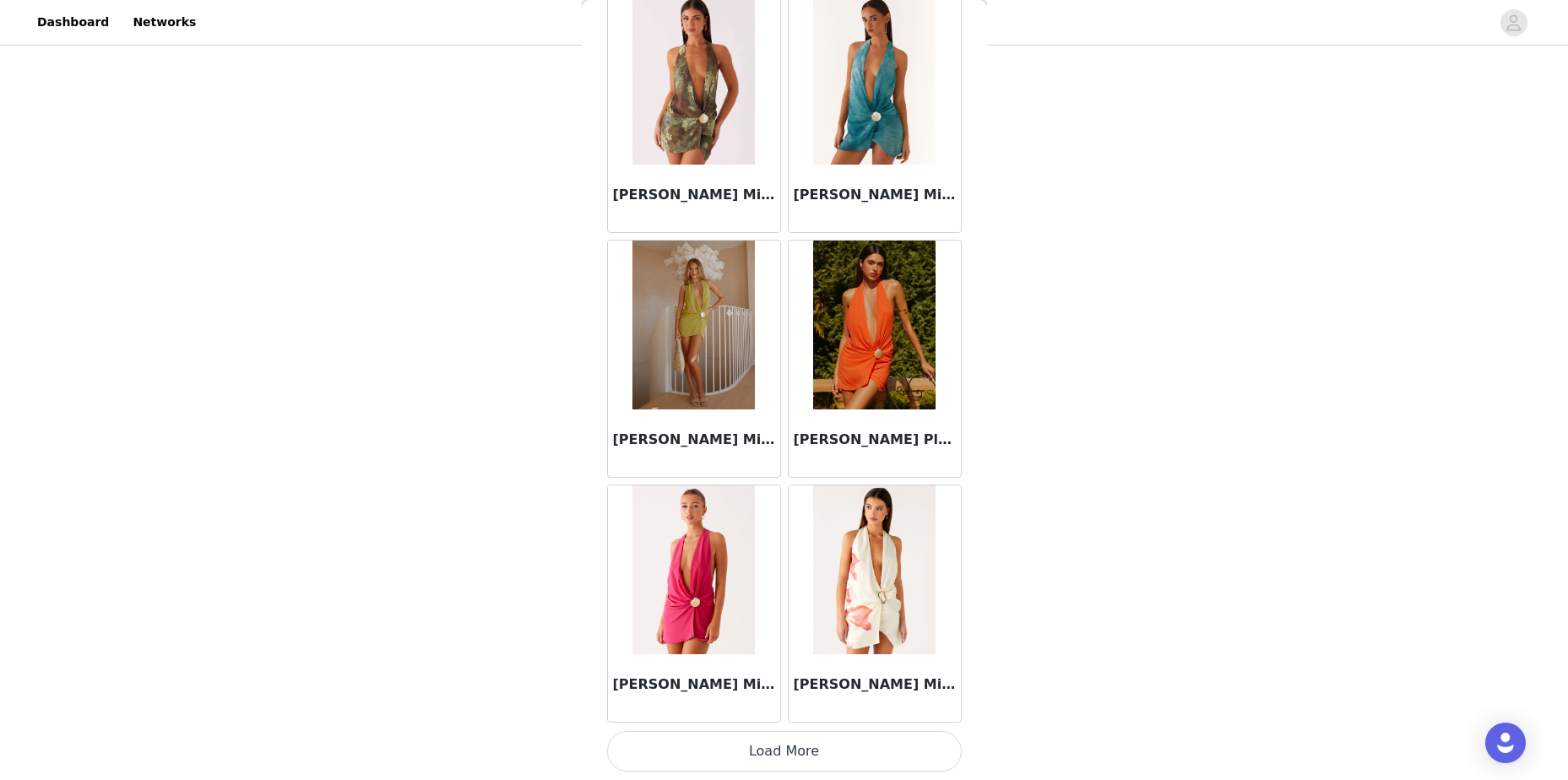
click at [850, 753] on button "Load More" at bounding box center [784, 751] width 355 height 40
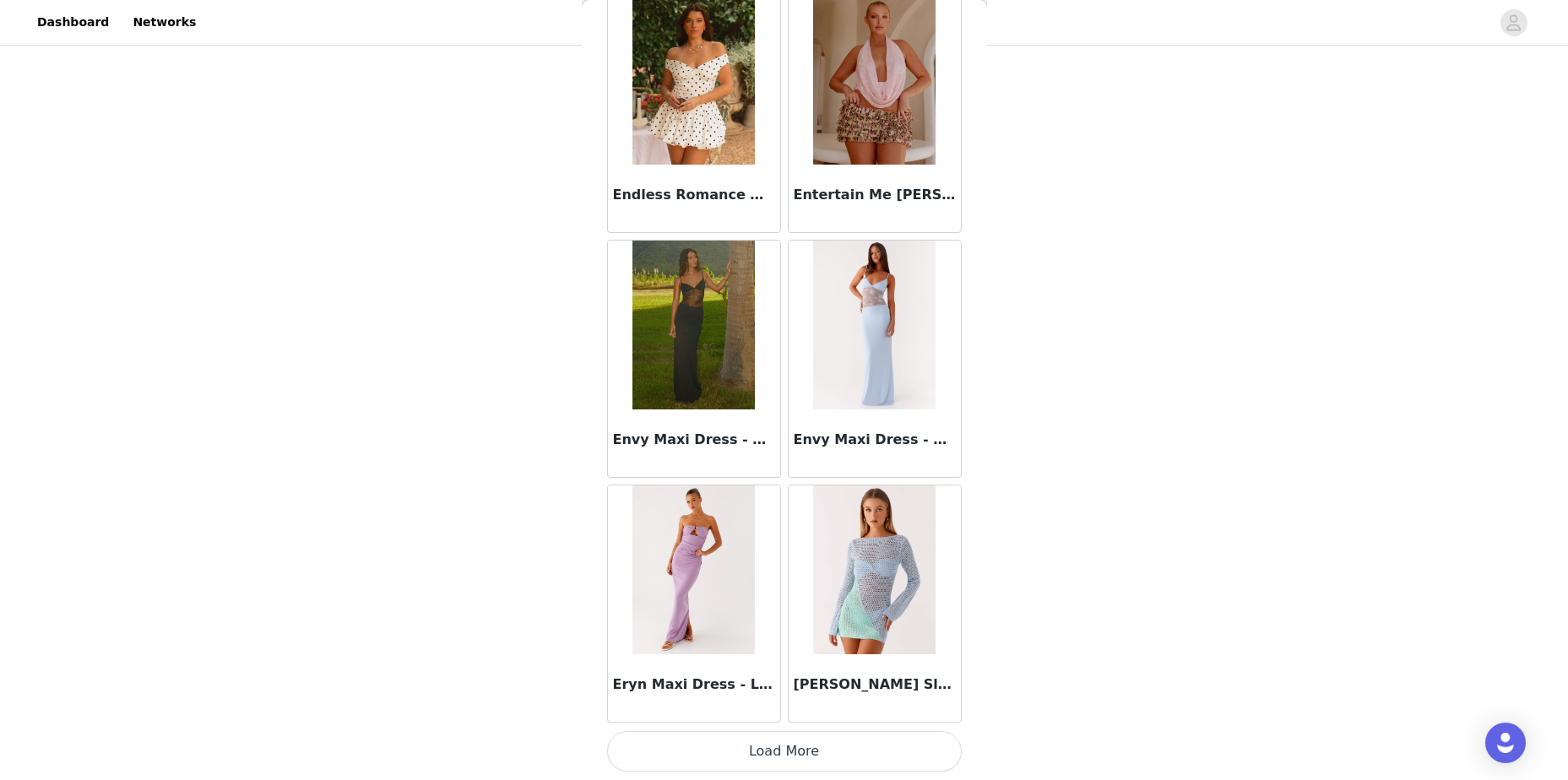
click at [906, 754] on button "Load More" at bounding box center [784, 751] width 355 height 40
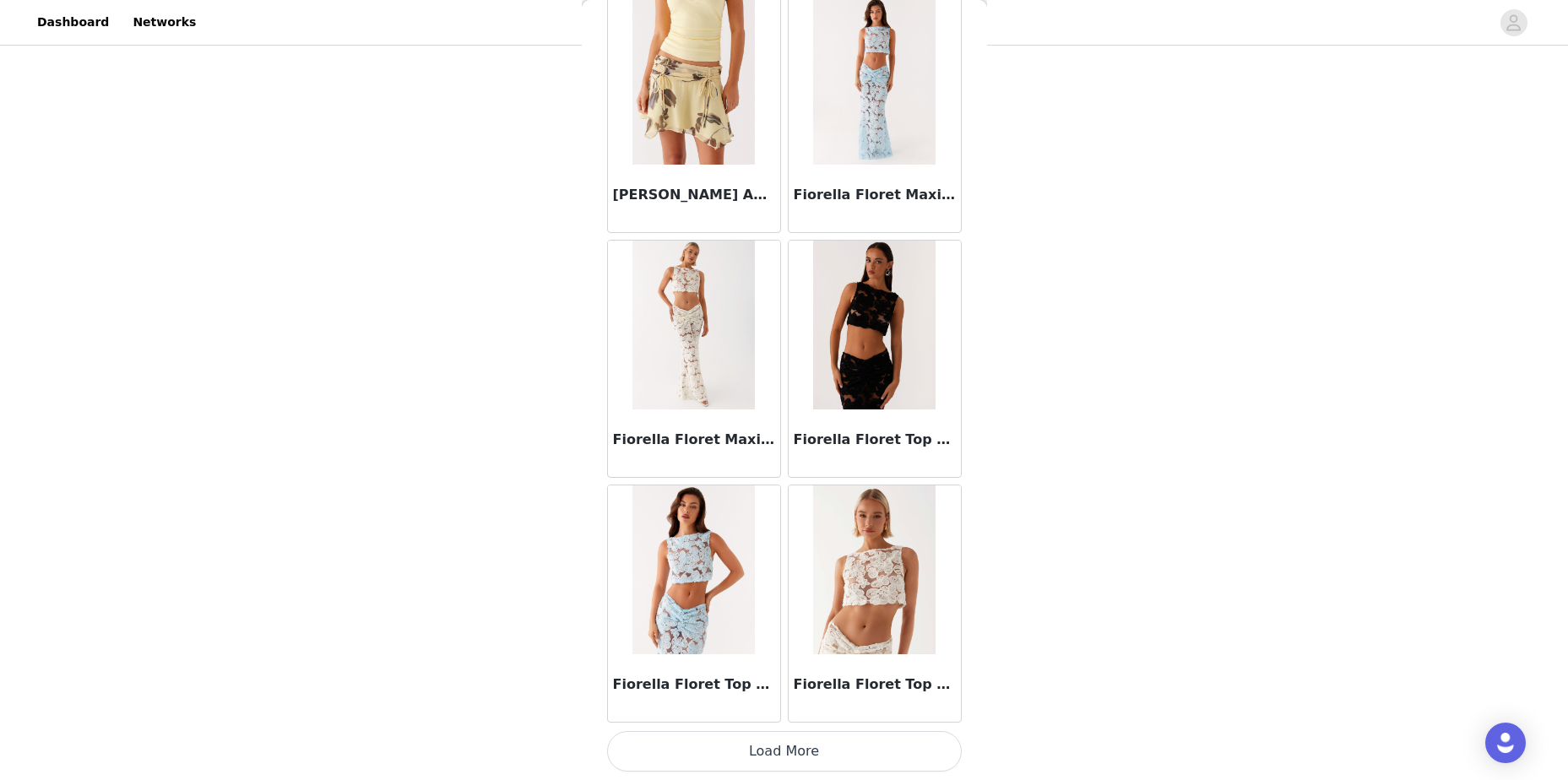
click at [898, 746] on button "Load More" at bounding box center [784, 751] width 355 height 40
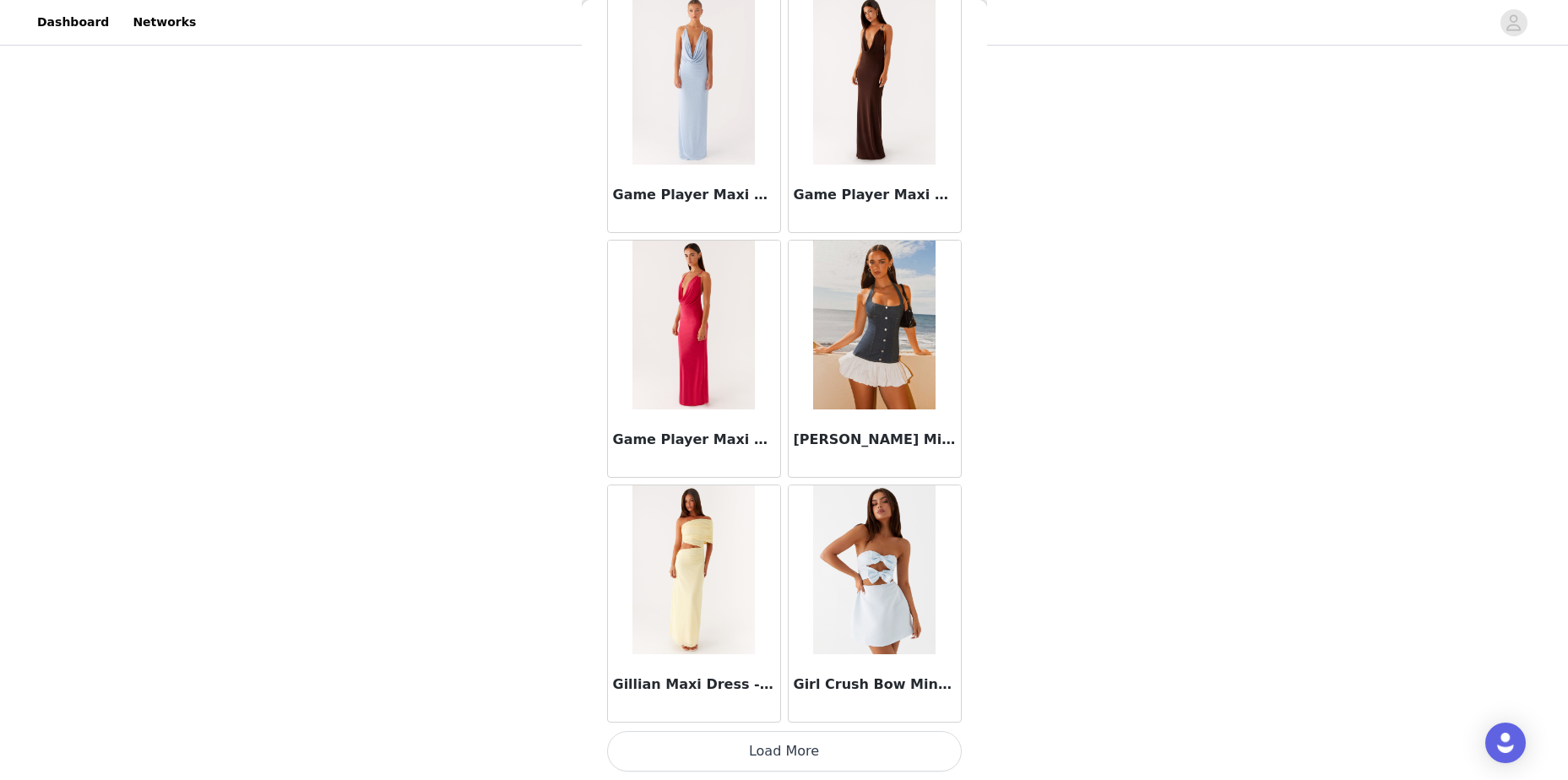
click at [901, 742] on button "Load More" at bounding box center [784, 751] width 355 height 40
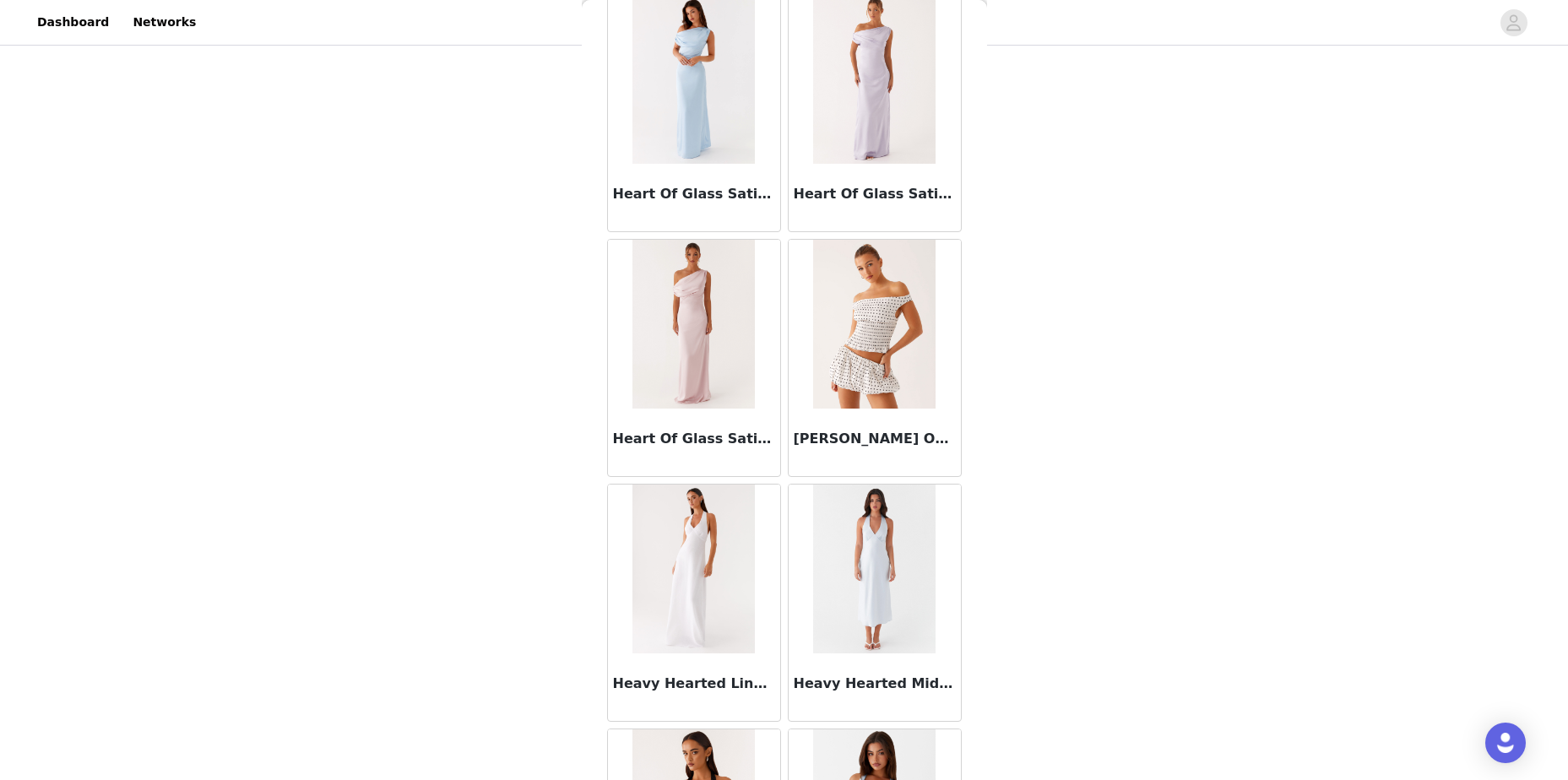
scroll to position [33626, 0]
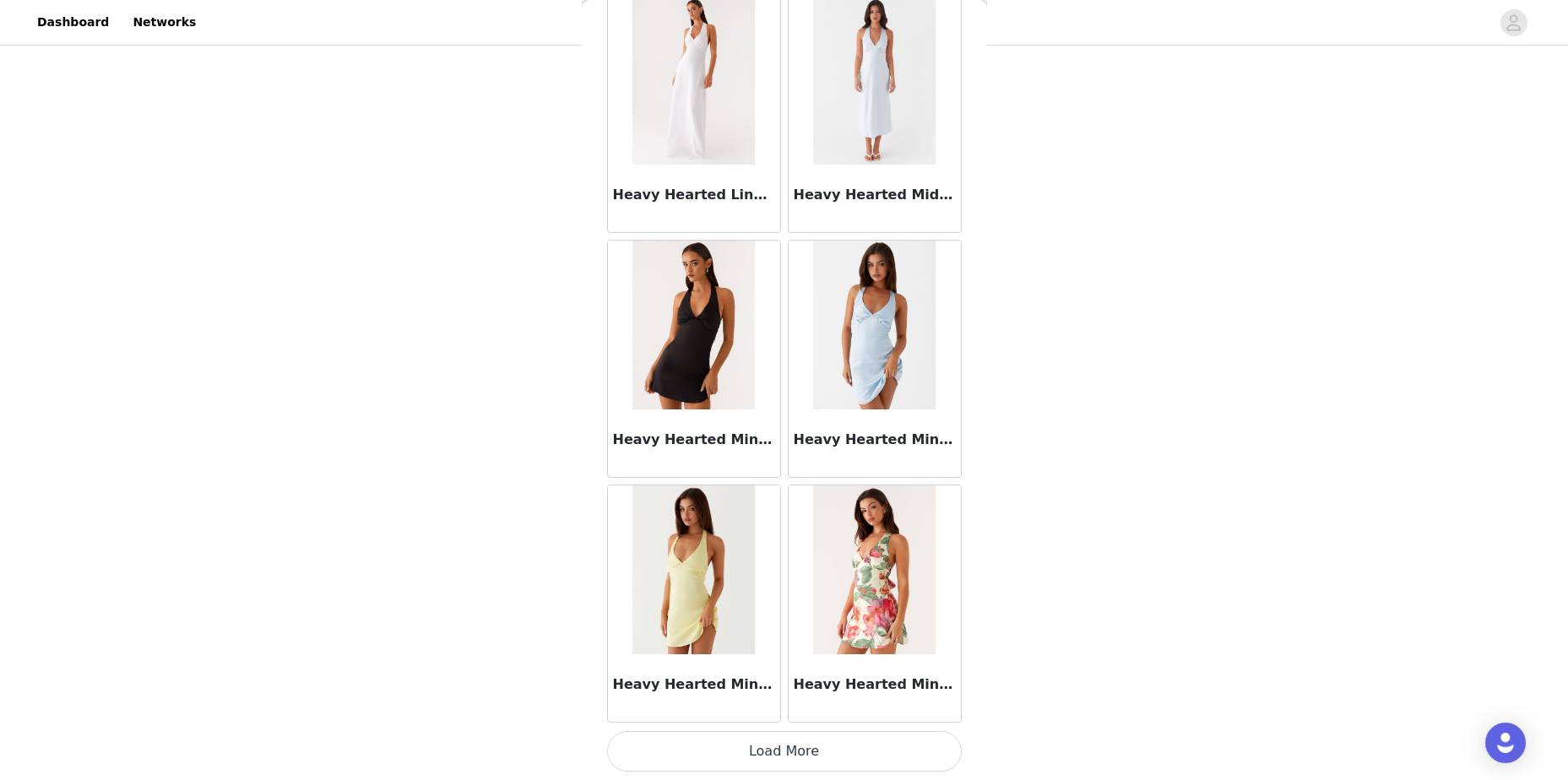
click at [847, 754] on button "Load More" at bounding box center [784, 751] width 355 height 40
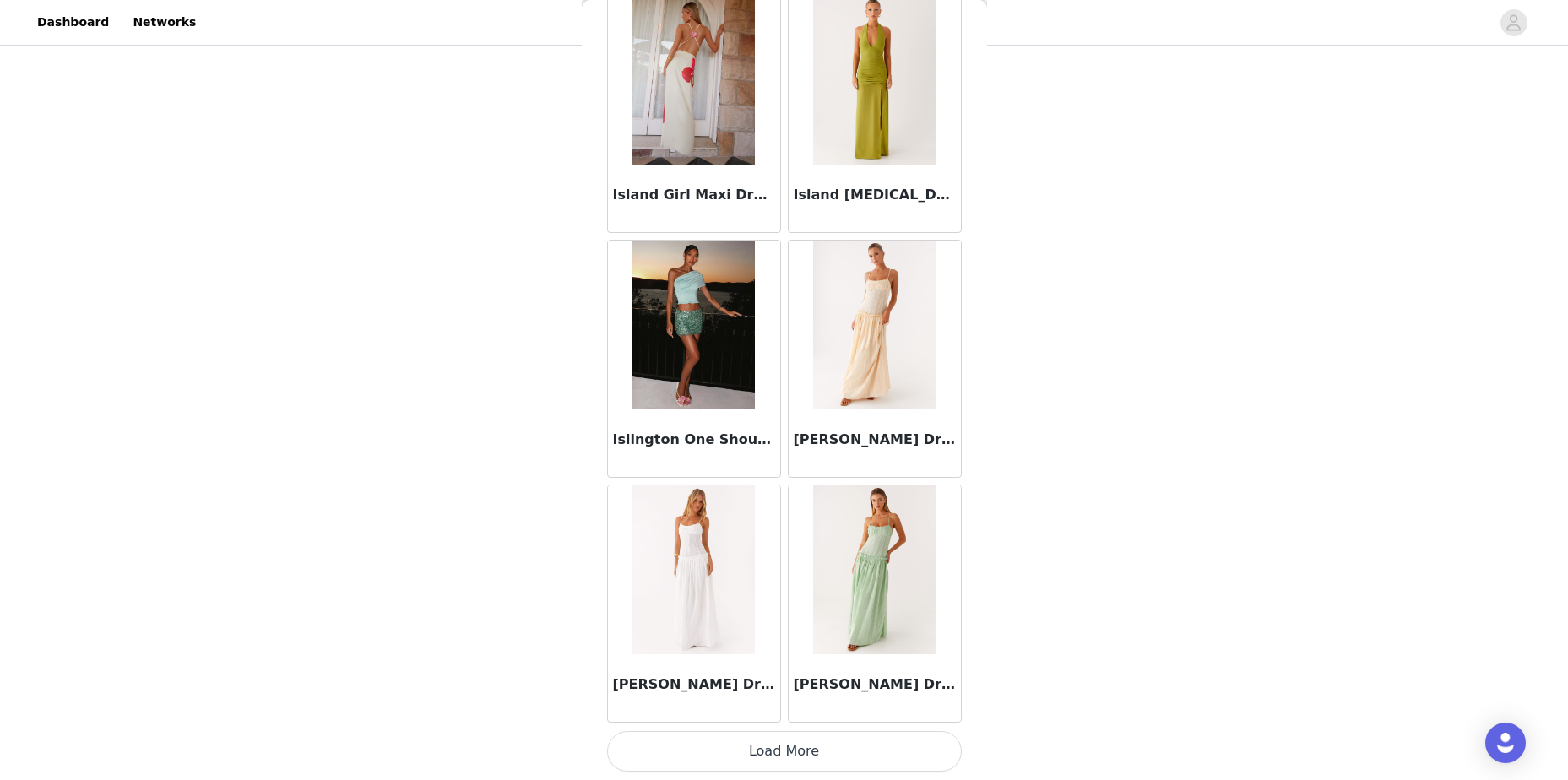
click at [877, 747] on button "Load More" at bounding box center [784, 751] width 355 height 40
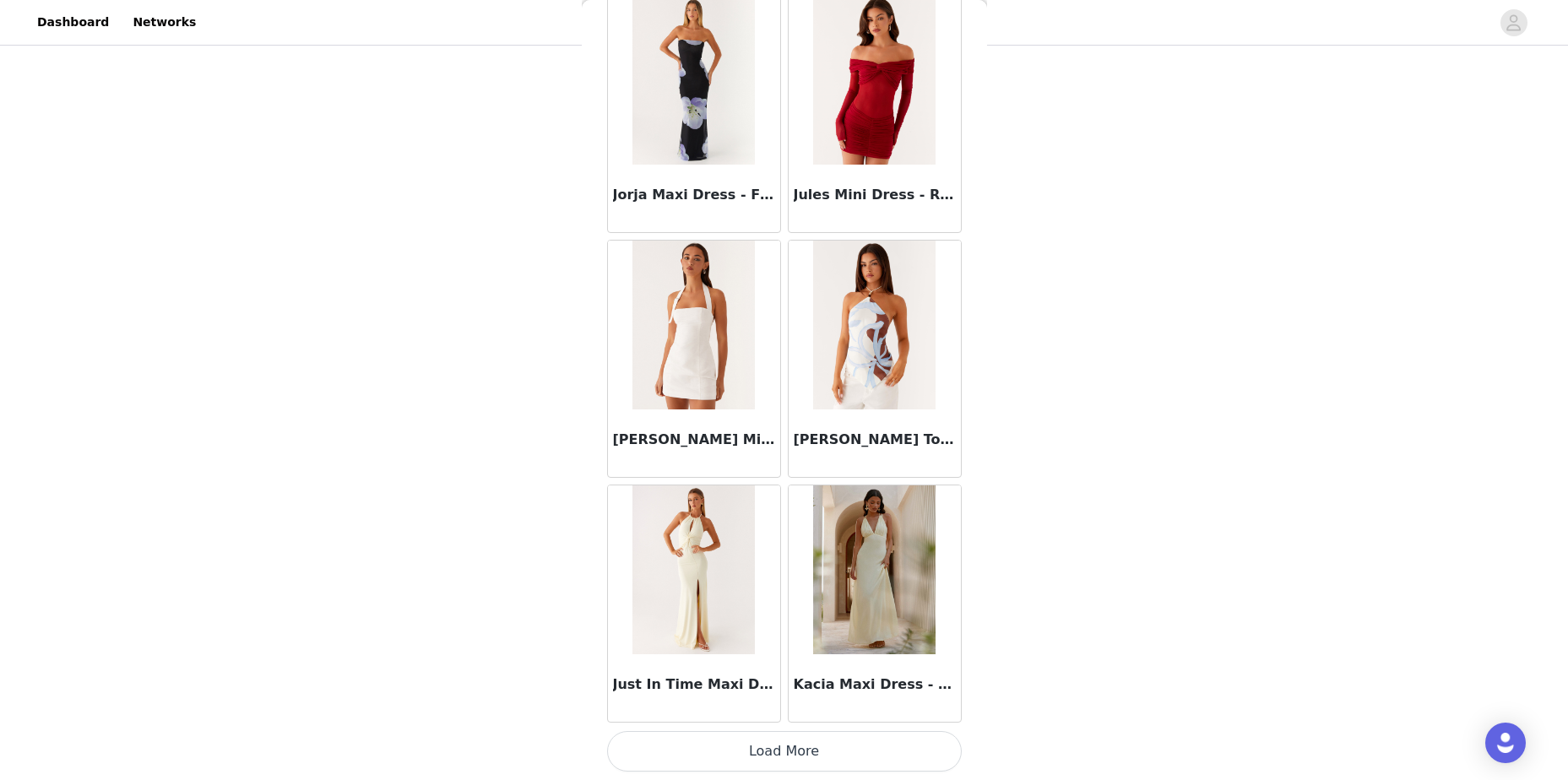
click at [877, 764] on button "Load More" at bounding box center [784, 751] width 355 height 40
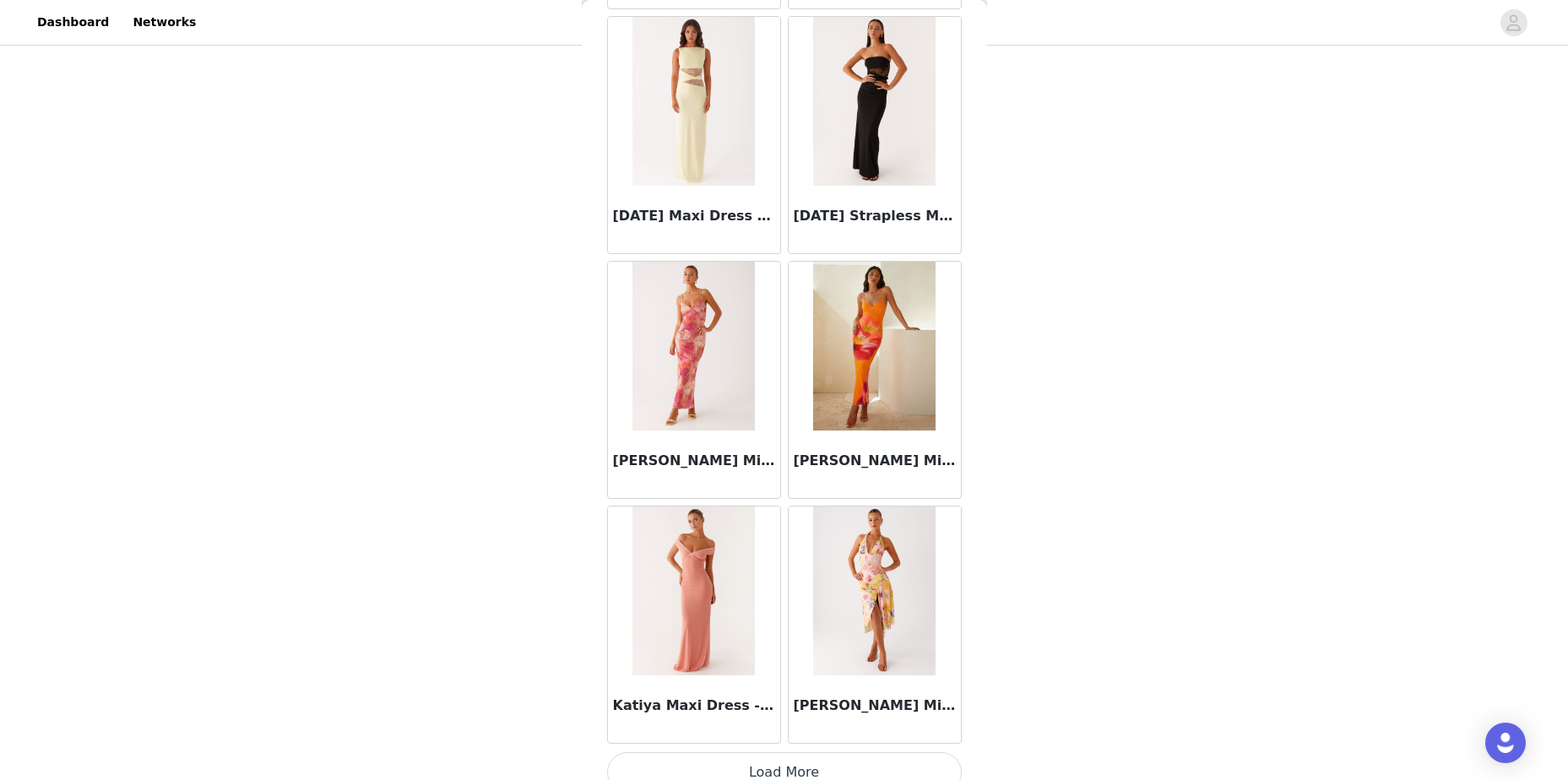
scroll to position [40970, 0]
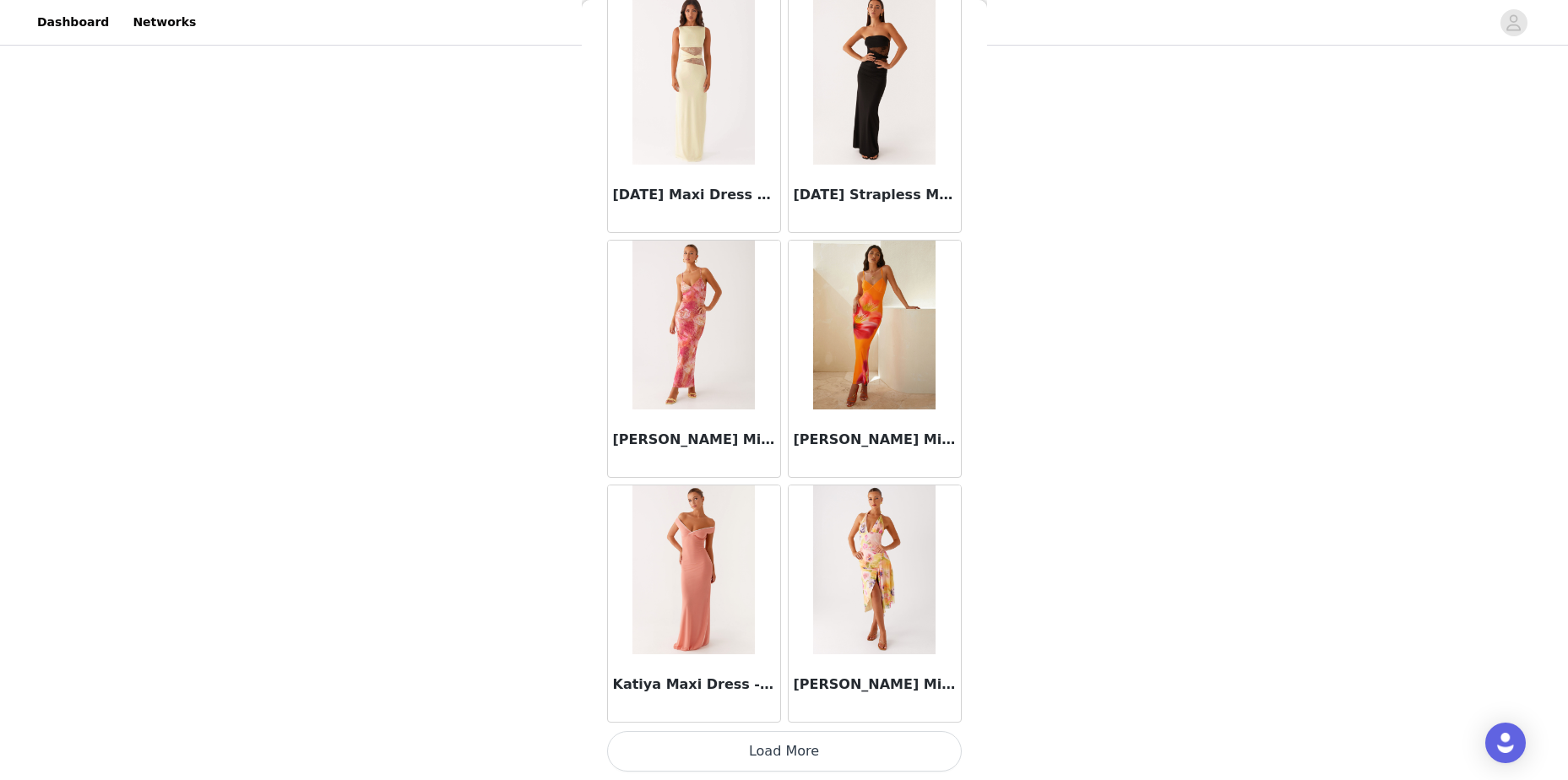
click at [914, 742] on button "Load More" at bounding box center [784, 751] width 355 height 40
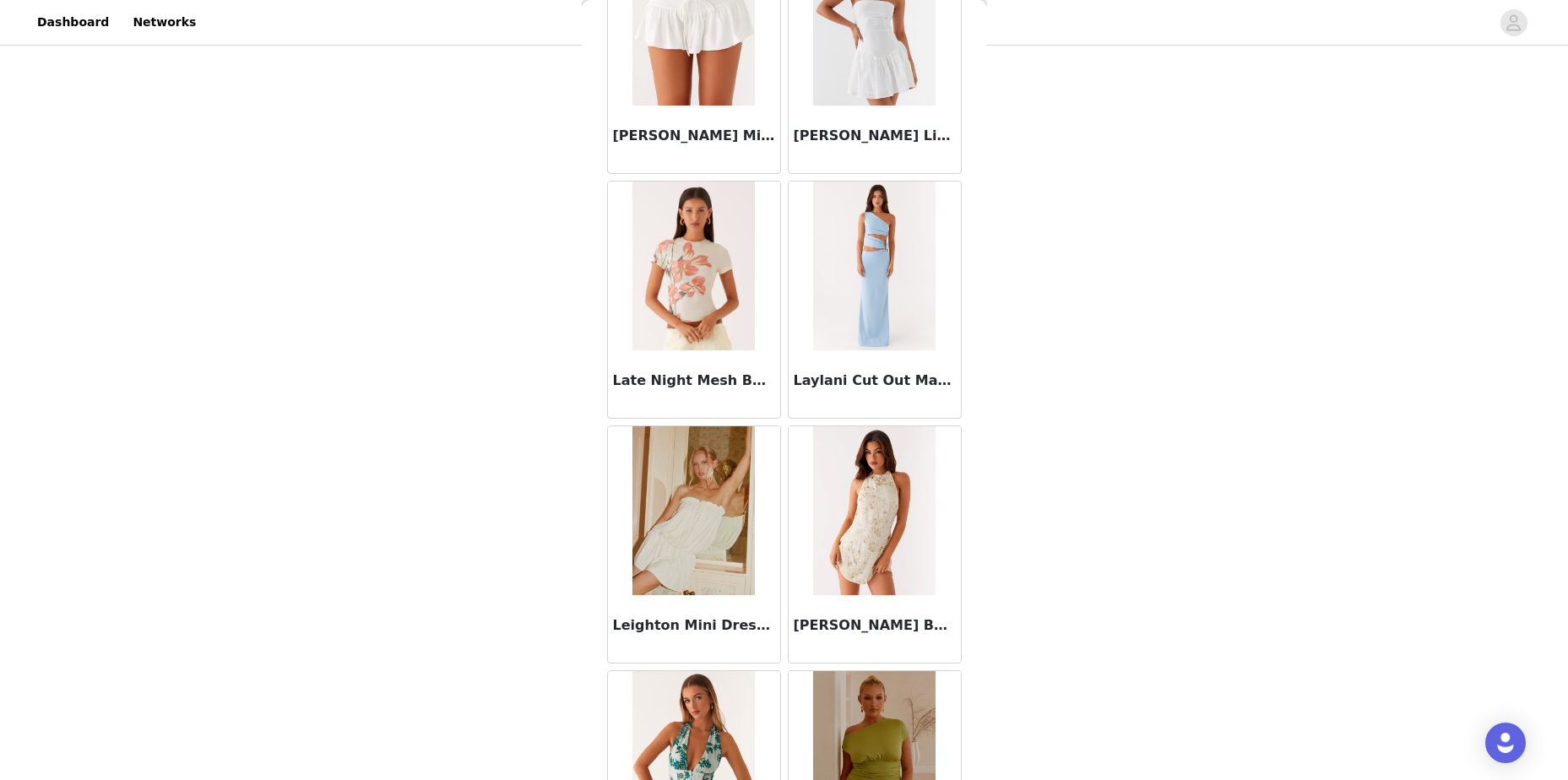
scroll to position [43418, 0]
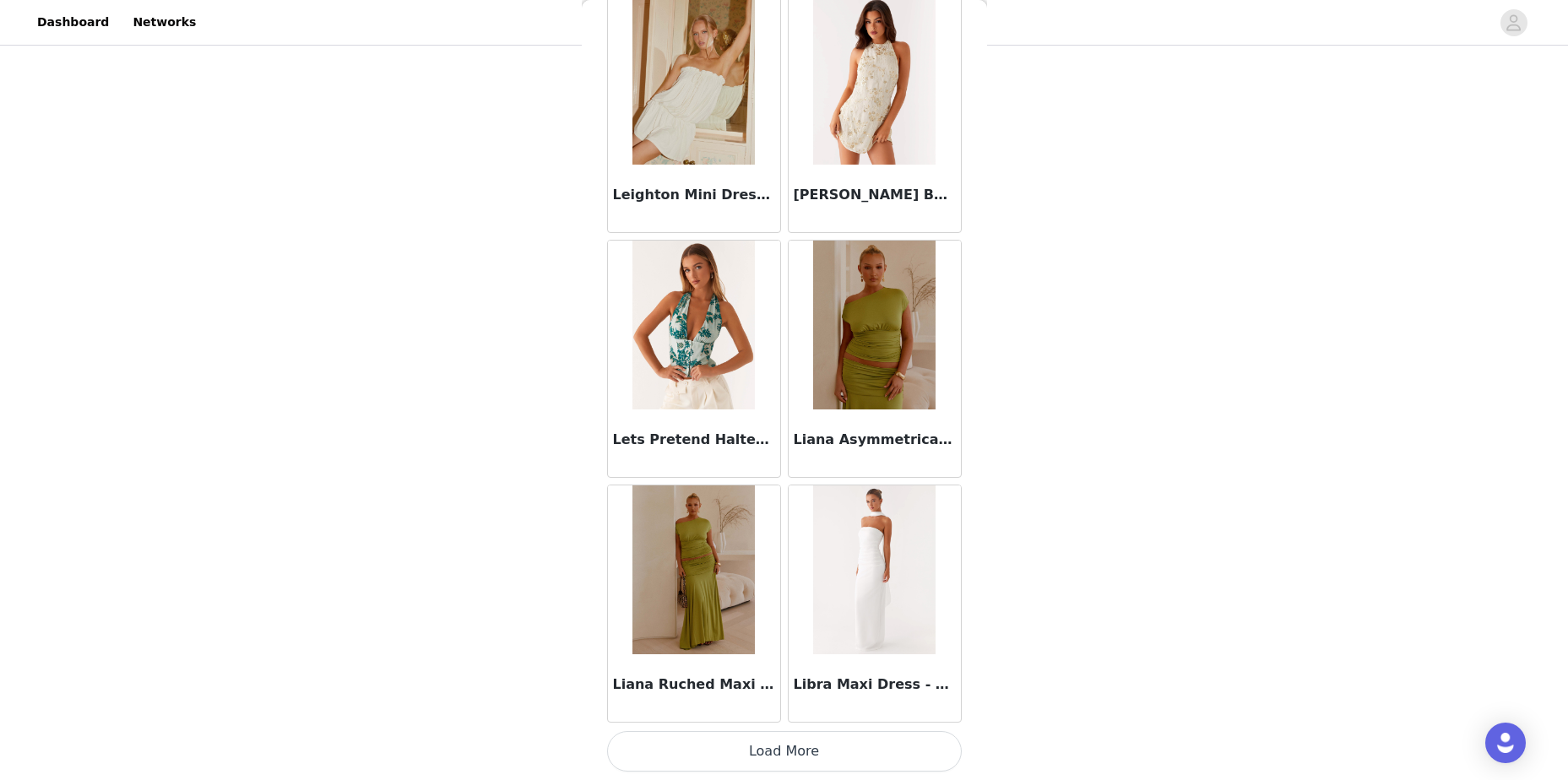
click at [888, 748] on button "Load More" at bounding box center [784, 751] width 355 height 40
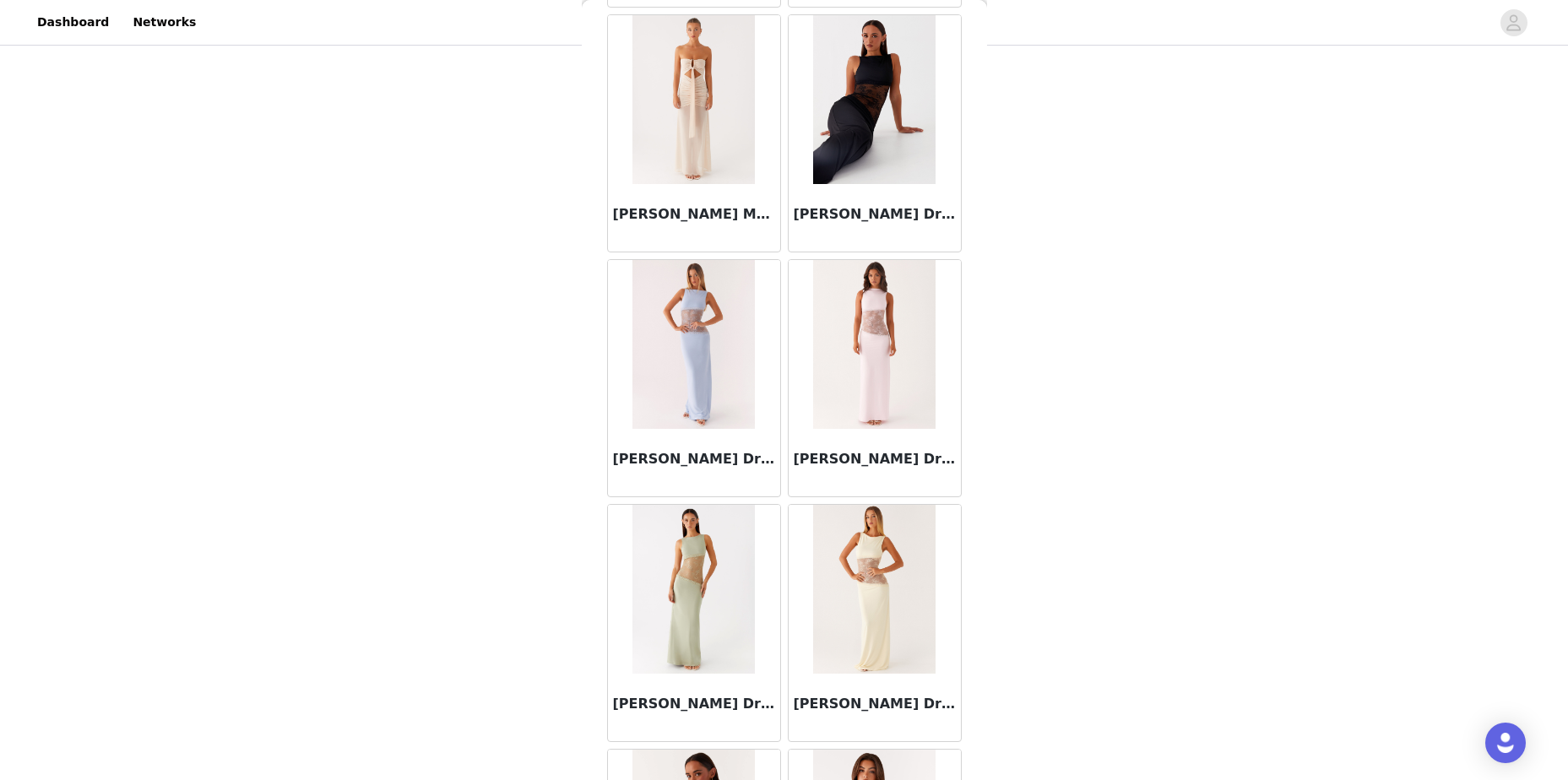
scroll to position [45866, 0]
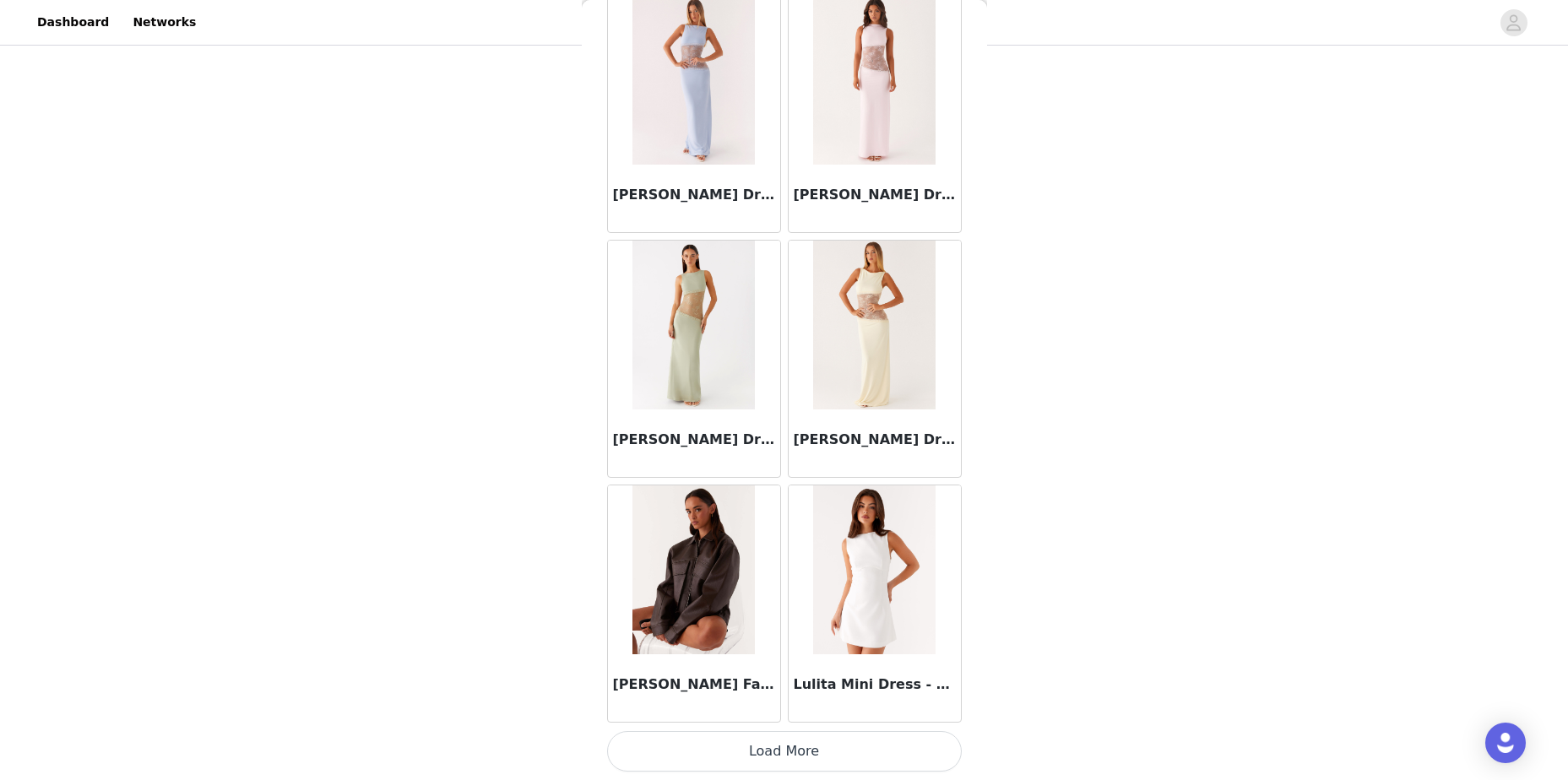
click at [716, 610] on img at bounding box center [693, 570] width 122 height 169
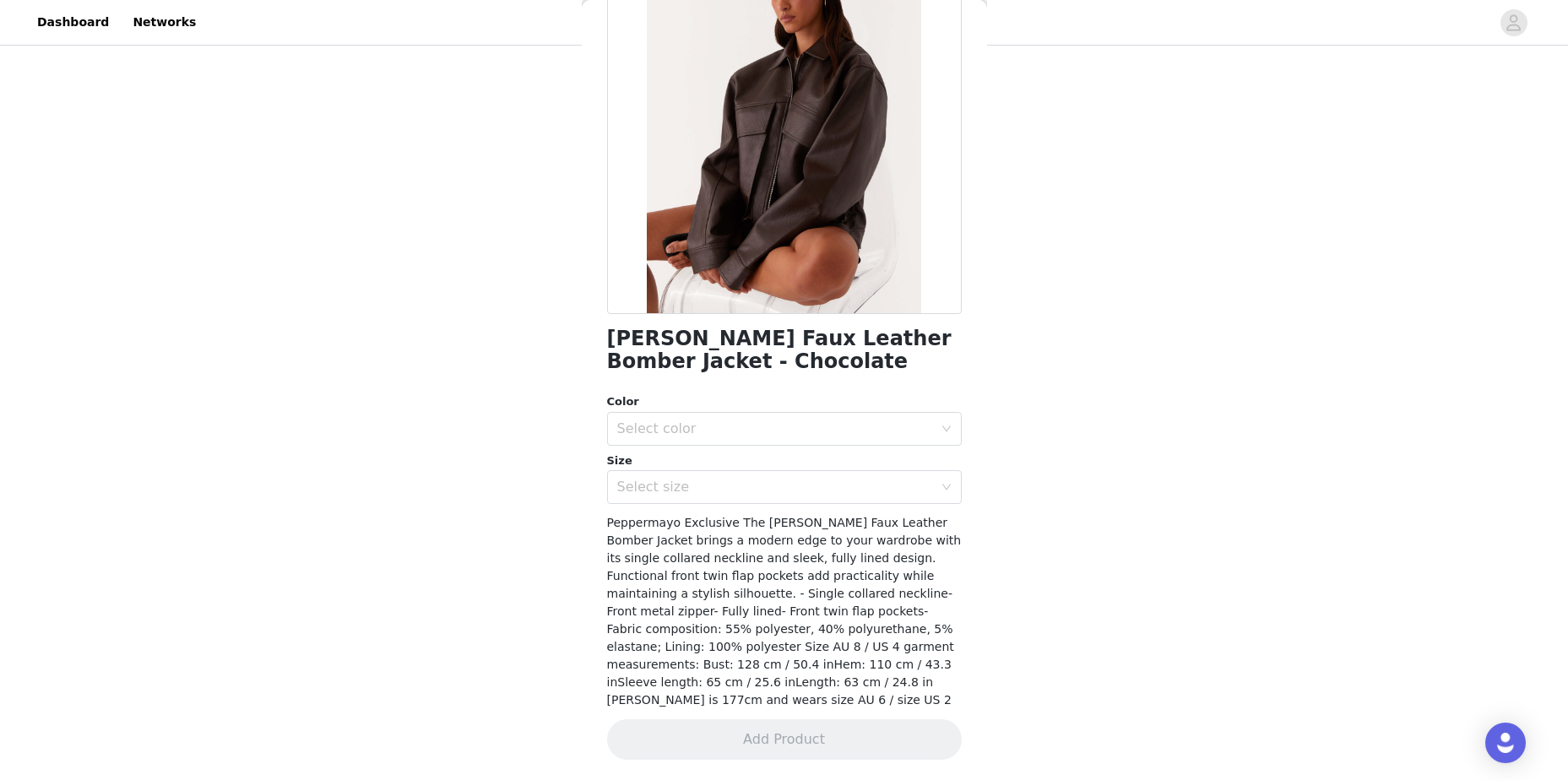
scroll to position [132, 0]
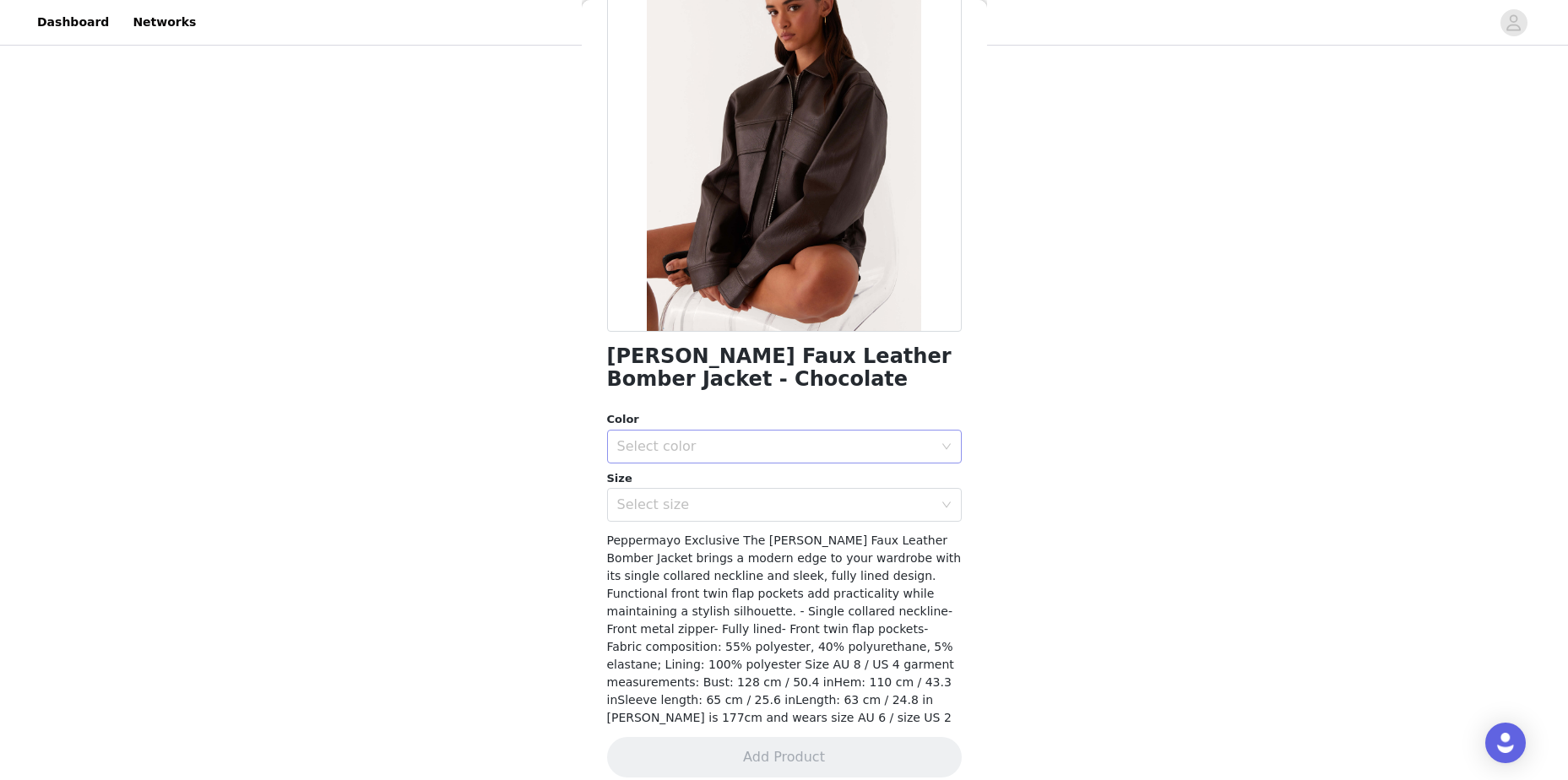
click at [752, 440] on div "Select color" at bounding box center [775, 447] width 316 height 17
click at [739, 490] on li "Chocolate" at bounding box center [778, 484] width 342 height 27
click at [733, 512] on div "Select size" at bounding box center [775, 505] width 316 height 17
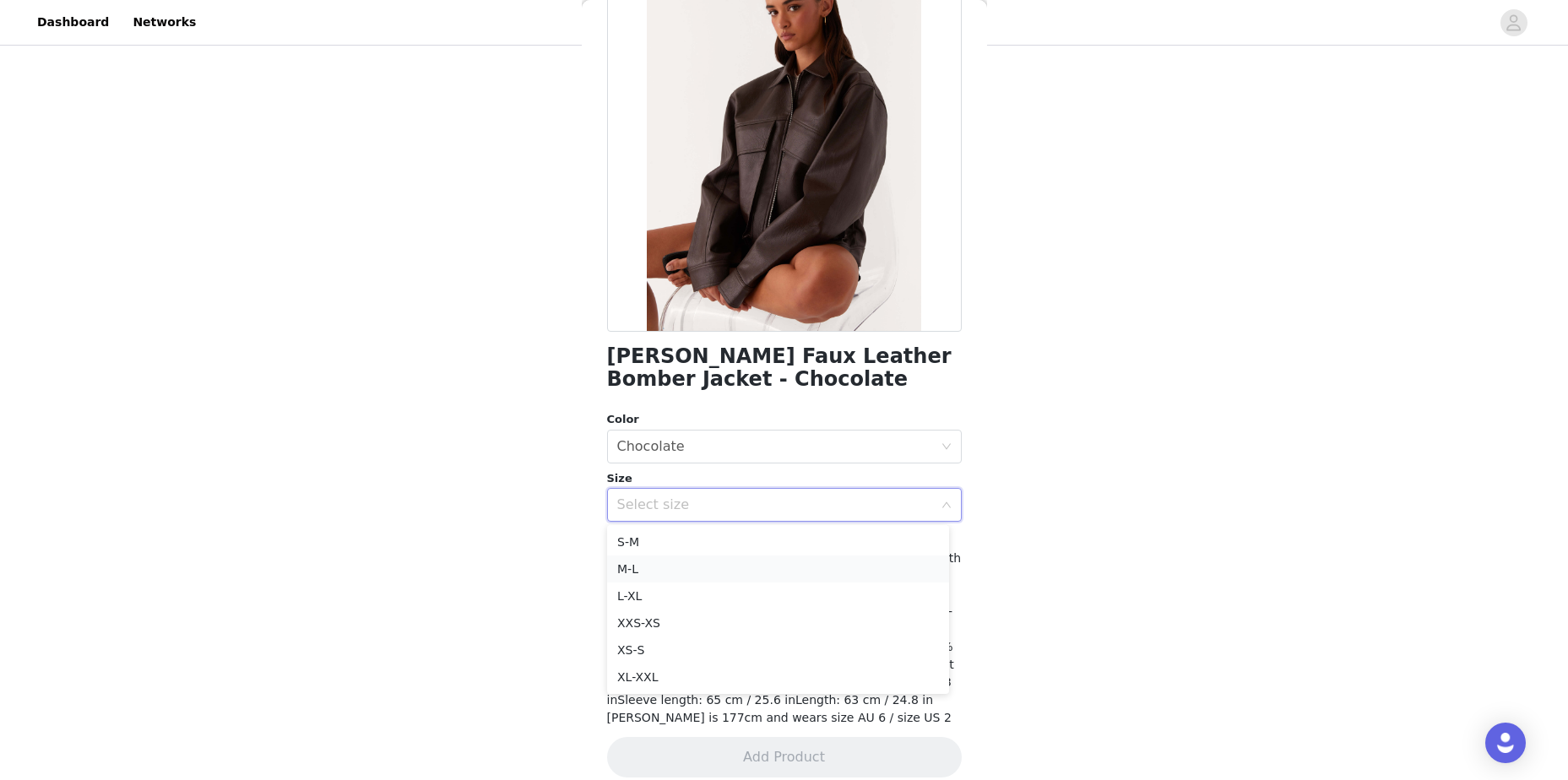
click at [719, 559] on li "M-L" at bounding box center [778, 569] width 342 height 27
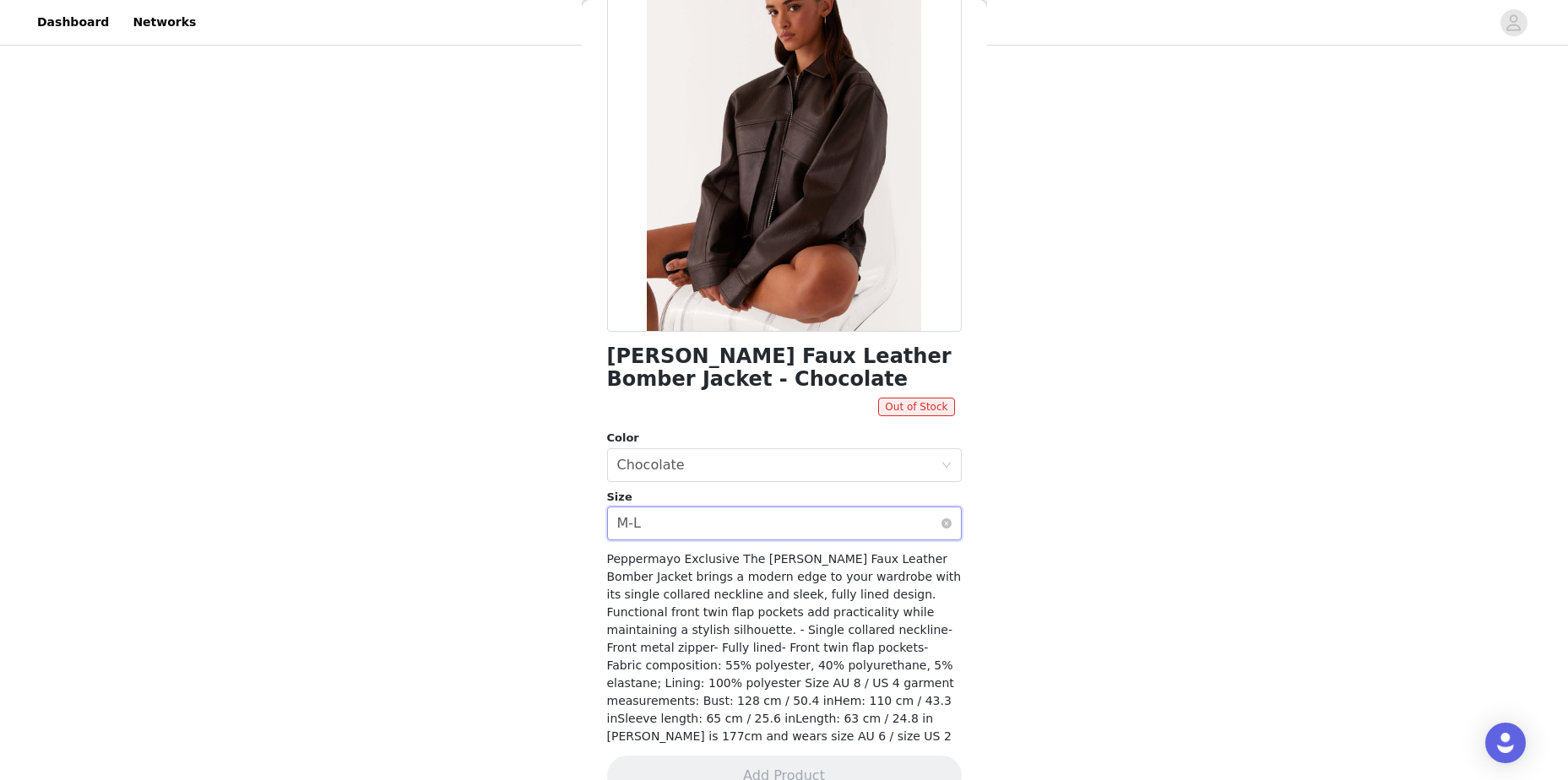
click at [884, 529] on div "Select size M-L" at bounding box center [778, 524] width 323 height 32
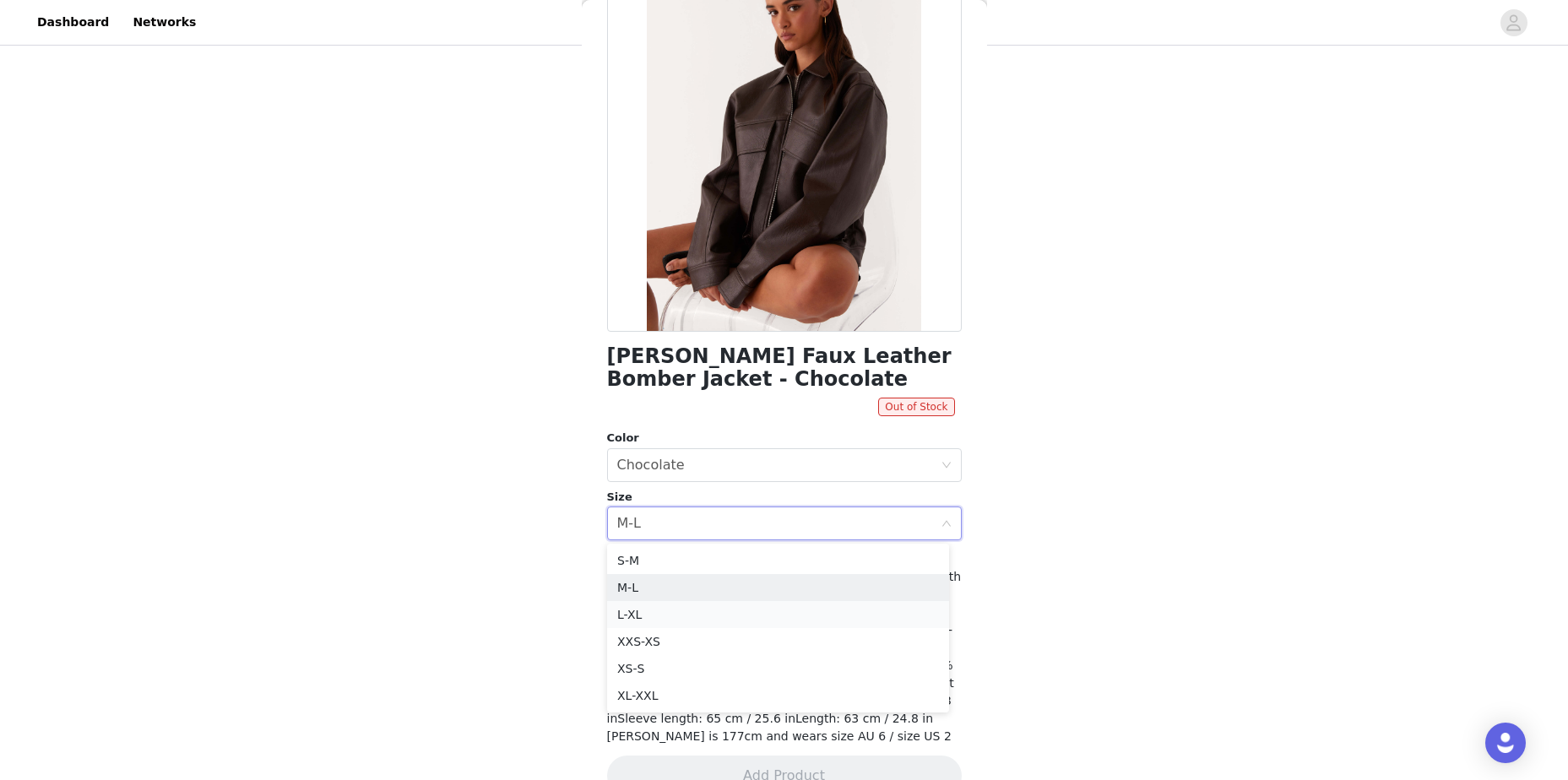
click at [685, 611] on li "L-XL" at bounding box center [778, 614] width 342 height 27
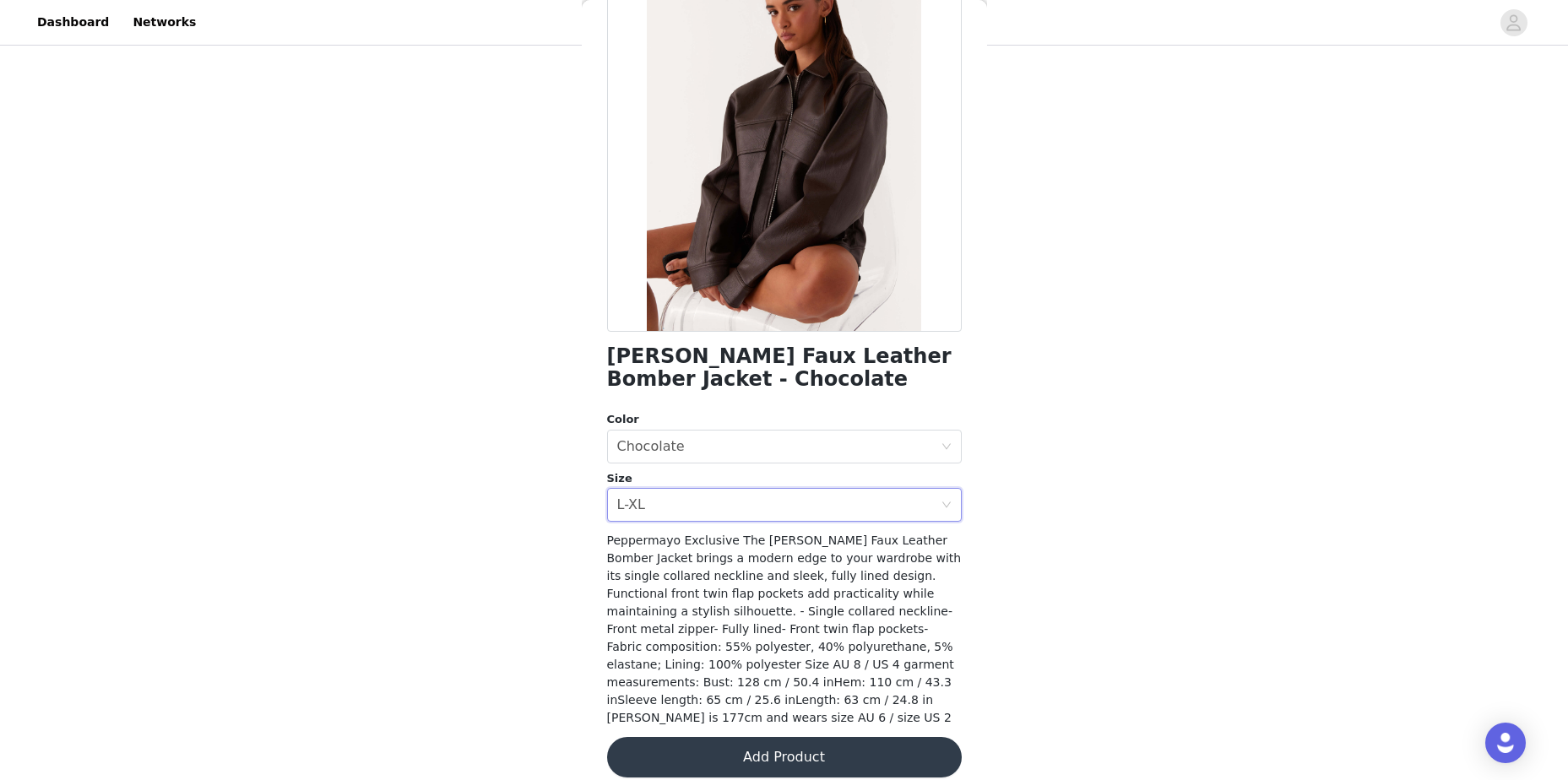
click at [831, 738] on button "Add Product" at bounding box center [784, 757] width 355 height 40
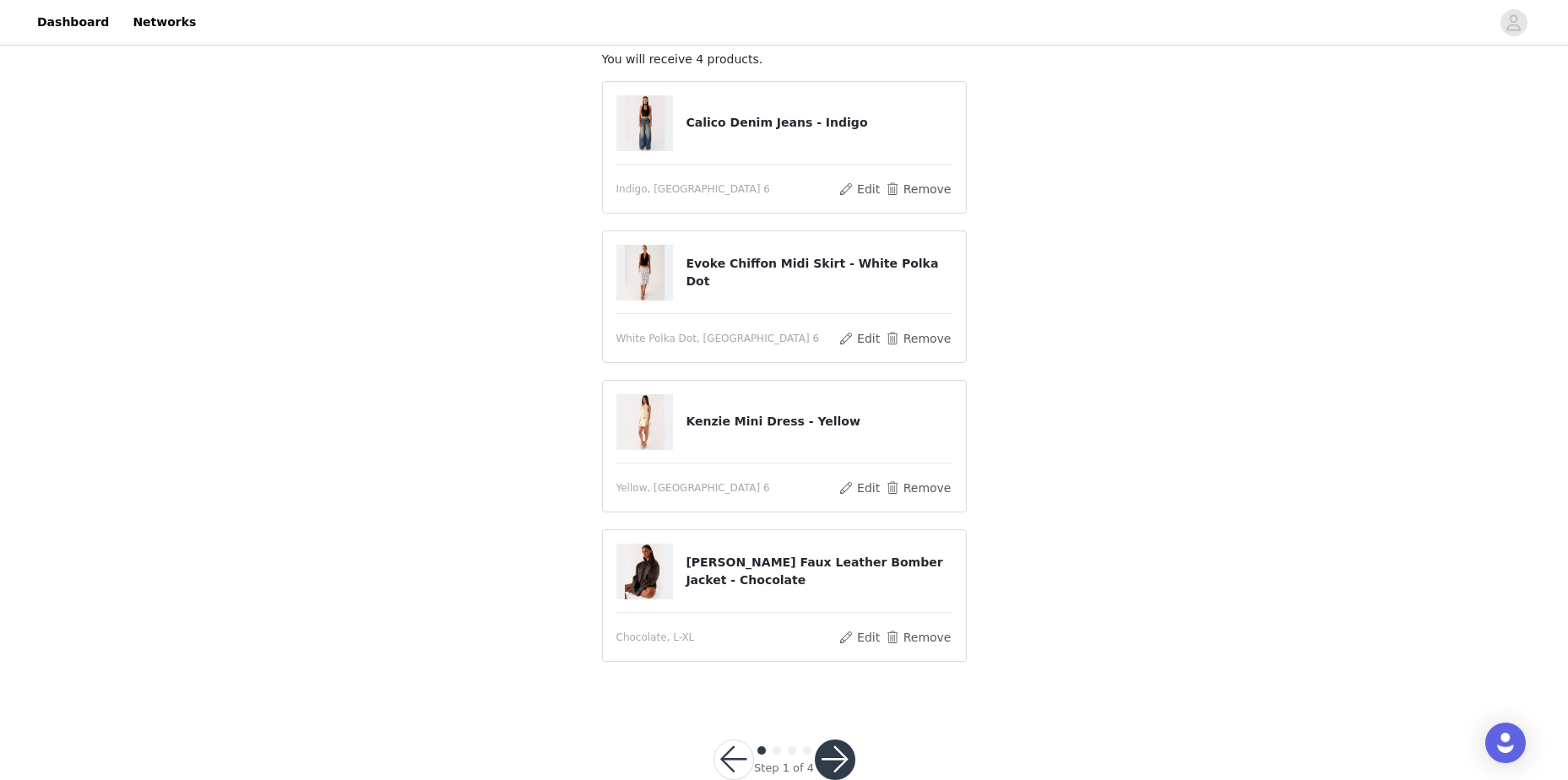
click at [839, 747] on button "button" at bounding box center [834, 759] width 40 height 40
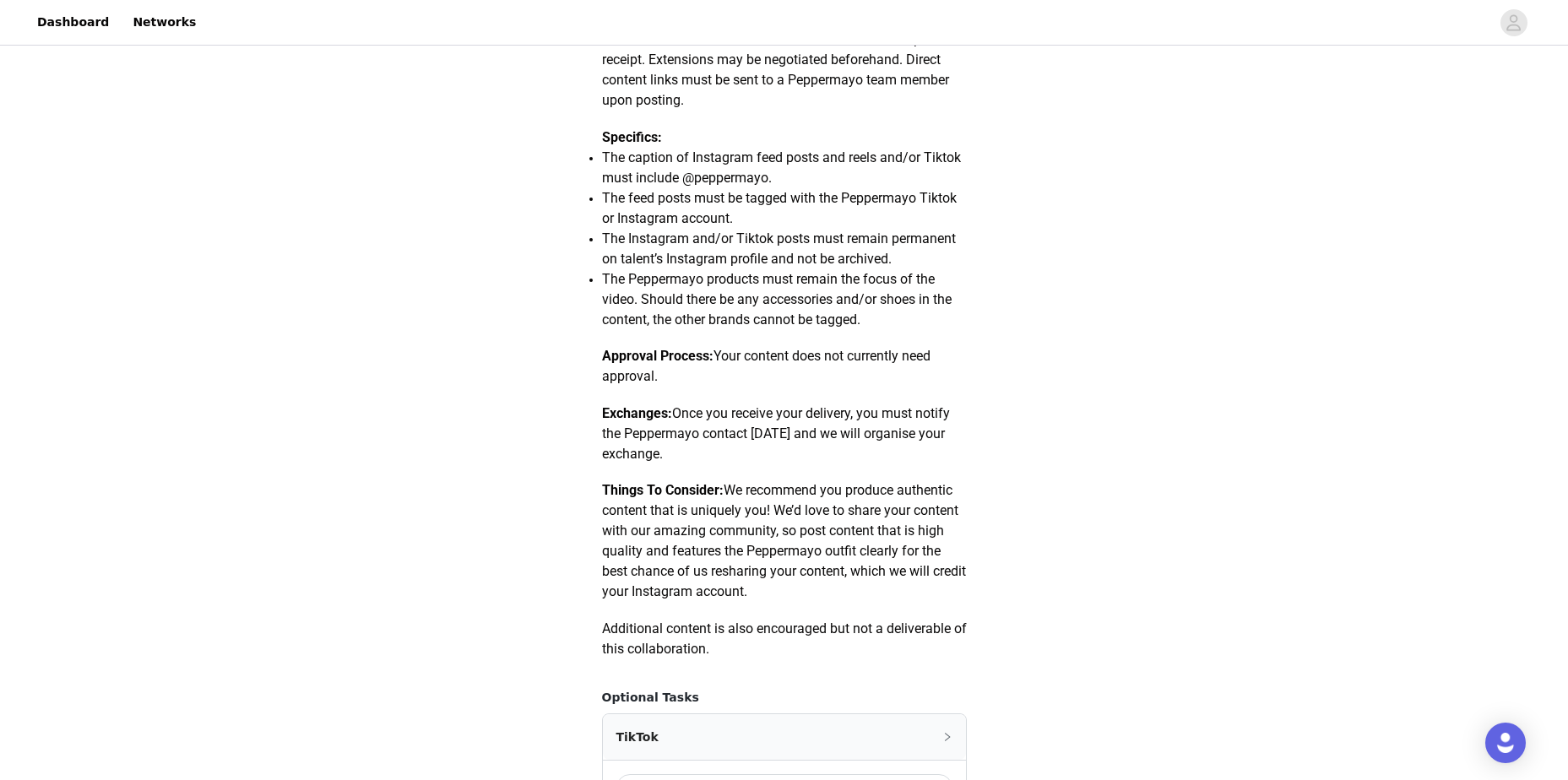
scroll to position [844, 0]
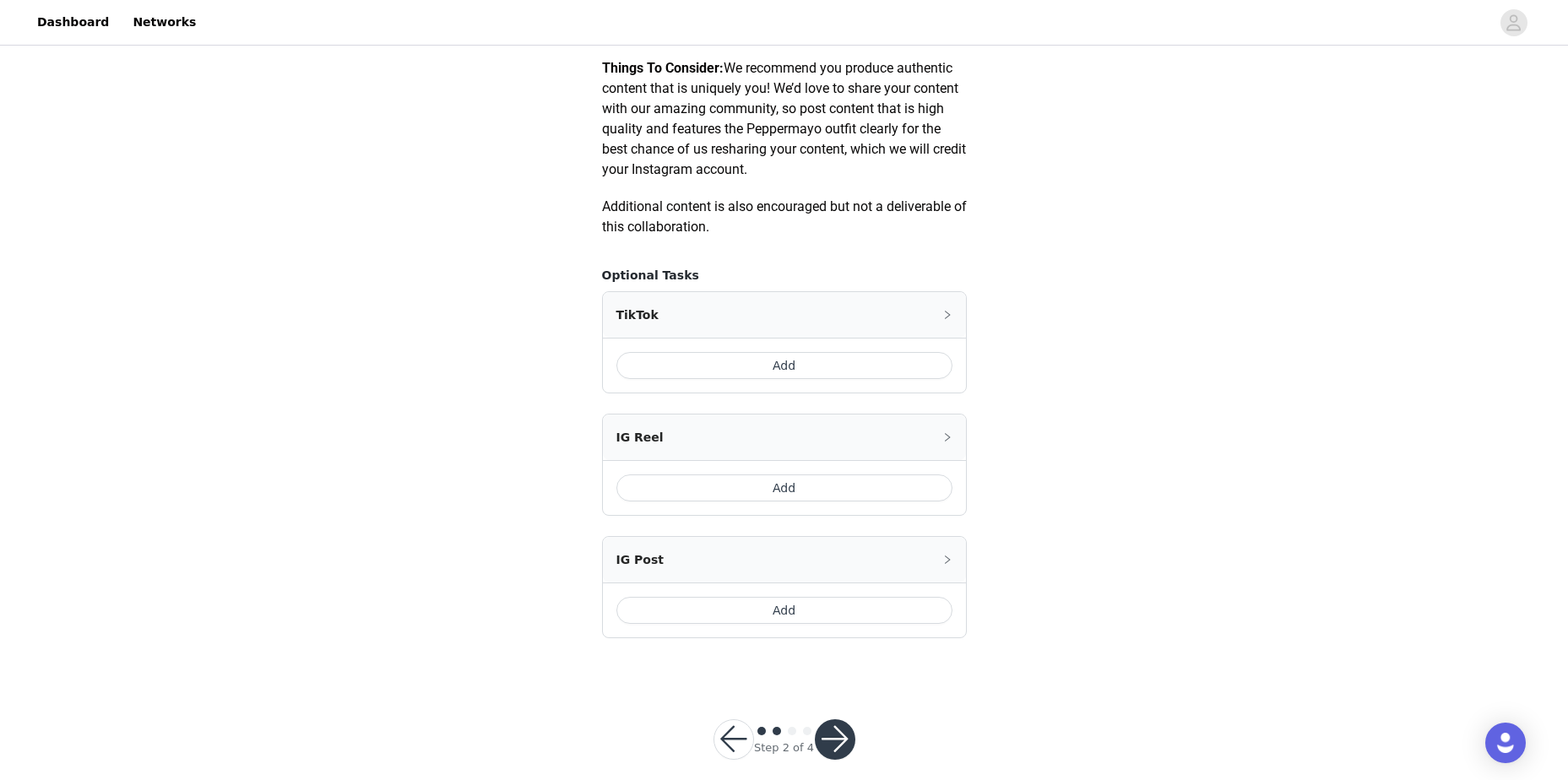
click at [813, 367] on button "Add" at bounding box center [784, 366] width 336 height 27
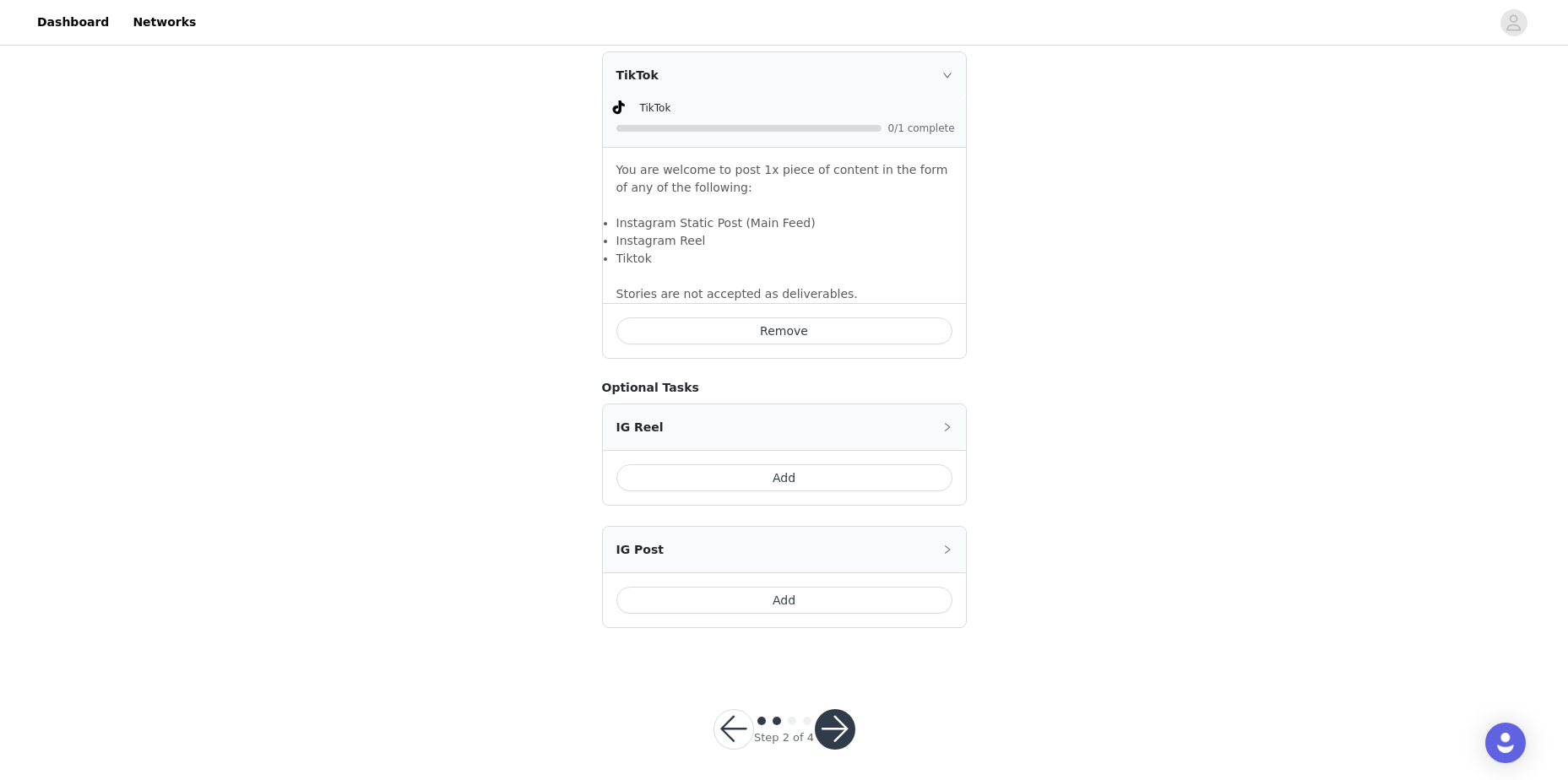
scroll to position [1094, 0]
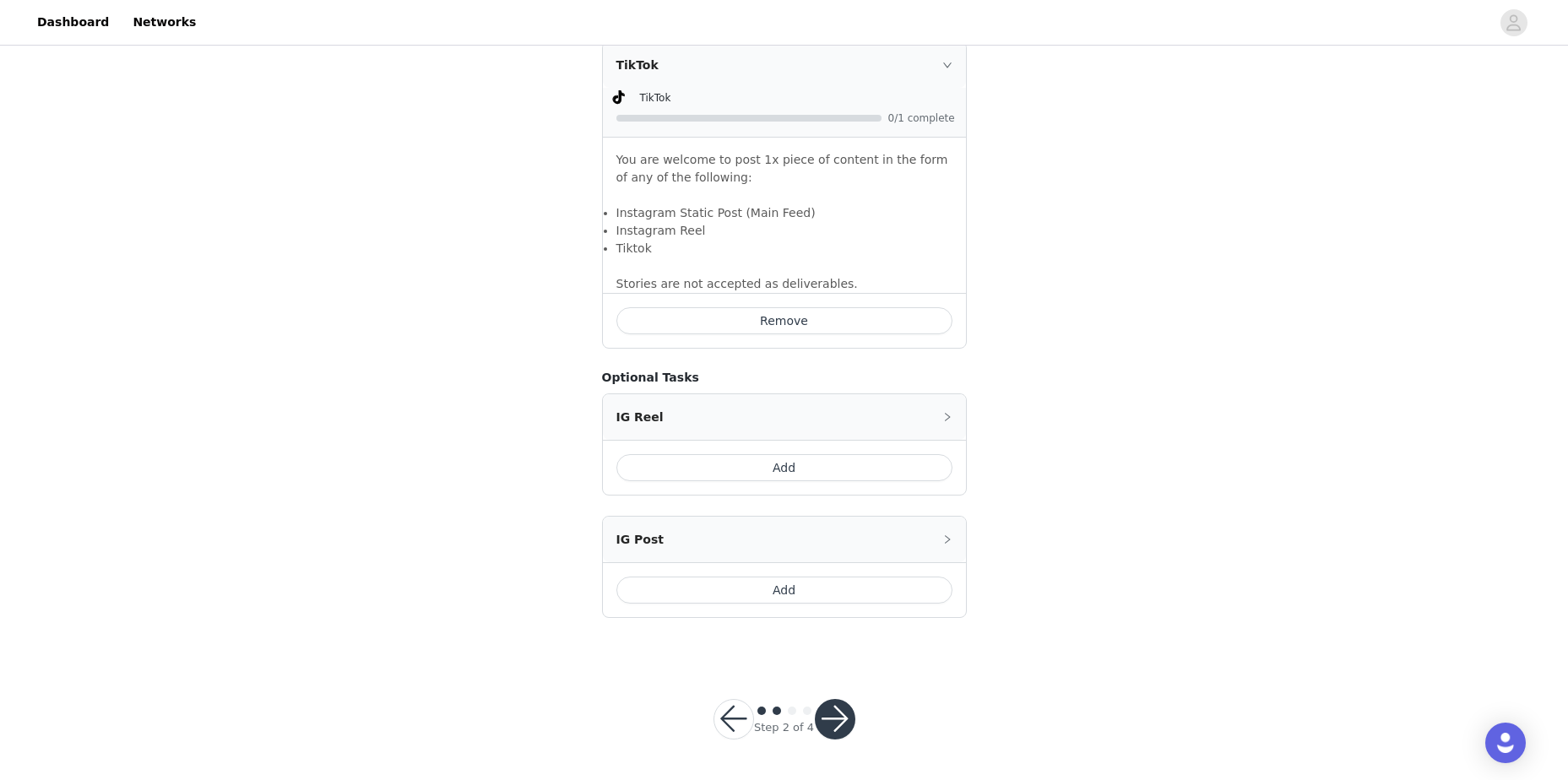
click at [836, 466] on button "Add" at bounding box center [784, 468] width 336 height 27
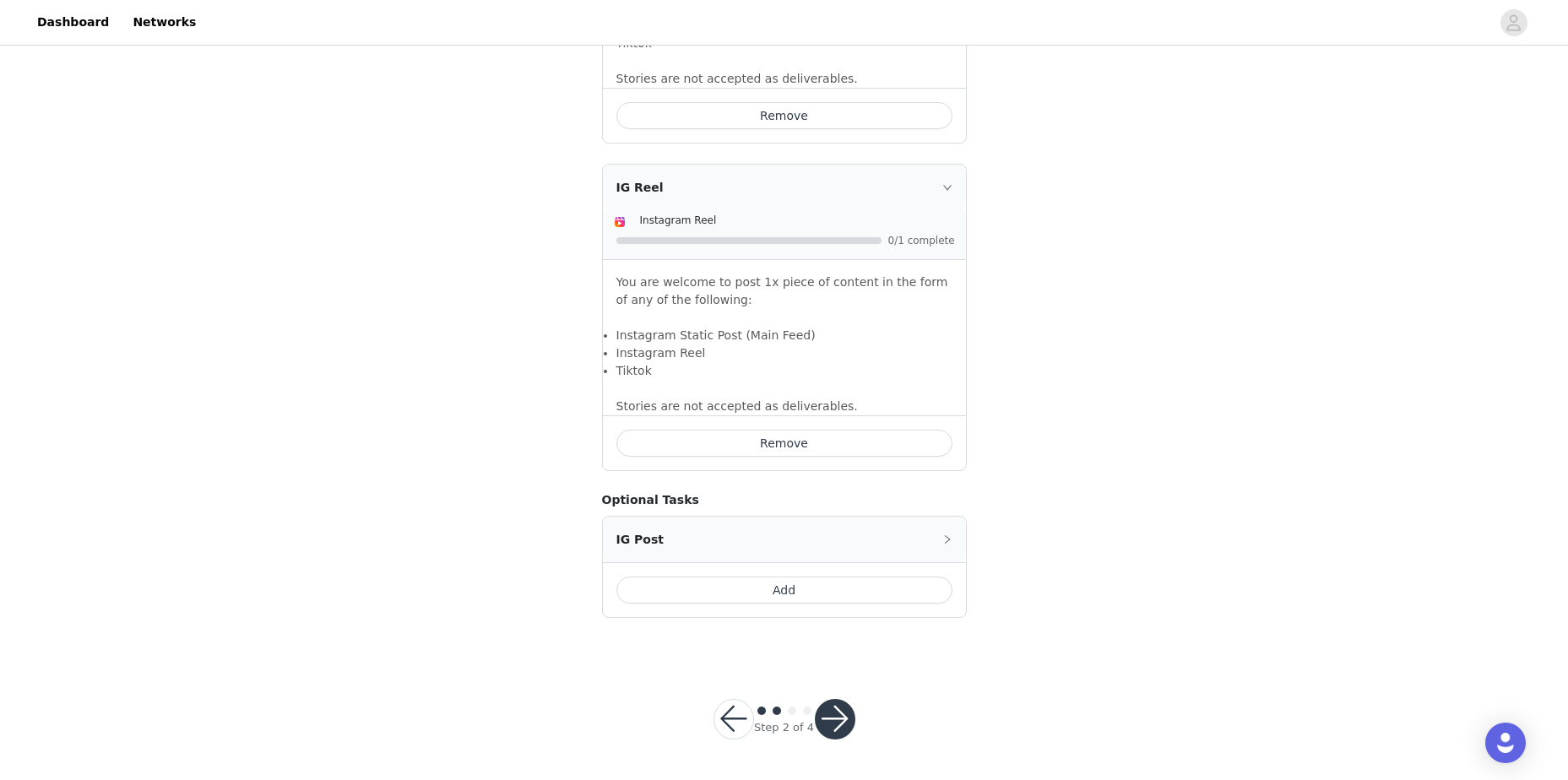
click at [806, 587] on button "Add" at bounding box center [784, 590] width 336 height 27
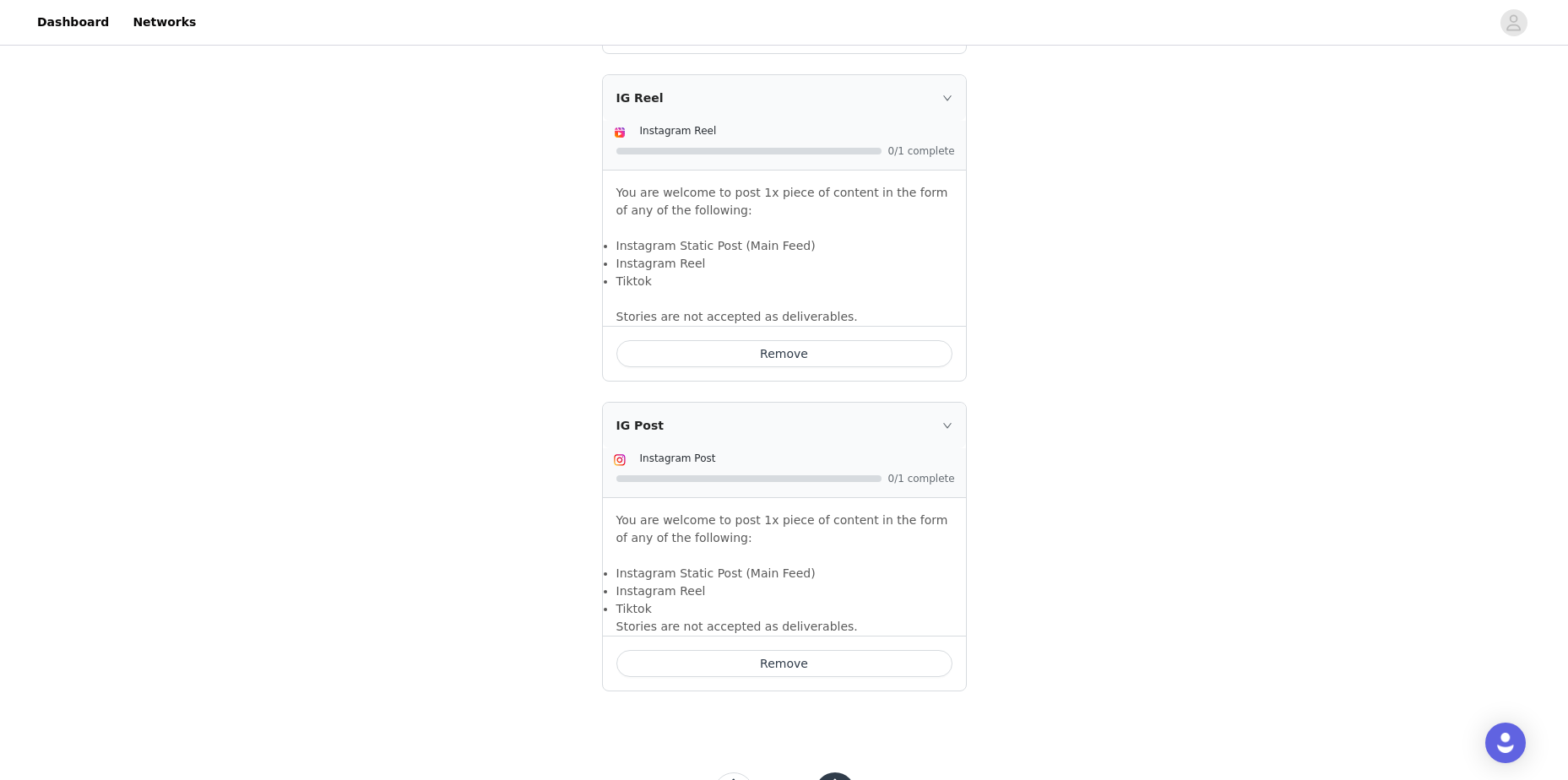
scroll to position [1462, 0]
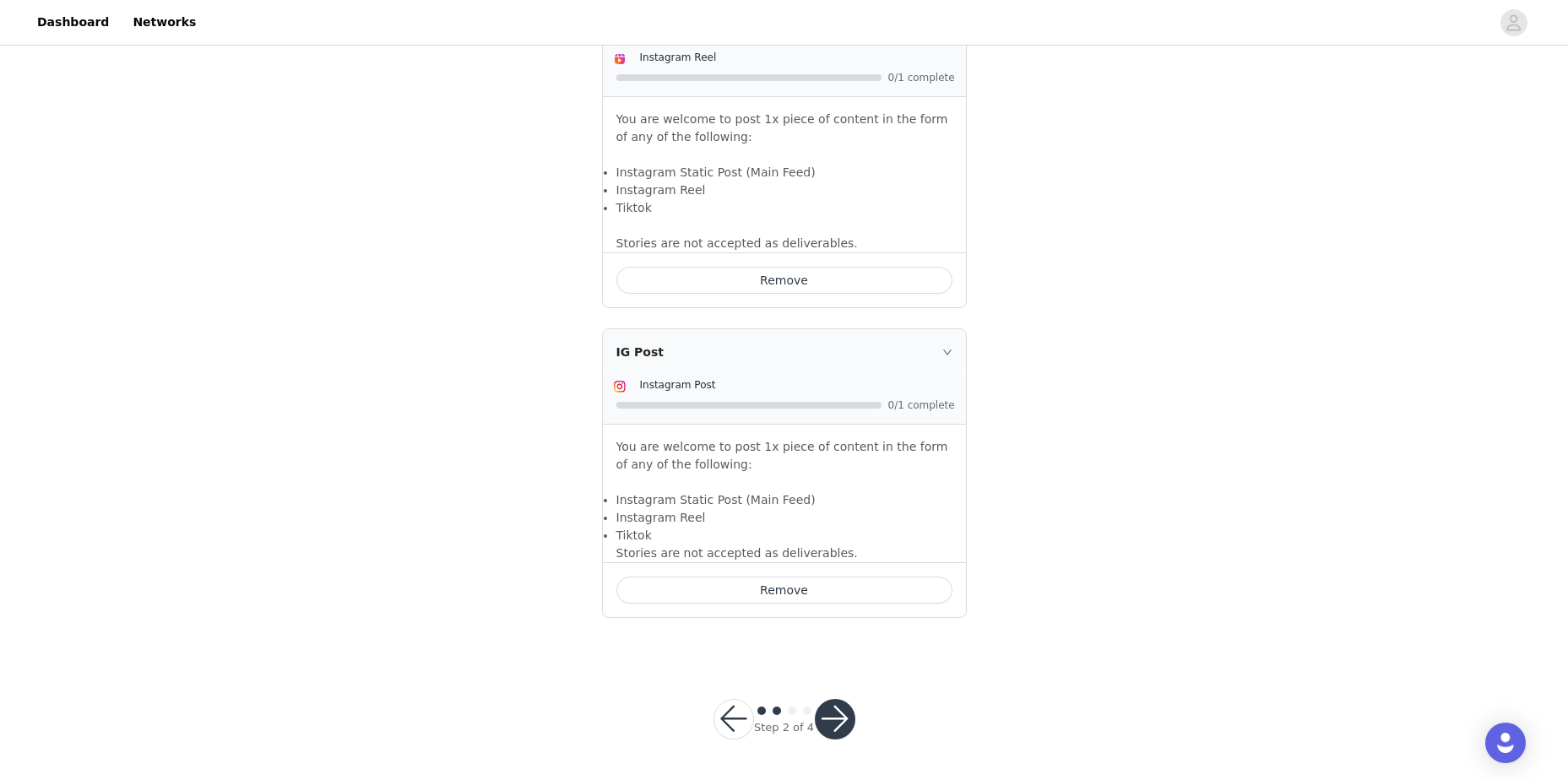
click at [843, 713] on button "button" at bounding box center [834, 718] width 40 height 40
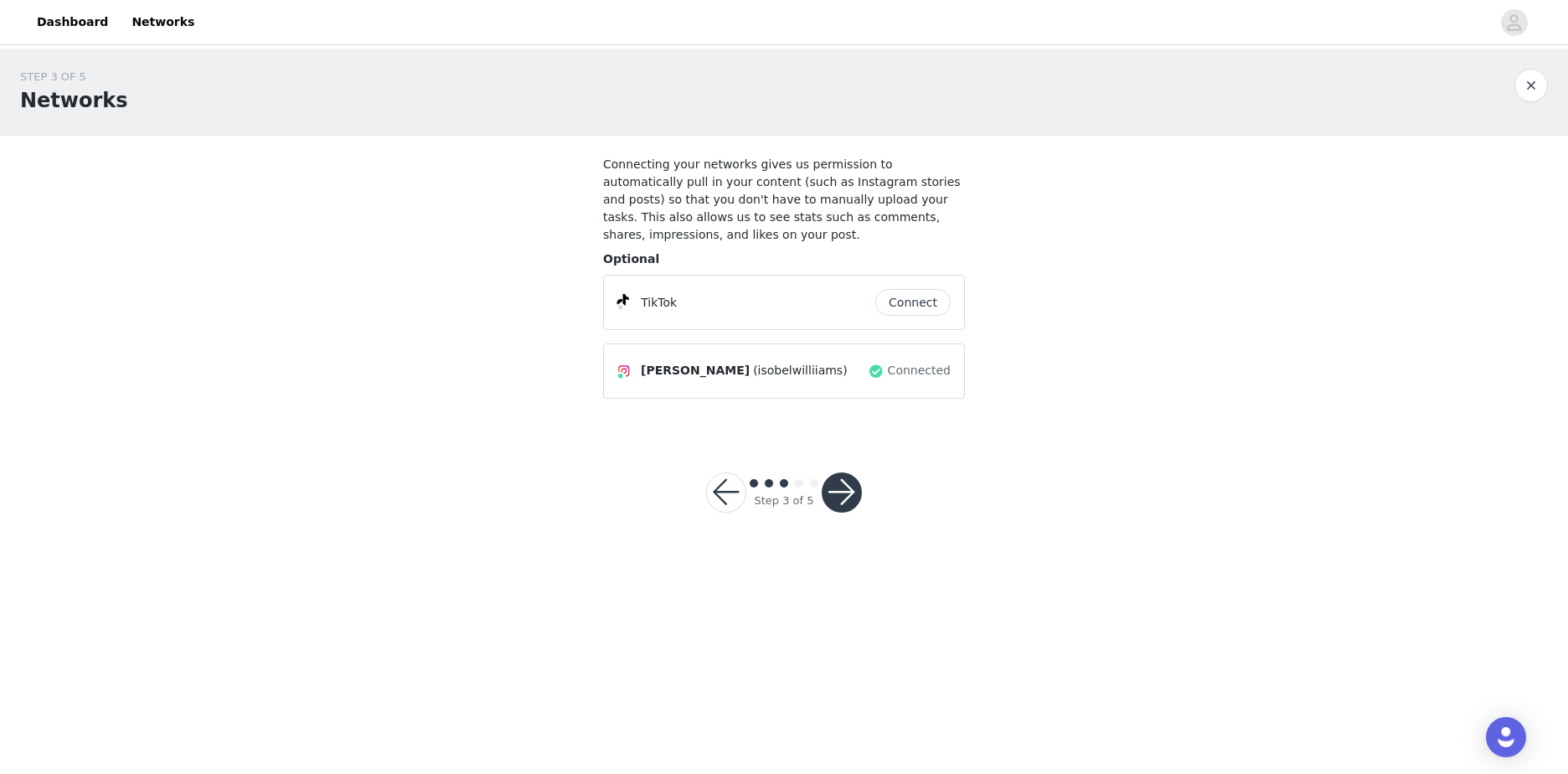
click at [909, 289] on button "Connect" at bounding box center [913, 303] width 75 height 27
click at [983, 50] on div "STEP 3 OF 5 Networks" at bounding box center [784, 92] width 1568 height 87
click at [982, 68] on div "STEP 3 OF 5 Networks" at bounding box center [784, 92] width 1568 height 87
click at [926, 289] on button "Connect" at bounding box center [913, 303] width 75 height 27
click at [907, 289] on button "Connect" at bounding box center [913, 303] width 75 height 27
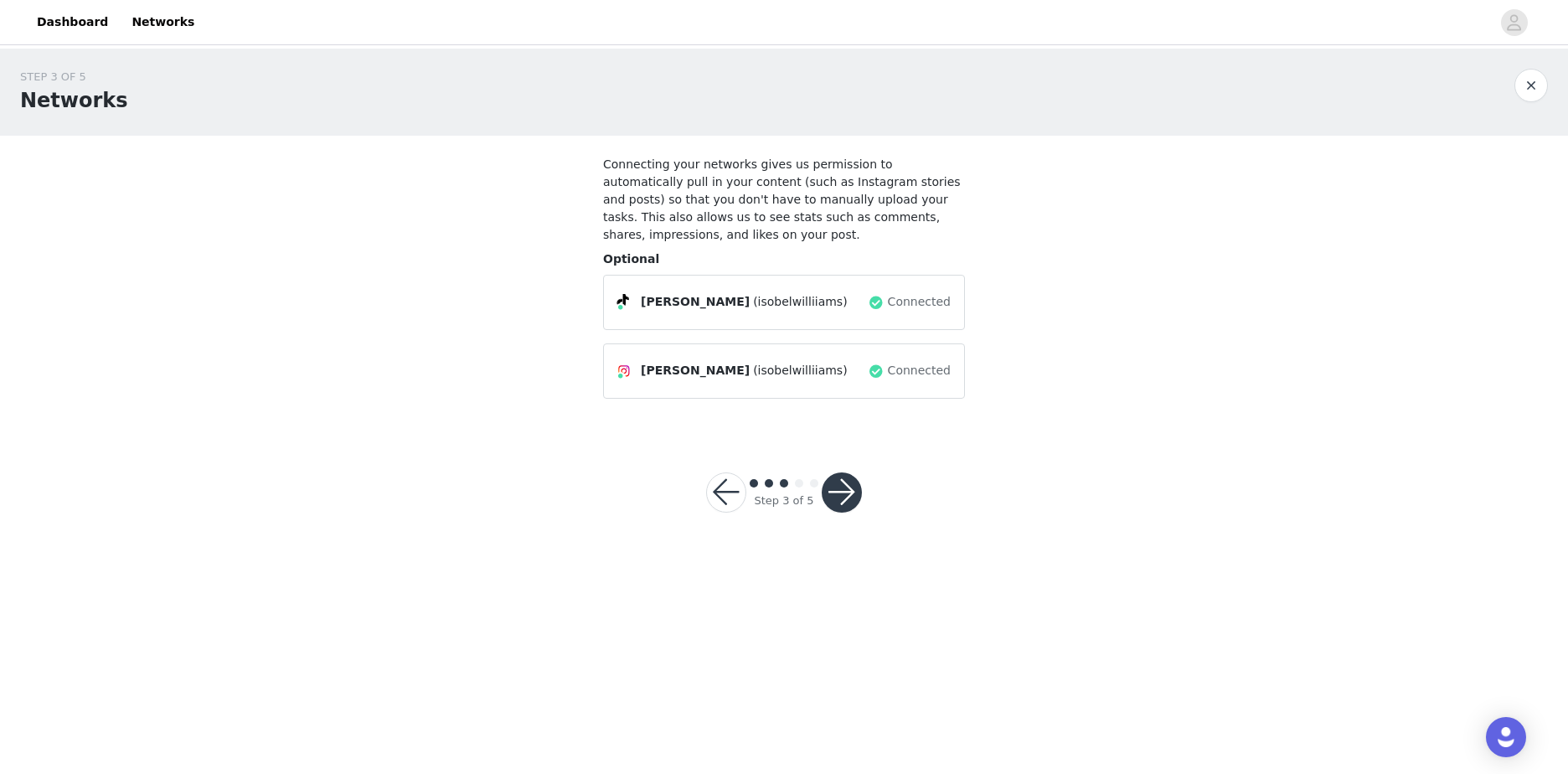
click at [829, 478] on button "button" at bounding box center [841, 492] width 40 height 40
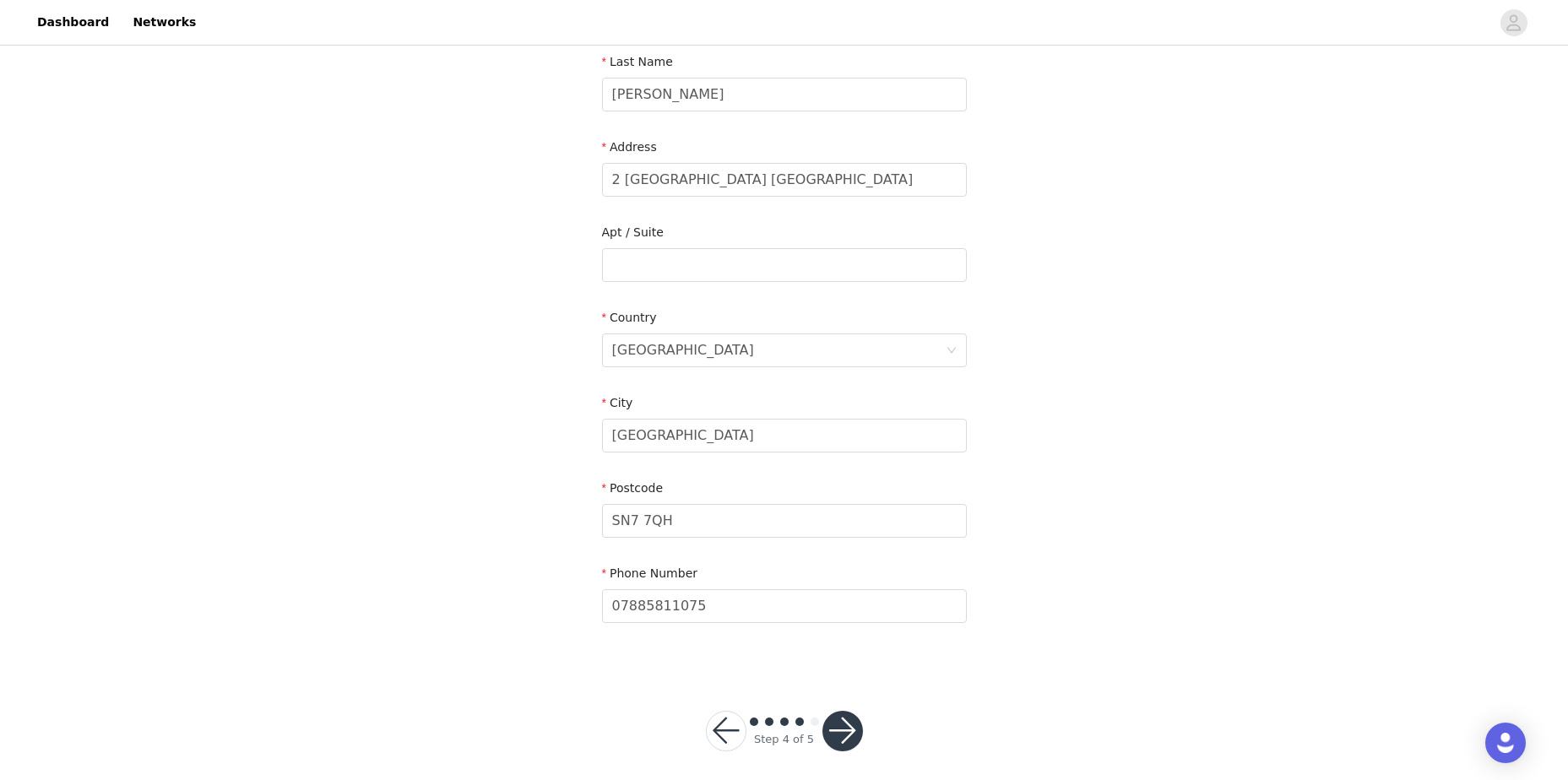
scroll to position [286, 0]
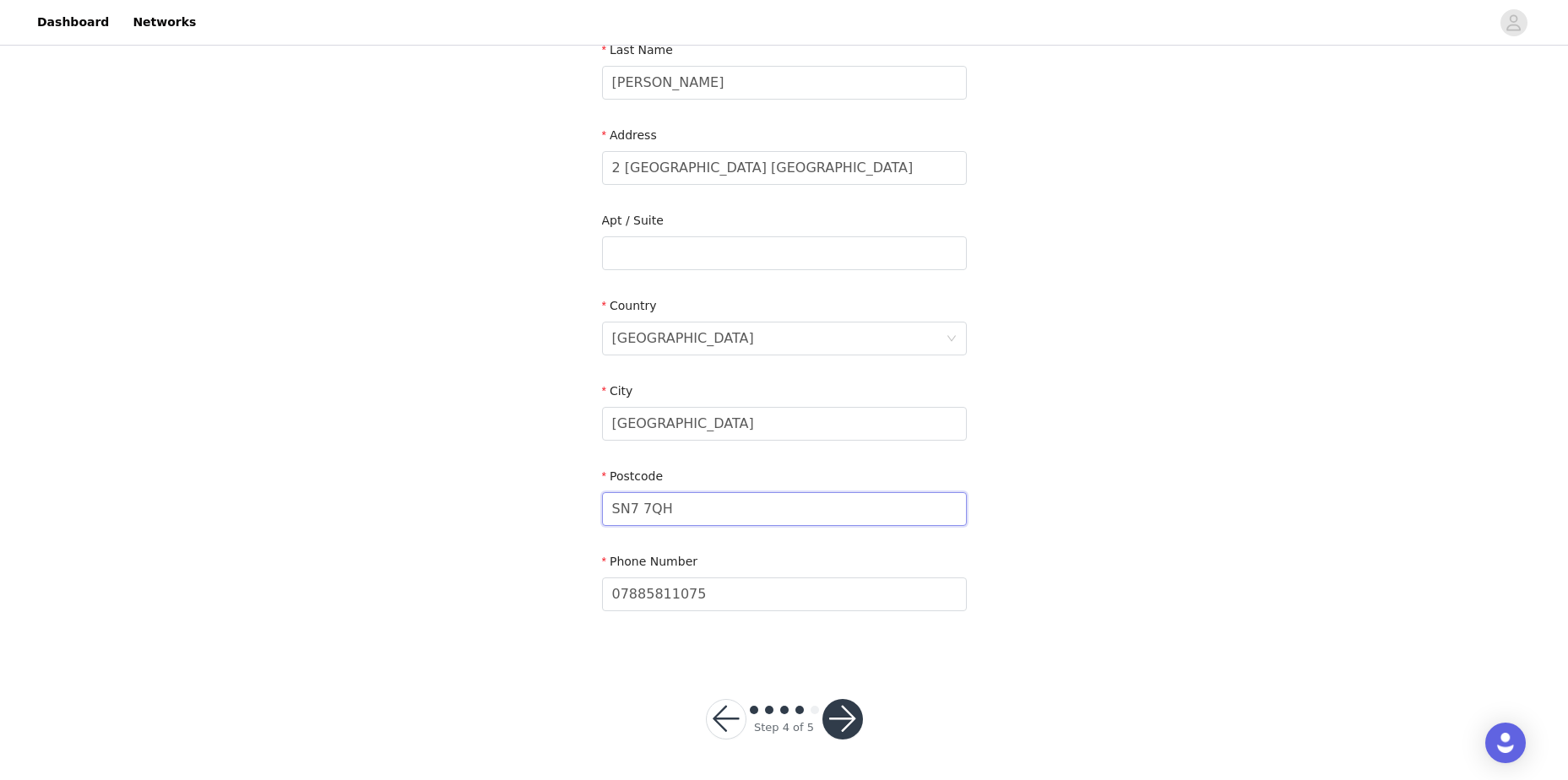
drag, startPoint x: 699, startPoint y: 504, endPoint x: 525, endPoint y: 504, distance: 174.0
click at [525, 504] on div "STEP 4 OF 5 Shipping Information Email [EMAIL_ADDRESS][DOMAIN_NAME] First Name …" at bounding box center [784, 210] width 1568 height 895
type input "SN6 7RP"
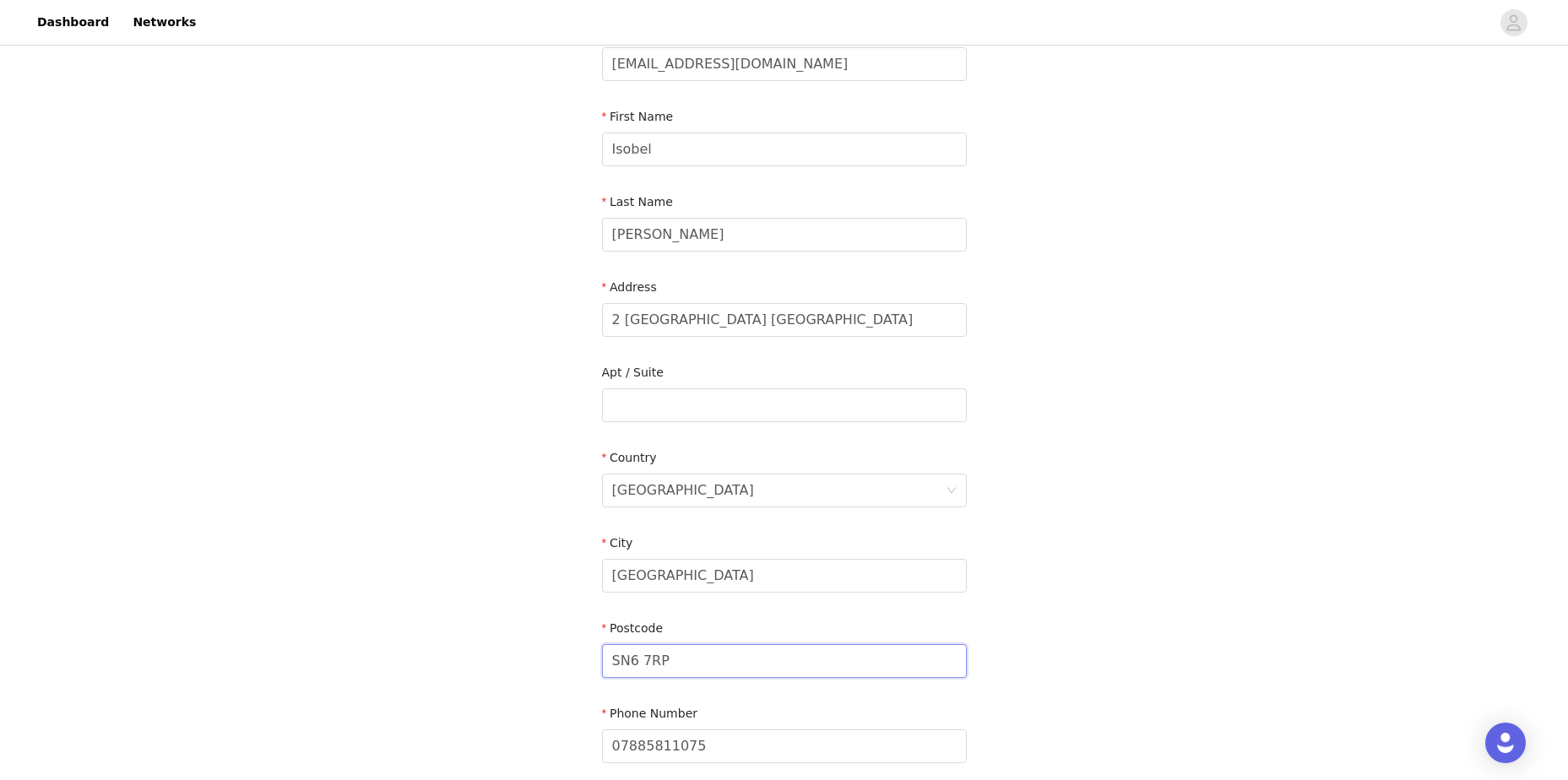
scroll to position [117, 0]
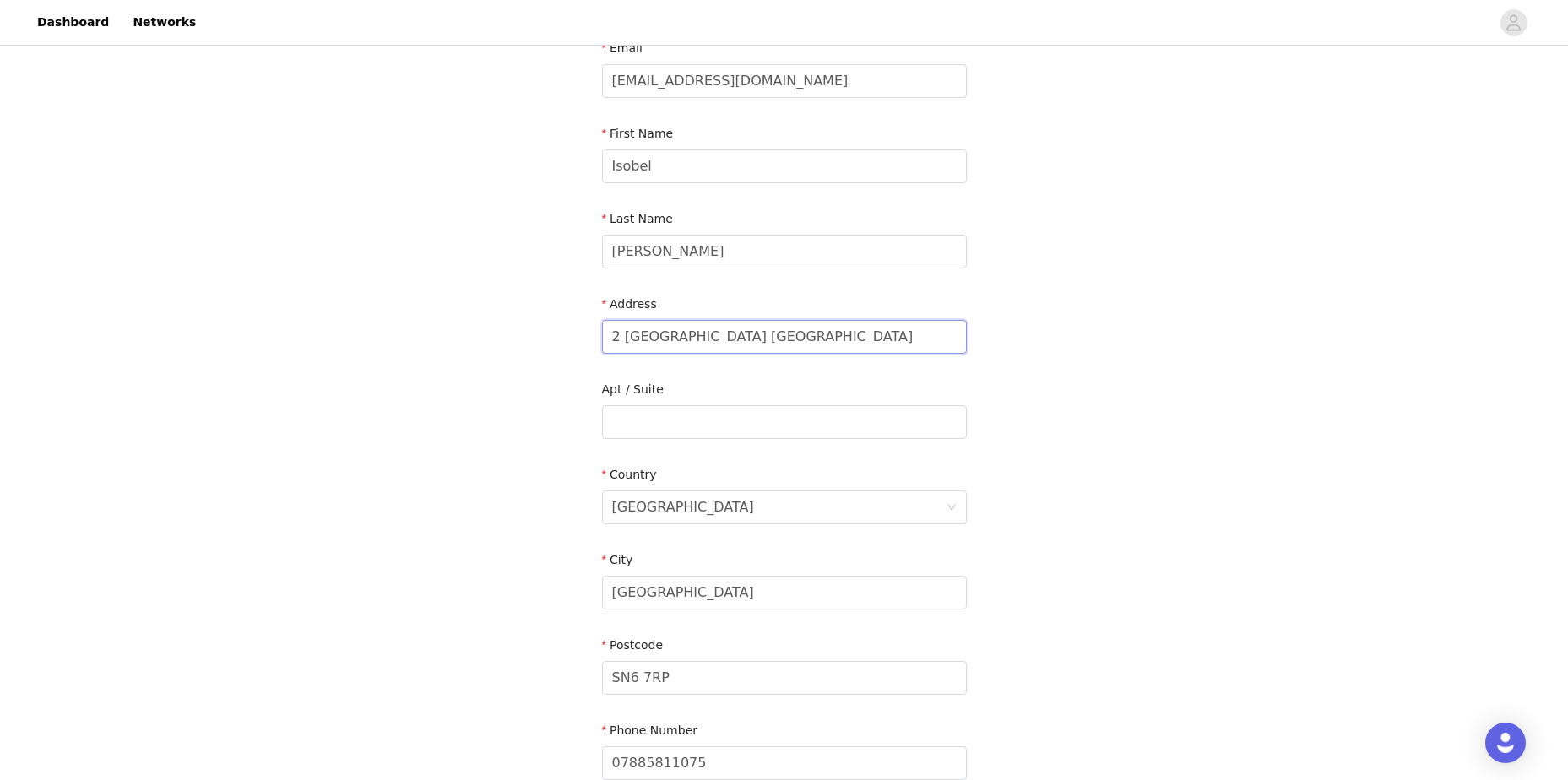
drag, startPoint x: 854, startPoint y: 343, endPoint x: 446, endPoint y: 337, distance: 408.0
click at [483, 344] on div "STEP 4 OF 5 Shipping Information Email [EMAIL_ADDRESS][DOMAIN_NAME] First Name …" at bounding box center [784, 379] width 1568 height 895
type input "H"
type input "s"
type input "o"
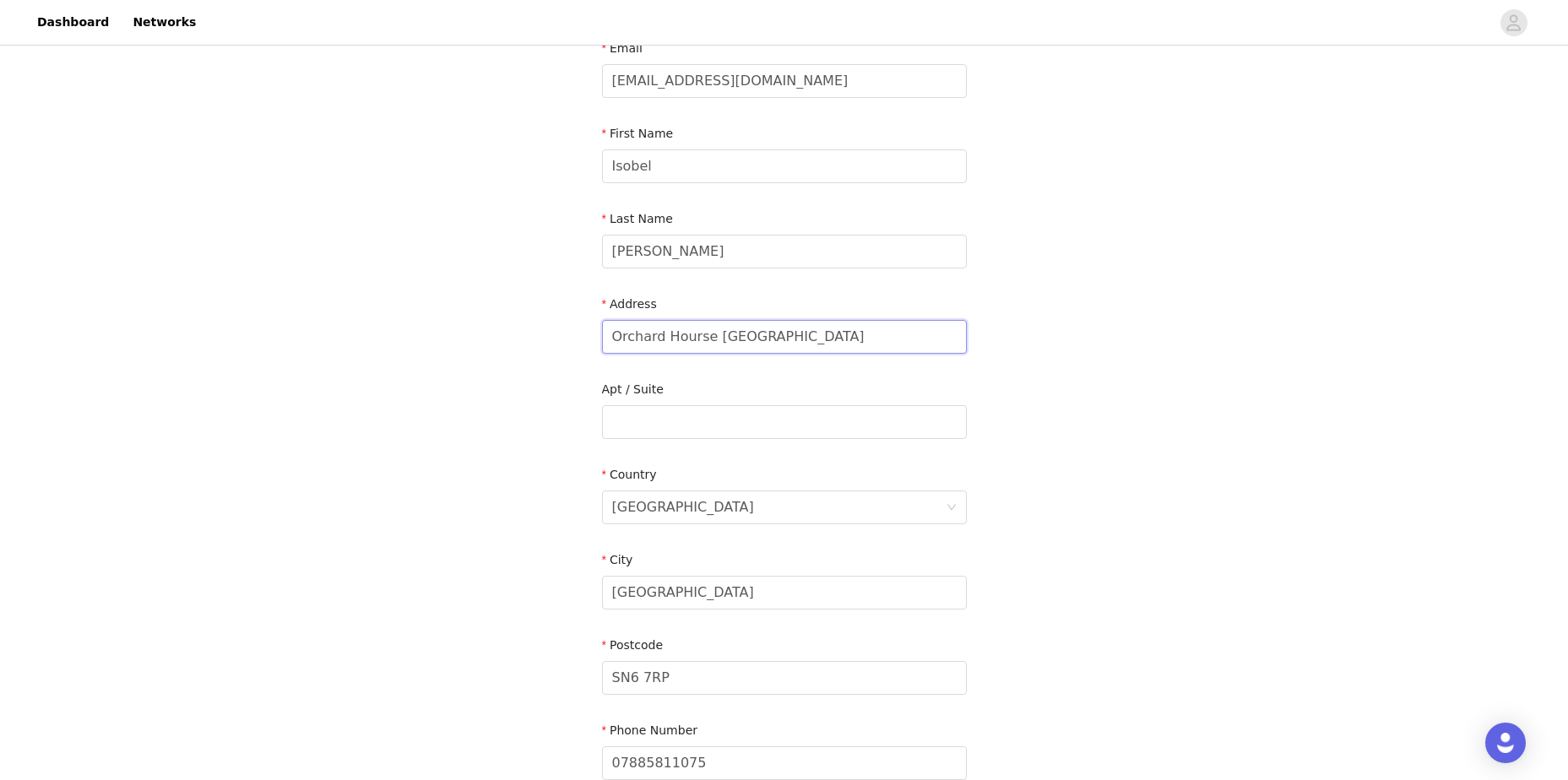
type input "Orchard Hourse [GEOGRAPHIC_DATA]"
click at [876, 340] on input "Orchard Hourse [GEOGRAPHIC_DATA]" at bounding box center [784, 337] width 365 height 34
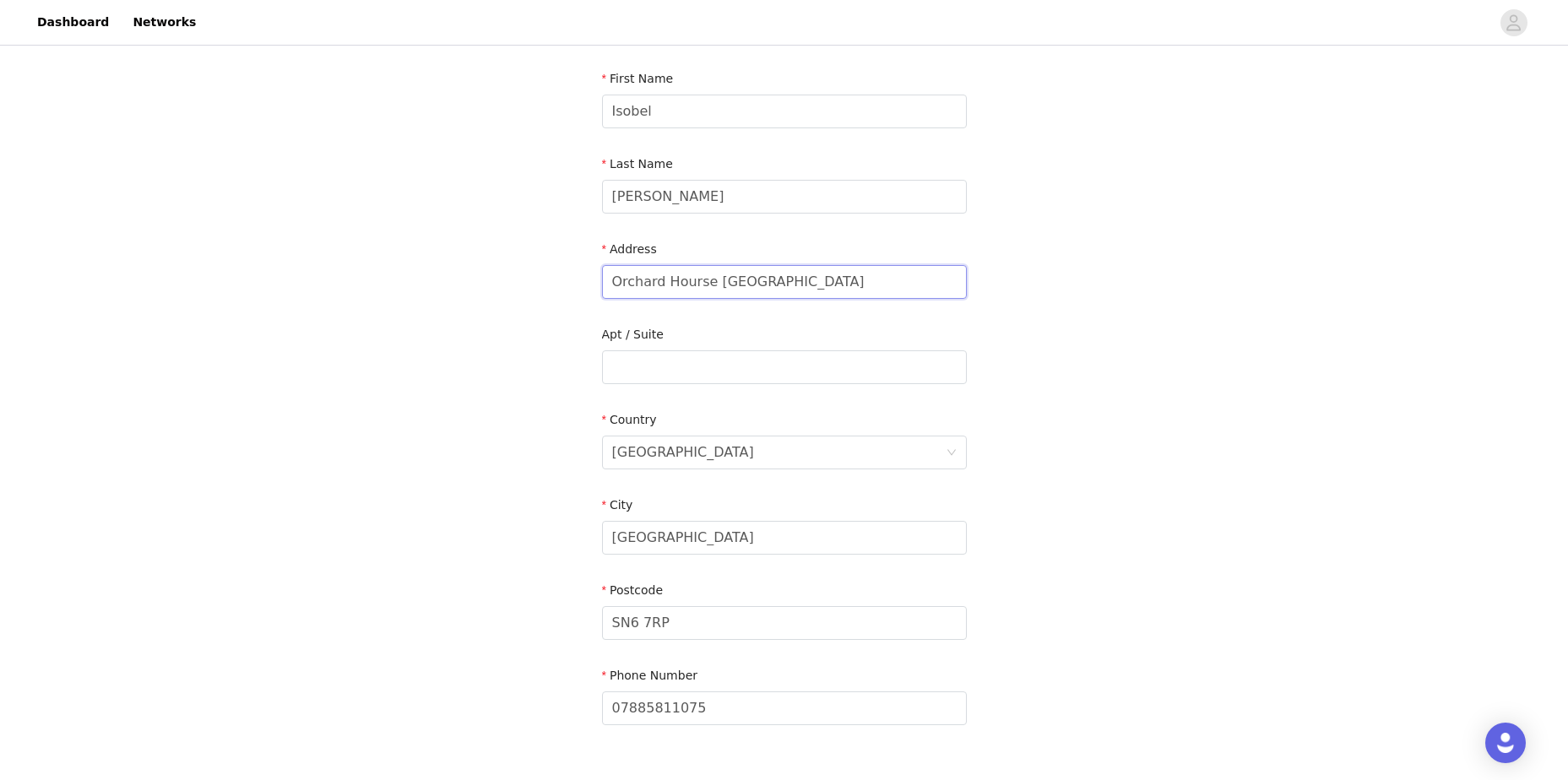
scroll to position [202, 0]
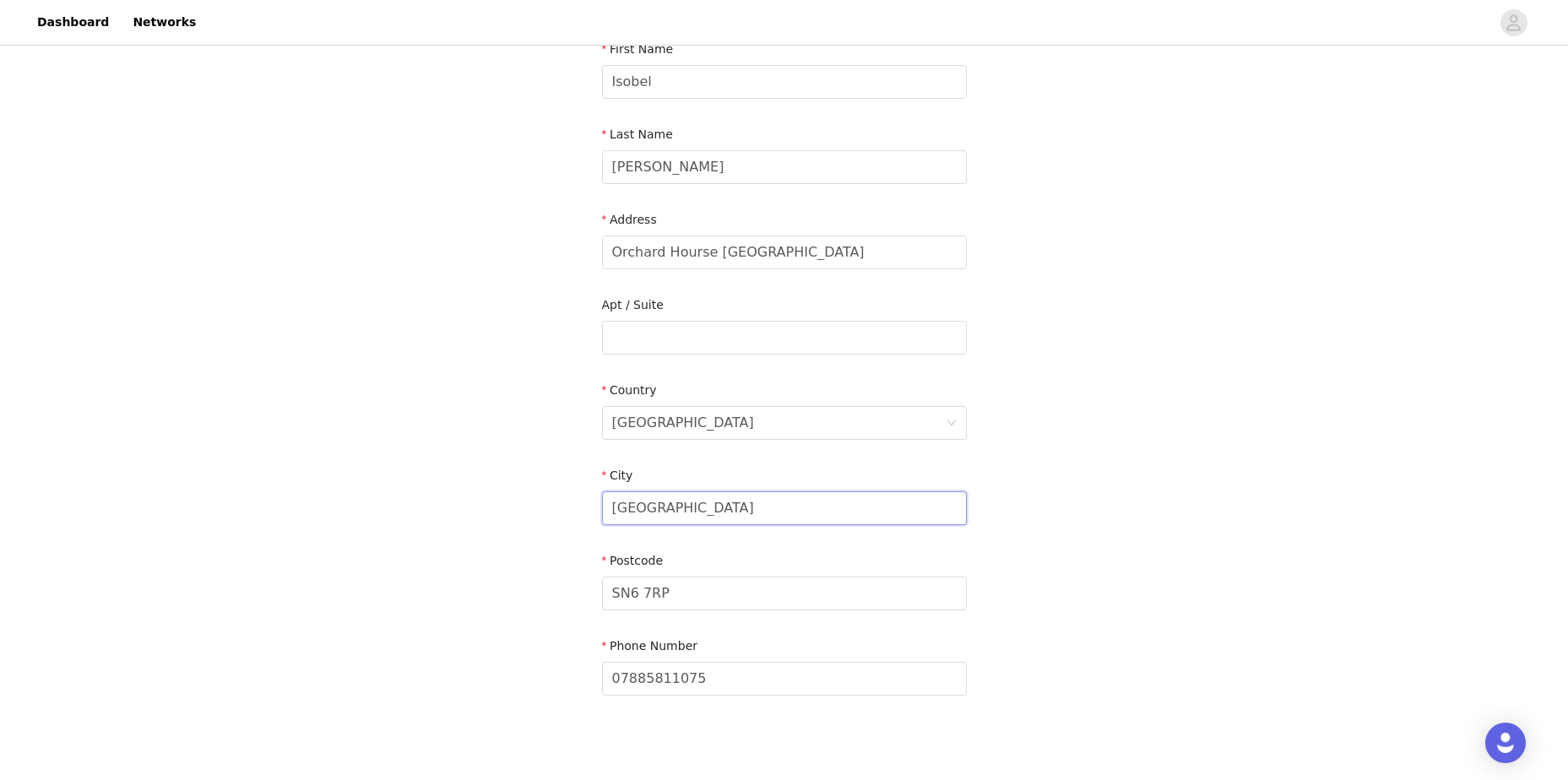
drag, startPoint x: 705, startPoint y: 512, endPoint x: 502, endPoint y: 488, distance: 204.4
click at [502, 490] on div "STEP 4 OF 5 Shipping Information Email [EMAIL_ADDRESS][DOMAIN_NAME] First Name …" at bounding box center [784, 295] width 1568 height 895
type input "Swindon"
click at [608, 250] on input "Orchard Hourse [GEOGRAPHIC_DATA]" at bounding box center [784, 253] width 365 height 34
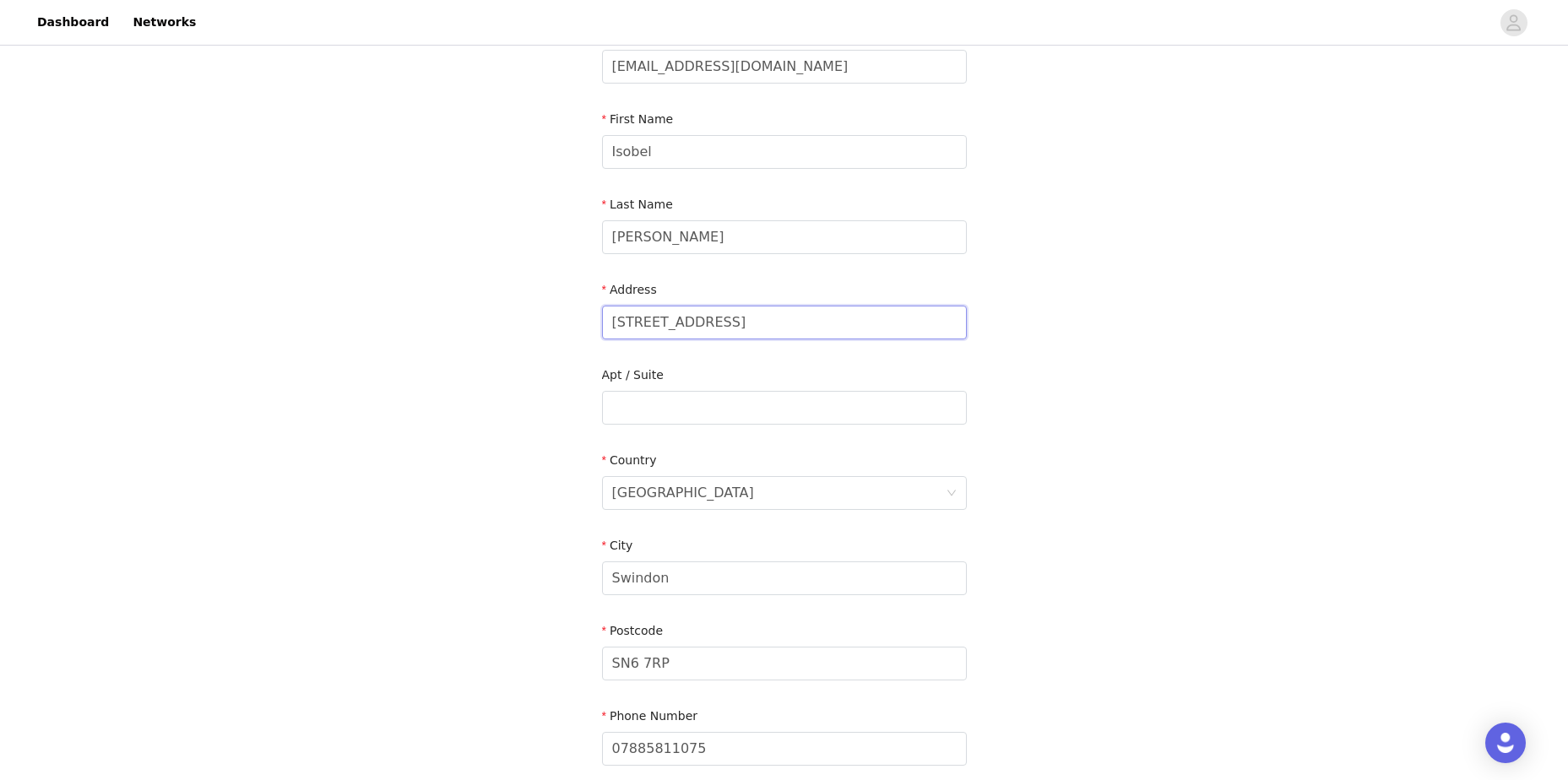
scroll to position [286, 0]
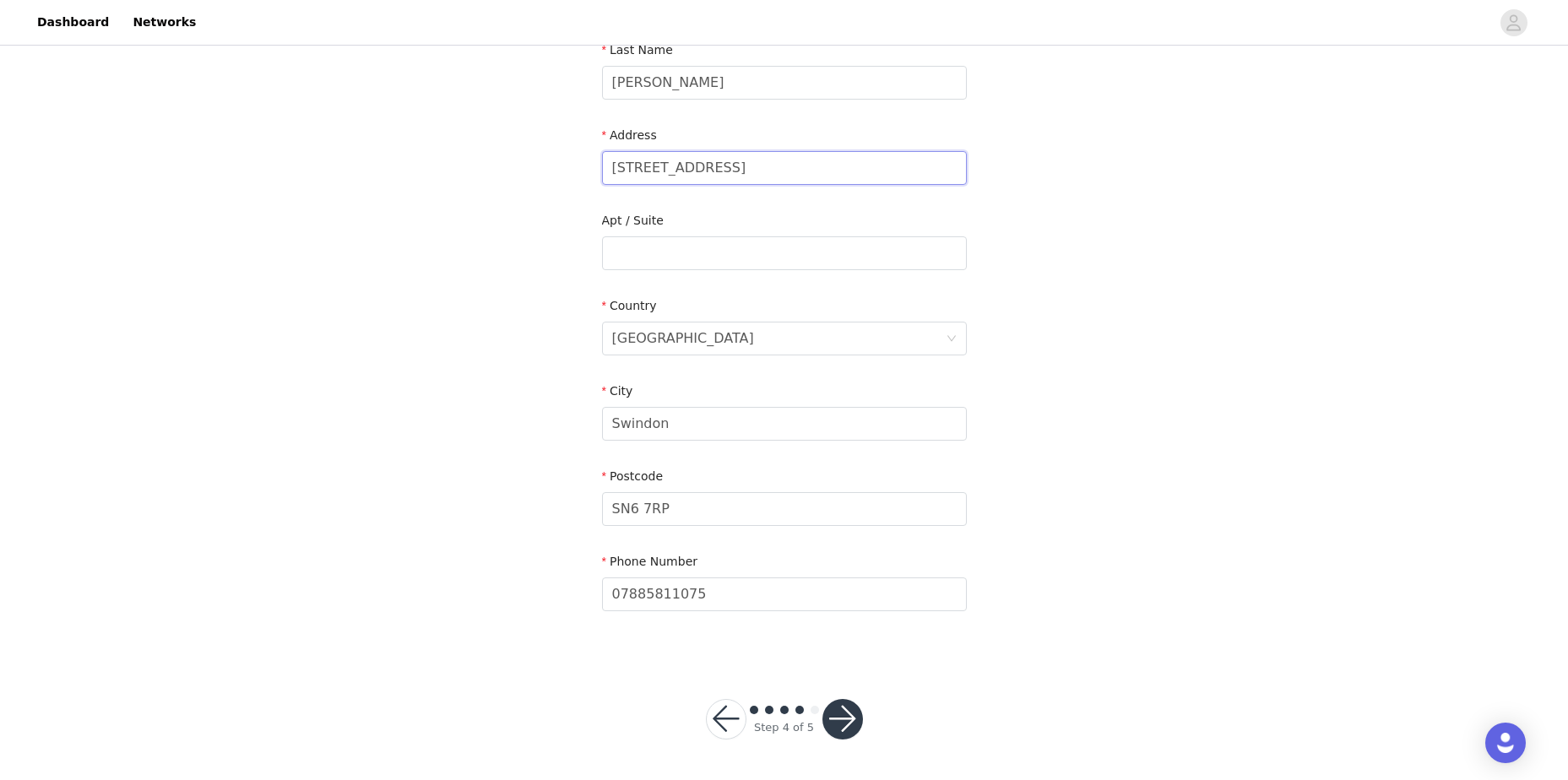
type input "[STREET_ADDRESS]"
click at [1107, 561] on div "STEP 4 OF 5 Shipping Information Email [EMAIL_ADDRESS][DOMAIN_NAME] First Name …" at bounding box center [784, 210] width 1568 height 895
click at [841, 711] on button "button" at bounding box center [842, 718] width 40 height 40
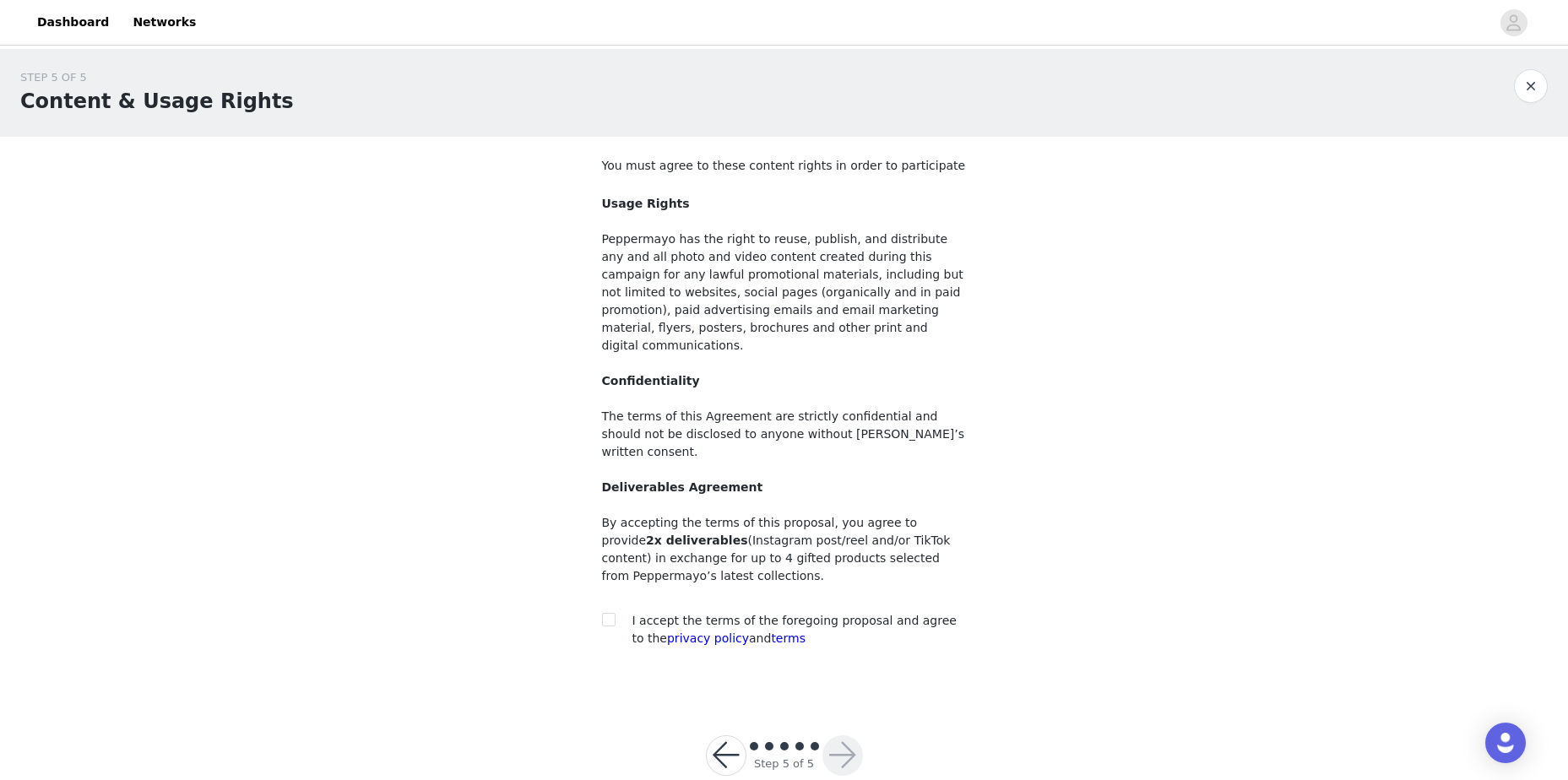
click at [599, 589] on section "You must agree to these content rights in order to participate Usage Rights Pep…" at bounding box center [784, 415] width 405 height 558
click at [604, 613] on input "checkbox" at bounding box center [608, 619] width 12 height 12
checkbox input "true"
click at [839, 736] on button "button" at bounding box center [842, 755] width 40 height 40
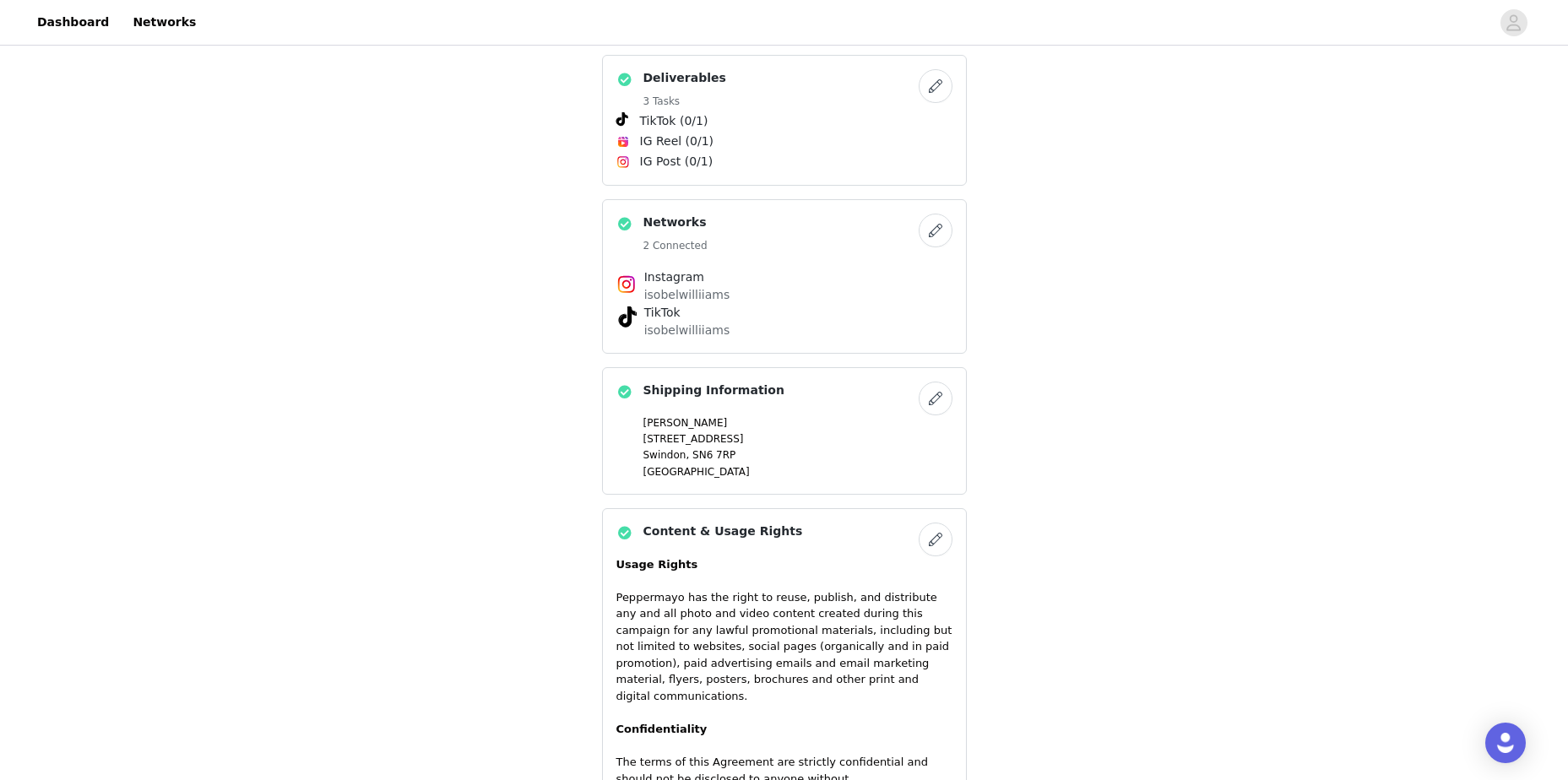
scroll to position [1338, 0]
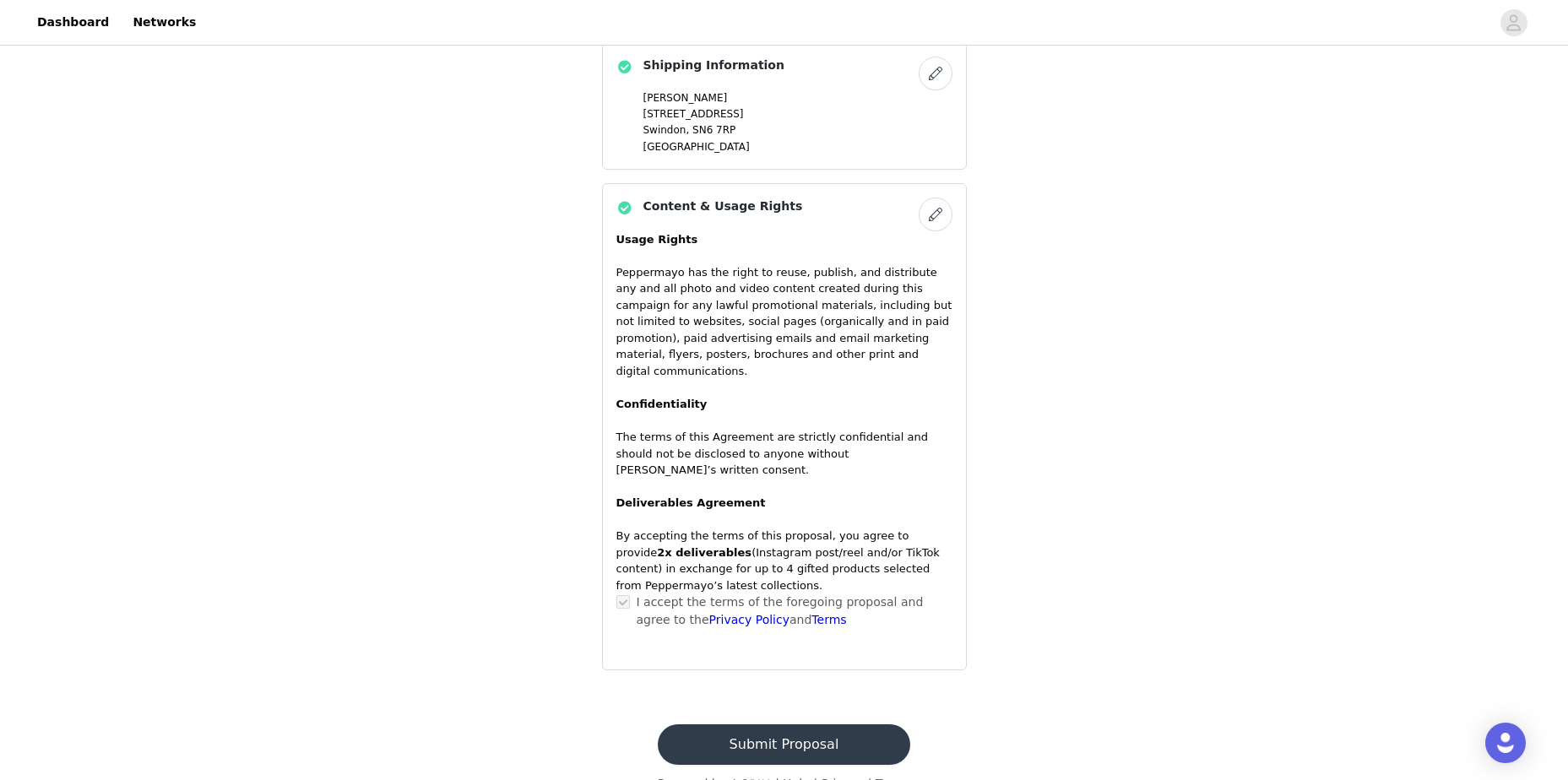
click at [837, 724] on button "Submit Proposal" at bounding box center [784, 744] width 252 height 40
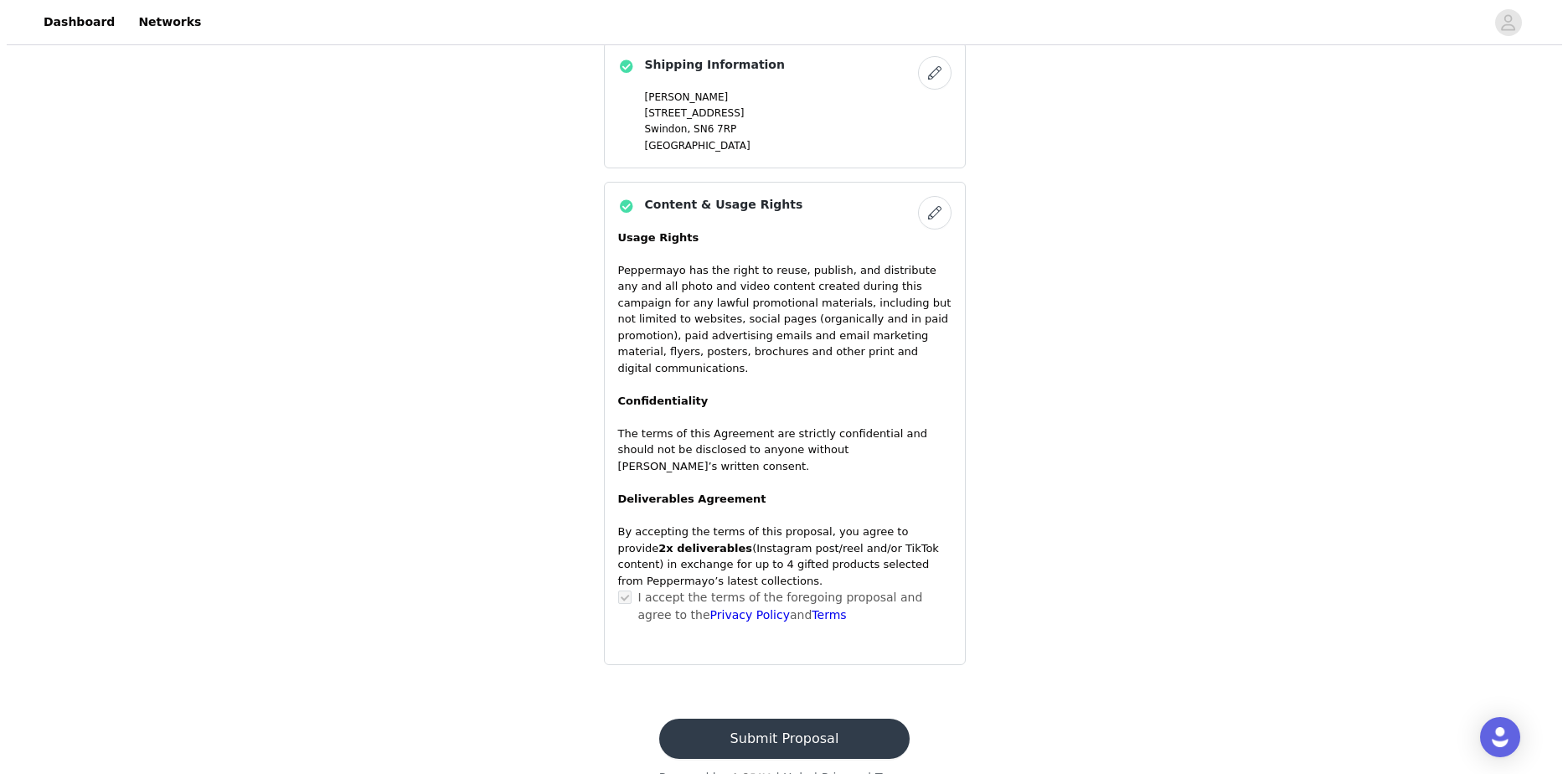
scroll to position [0, 0]
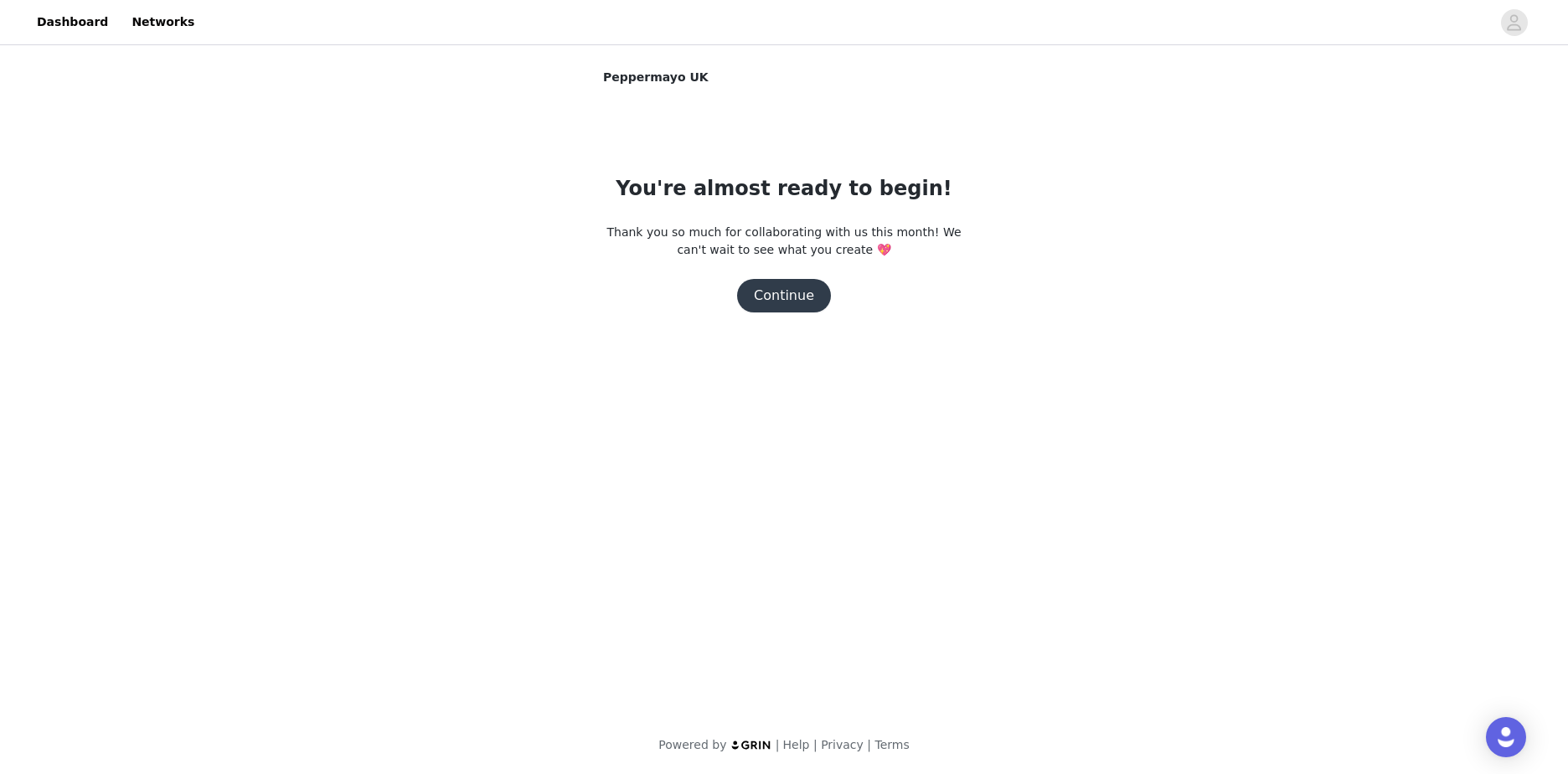
click at [799, 299] on button "Continue" at bounding box center [783, 296] width 94 height 34
